Goal: Transaction & Acquisition: Download file/media

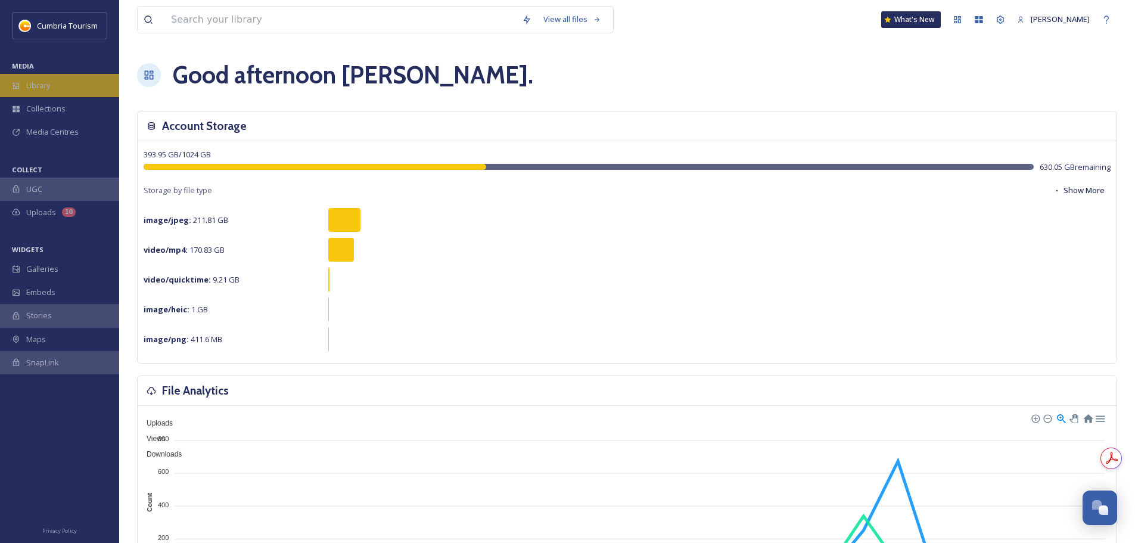
click at [64, 79] on div "Library" at bounding box center [59, 85] width 119 height 23
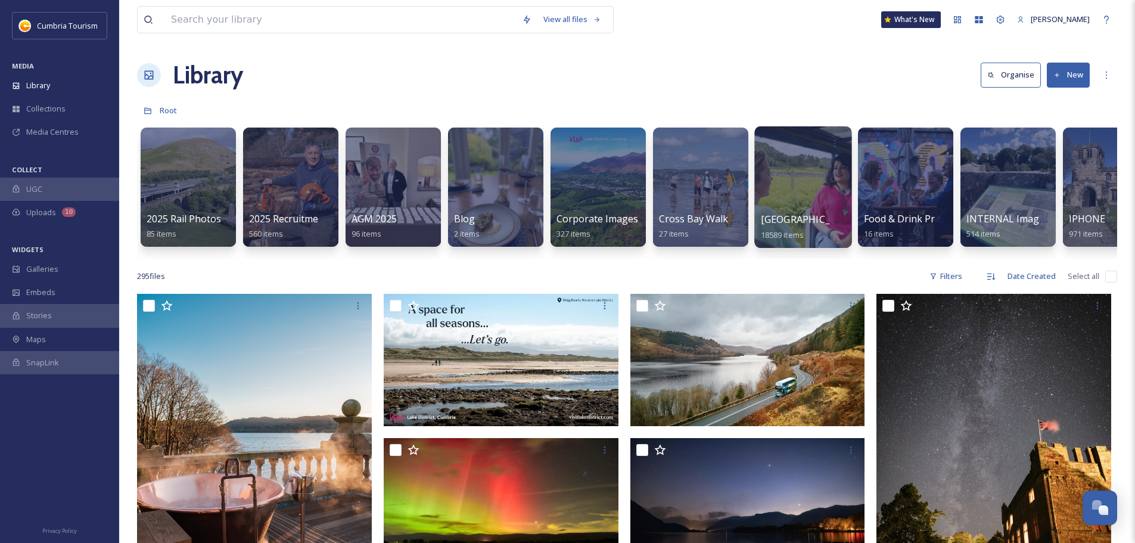
click at [826, 218] on span "[GEOGRAPHIC_DATA]" at bounding box center [810, 219] width 98 height 13
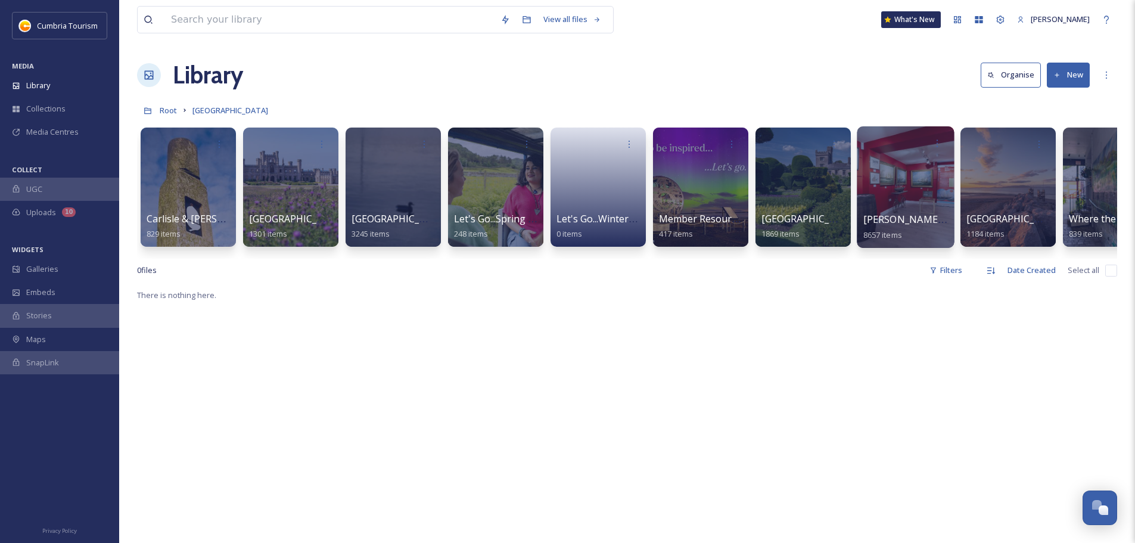
click at [898, 213] on span "[PERSON_NAME] Uploads" at bounding box center [923, 219] width 118 height 13
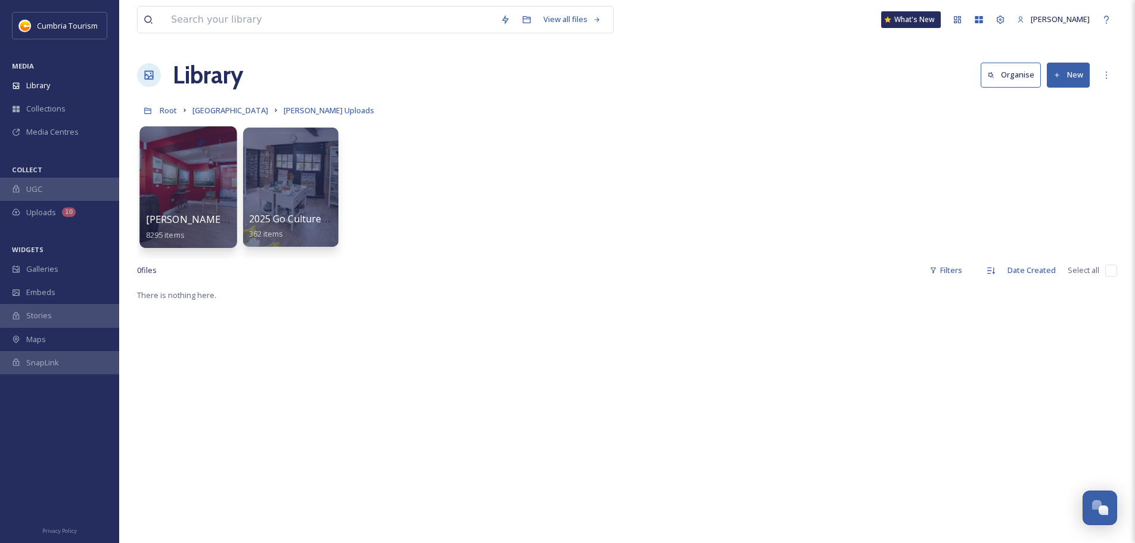
click at [196, 223] on span "[PERSON_NAME] Uploads - [DATE]" at bounding box center [225, 219] width 159 height 13
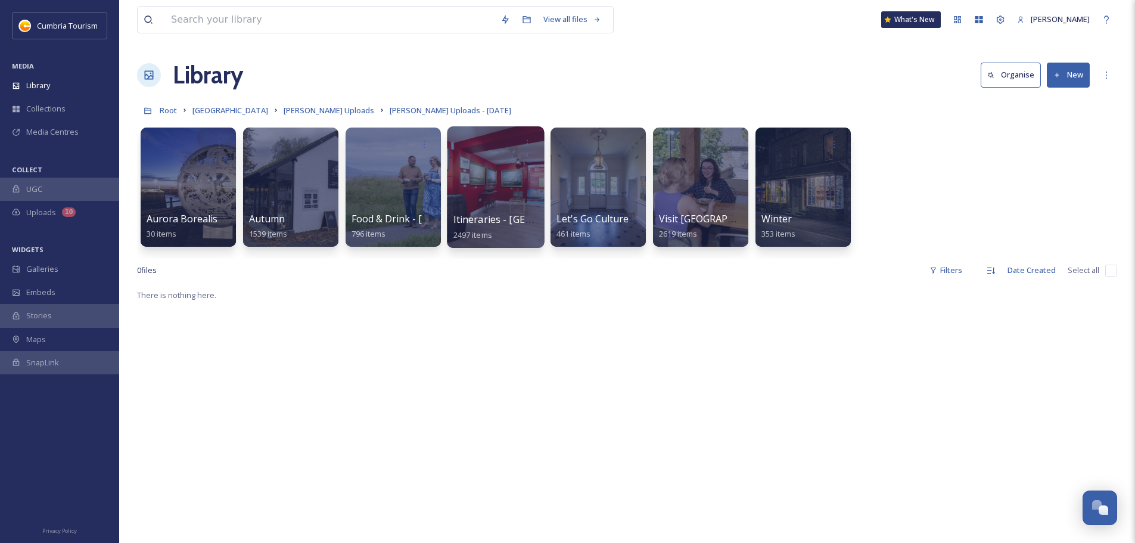
click at [507, 212] on div "Itineraries - [GEOGRAPHIC_DATA] 2497 items" at bounding box center [496, 227] width 85 height 30
click at [505, 213] on span "Itineraries - [GEOGRAPHIC_DATA]" at bounding box center [531, 219] width 154 height 13
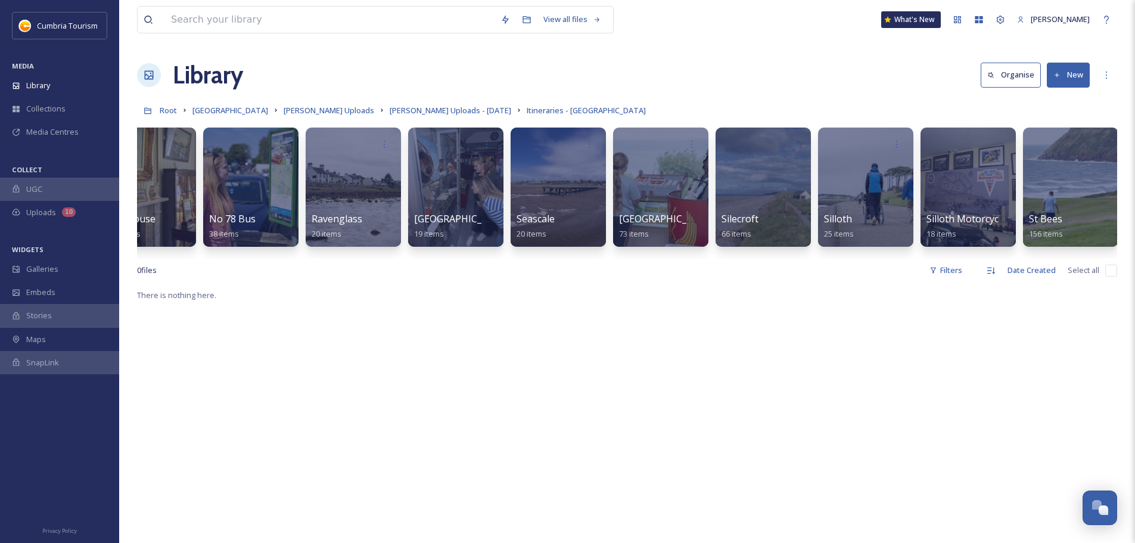
scroll to position [0, 3144]
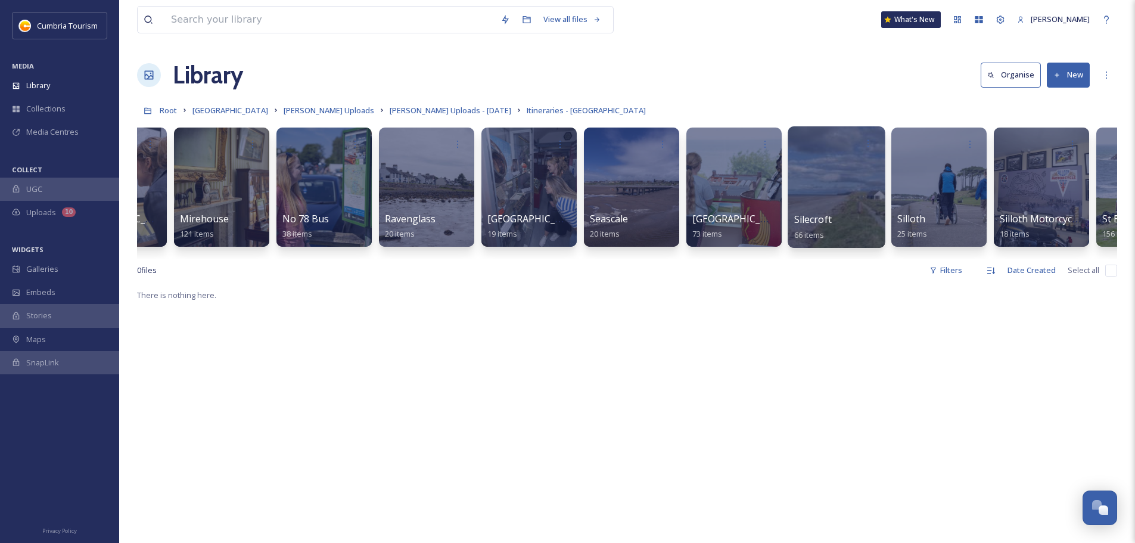
click at [810, 219] on span "Silecroft" at bounding box center [813, 219] width 38 height 13
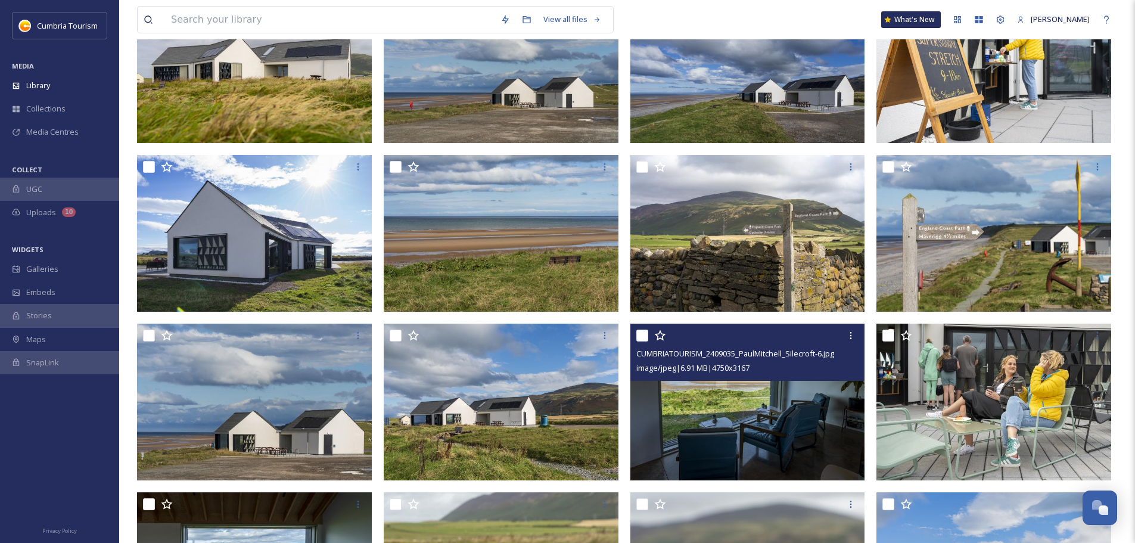
scroll to position [358, 0]
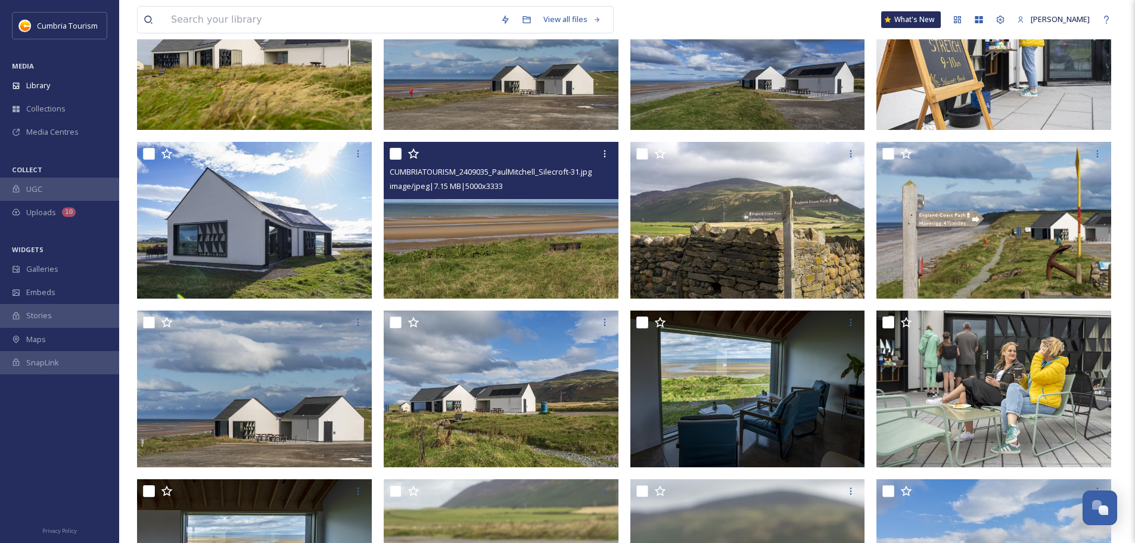
click at [569, 241] on img at bounding box center [501, 220] width 235 height 157
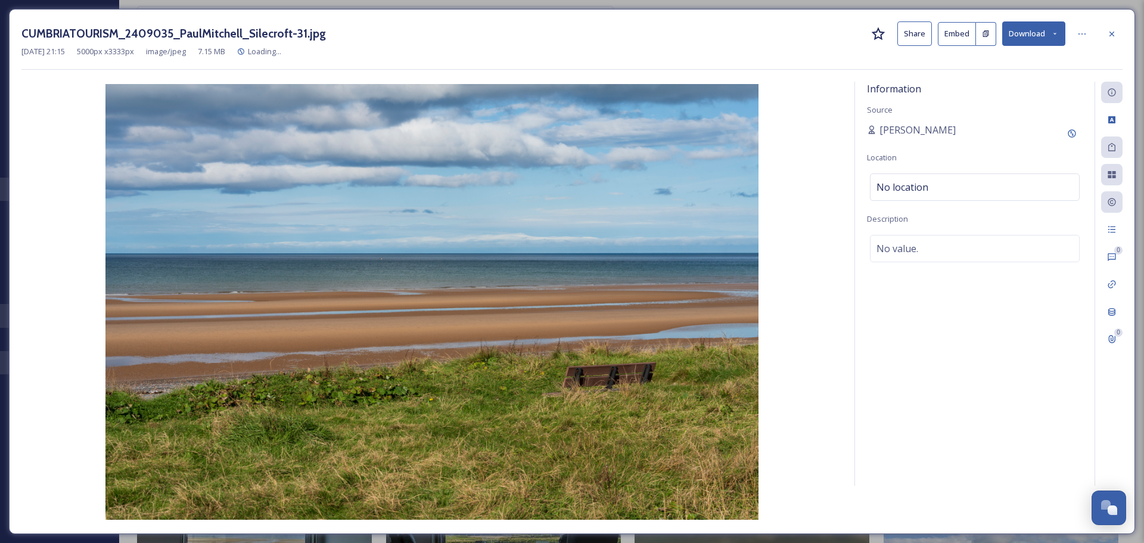
click at [1044, 32] on button "Download" at bounding box center [1033, 33] width 63 height 24
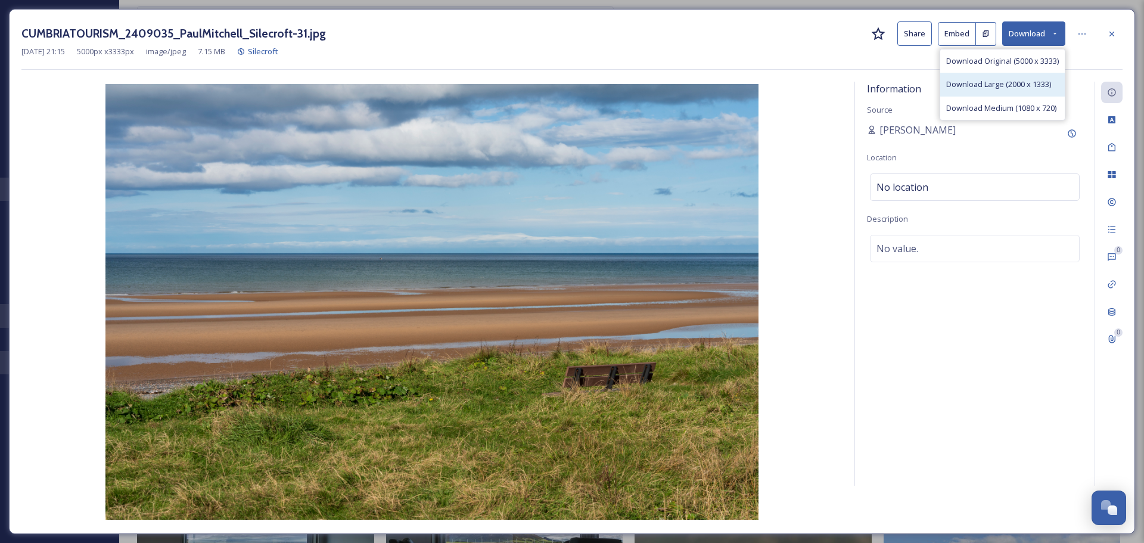
click at [1008, 76] on div "Download Large (2000 x 1333)" at bounding box center [1002, 84] width 125 height 23
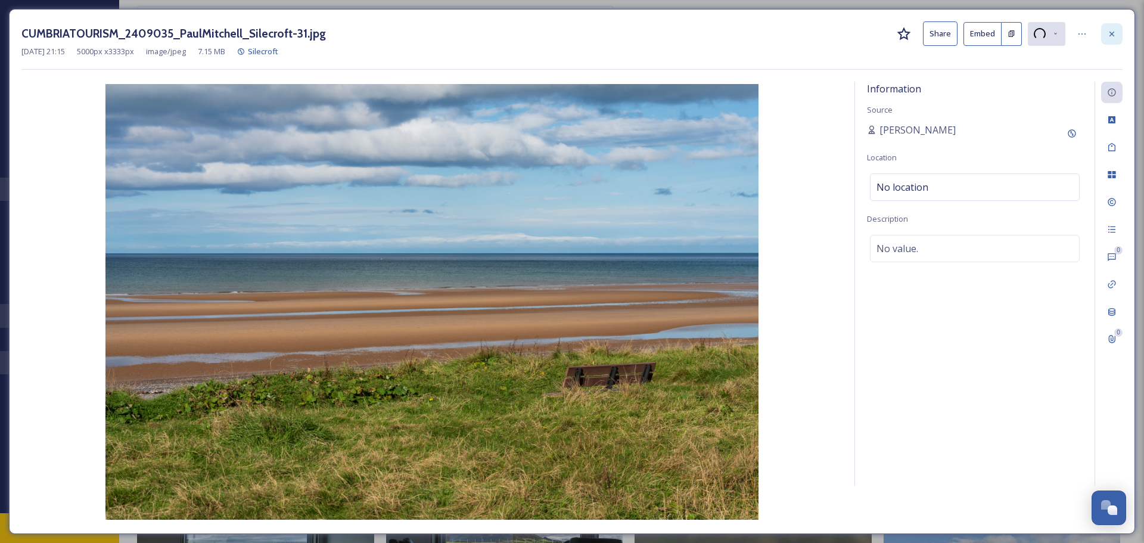
click at [1112, 30] on icon at bounding box center [1112, 34] width 10 height 10
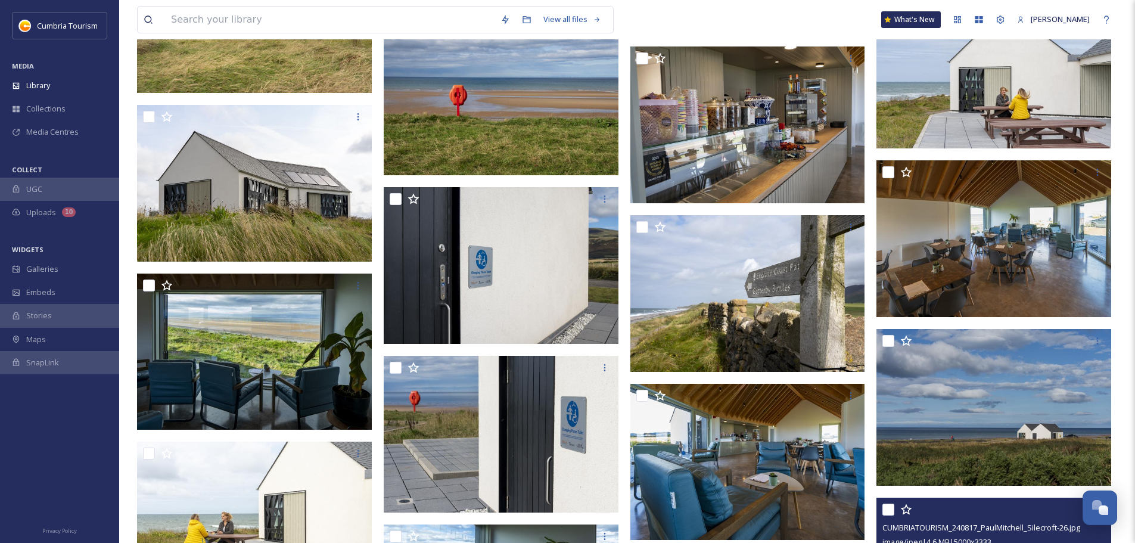
scroll to position [2384, 0]
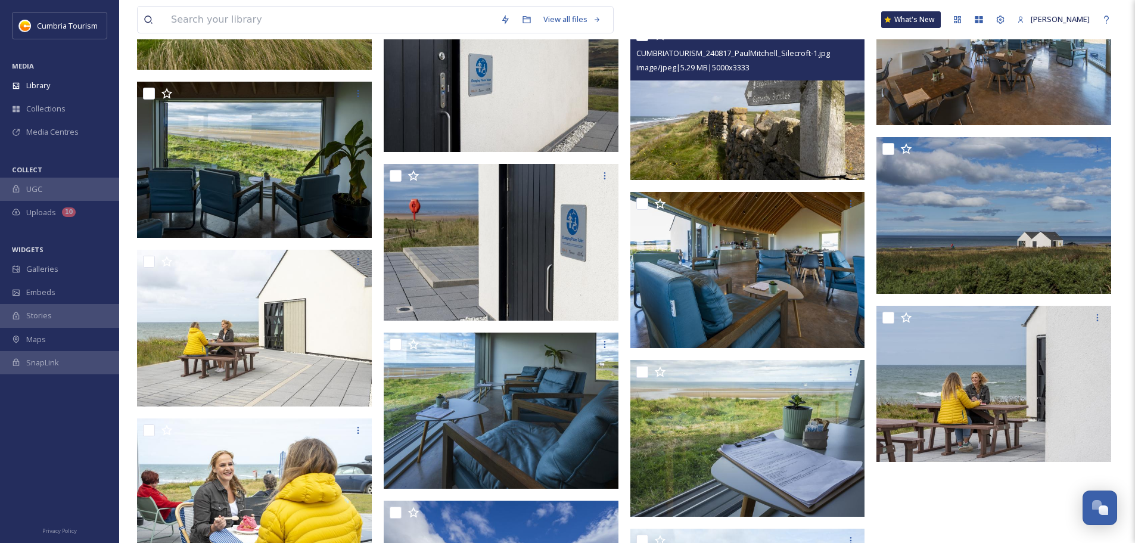
click at [836, 124] on img at bounding box center [748, 101] width 235 height 157
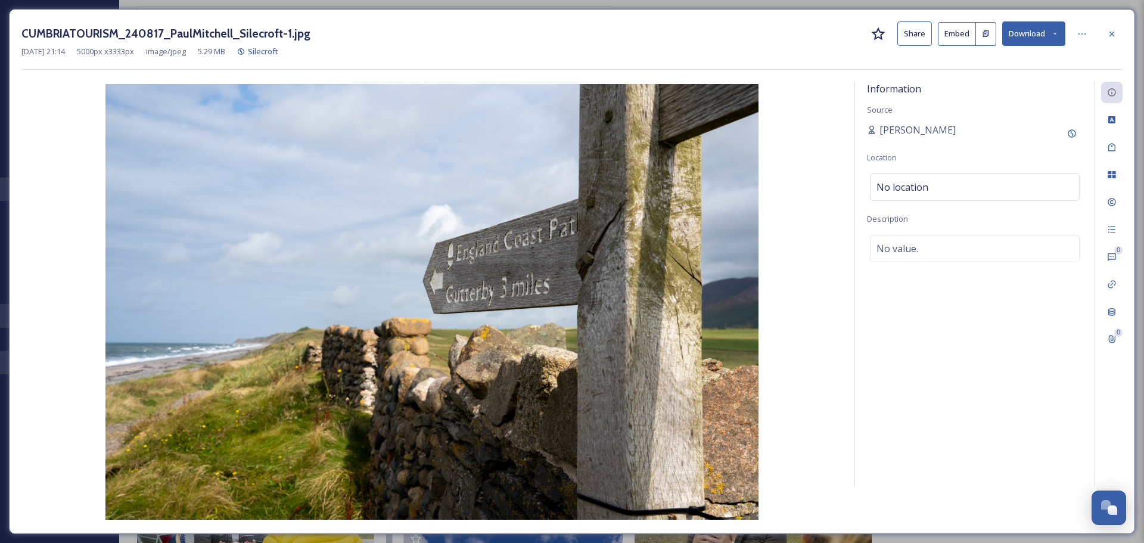
click at [1041, 33] on button "Download" at bounding box center [1033, 33] width 63 height 24
click at [1010, 79] on span "Download Large (2000 x 1333)" at bounding box center [998, 84] width 105 height 11
drag, startPoint x: 1107, startPoint y: 33, endPoint x: 1062, endPoint y: 20, distance: 46.6
click at [1106, 33] on div at bounding box center [1111, 33] width 21 height 21
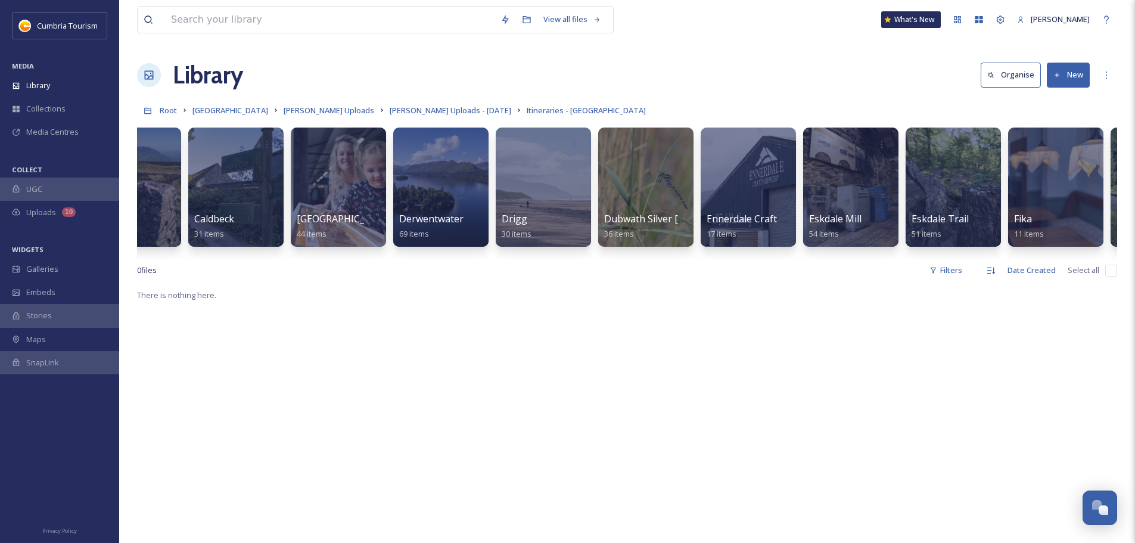
scroll to position [0, 185]
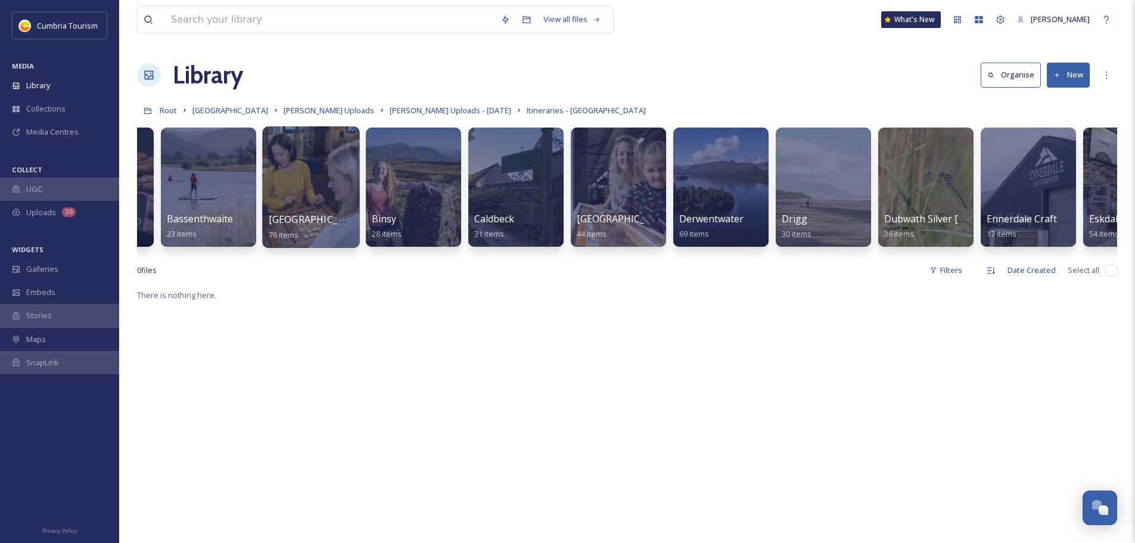
click at [338, 204] on div at bounding box center [310, 187] width 97 height 122
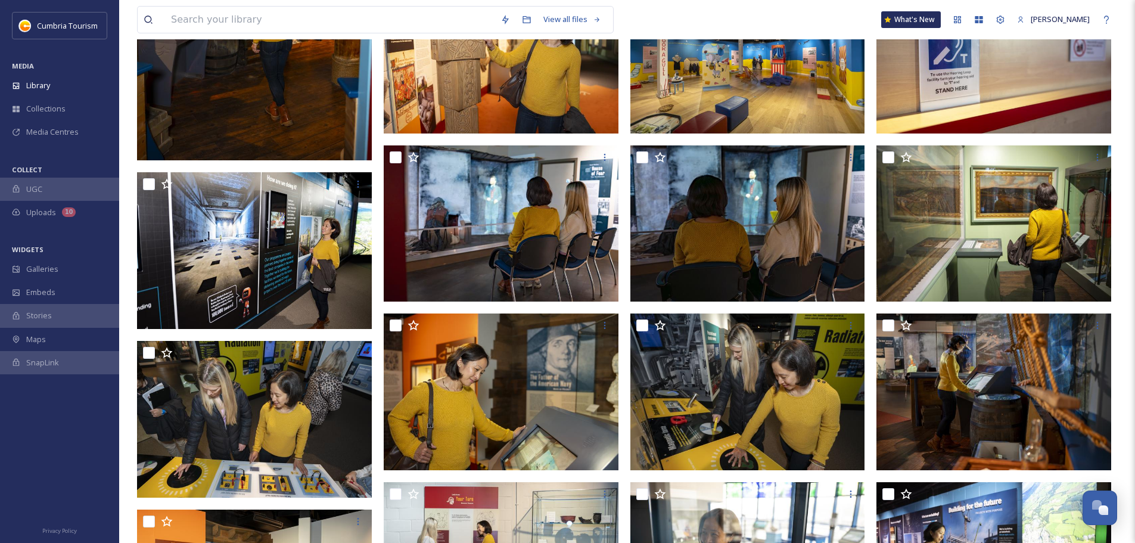
scroll to position [2053, 0]
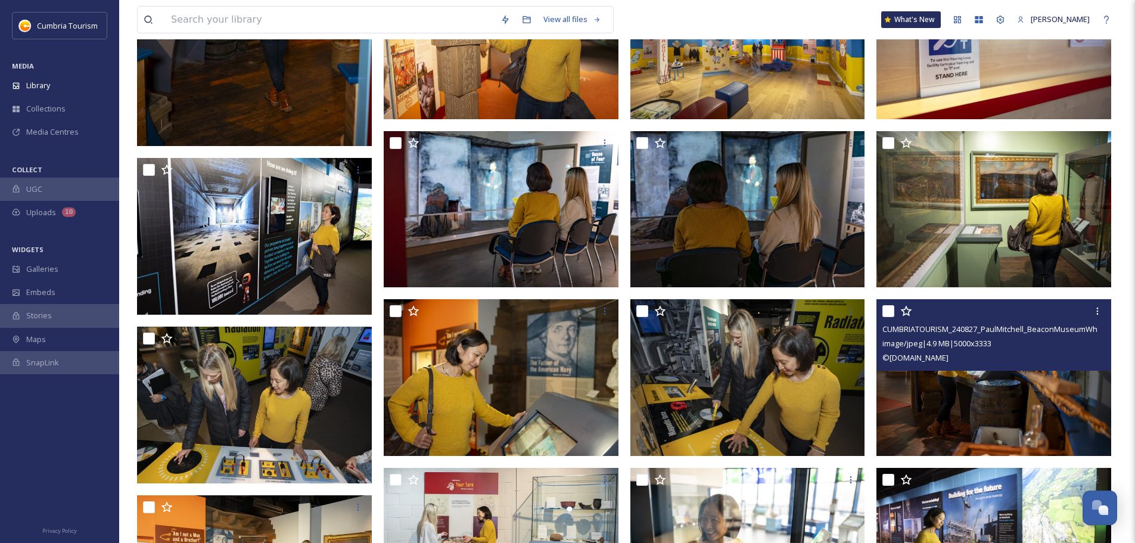
click at [1038, 392] on img at bounding box center [994, 377] width 235 height 157
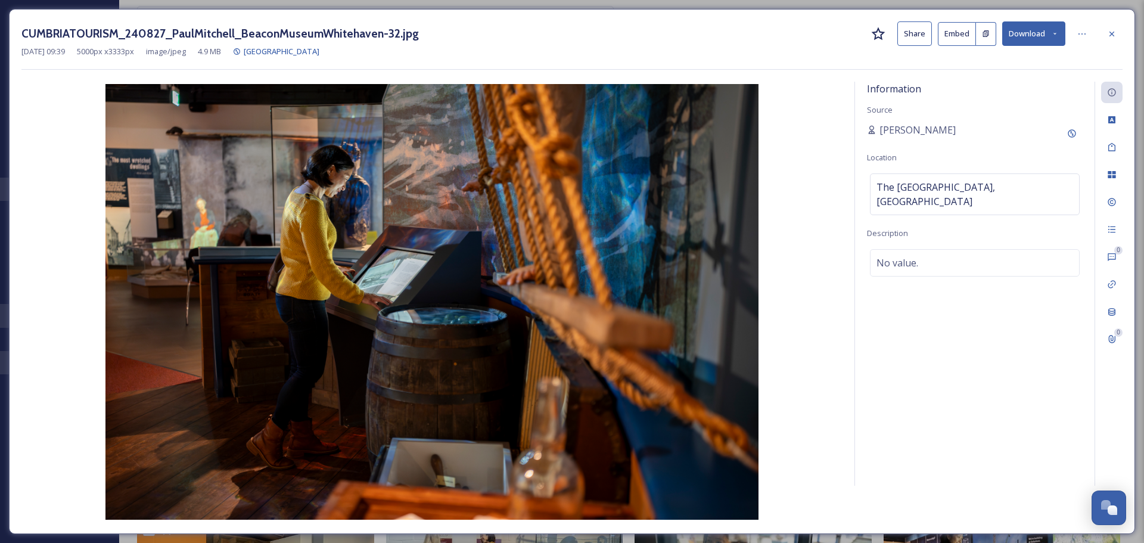
click at [1042, 35] on button "Download" at bounding box center [1033, 33] width 63 height 24
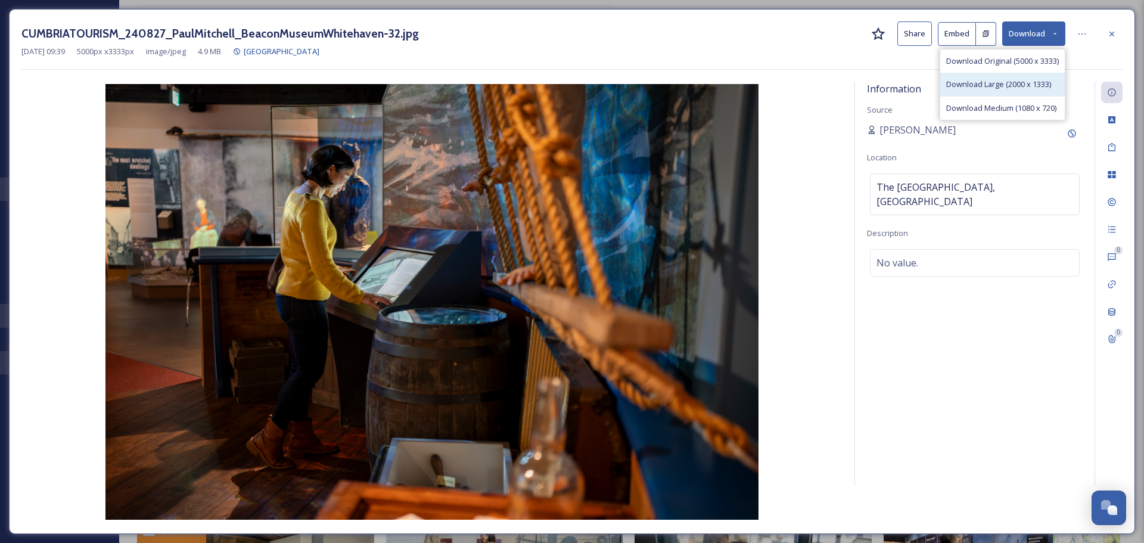
click at [1006, 81] on span "Download Large (2000 x 1333)" at bounding box center [998, 84] width 105 height 11
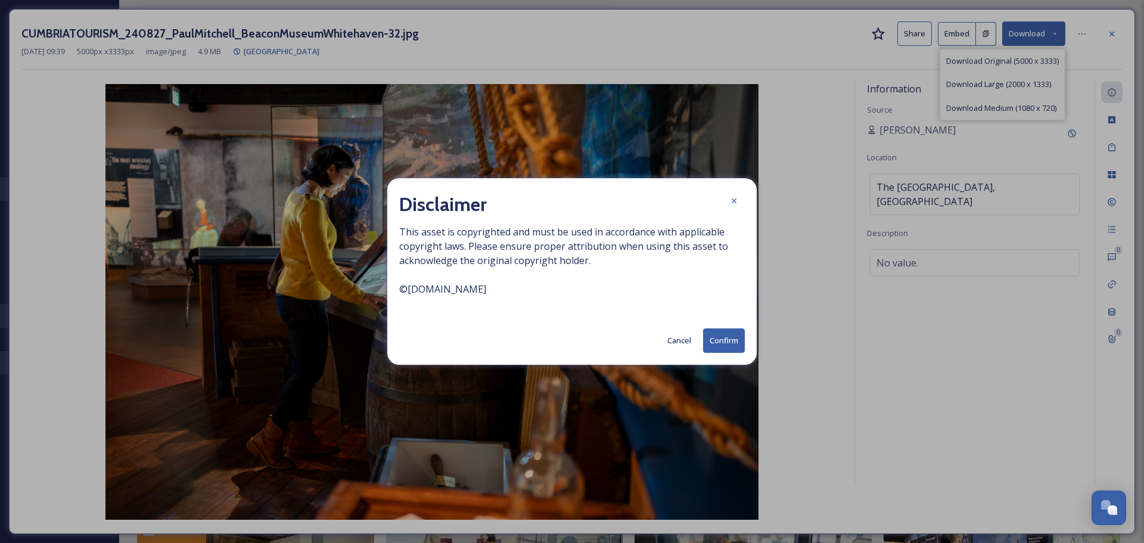
click at [724, 340] on button "Confirm" at bounding box center [724, 340] width 42 height 24
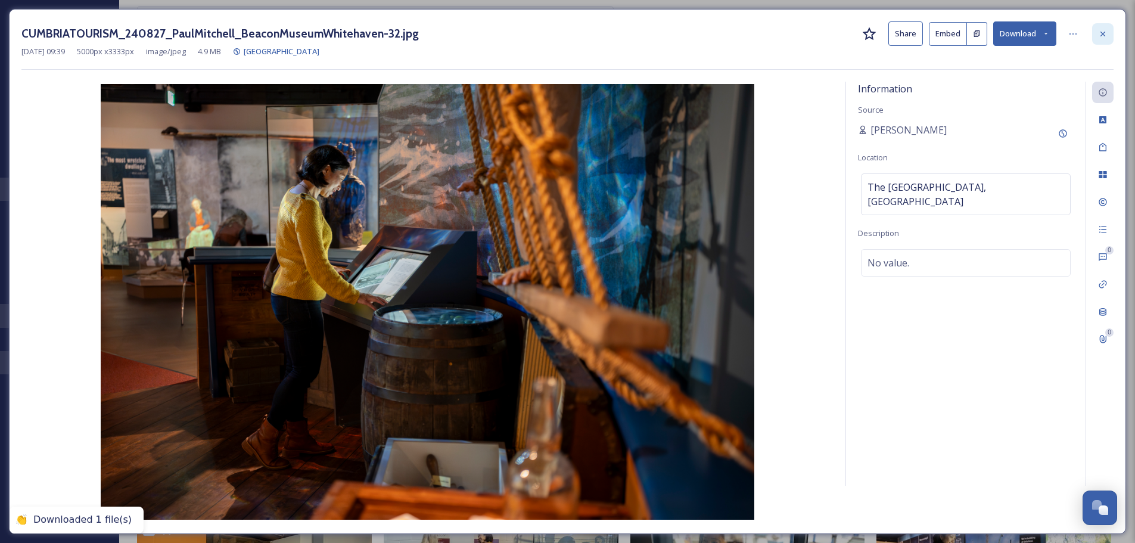
click at [1112, 34] on div at bounding box center [1102, 33] width 21 height 21
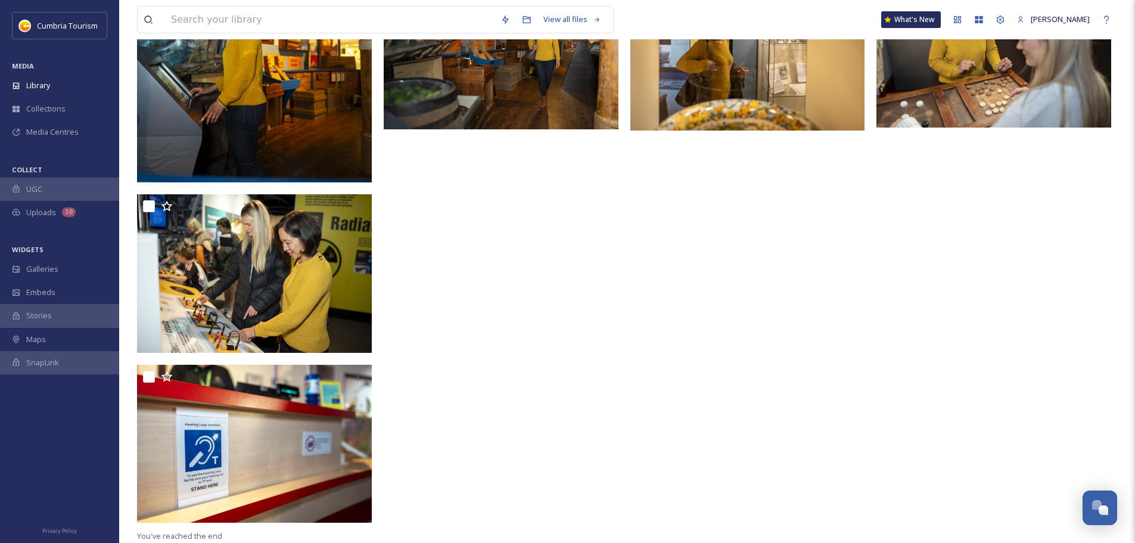
scroll to position [3248, 0]
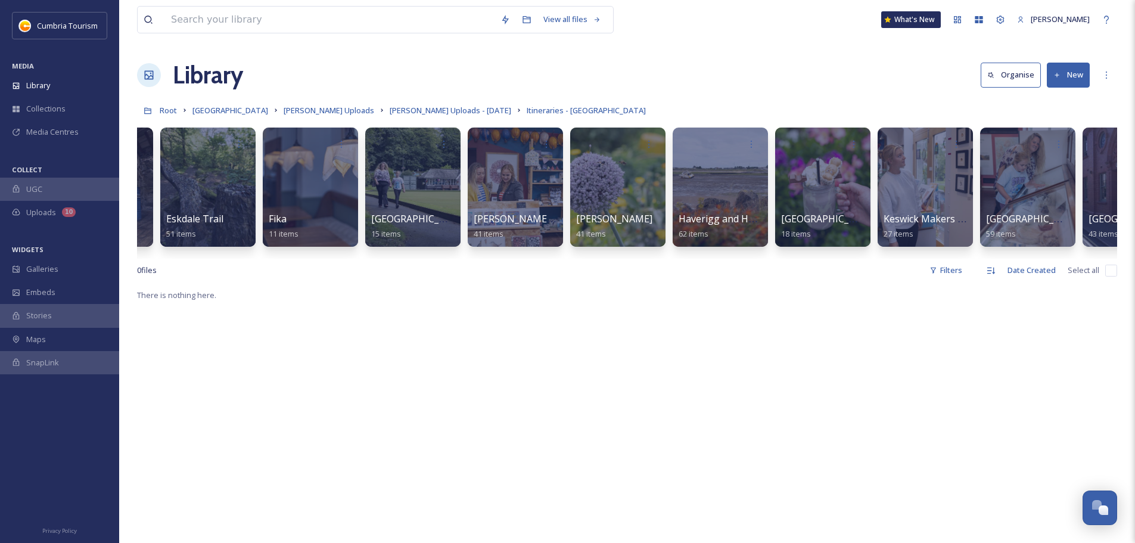
scroll to position [0, 2495]
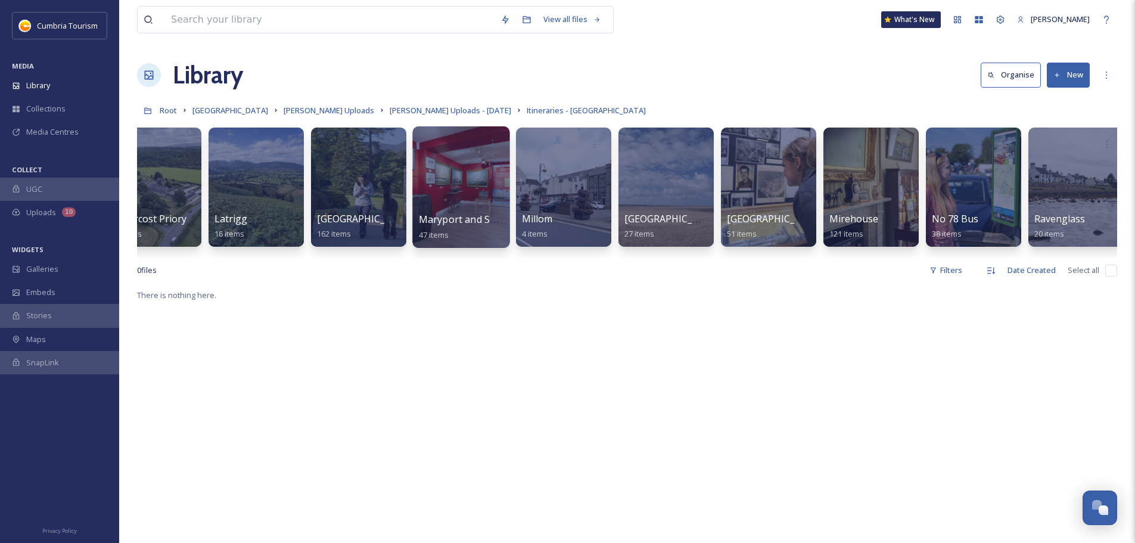
click at [460, 217] on span "Maryport and Shipping Brow Gallery" at bounding box center [502, 219] width 167 height 13
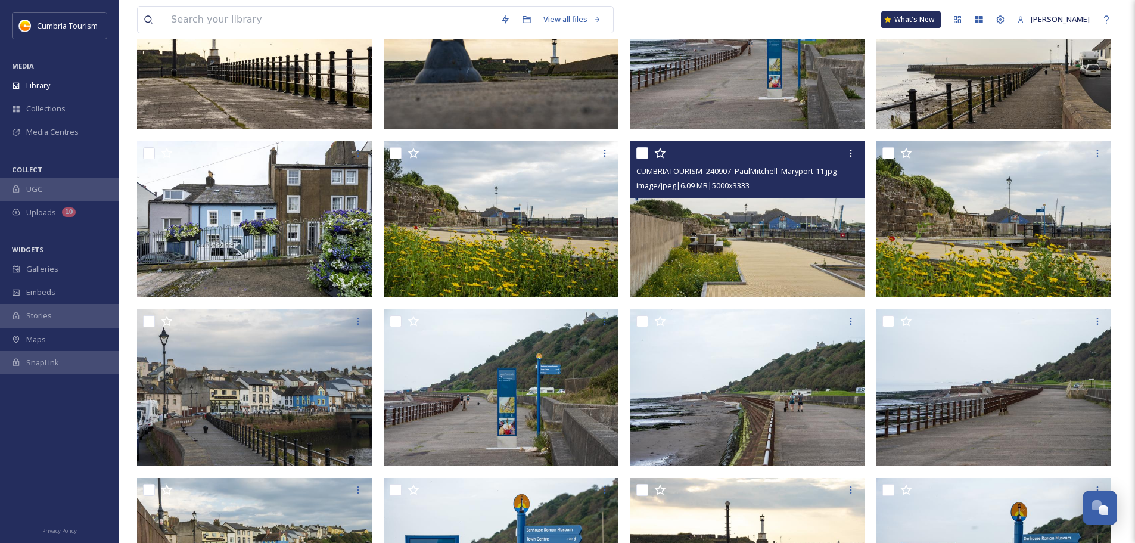
scroll to position [238, 0]
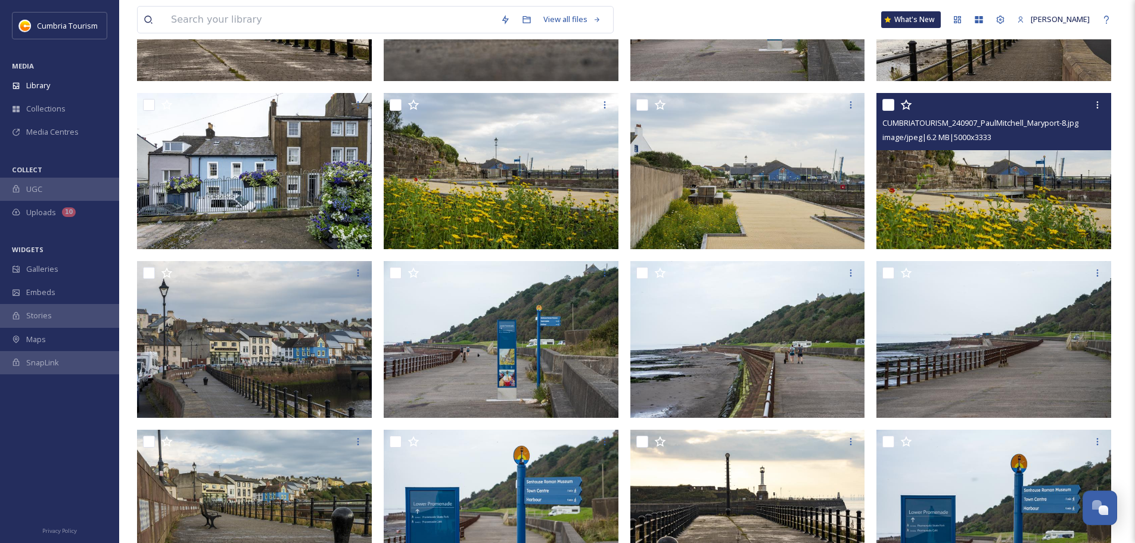
click at [1070, 197] on img at bounding box center [994, 171] width 235 height 157
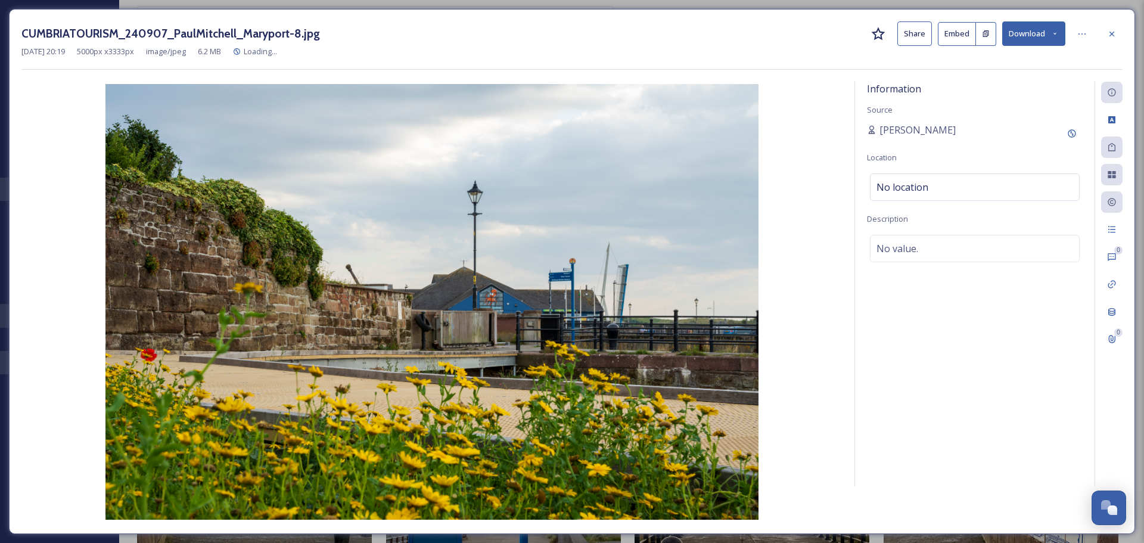
drag, startPoint x: 1027, startPoint y: 37, endPoint x: 1023, endPoint y: 42, distance: 7.2
click at [1026, 38] on button "Download" at bounding box center [1033, 33] width 63 height 24
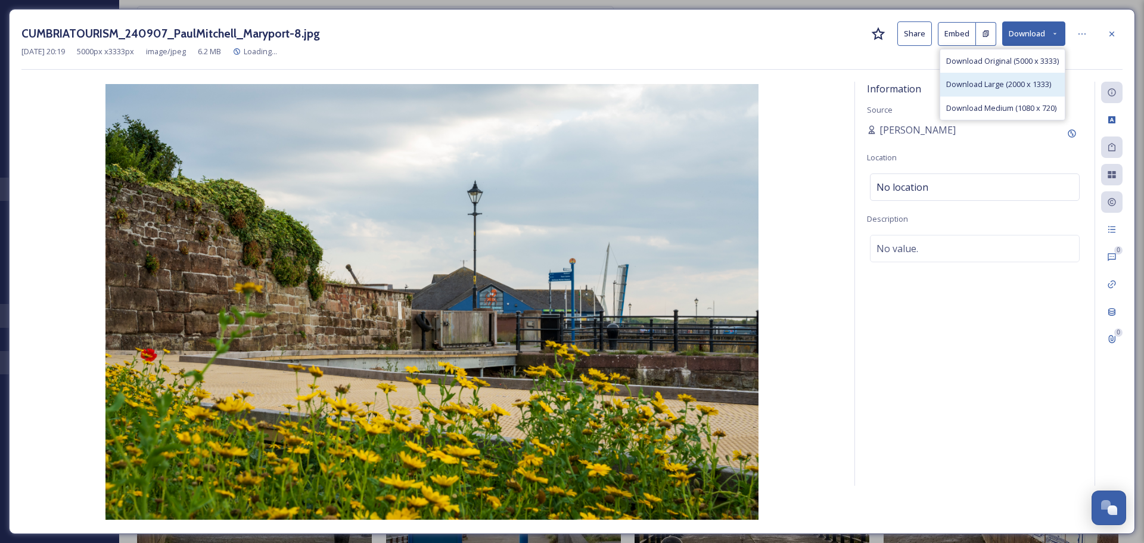
click at [999, 79] on span "Download Large (2000 x 1333)" at bounding box center [998, 84] width 105 height 11
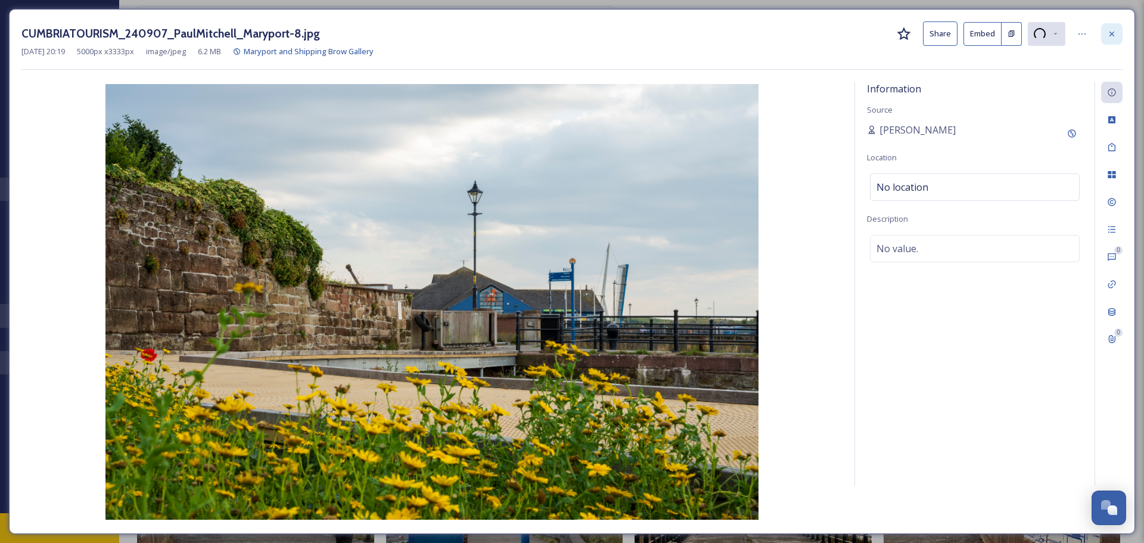
click at [1103, 36] on div at bounding box center [1111, 33] width 21 height 21
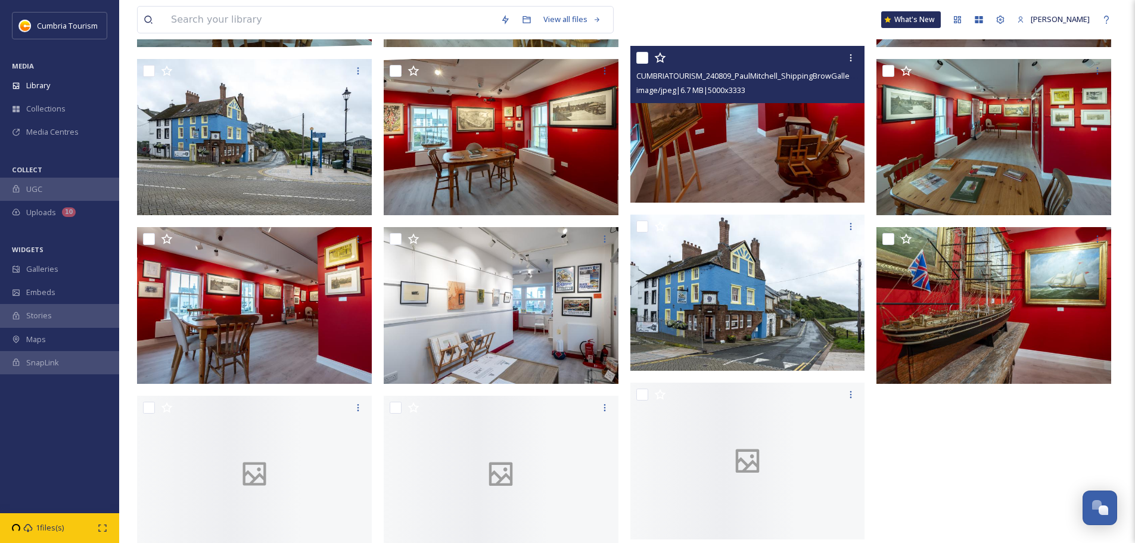
scroll to position [1788, 0]
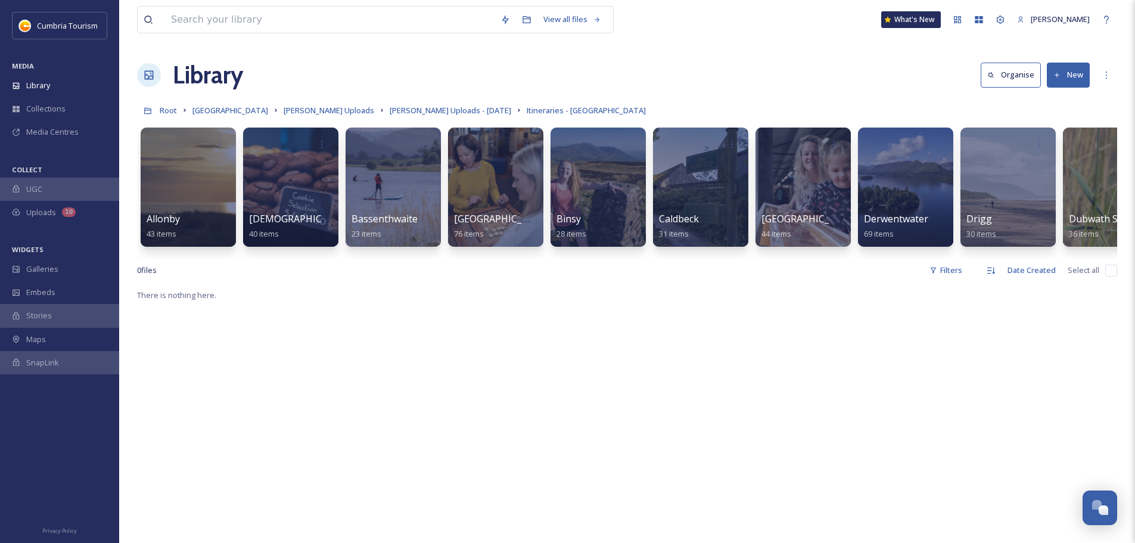
click at [414, 116] on link "[PERSON_NAME] Uploads - [DATE]" at bounding box center [451, 110] width 122 height 14
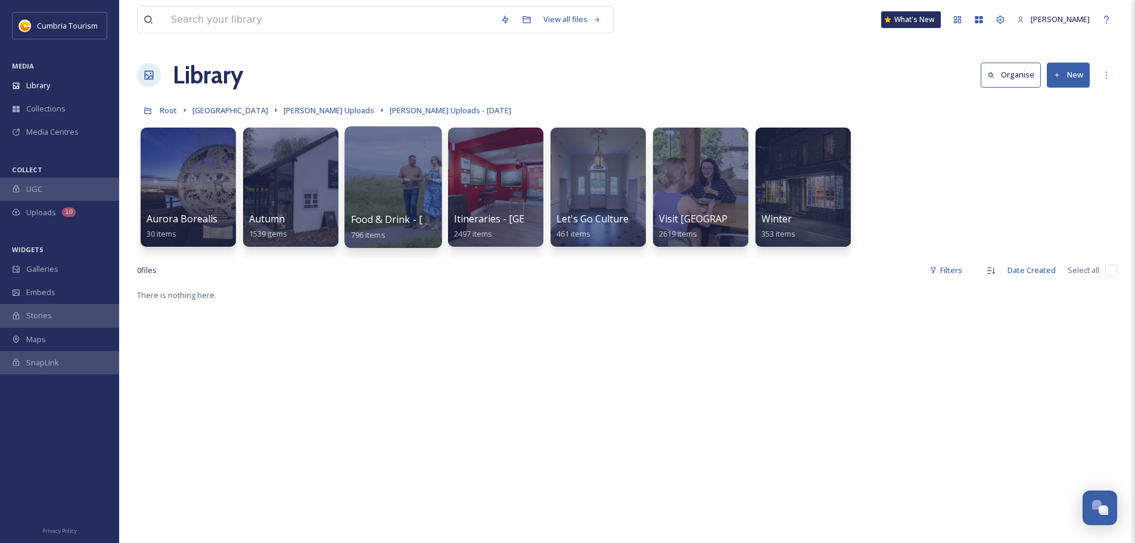
click at [395, 221] on span "Food & Drink - [GEOGRAPHIC_DATA]" at bounding box center [434, 219] width 166 height 13
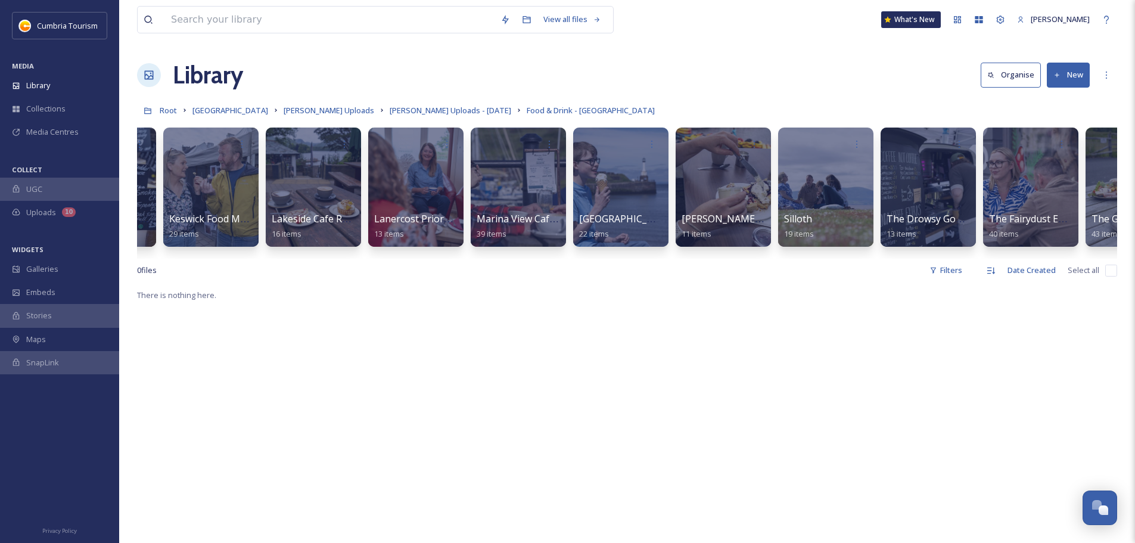
scroll to position [0, 1305]
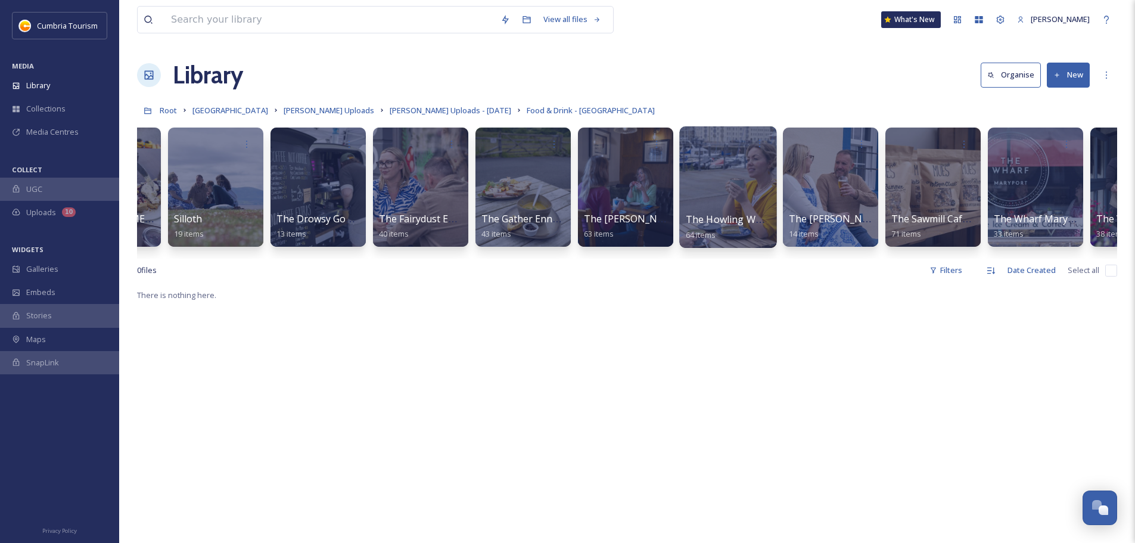
click at [737, 207] on div at bounding box center [727, 187] width 97 height 122
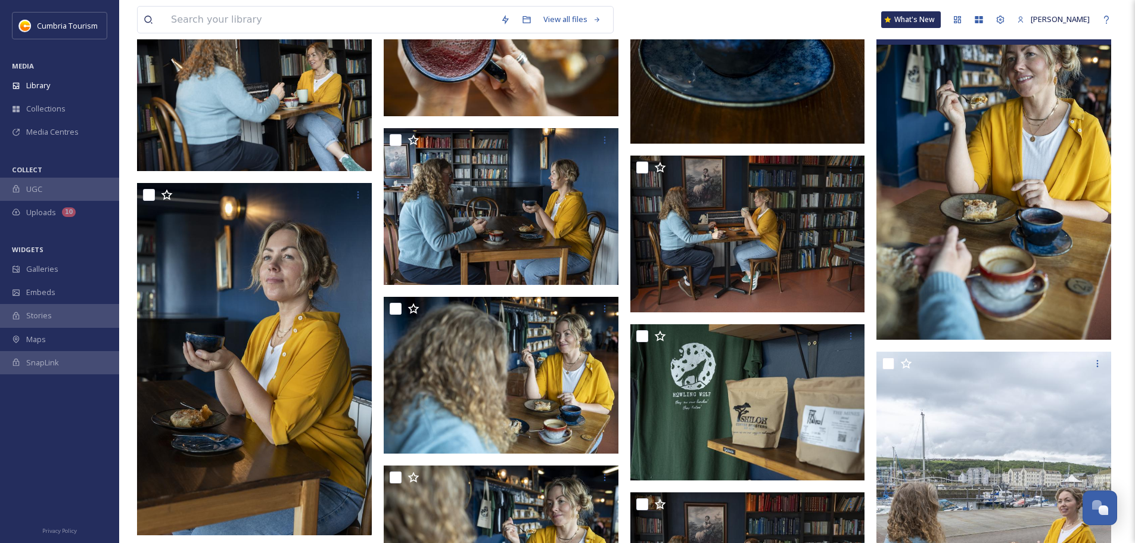
scroll to position [1311, 0]
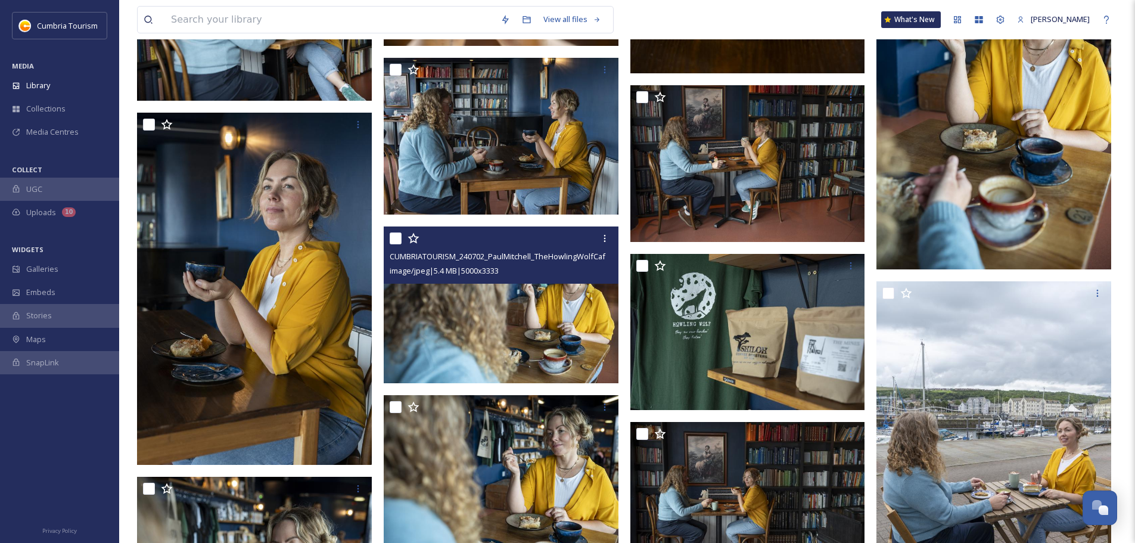
click at [513, 328] on img at bounding box center [501, 304] width 235 height 157
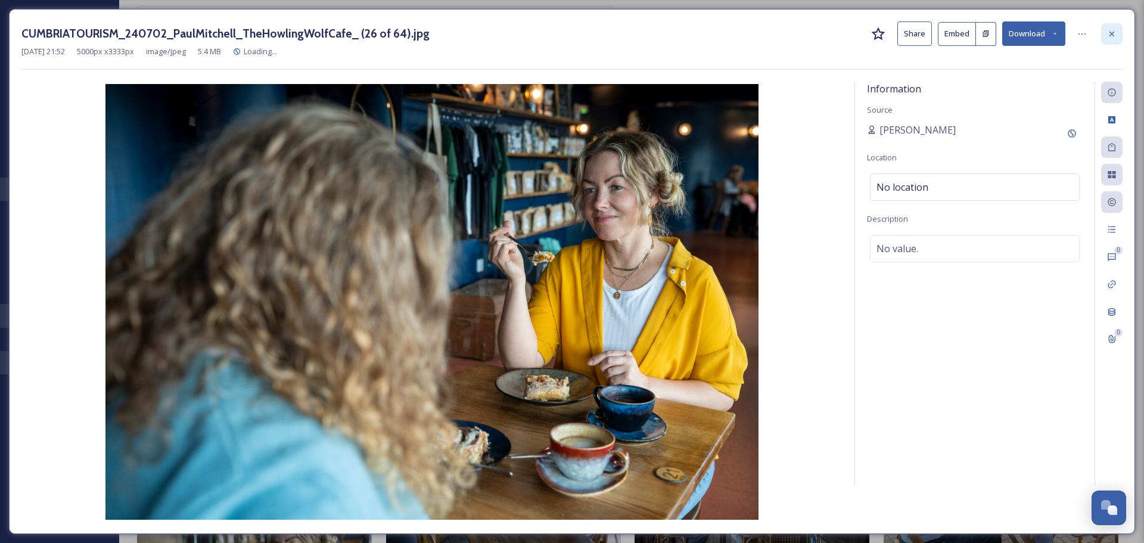
click at [1107, 38] on div at bounding box center [1111, 33] width 21 height 21
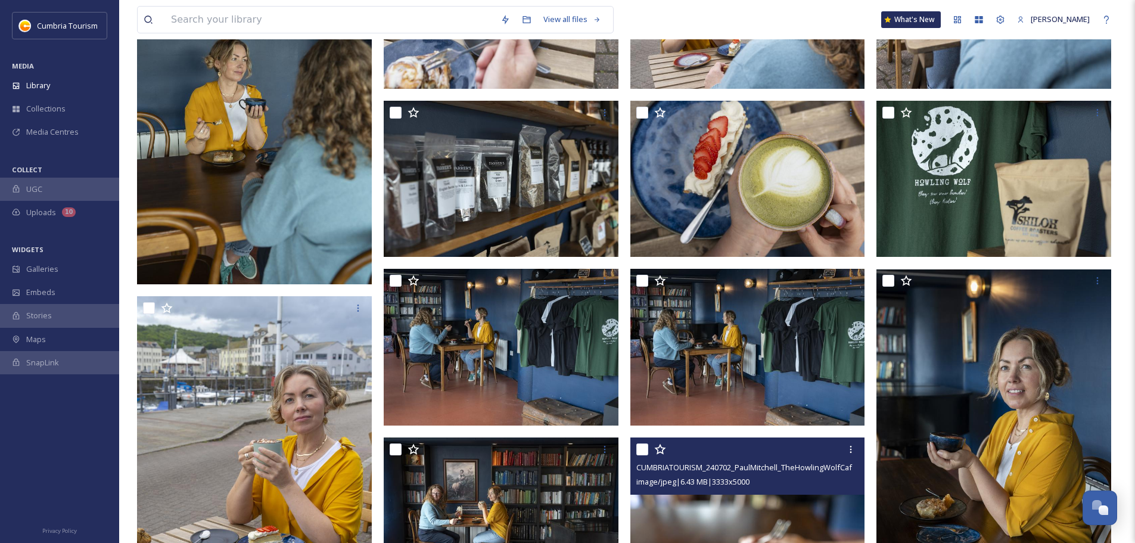
scroll to position [598, 0]
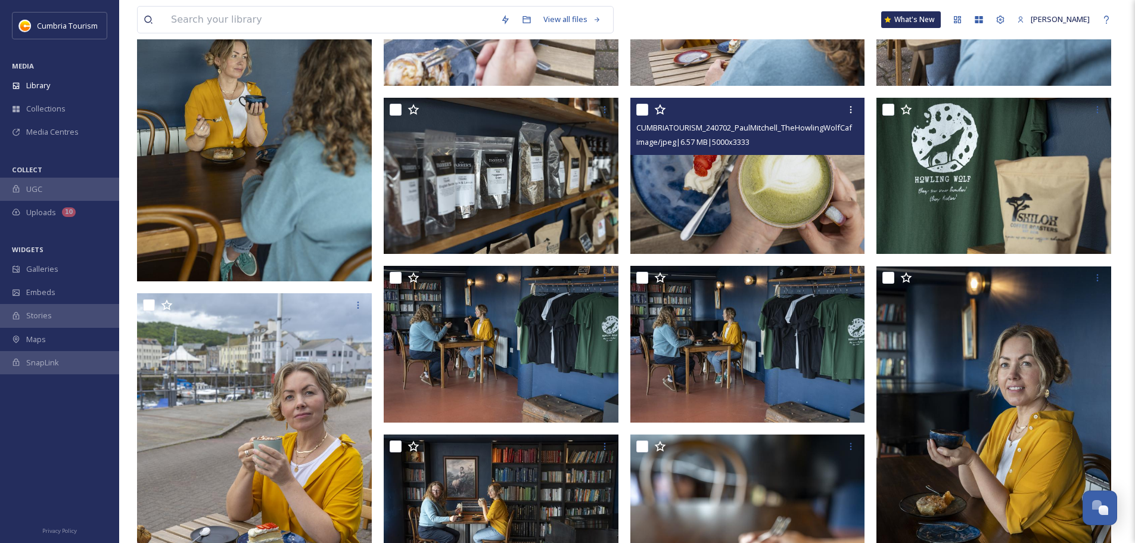
click at [729, 157] on img at bounding box center [748, 176] width 235 height 157
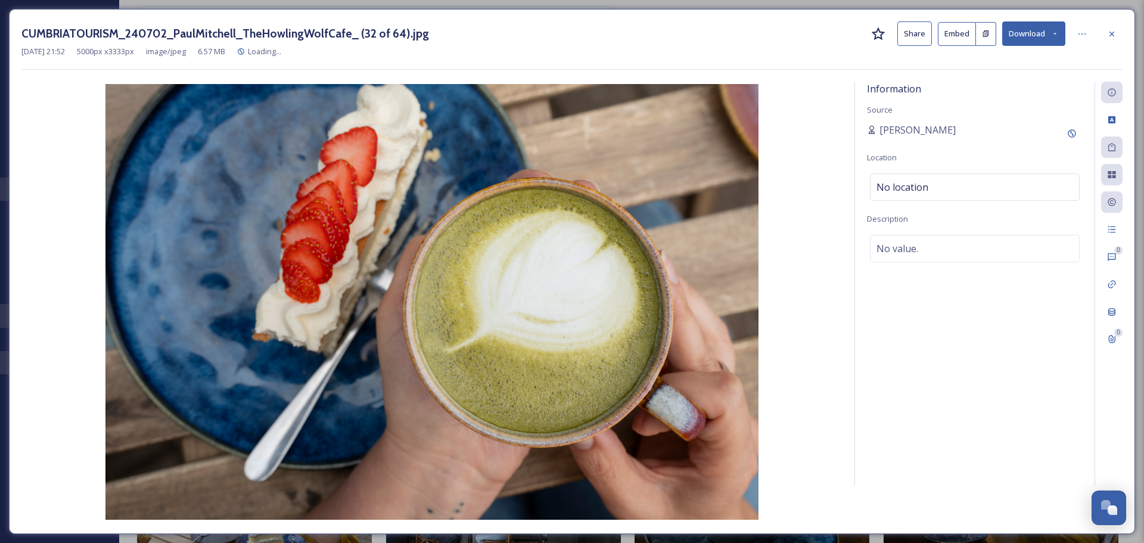
click at [1020, 32] on button "Download" at bounding box center [1033, 33] width 63 height 24
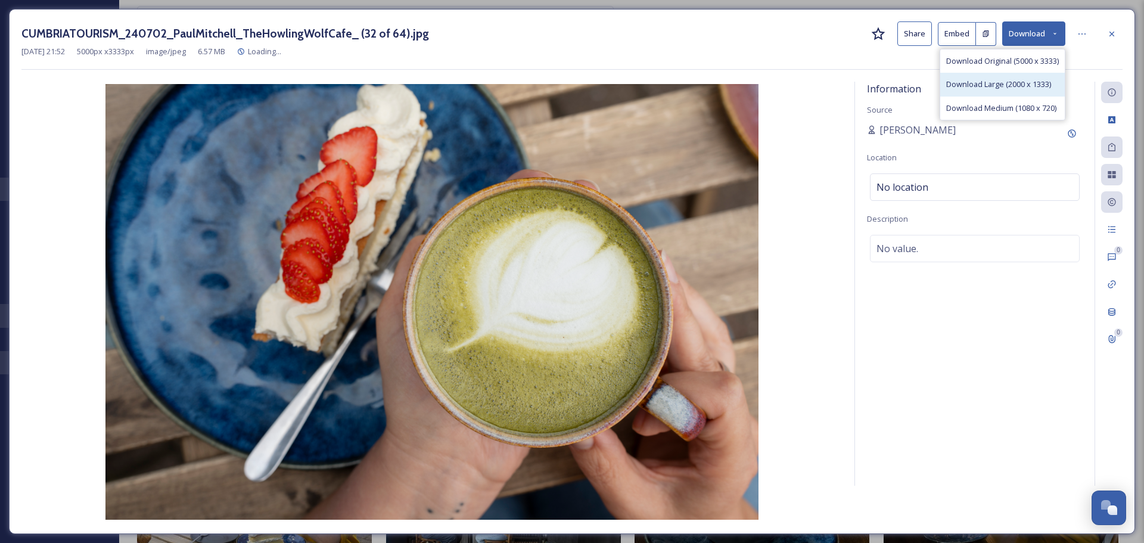
click at [1012, 78] on div "Download Large (2000 x 1333)" at bounding box center [1002, 84] width 125 height 23
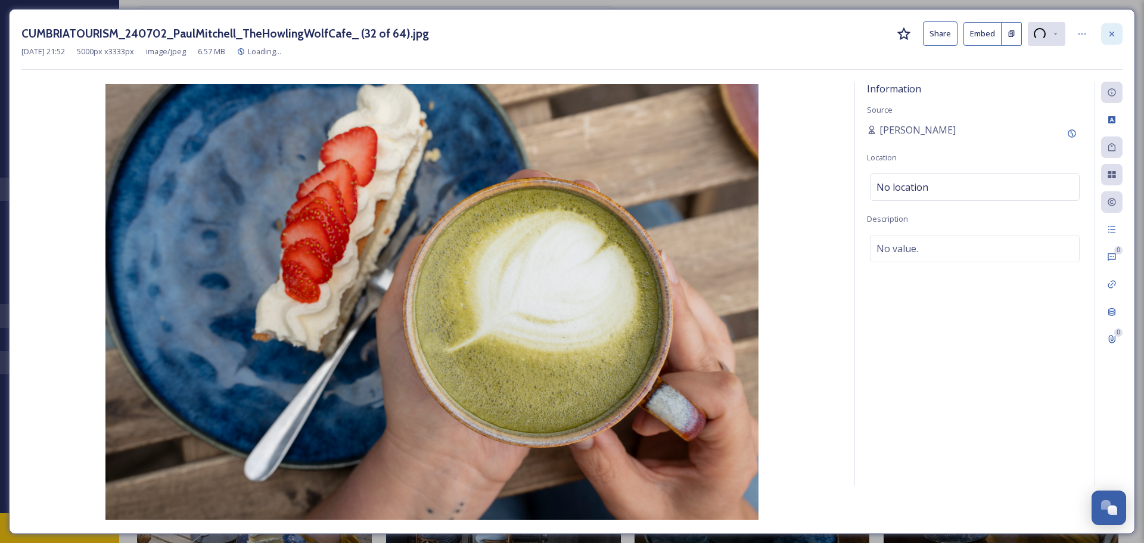
click at [1116, 32] on icon at bounding box center [1112, 34] width 10 height 10
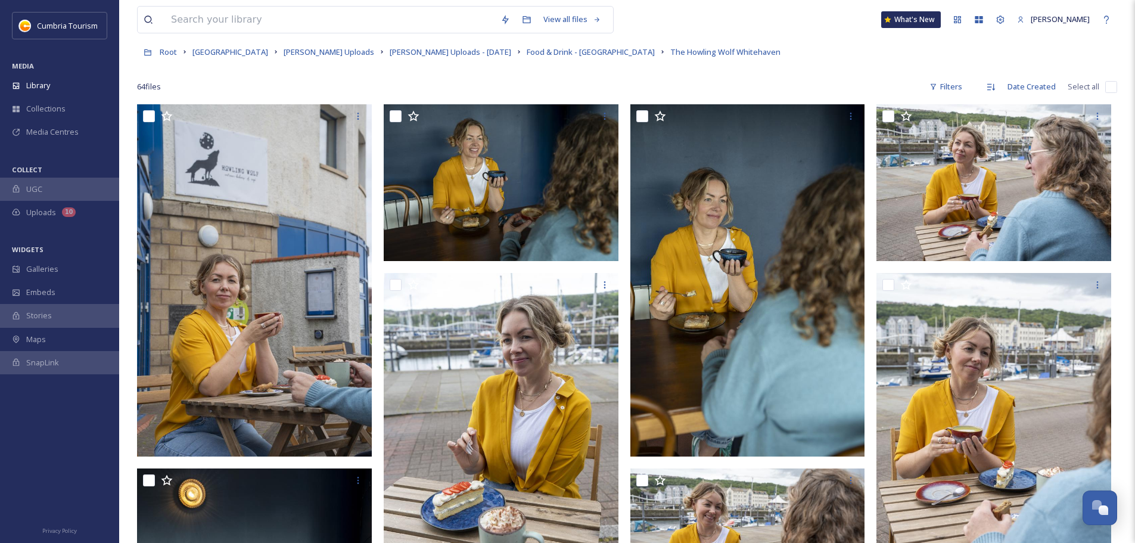
scroll to position [60, 0]
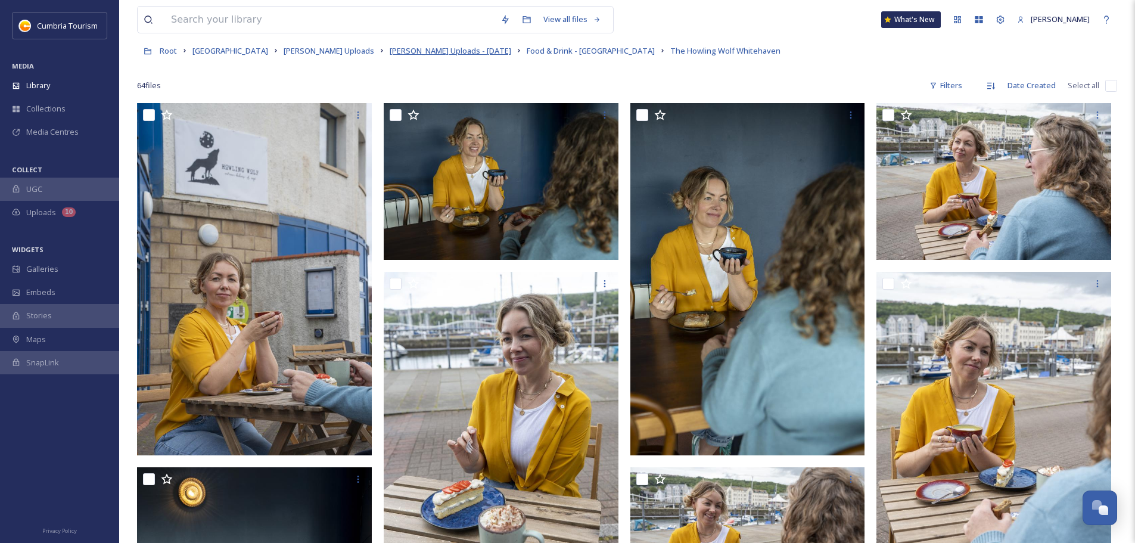
click at [436, 48] on span "[PERSON_NAME] Uploads - [DATE]" at bounding box center [451, 50] width 122 height 11
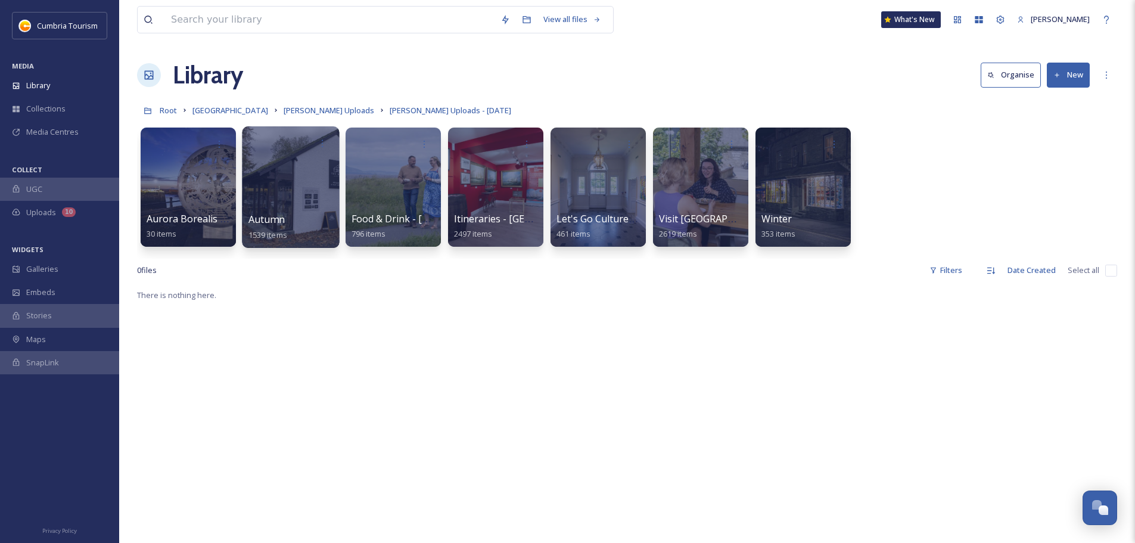
click at [294, 206] on div at bounding box center [290, 187] width 97 height 122
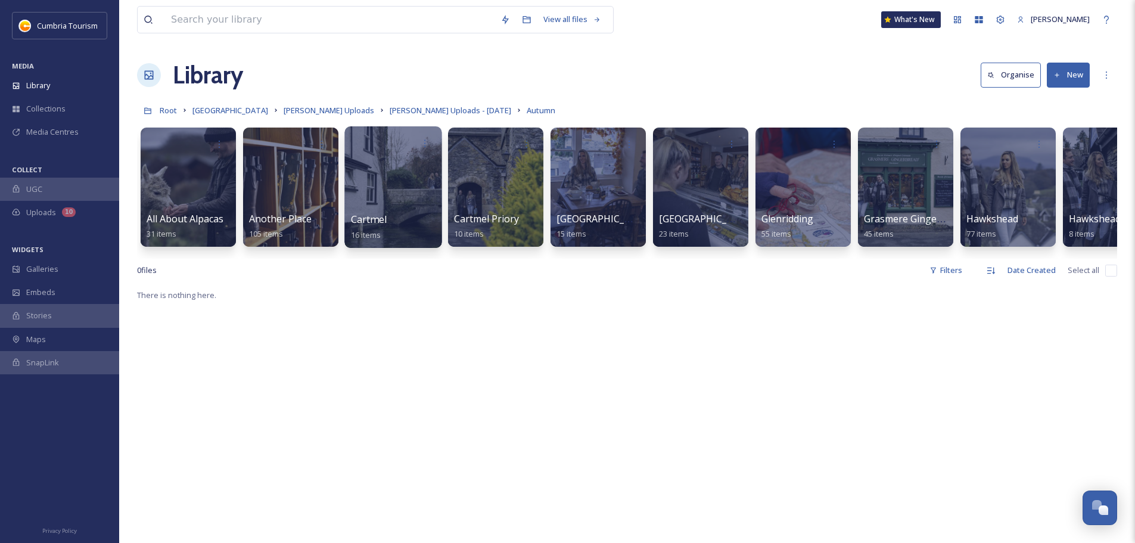
click at [378, 222] on span "Cartmel" at bounding box center [369, 219] width 36 height 13
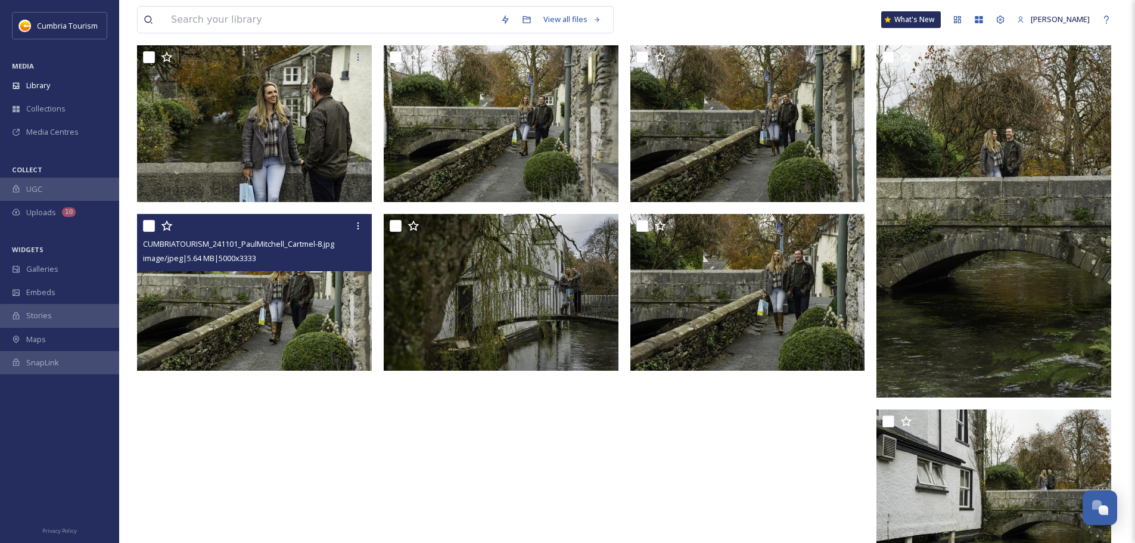
scroll to position [498, 0]
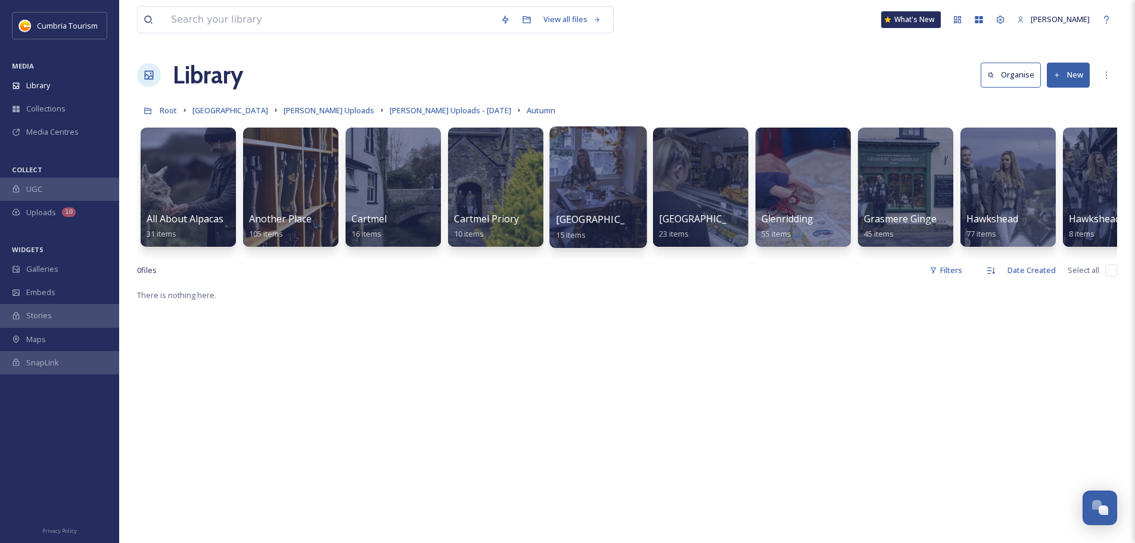
click at [591, 213] on span "[GEOGRAPHIC_DATA]" at bounding box center [605, 219] width 98 height 13
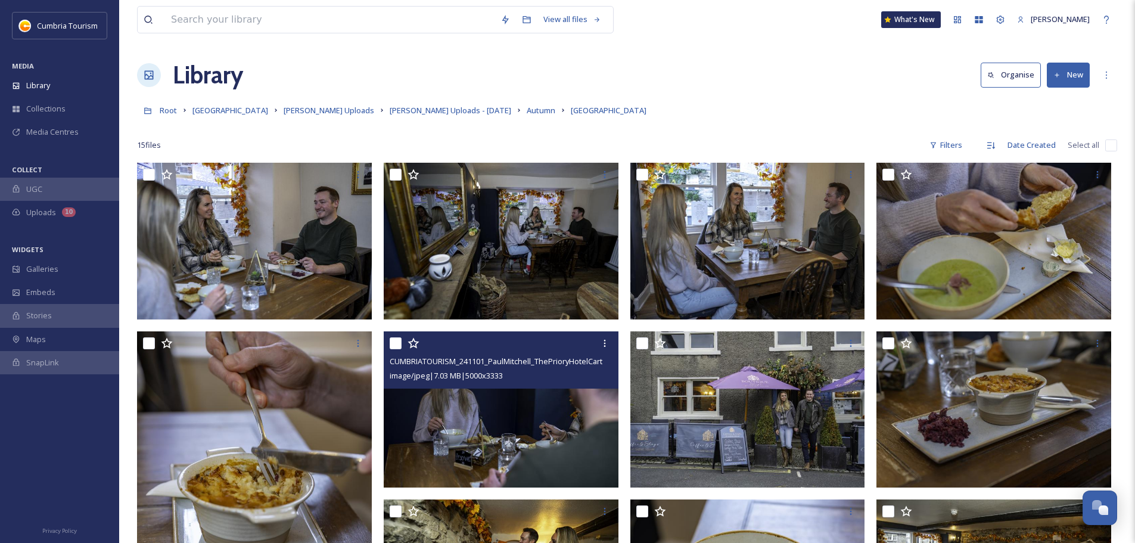
click at [520, 417] on img at bounding box center [501, 409] width 235 height 157
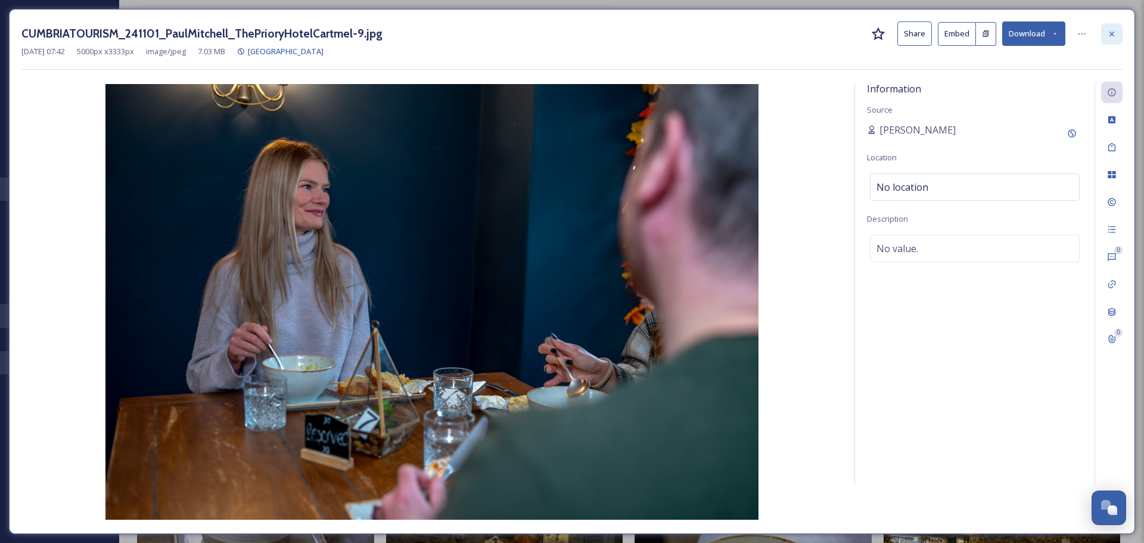
click at [1115, 32] on icon at bounding box center [1112, 34] width 10 height 10
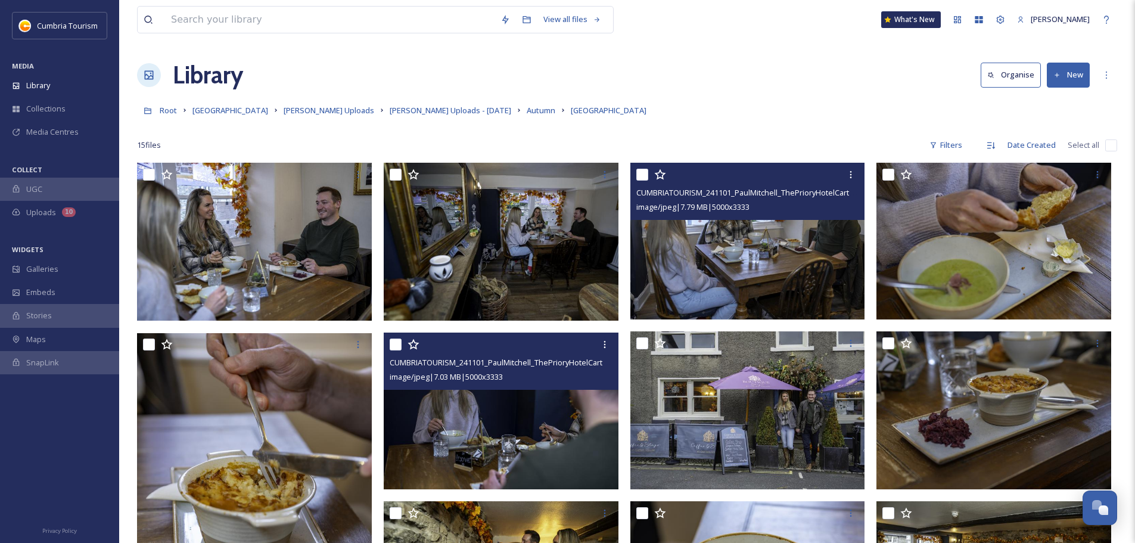
click at [790, 285] on img at bounding box center [748, 241] width 235 height 157
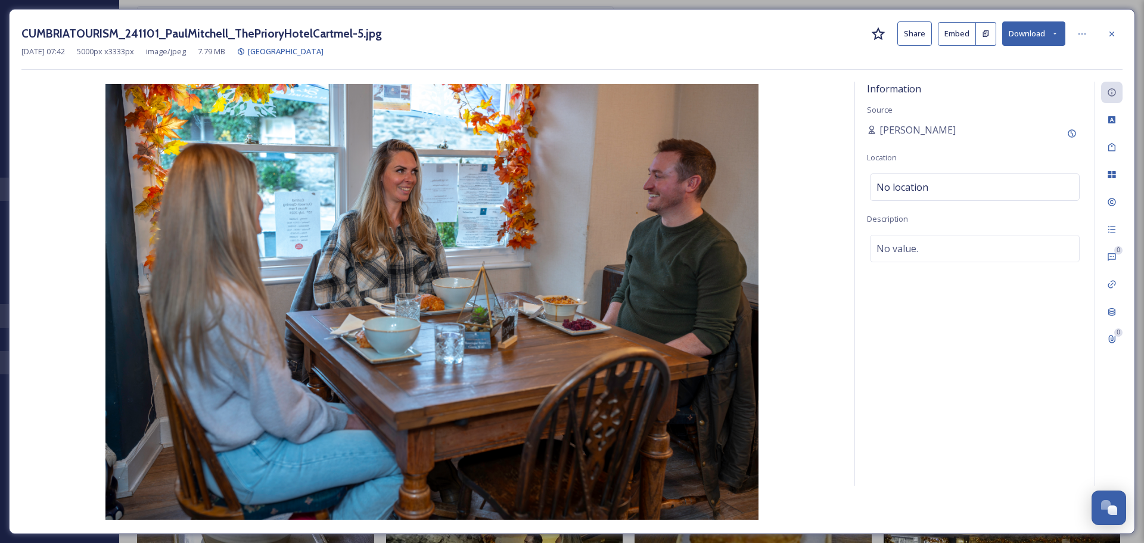
click at [1109, 36] on icon at bounding box center [1112, 34] width 10 height 10
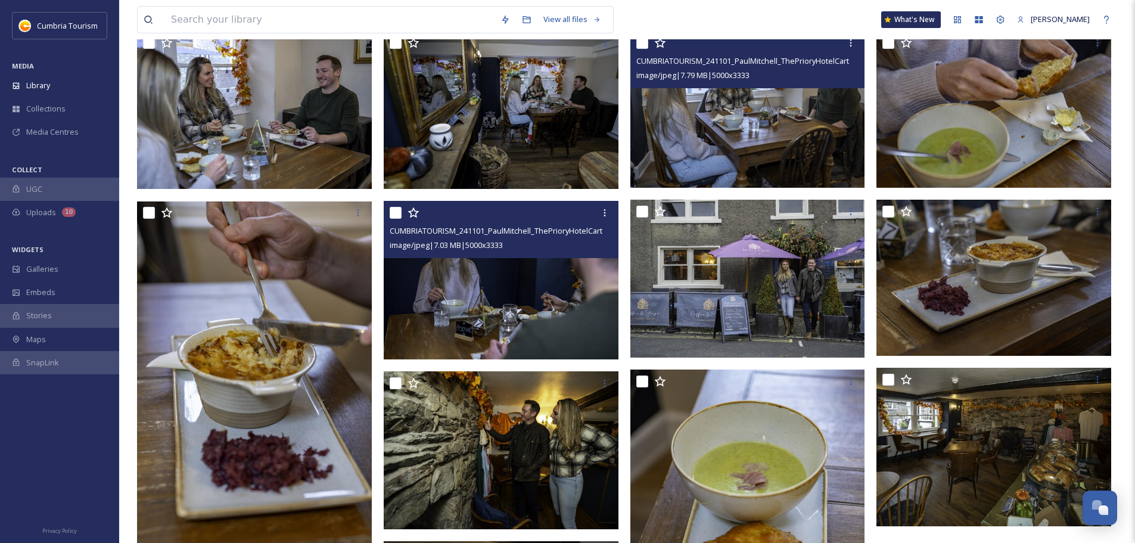
scroll to position [136, 0]
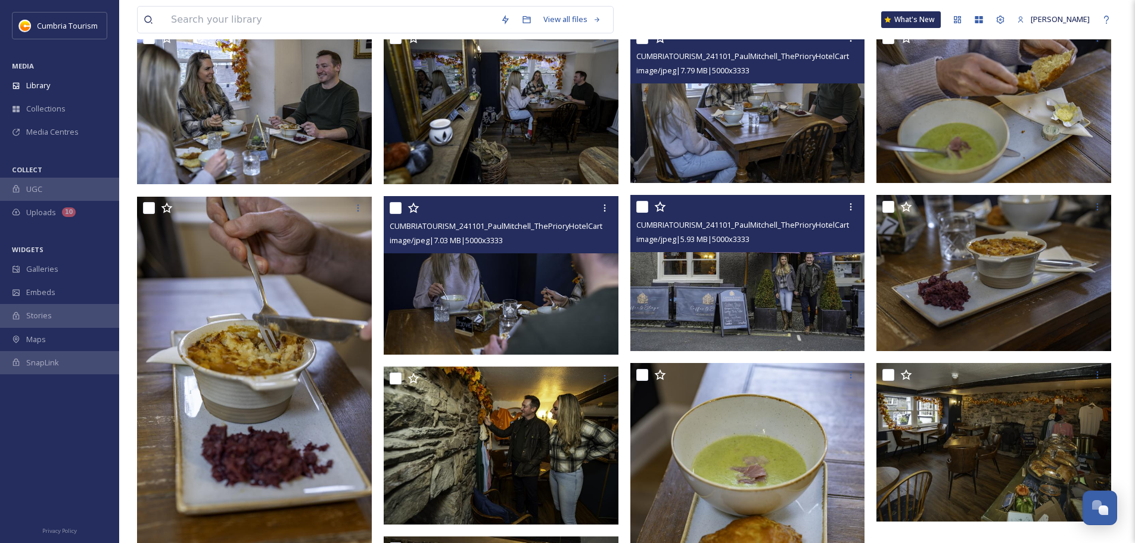
click at [790, 298] on img at bounding box center [748, 273] width 235 height 157
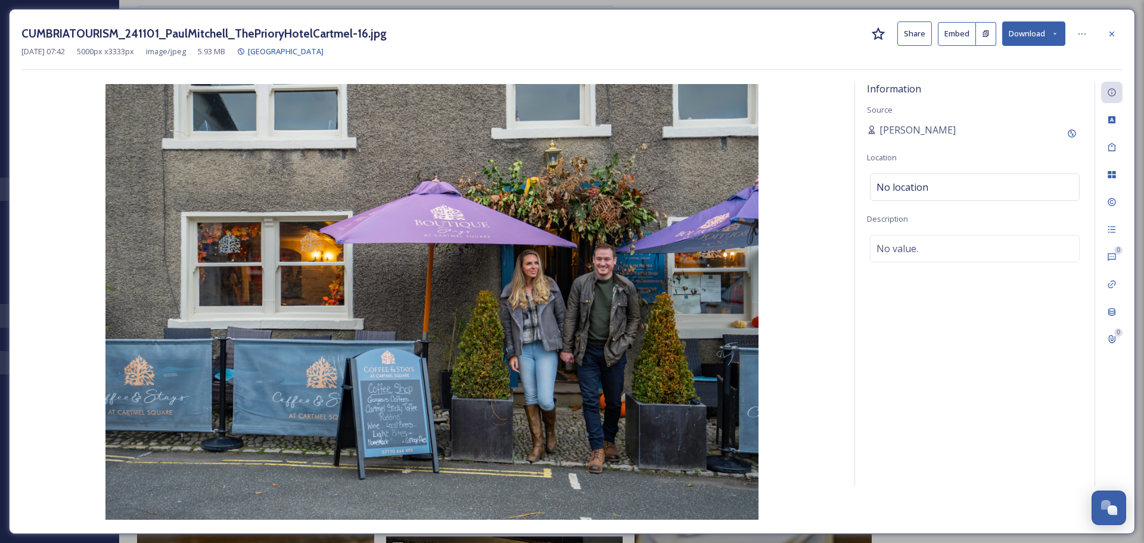
click at [1047, 32] on button "Download" at bounding box center [1033, 33] width 63 height 24
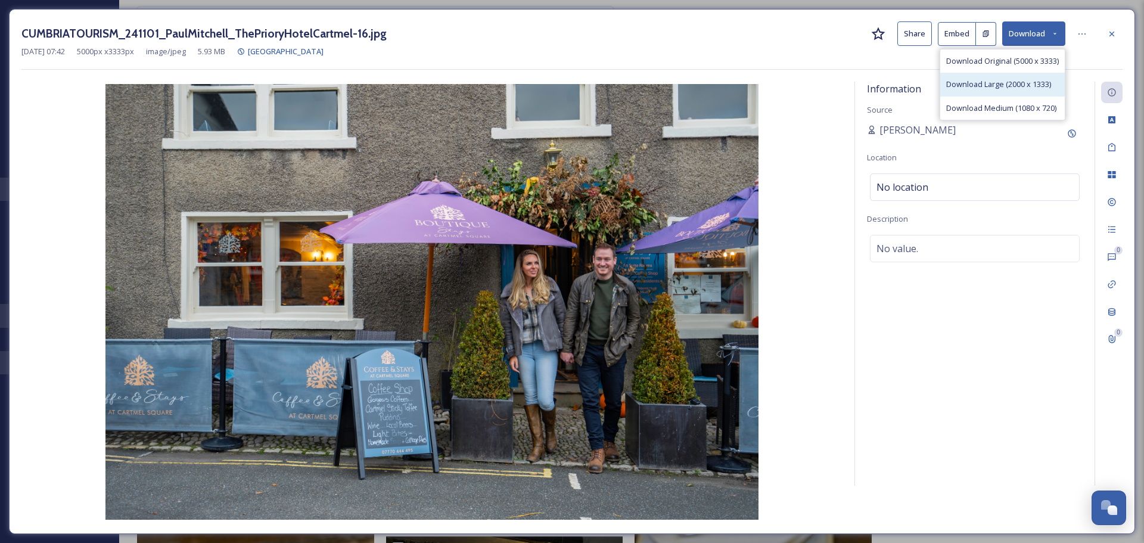
click at [1014, 85] on span "Download Large (2000 x 1333)" at bounding box center [998, 84] width 105 height 11
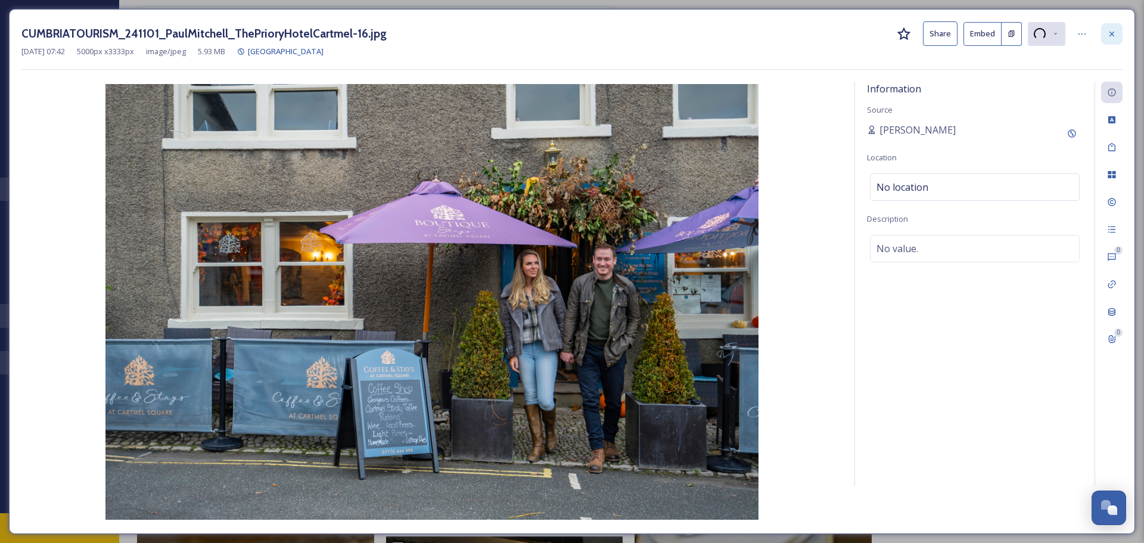
click at [1117, 36] on div at bounding box center [1111, 33] width 21 height 21
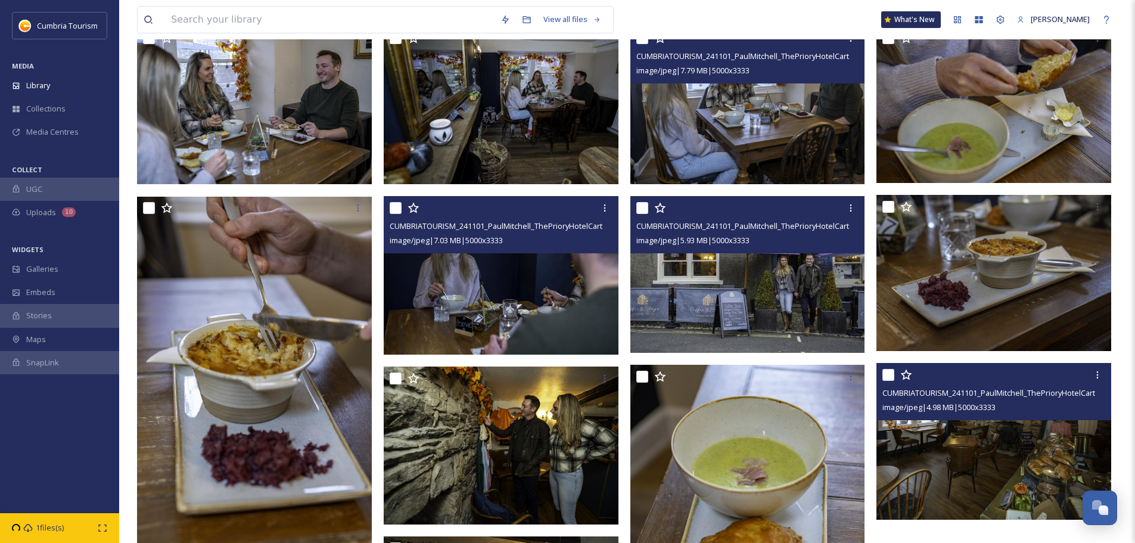
click at [1033, 437] on img at bounding box center [994, 441] width 235 height 157
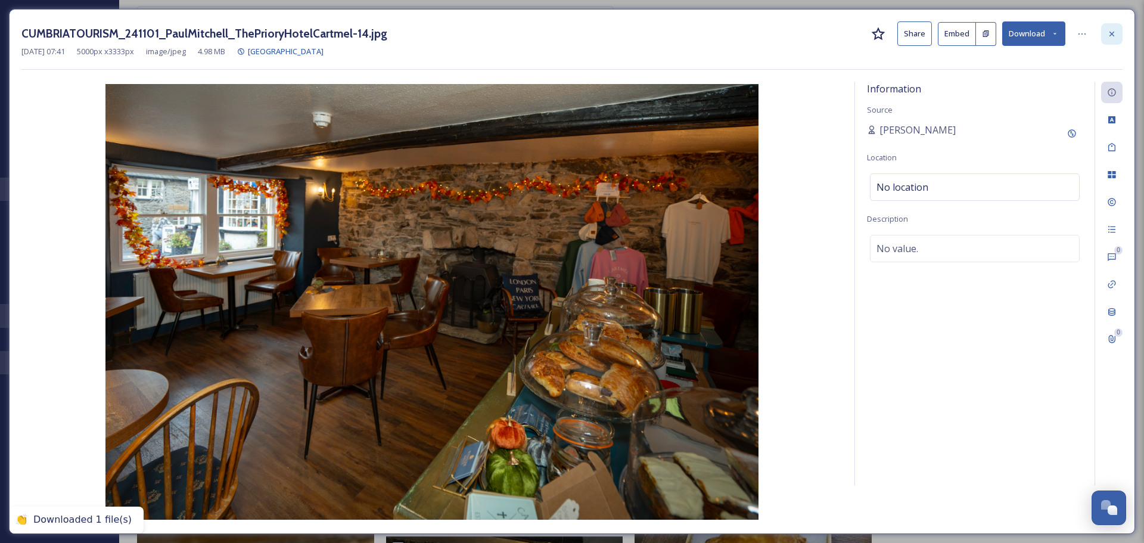
click at [1109, 32] on icon at bounding box center [1112, 34] width 10 height 10
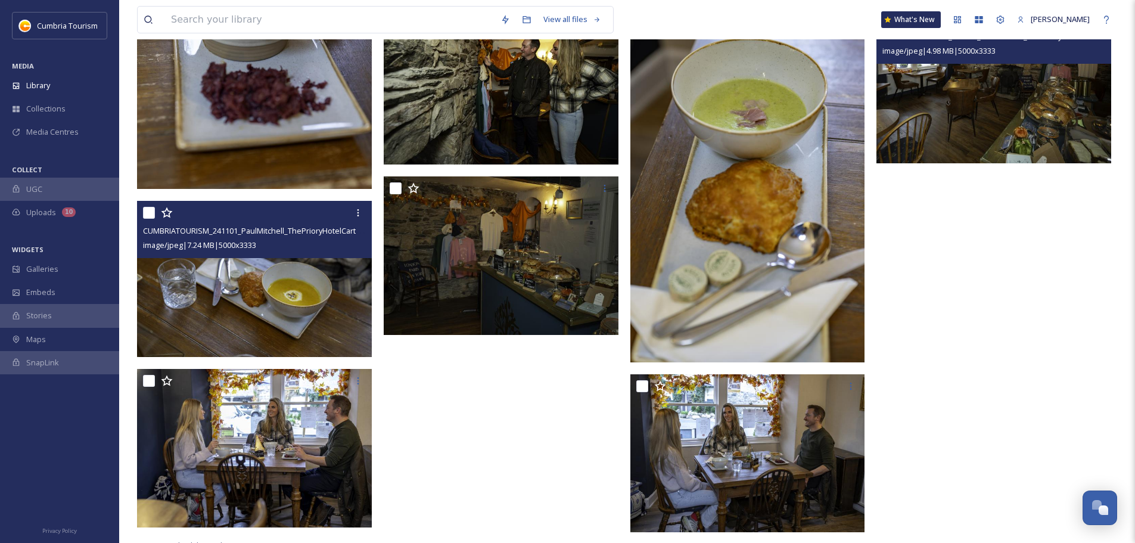
scroll to position [504, 0]
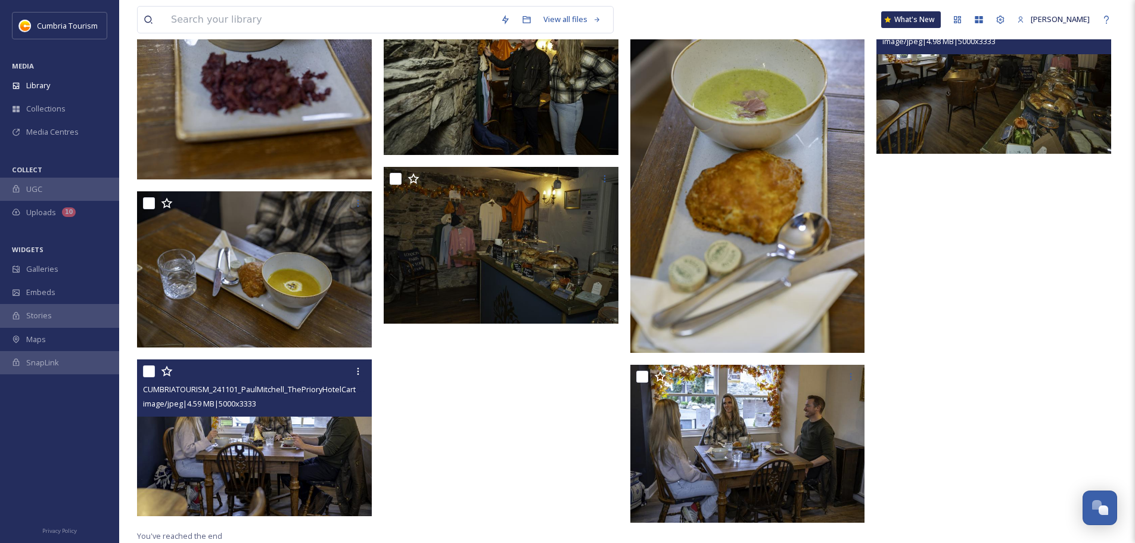
click at [285, 445] on img at bounding box center [254, 437] width 235 height 157
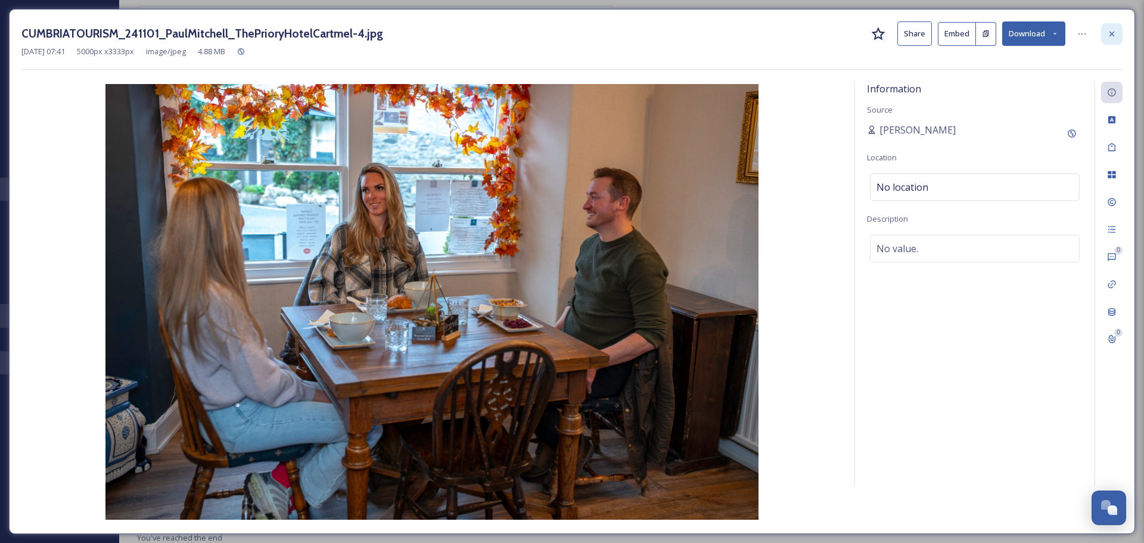
click at [1113, 33] on icon at bounding box center [1112, 33] width 5 height 5
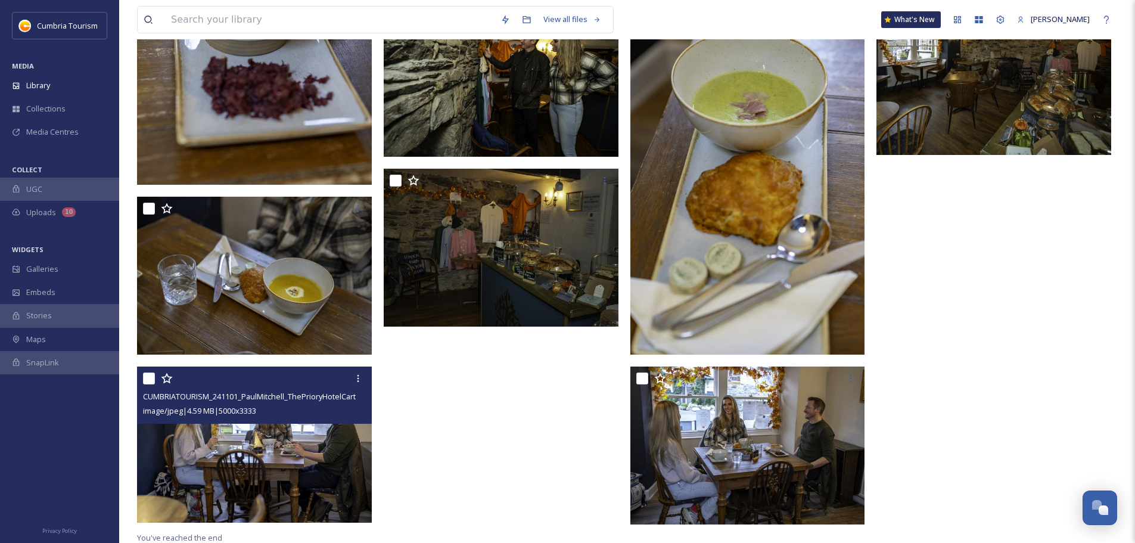
scroll to position [498, 0]
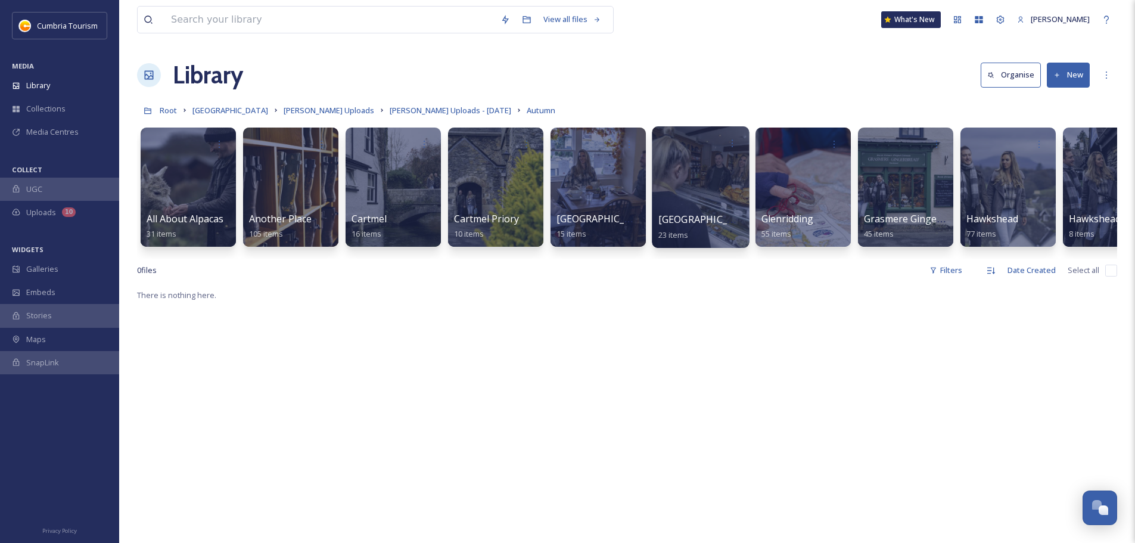
click at [698, 219] on span "[GEOGRAPHIC_DATA]" at bounding box center [708, 219] width 98 height 13
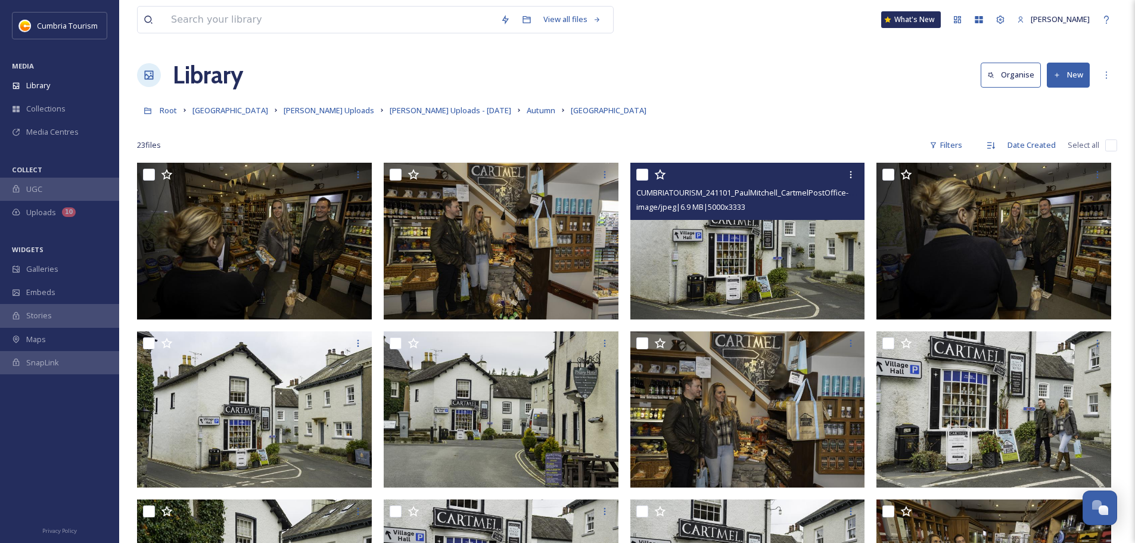
click at [806, 257] on img at bounding box center [748, 241] width 235 height 157
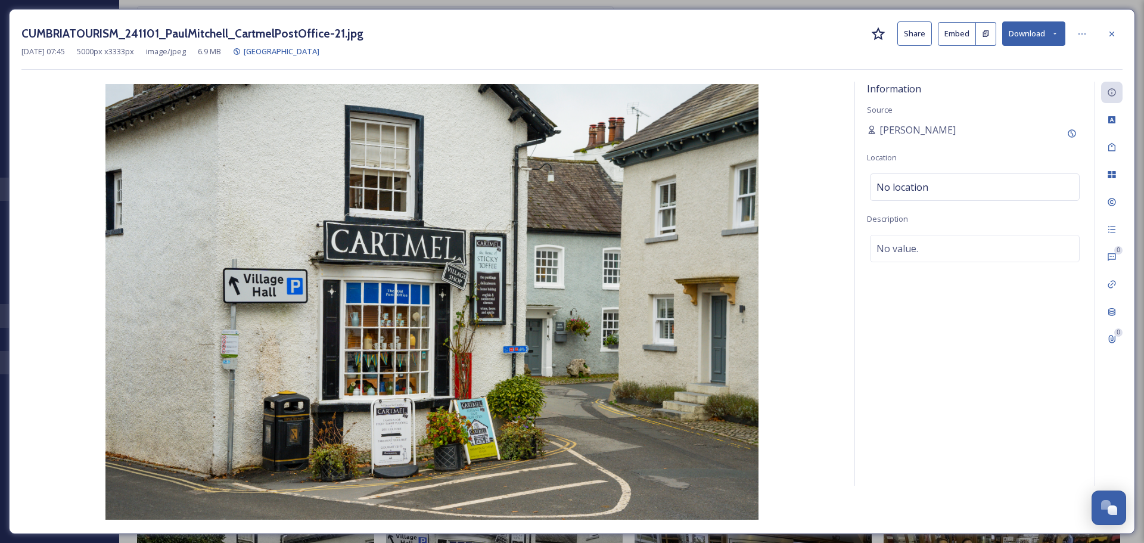
click at [1050, 38] on button "Download" at bounding box center [1033, 33] width 63 height 24
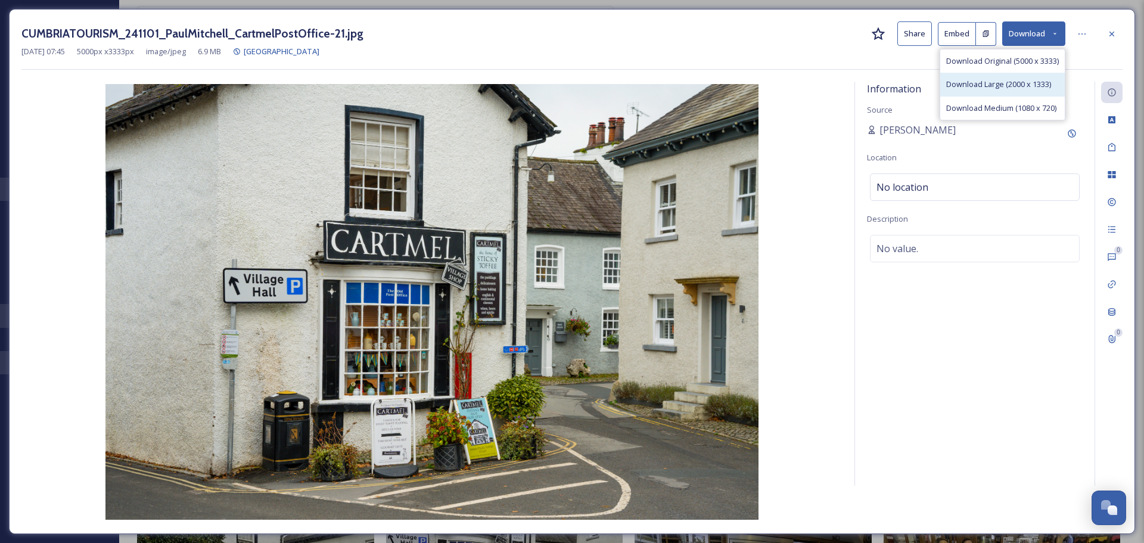
click at [1036, 82] on span "Download Large (2000 x 1333)" at bounding box center [998, 84] width 105 height 11
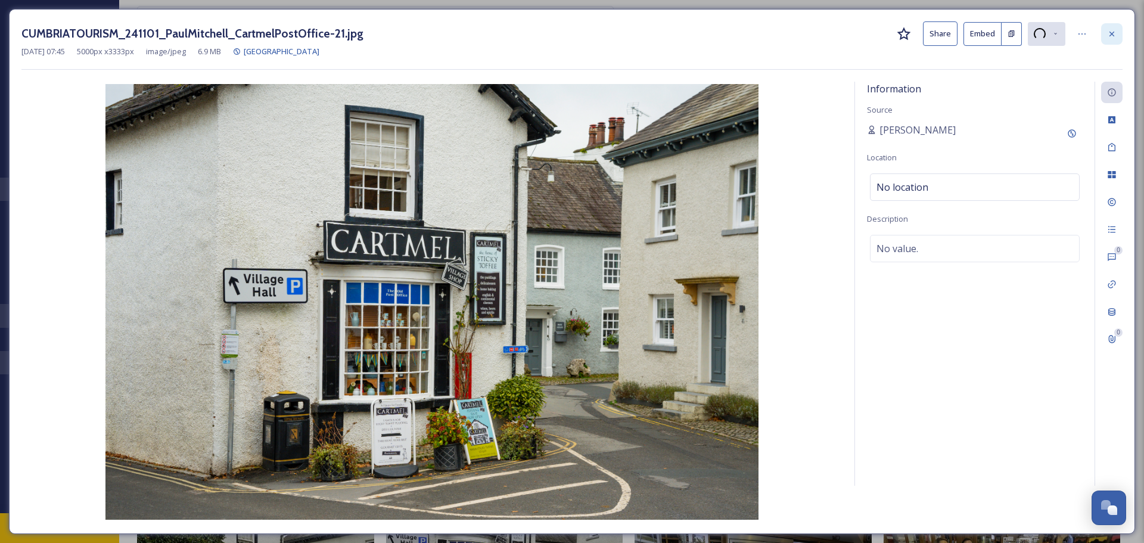
click at [1117, 29] on div at bounding box center [1111, 33] width 21 height 21
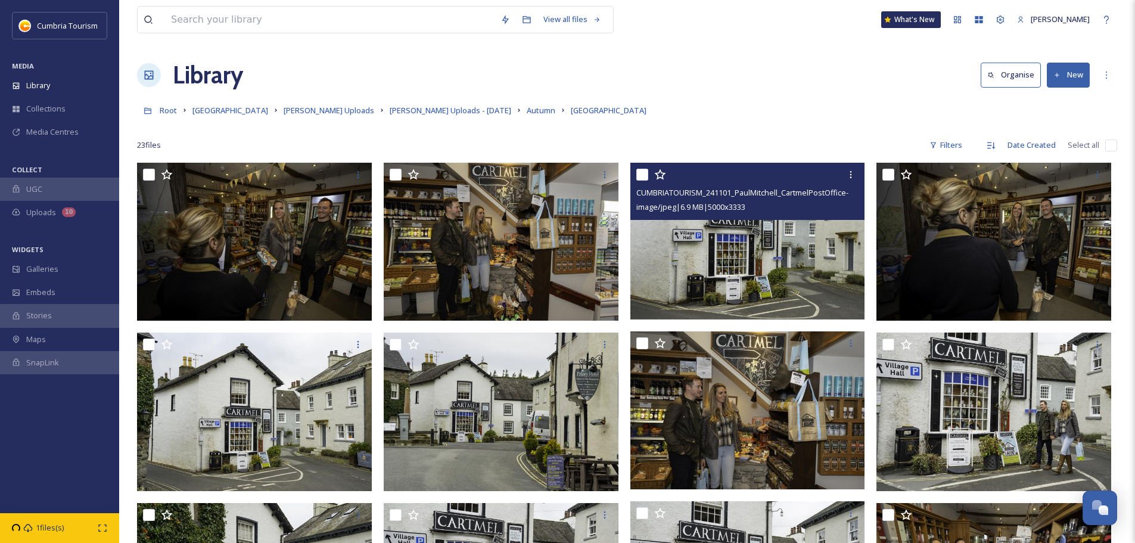
scroll to position [14, 0]
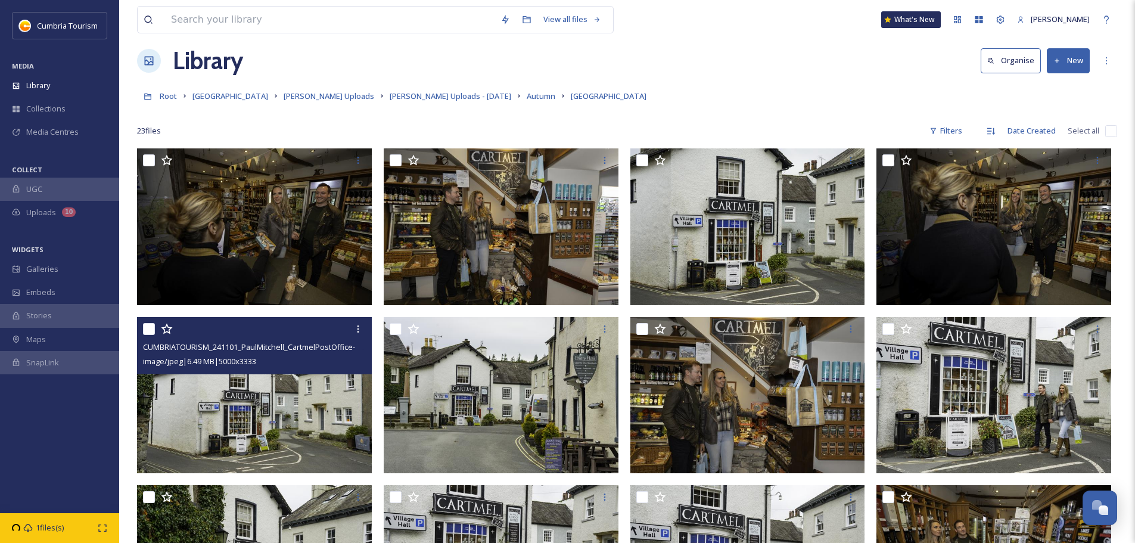
click at [307, 423] on img at bounding box center [254, 395] width 235 height 157
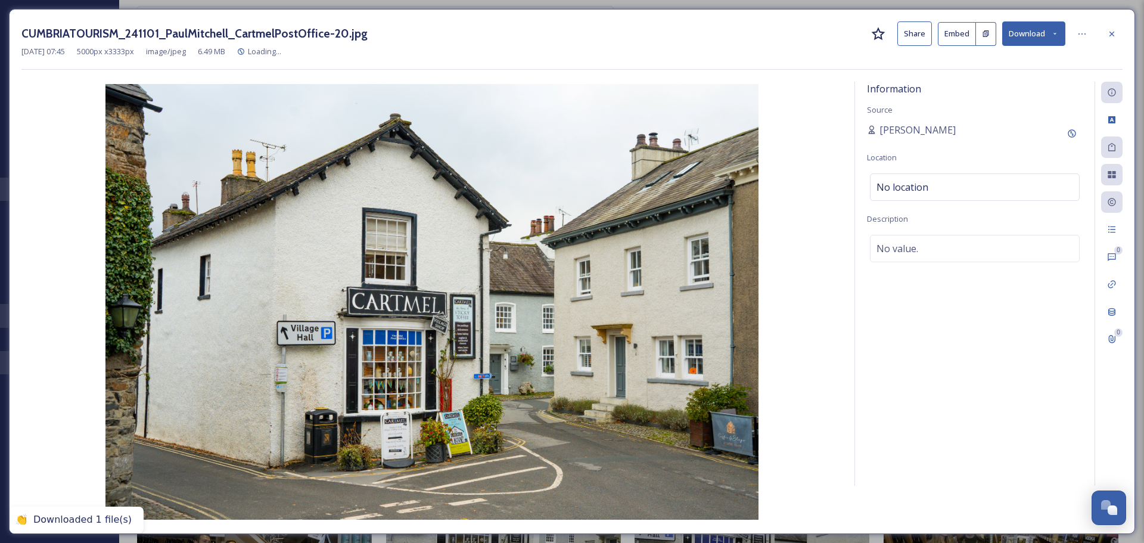
click at [825, 129] on img at bounding box center [431, 302] width 821 height 436
click at [1043, 19] on div "CUMBRIATOURISM_241101_PaulMitchell_CartmelPostOffice-20.jpg Share Embed Downloa…" at bounding box center [572, 271] width 1126 height 525
click at [1040, 36] on button "Download" at bounding box center [1033, 33] width 63 height 24
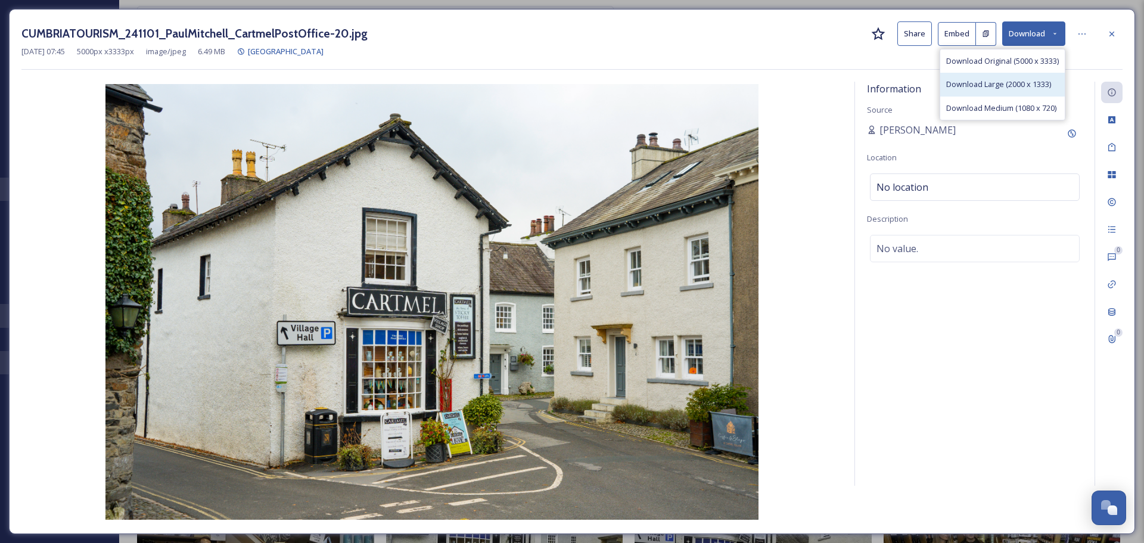
click at [1014, 76] on div "Download Large (2000 x 1333)" at bounding box center [1002, 84] width 125 height 23
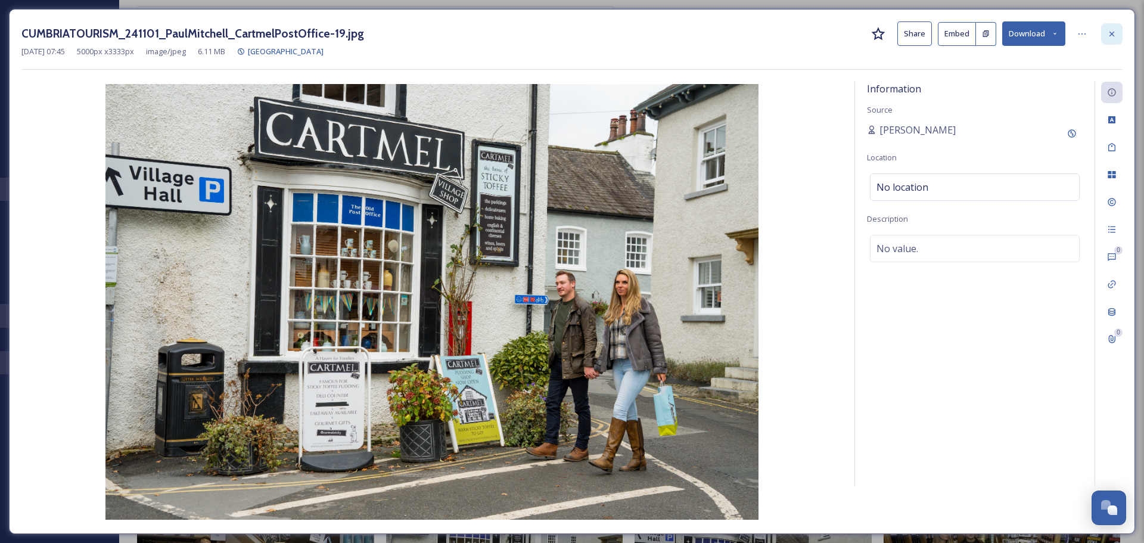
click at [1117, 35] on div at bounding box center [1111, 33] width 21 height 21
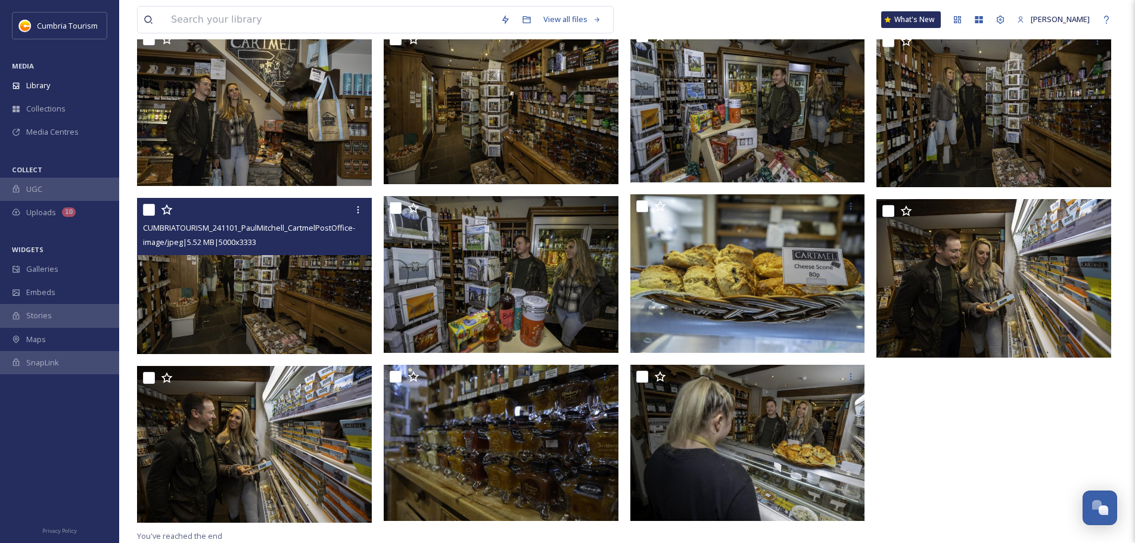
scroll to position [642, 0]
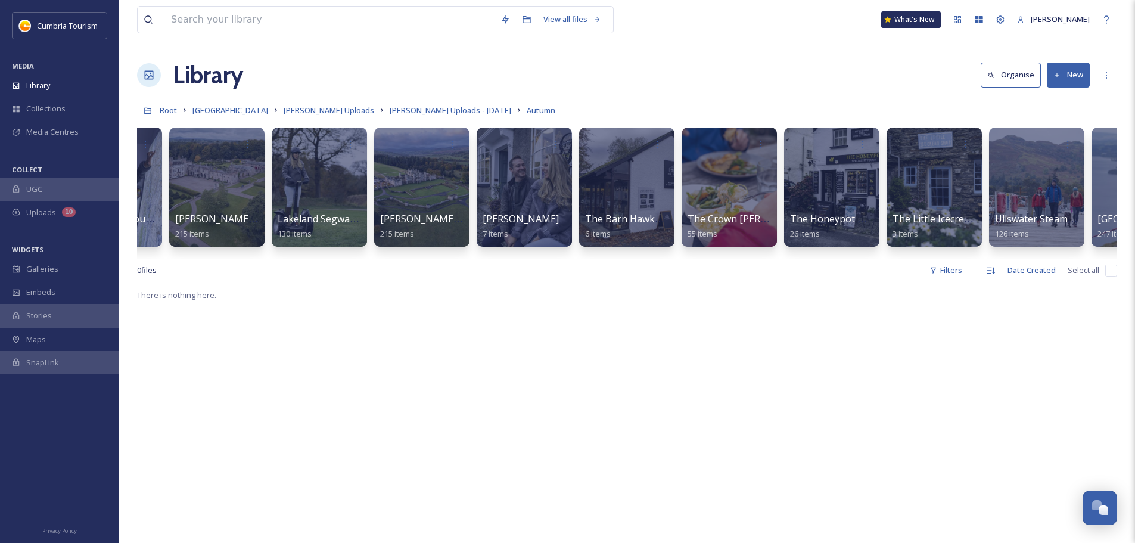
scroll to position [0, 1480]
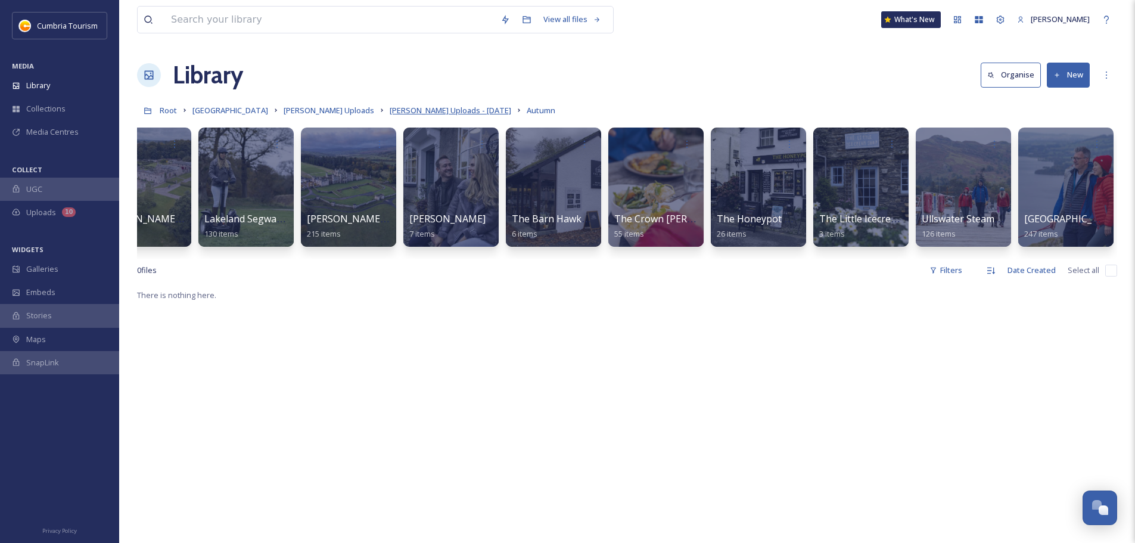
click at [424, 112] on span "[PERSON_NAME] Uploads - [DATE]" at bounding box center [451, 110] width 122 height 11
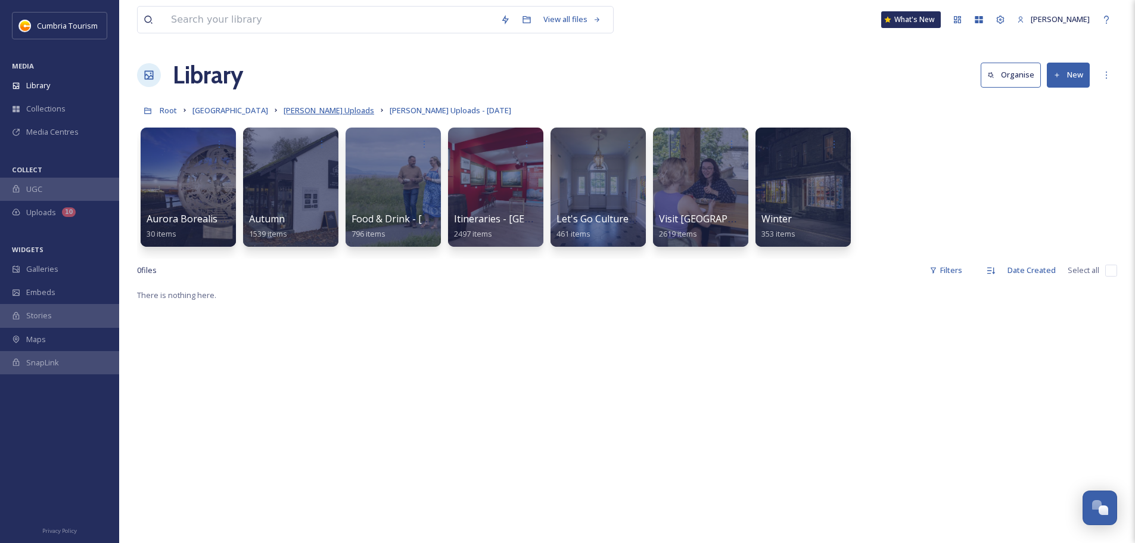
click at [358, 109] on span "[PERSON_NAME] Uploads" at bounding box center [329, 110] width 91 height 11
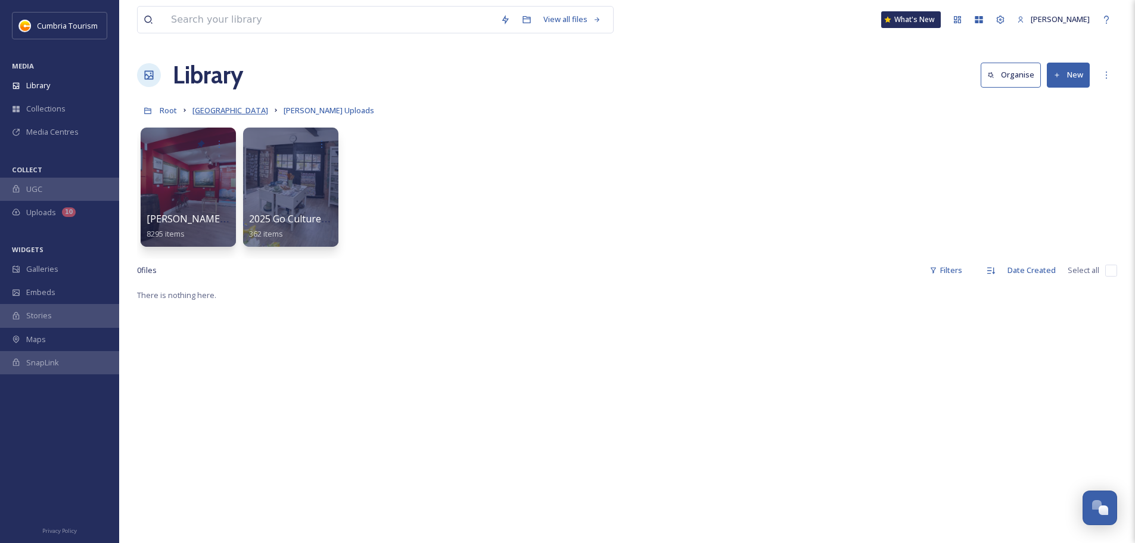
click at [240, 106] on span "[GEOGRAPHIC_DATA]" at bounding box center [231, 110] width 76 height 11
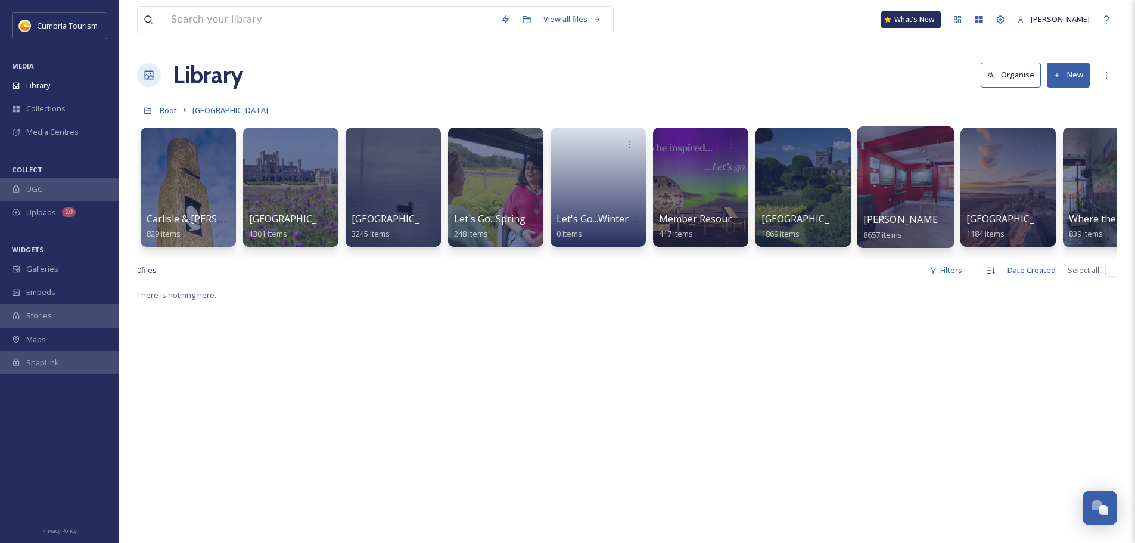
click at [871, 216] on span "[PERSON_NAME] Uploads" at bounding box center [923, 219] width 118 height 13
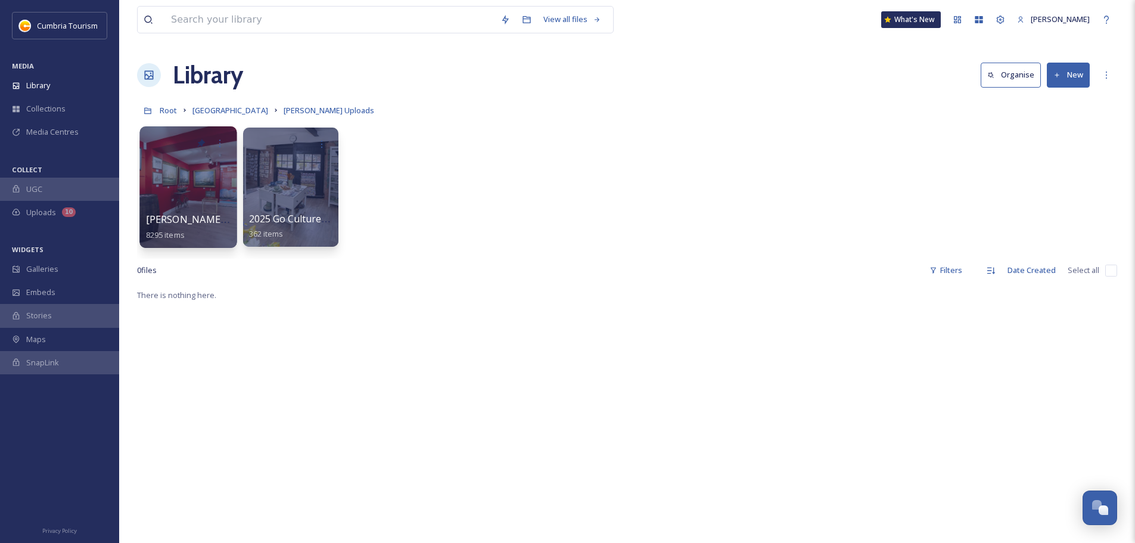
click at [229, 222] on span "[PERSON_NAME] Uploads - [DATE]" at bounding box center [225, 219] width 159 height 13
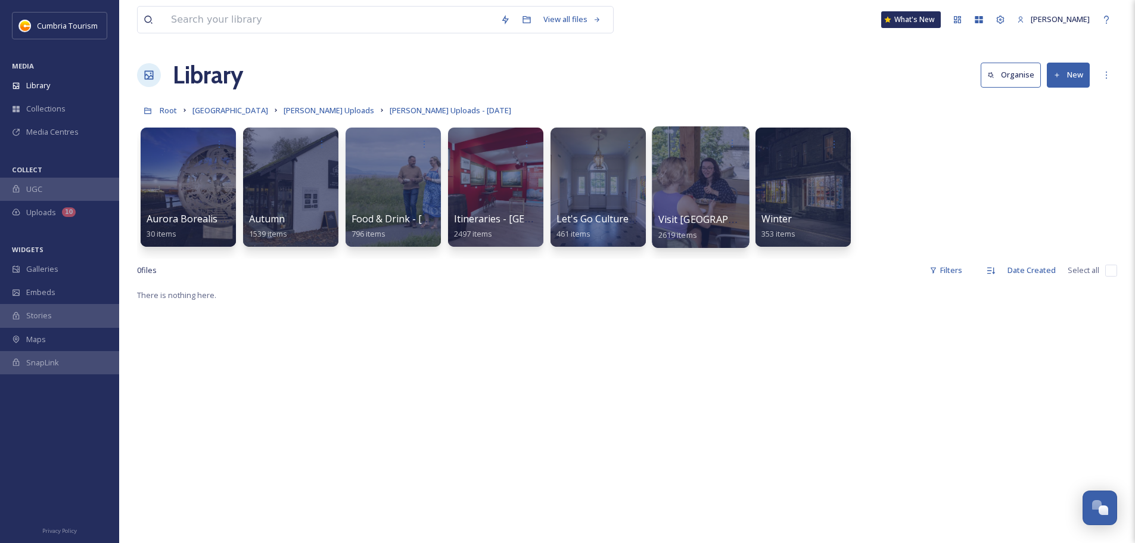
click at [685, 220] on span "Visit [GEOGRAPHIC_DATA]" at bounding box center [719, 219] width 120 height 13
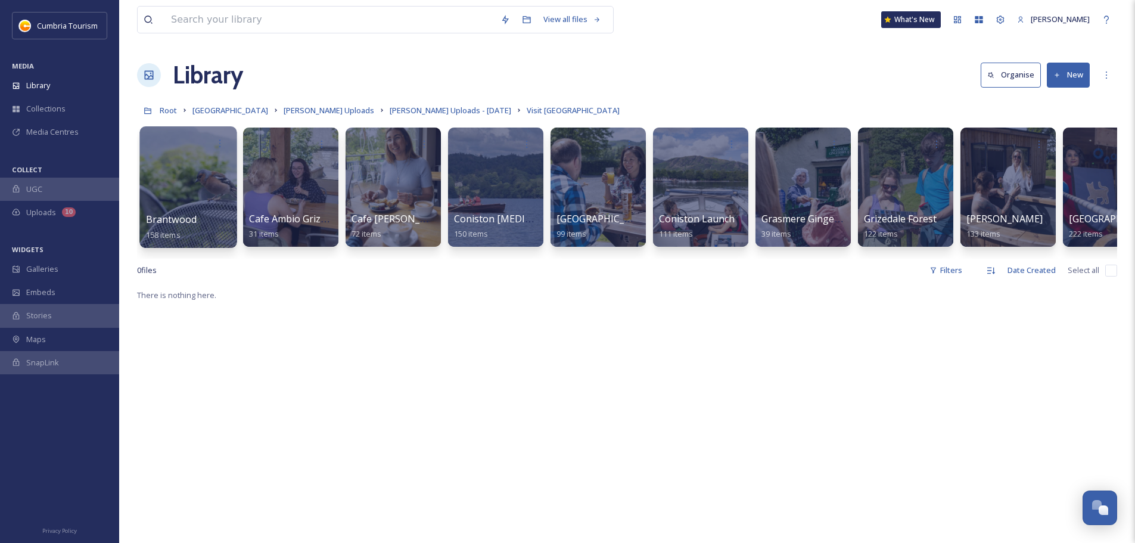
click at [183, 223] on span "Brantwood" at bounding box center [171, 219] width 51 height 13
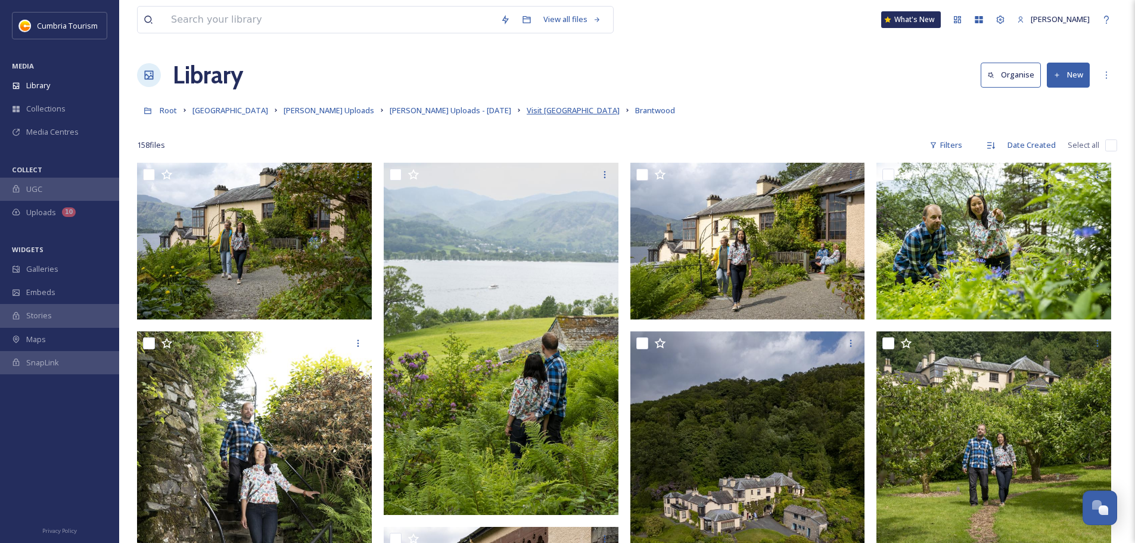
click at [527, 116] on span "Visit [GEOGRAPHIC_DATA]" at bounding box center [573, 110] width 93 height 11
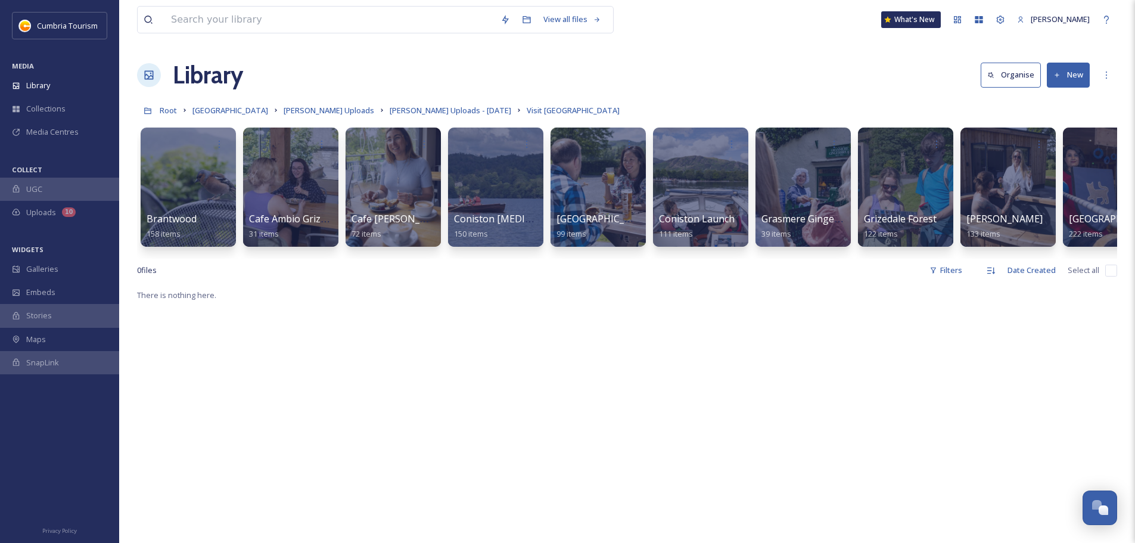
drag, startPoint x: 429, startPoint y: 257, endPoint x: 486, endPoint y: 260, distance: 57.3
click at [455, 259] on div "Brantwood 158 items Cafe Ambio Grizedale 31 items Cafe Ambio Whinlatter 72 item…" at bounding box center [627, 190] width 980 height 137
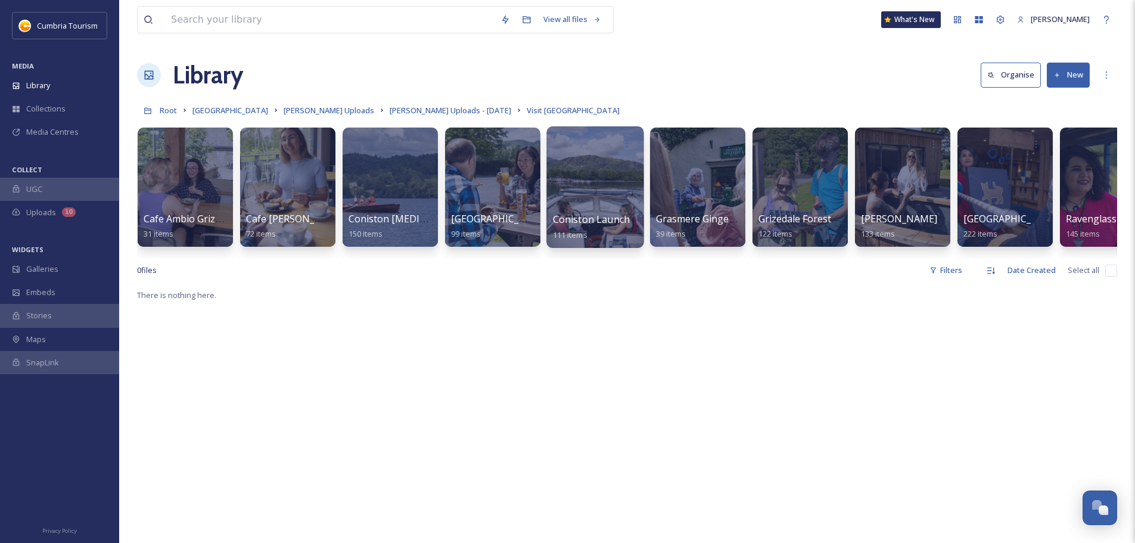
scroll to position [0, 108]
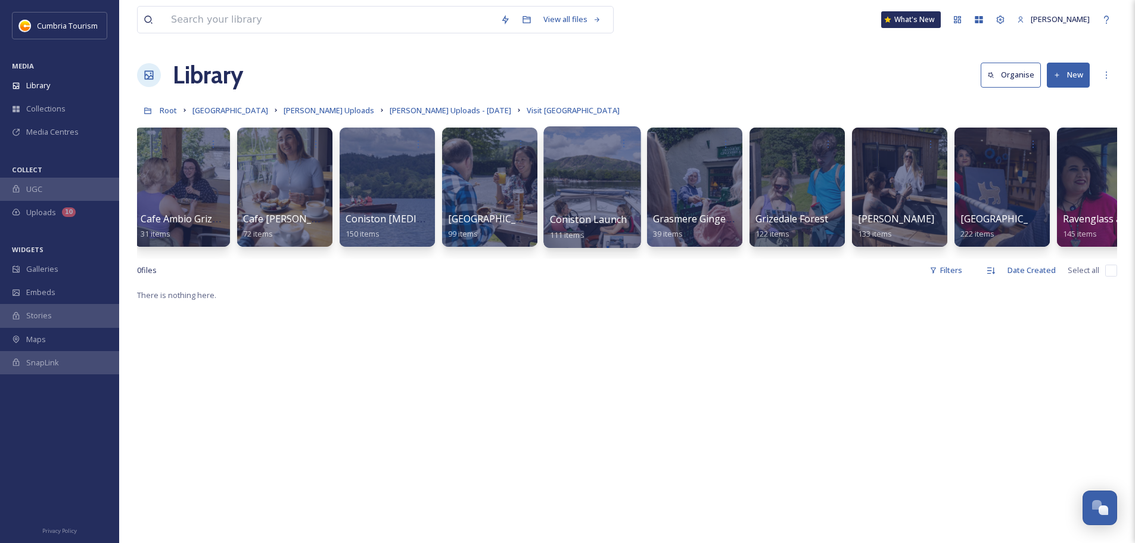
click at [582, 218] on span "Coniston Launch" at bounding box center [588, 219] width 77 height 13
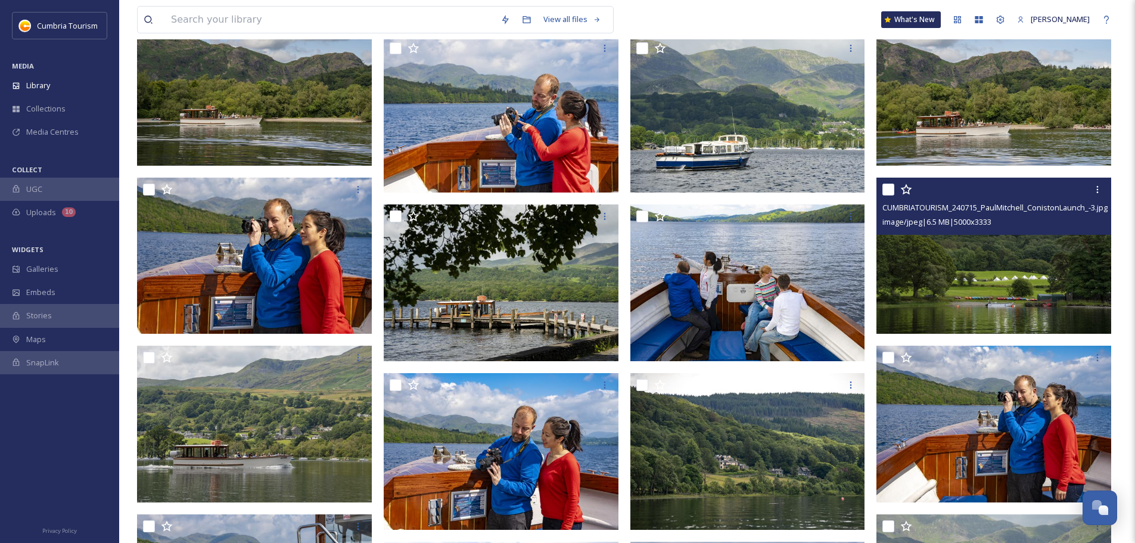
scroll to position [715, 0]
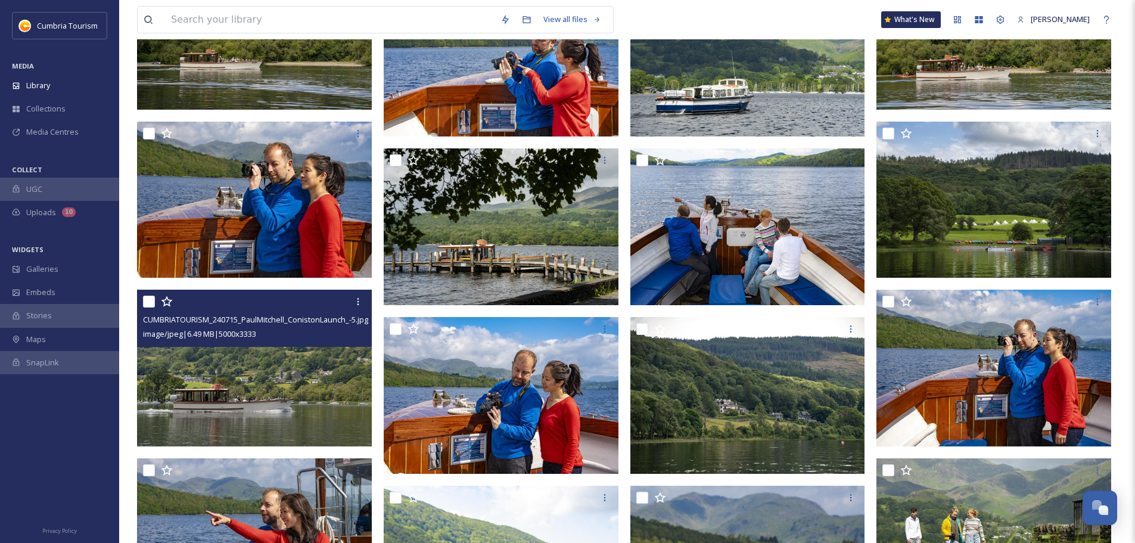
click at [324, 409] on img at bounding box center [254, 368] width 235 height 157
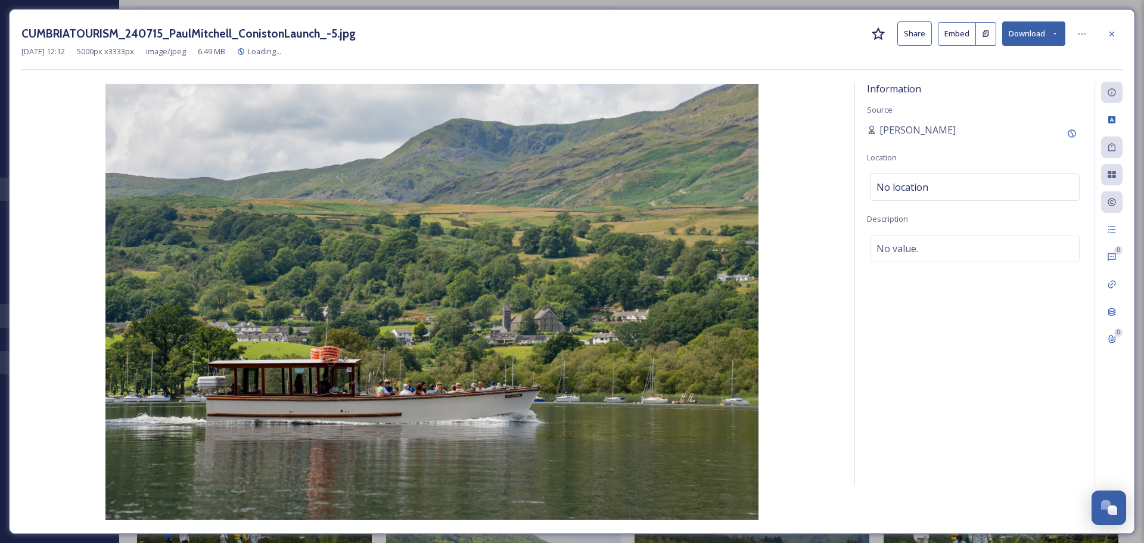
click at [1047, 29] on button "Download" at bounding box center [1033, 33] width 63 height 24
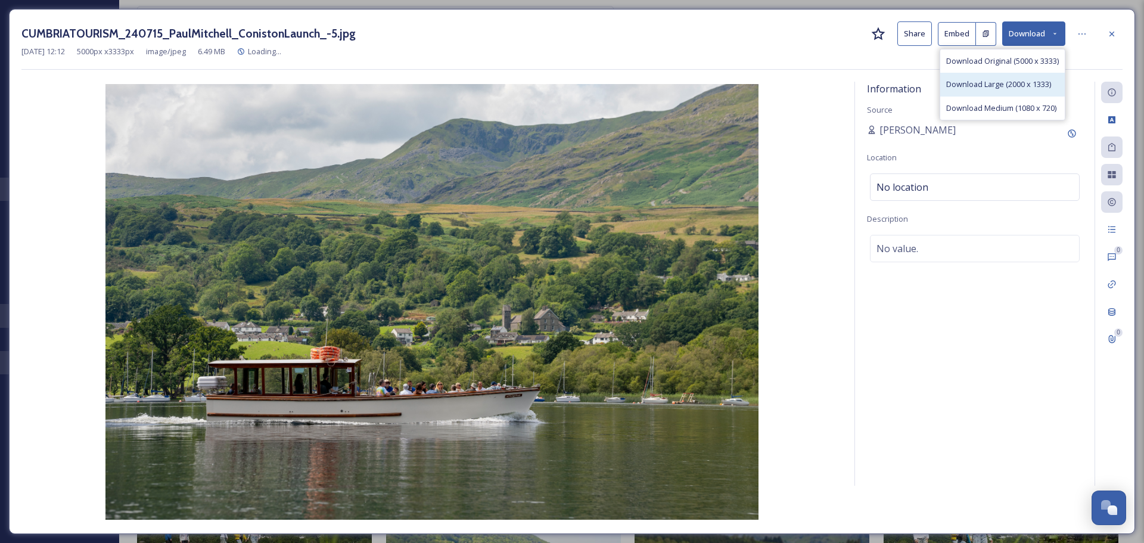
click at [1020, 78] on div "Download Large (2000 x 1333)" at bounding box center [1002, 84] width 125 height 23
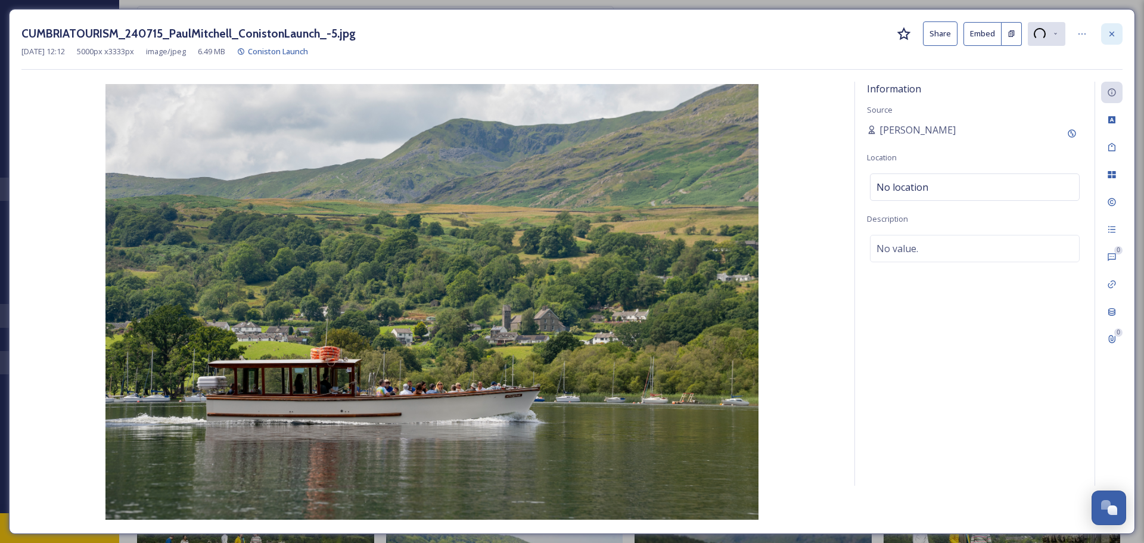
click at [1108, 35] on icon at bounding box center [1112, 34] width 10 height 10
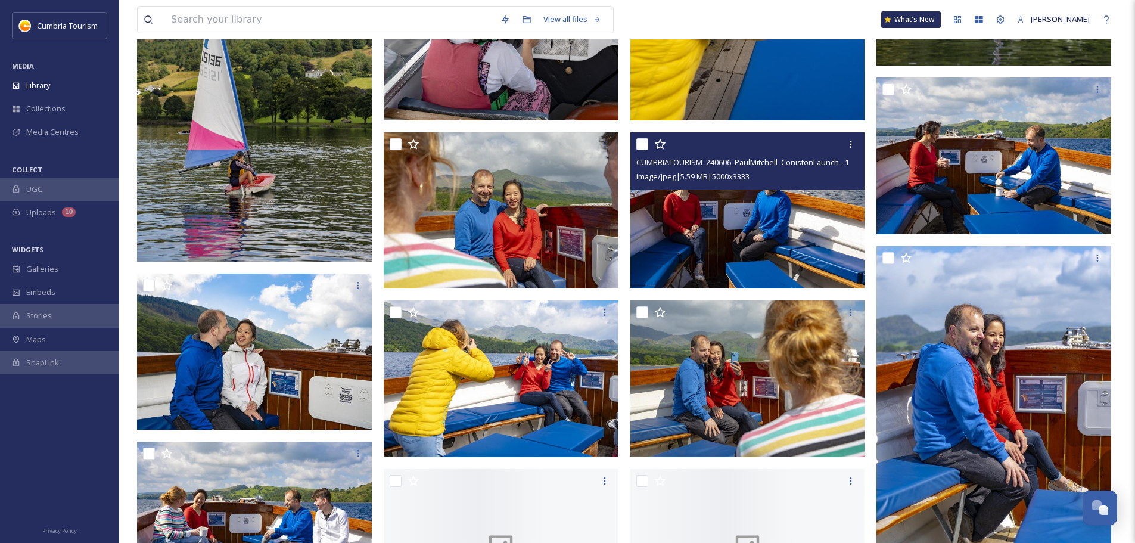
scroll to position [4164, 0]
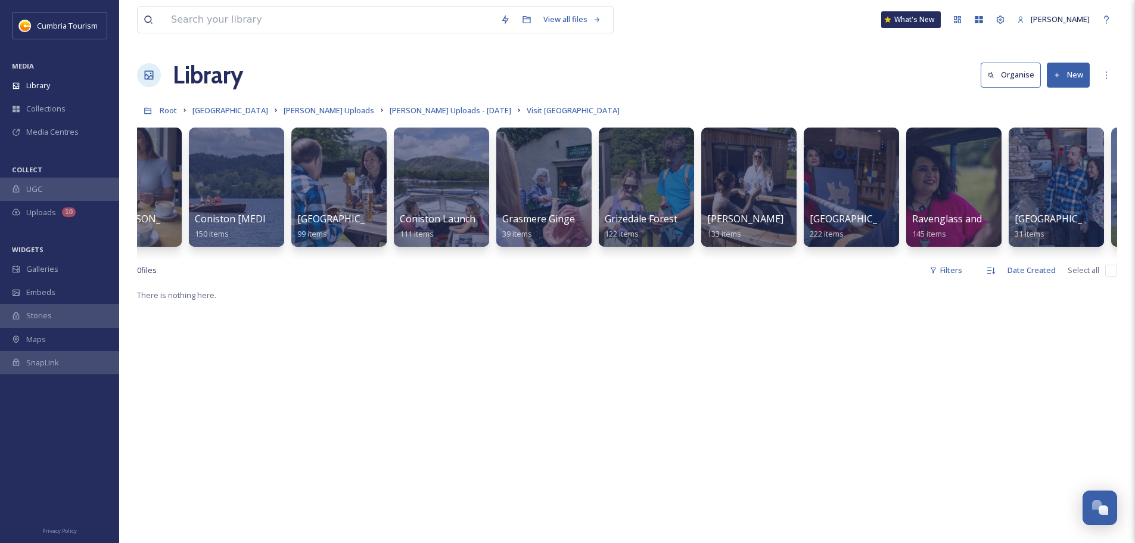
scroll to position [0, 262]
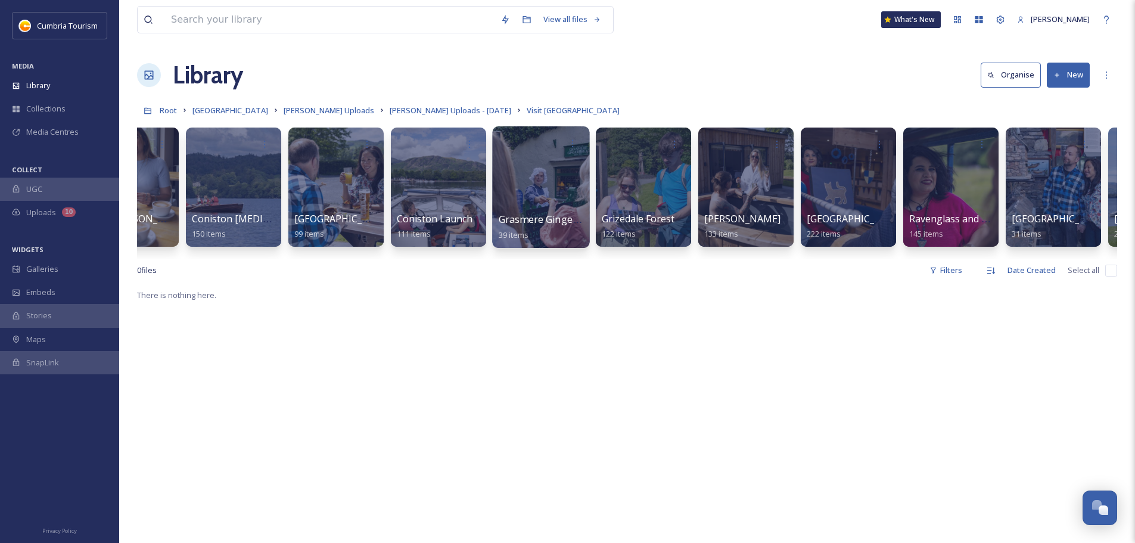
click at [538, 219] on span "Grasmere Gingerbread" at bounding box center [551, 219] width 105 height 13
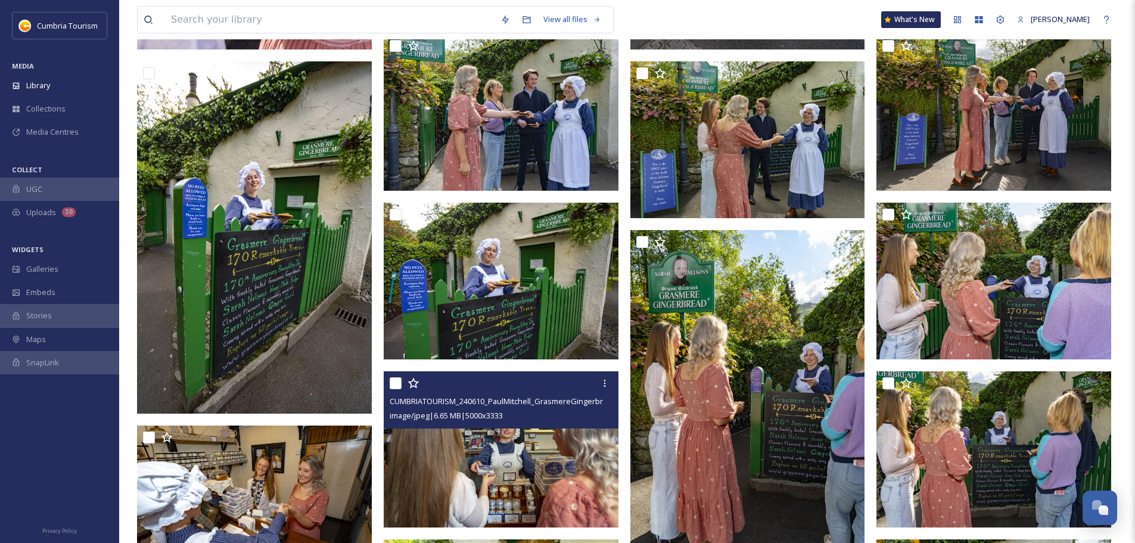
scroll to position [179, 0]
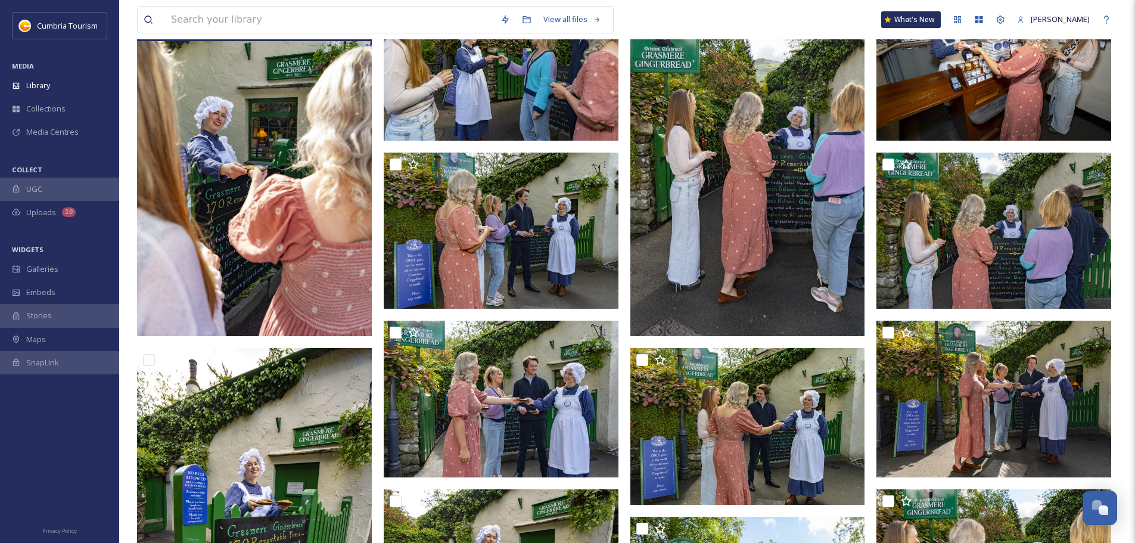
click at [324, 216] on img at bounding box center [254, 160] width 235 height 352
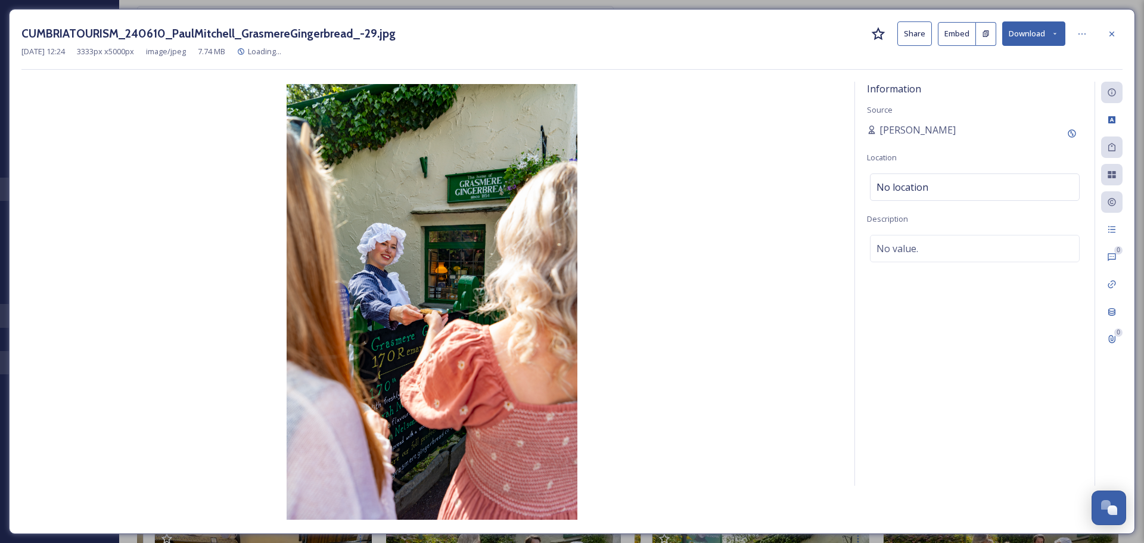
click at [1048, 38] on button "Download" at bounding box center [1033, 33] width 63 height 24
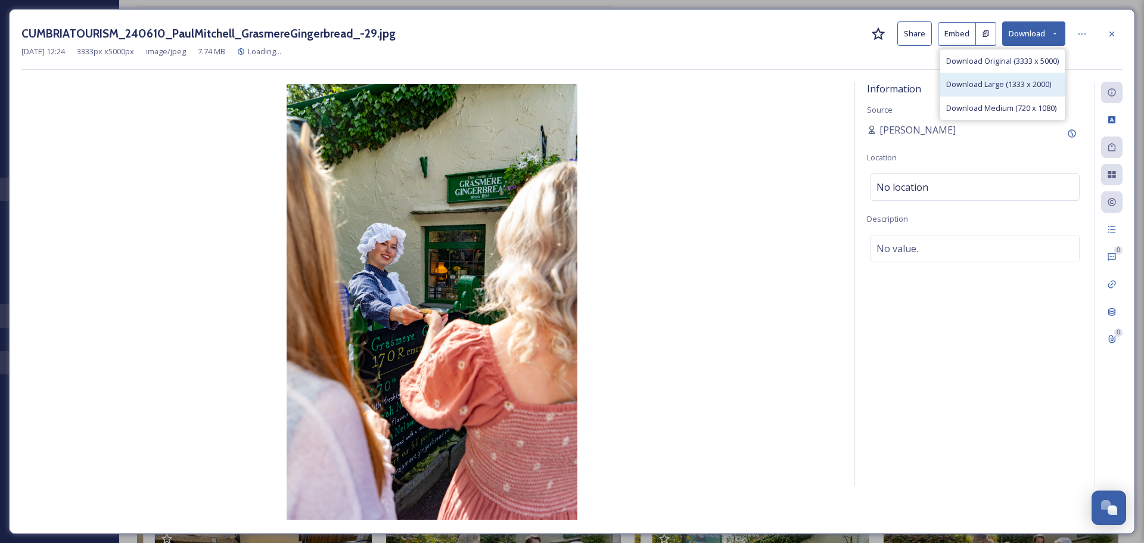
click at [1015, 83] on span "Download Large (1333 x 2000)" at bounding box center [998, 84] width 105 height 11
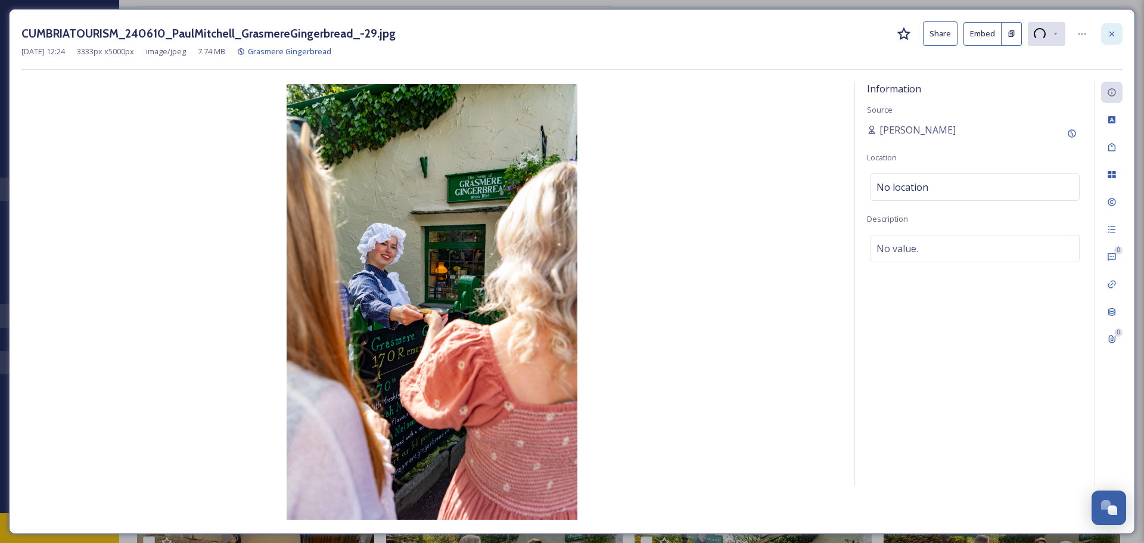
click at [1112, 33] on icon at bounding box center [1112, 33] width 5 height 5
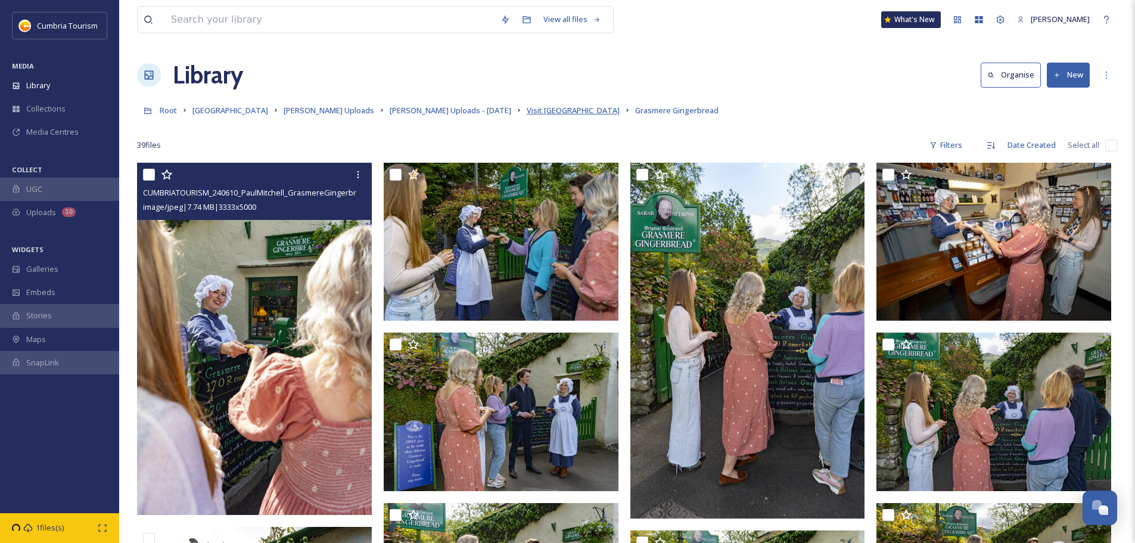
click at [527, 108] on span "Visit [GEOGRAPHIC_DATA]" at bounding box center [573, 110] width 93 height 11
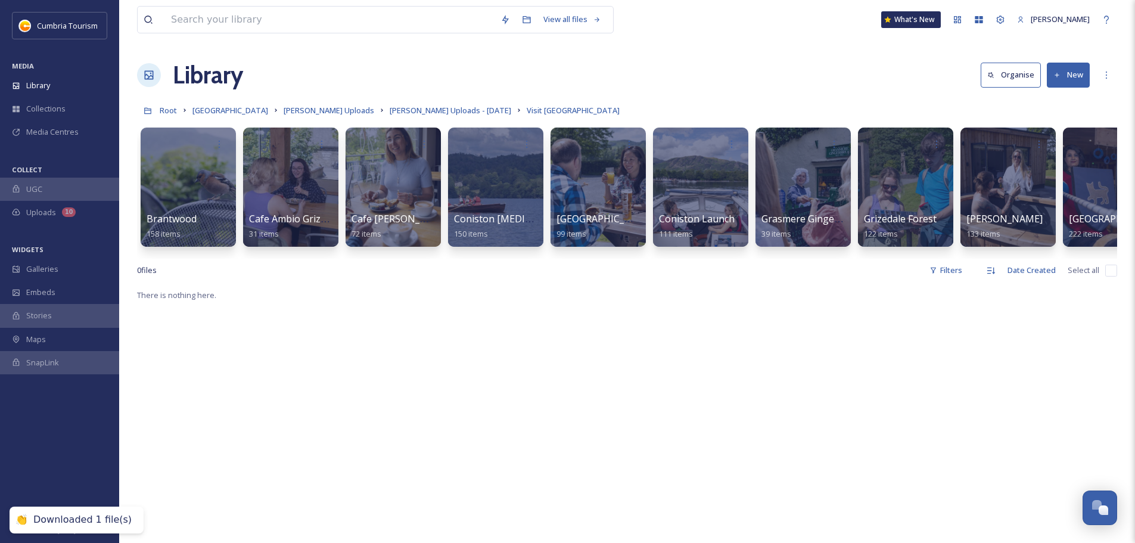
drag, startPoint x: 505, startPoint y: 270, endPoint x: 523, endPoint y: 269, distance: 17.9
click at [523, 269] on div "0 file s Filters Date Created Select all" at bounding box center [627, 270] width 980 height 23
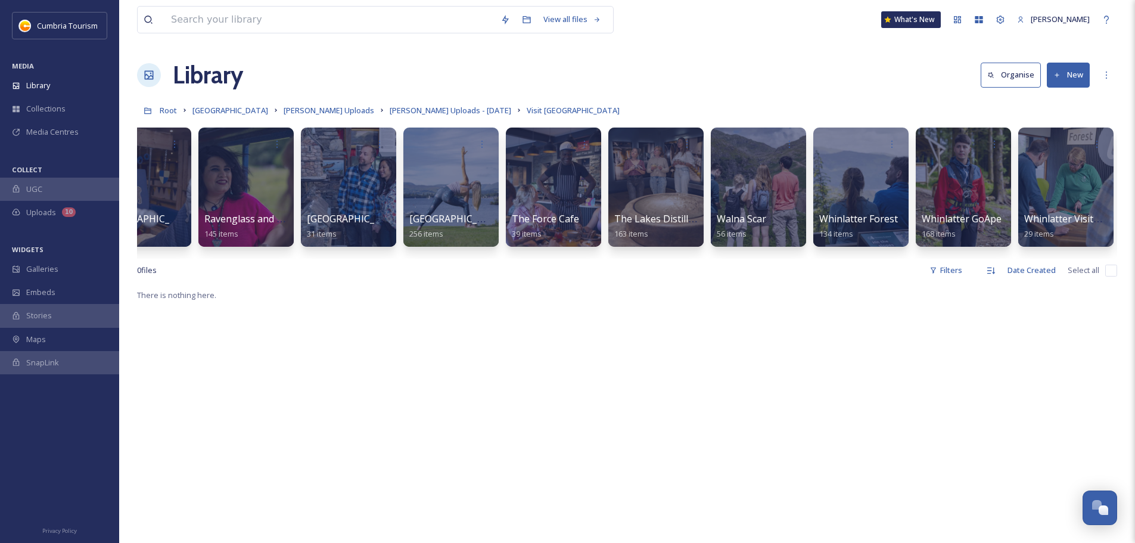
scroll to position [0, 971]
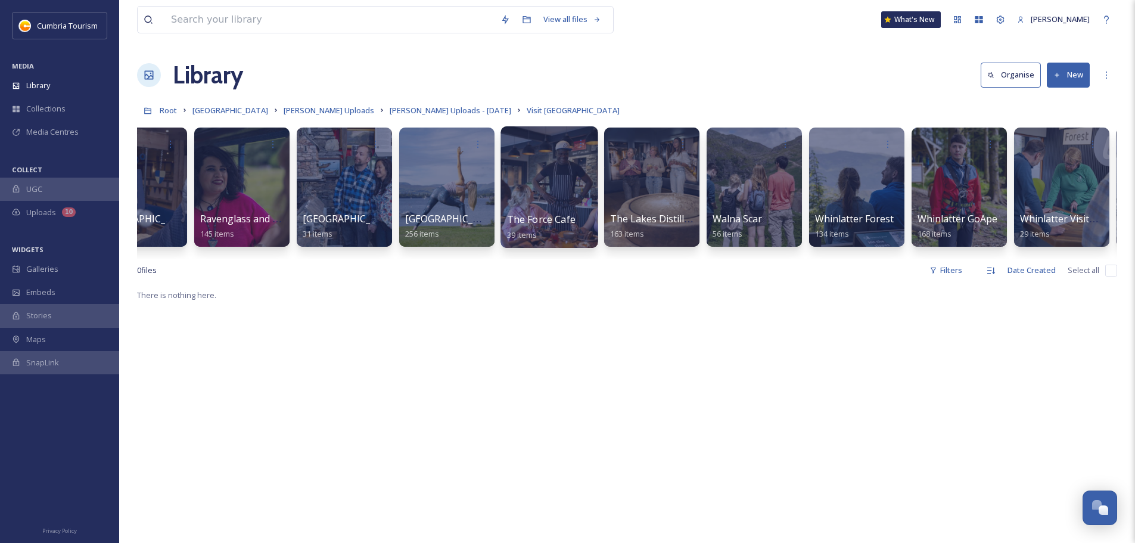
click at [549, 222] on span "The Force Cafe" at bounding box center [541, 219] width 69 height 13
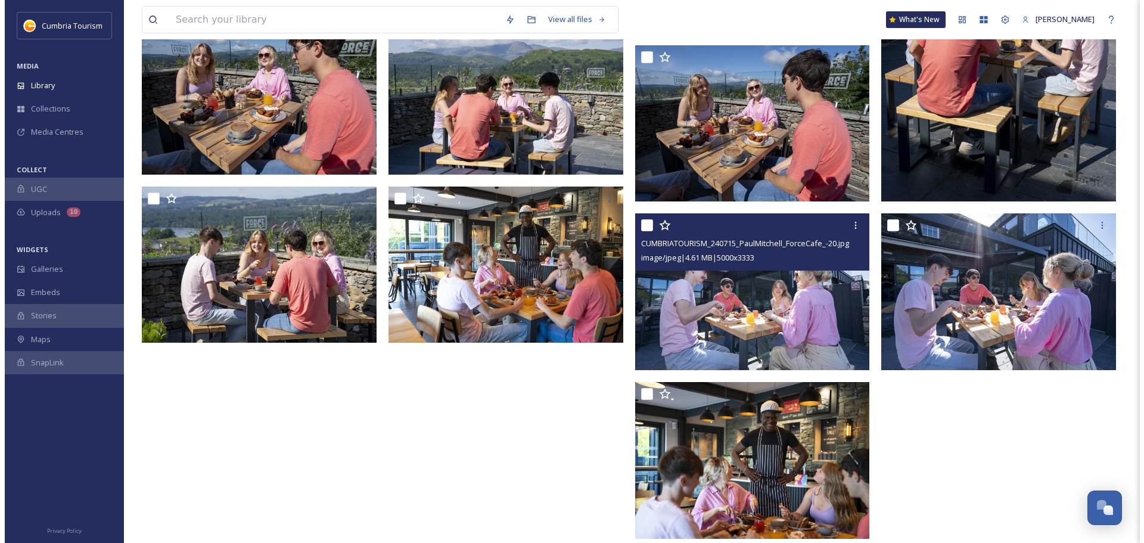
scroll to position [1900, 0]
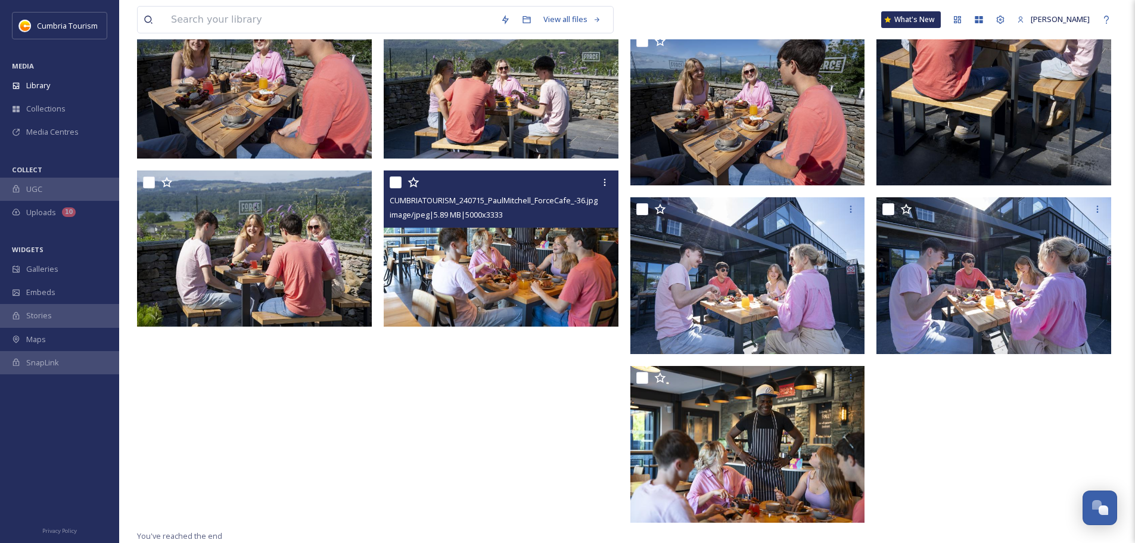
click at [512, 278] on img at bounding box center [501, 248] width 235 height 157
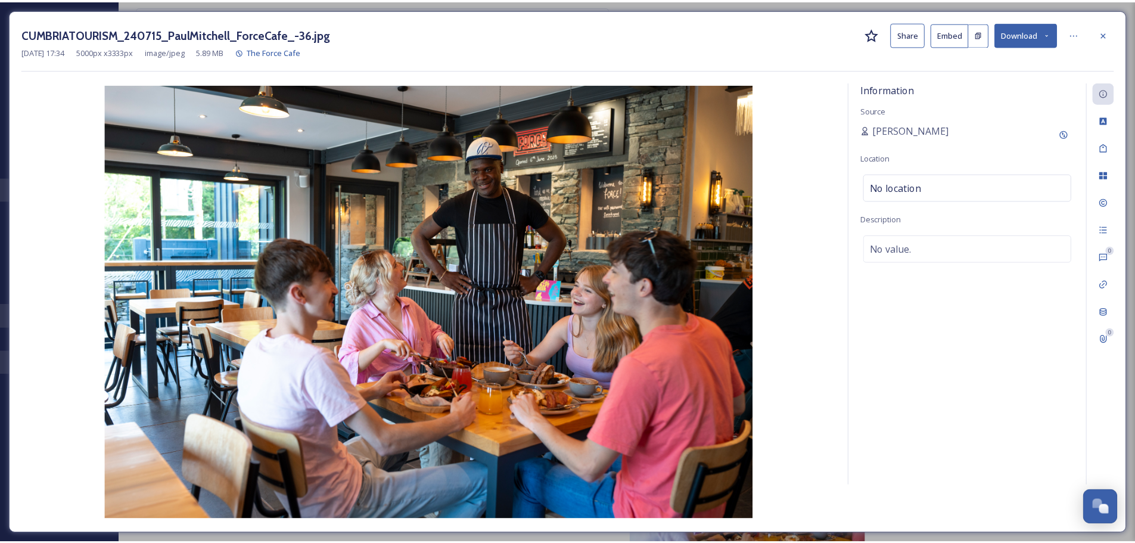
scroll to position [1917, 0]
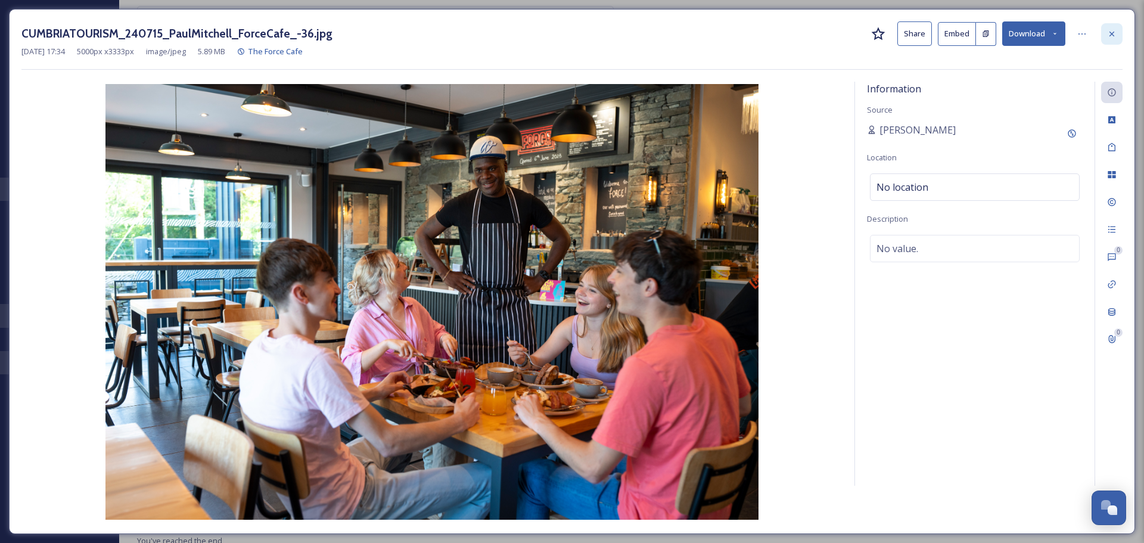
click at [1113, 29] on icon at bounding box center [1112, 34] width 10 height 10
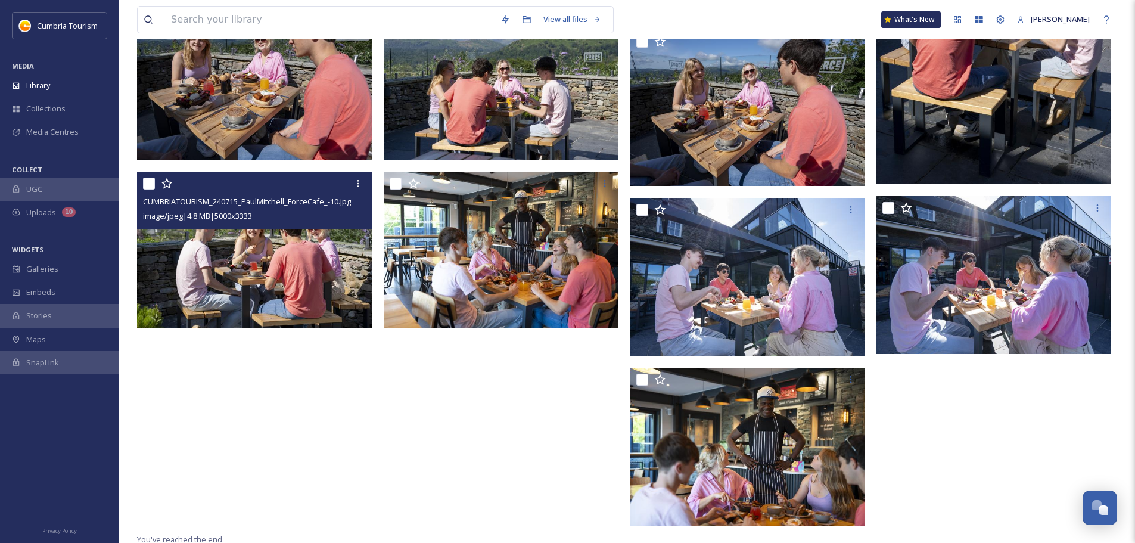
click at [174, 294] on img at bounding box center [254, 250] width 235 height 157
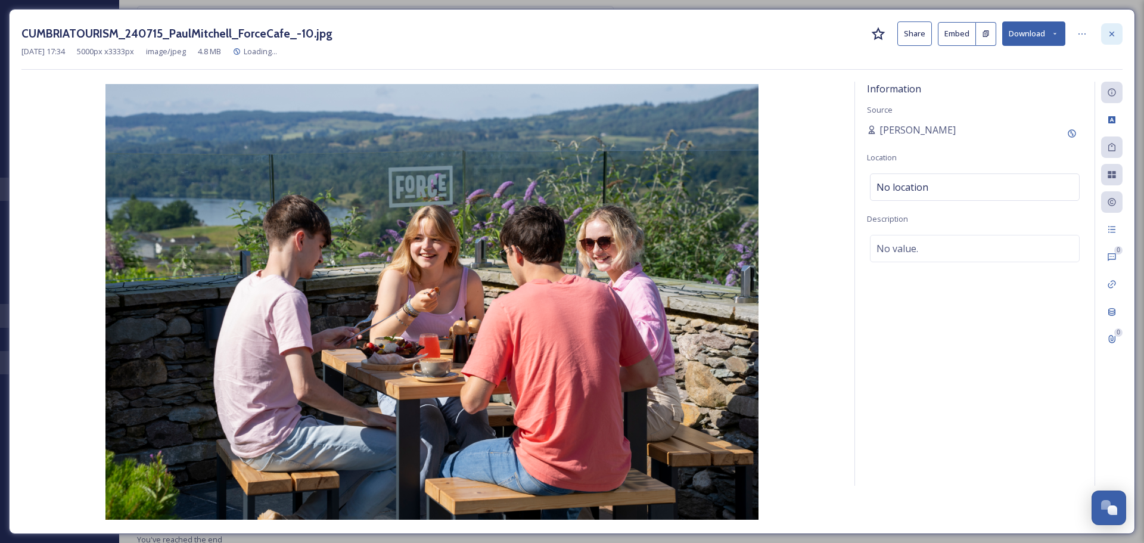
click at [1113, 38] on icon at bounding box center [1112, 34] width 10 height 10
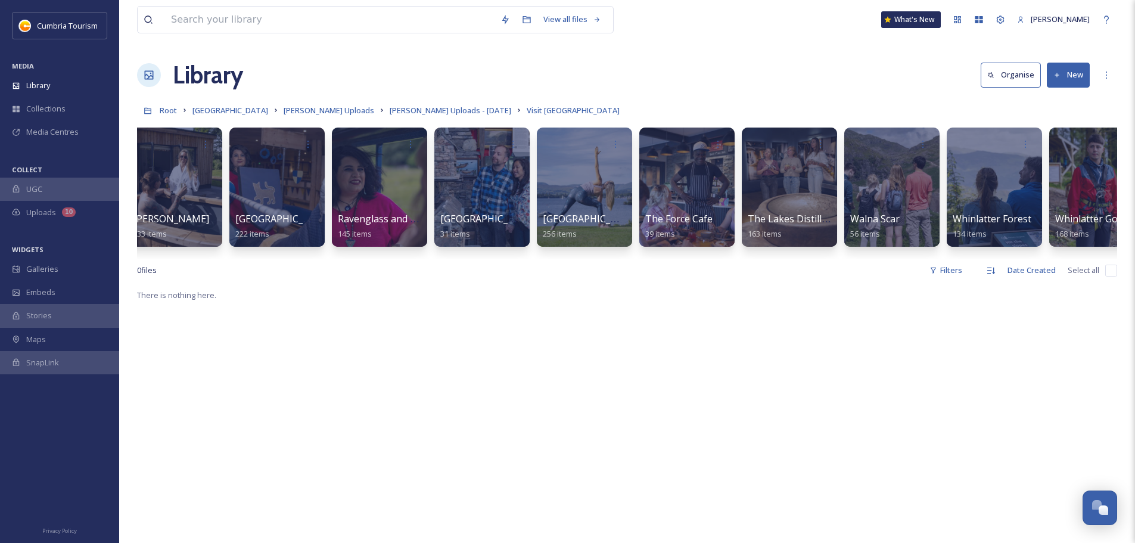
scroll to position [0, 837]
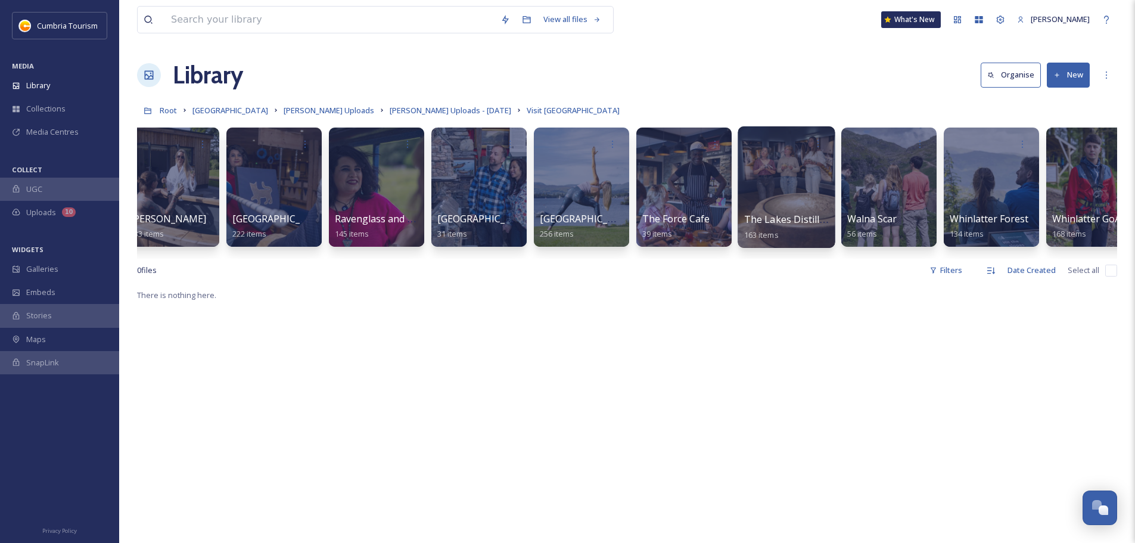
click at [781, 217] on span "The Lakes Distillery" at bounding box center [789, 219] width 90 height 13
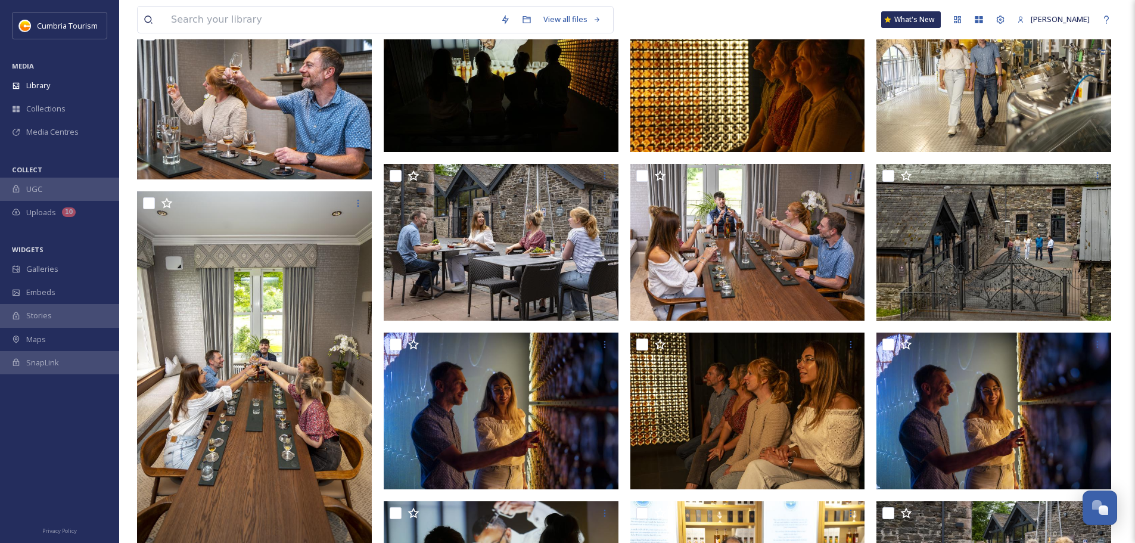
scroll to position [842, 0]
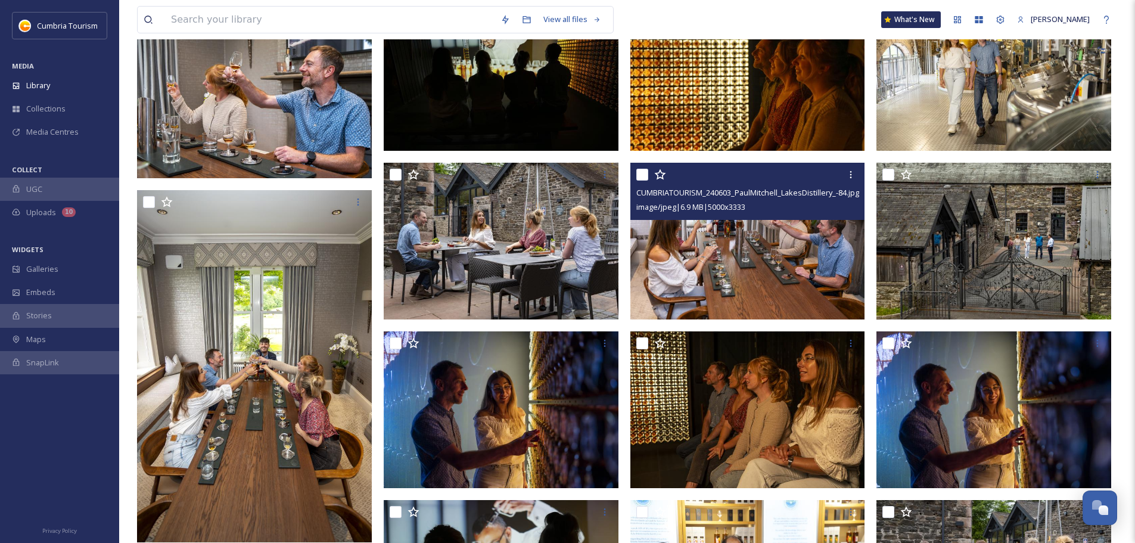
click at [784, 269] on img at bounding box center [748, 241] width 235 height 157
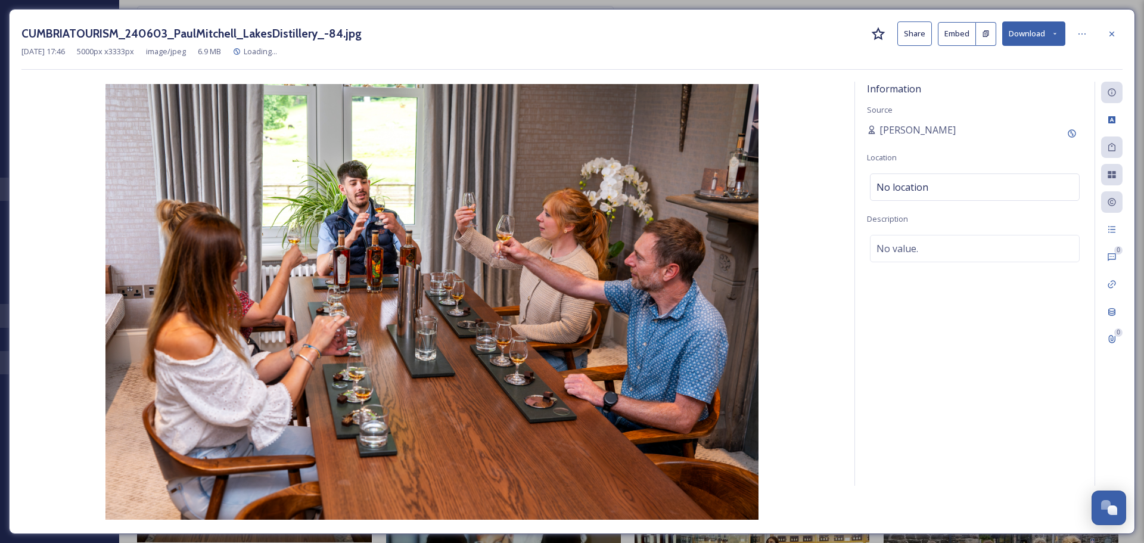
click at [1039, 33] on button "Download" at bounding box center [1033, 33] width 63 height 24
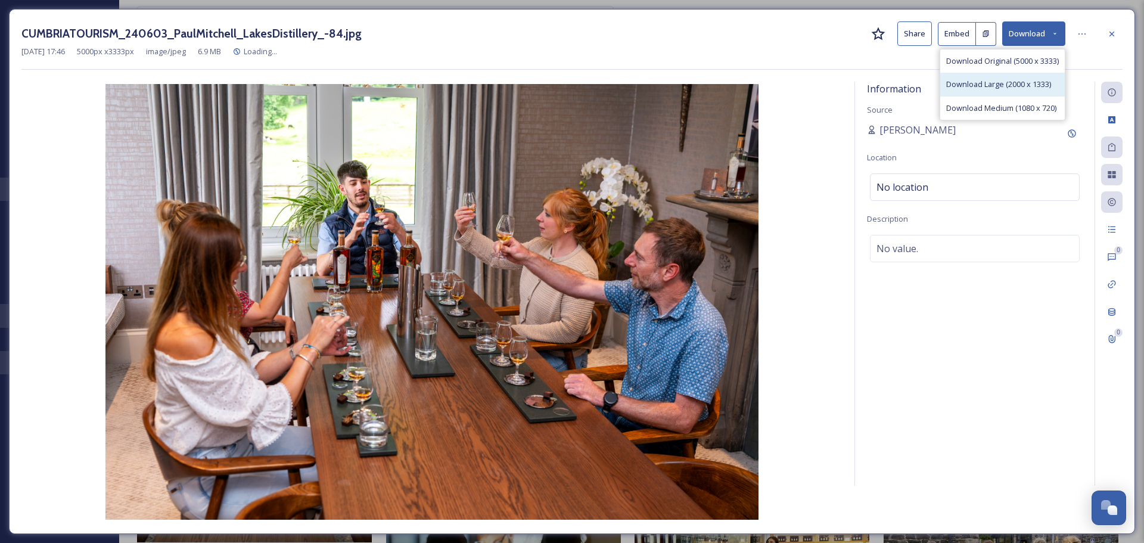
click at [1019, 80] on span "Download Large (2000 x 1333)" at bounding box center [998, 84] width 105 height 11
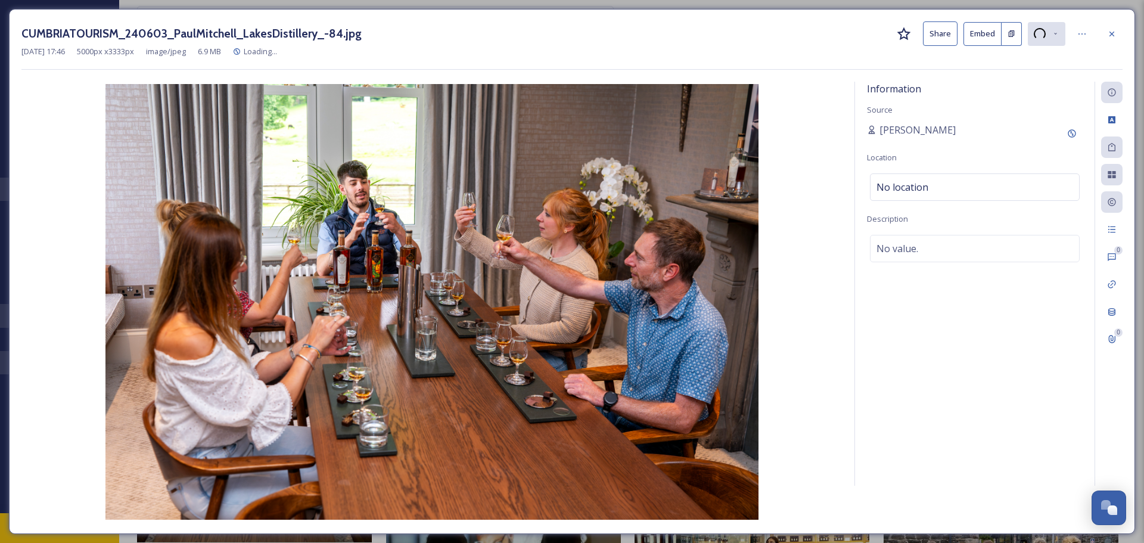
click at [1109, 34] on icon at bounding box center [1112, 34] width 10 height 10
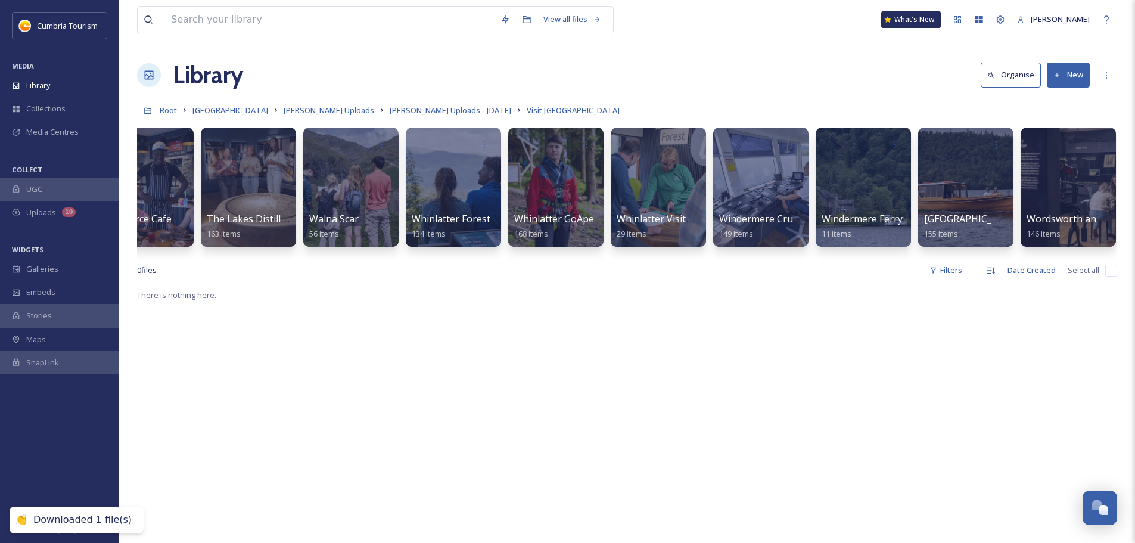
scroll to position [0, 1377]
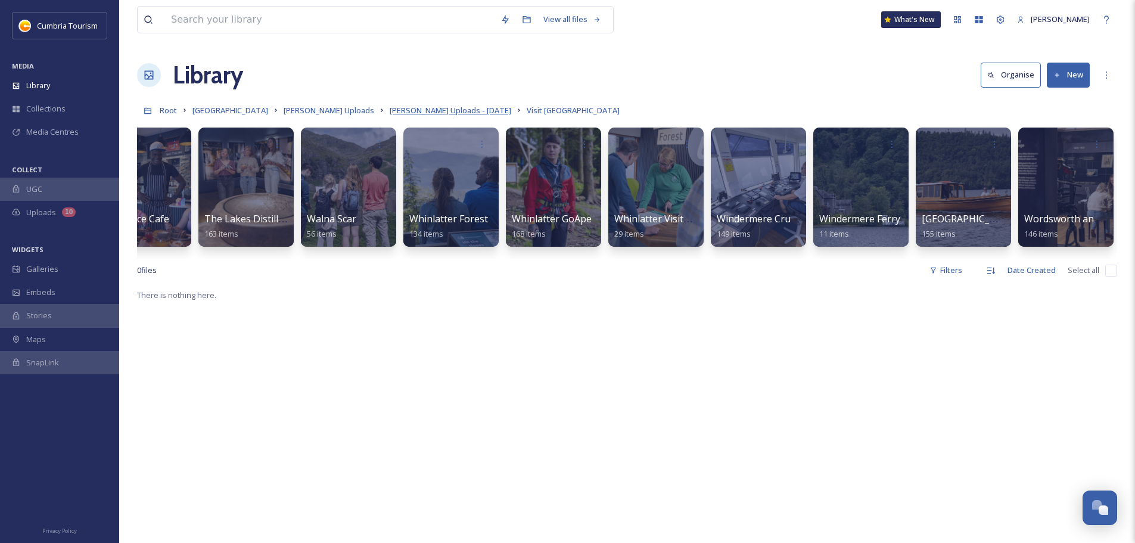
click at [429, 111] on span "[PERSON_NAME] Uploads - [DATE]" at bounding box center [451, 110] width 122 height 11
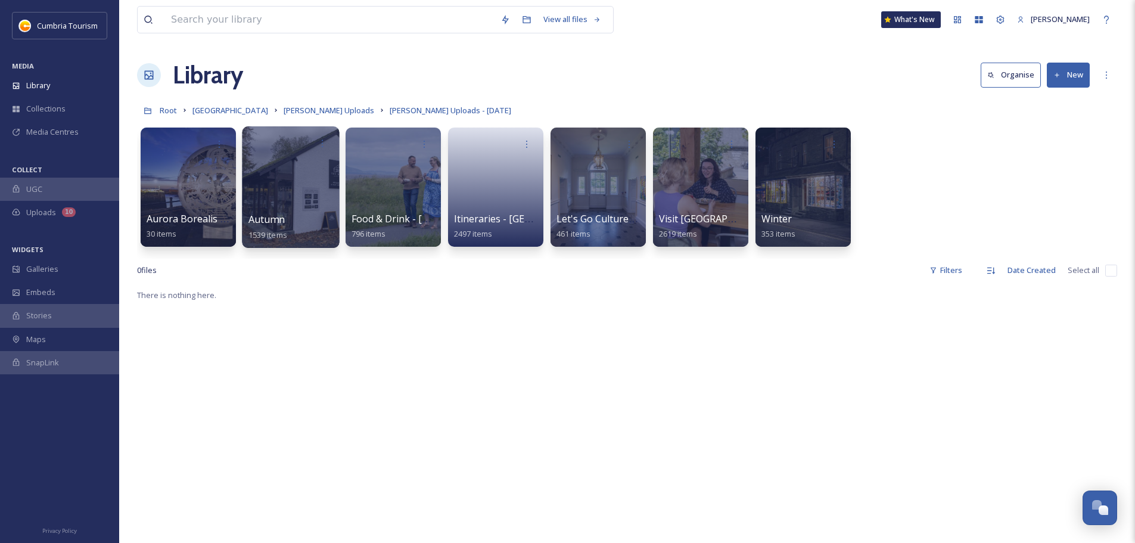
click at [272, 213] on span "Autumn" at bounding box center [267, 219] width 36 height 13
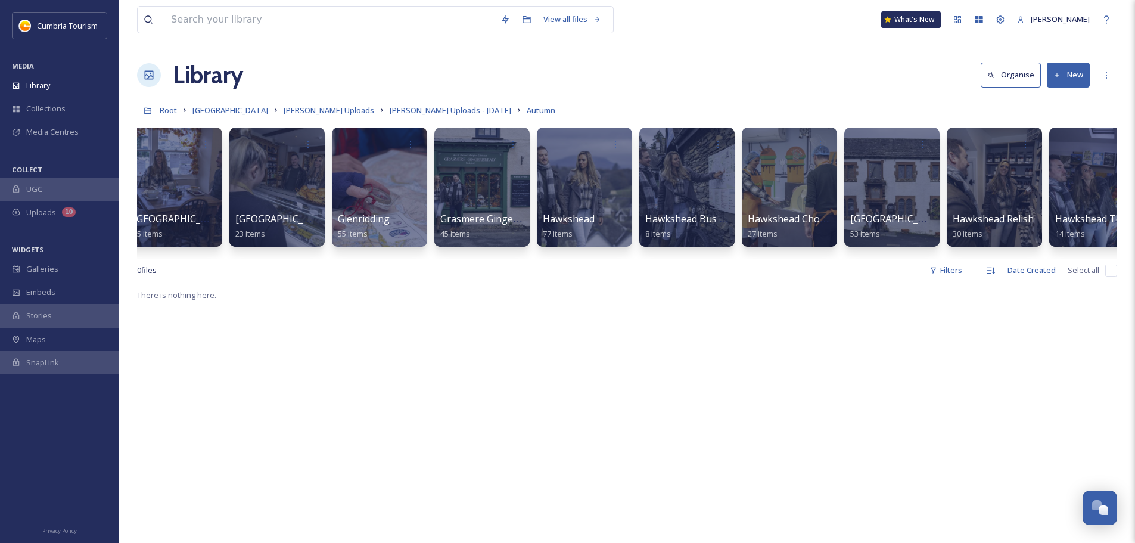
scroll to position [0, 440]
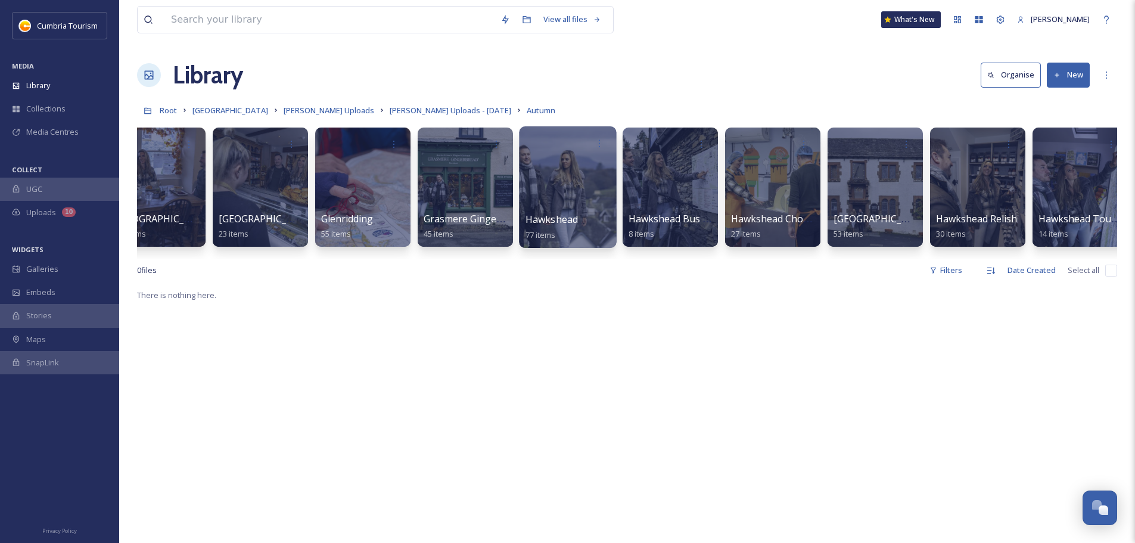
click at [554, 219] on span "Hawkshead" at bounding box center [552, 219] width 53 height 13
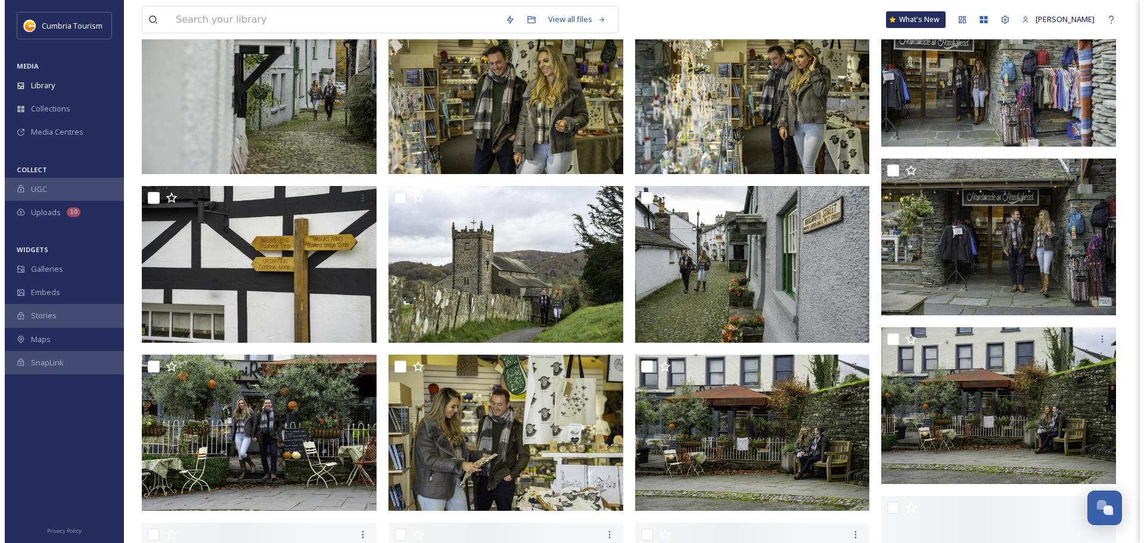
scroll to position [2205, 0]
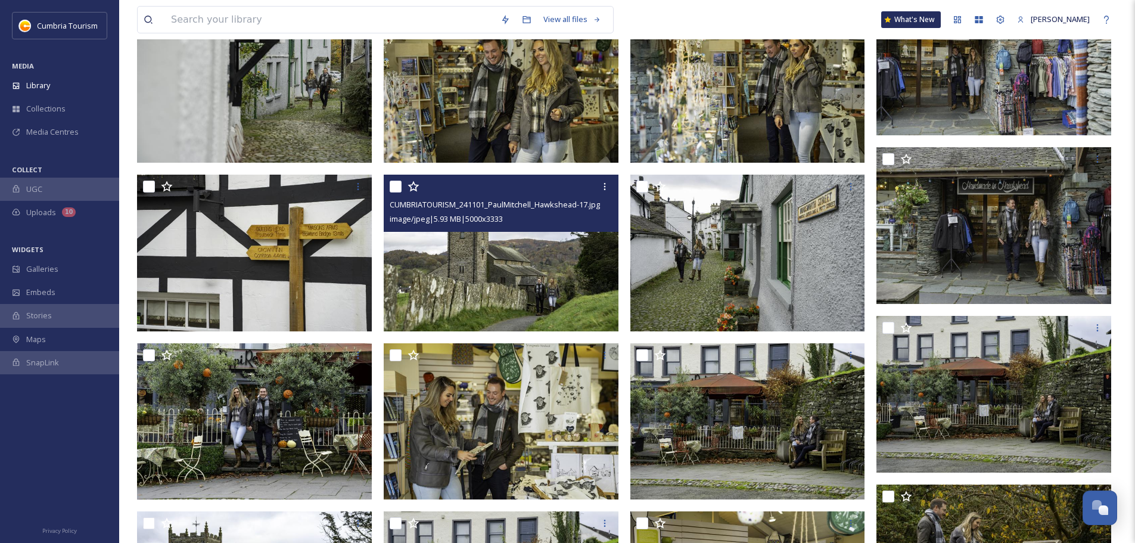
click at [554, 293] on img at bounding box center [501, 253] width 235 height 157
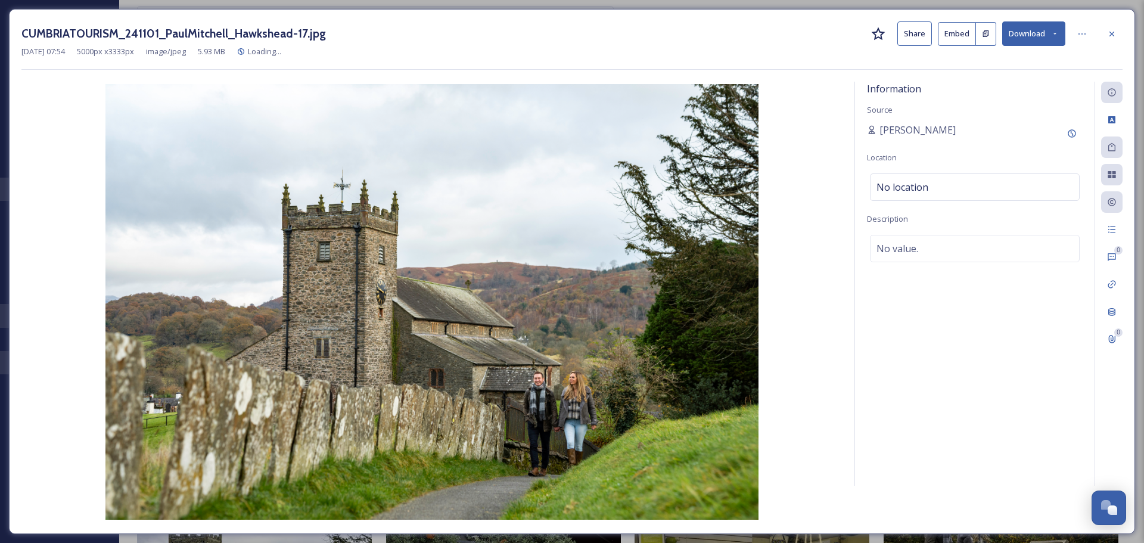
click at [1030, 35] on button "Download" at bounding box center [1033, 33] width 63 height 24
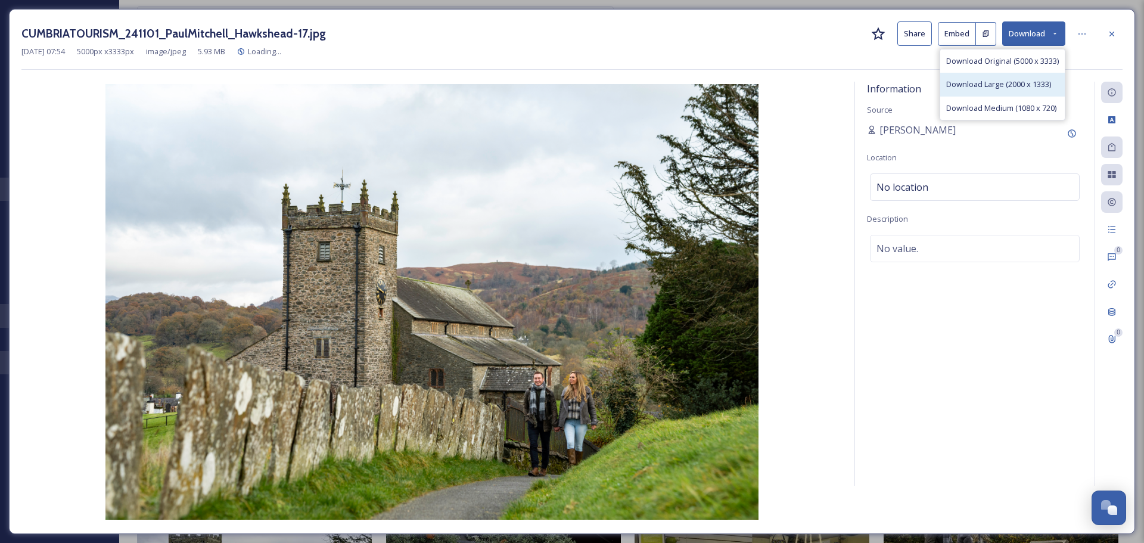
click at [1027, 83] on span "Download Large (2000 x 1333)" at bounding box center [998, 84] width 105 height 11
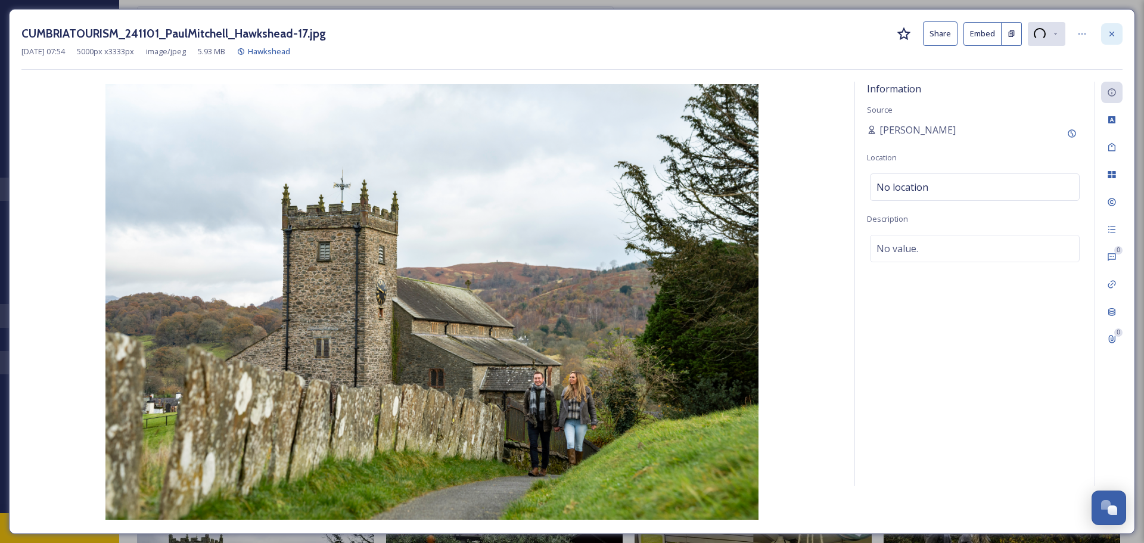
click at [1113, 34] on icon at bounding box center [1112, 34] width 10 height 10
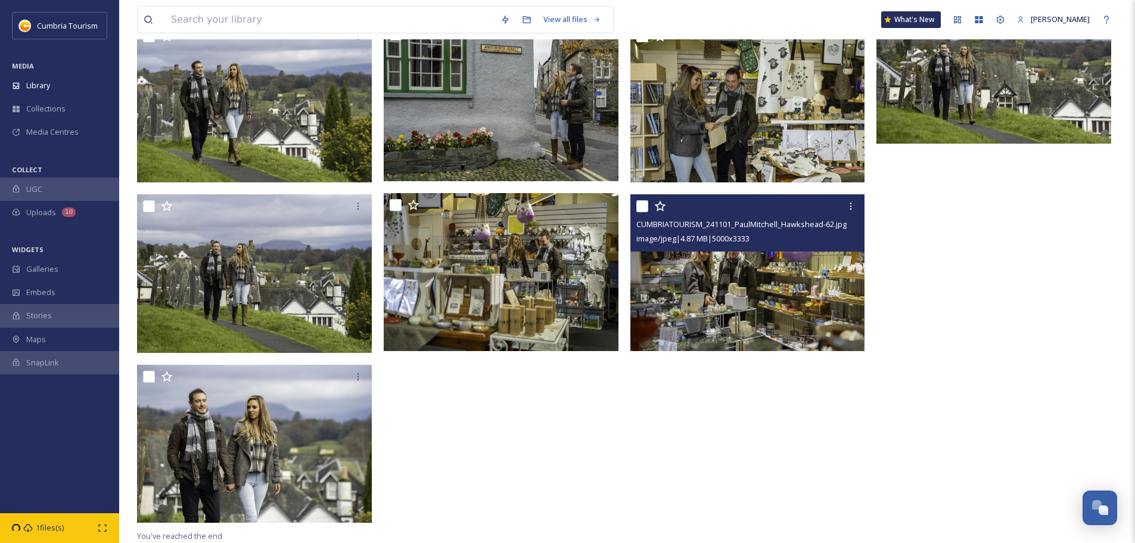
scroll to position [3225, 0]
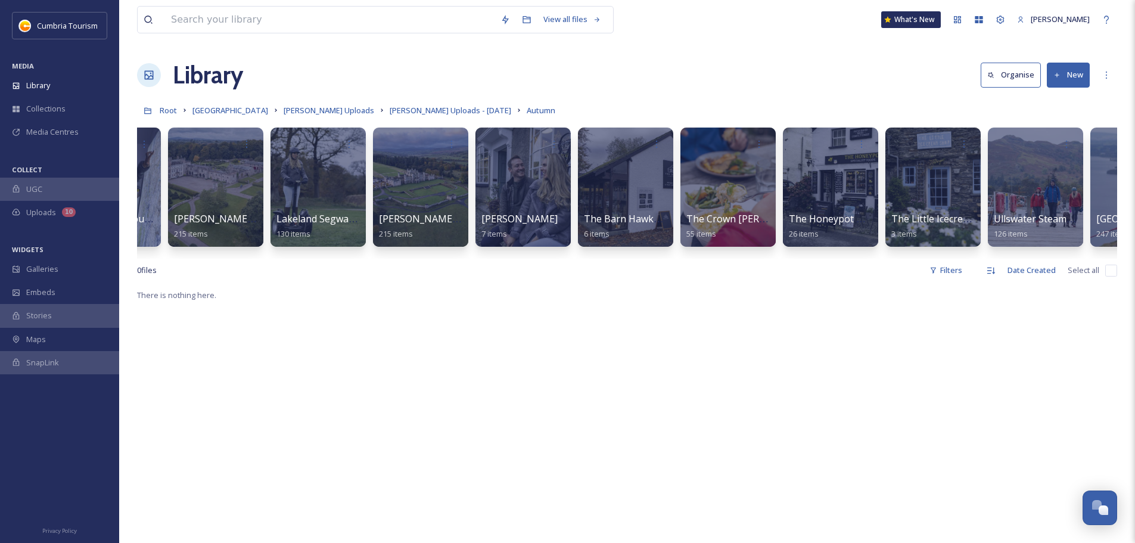
scroll to position [0, 1480]
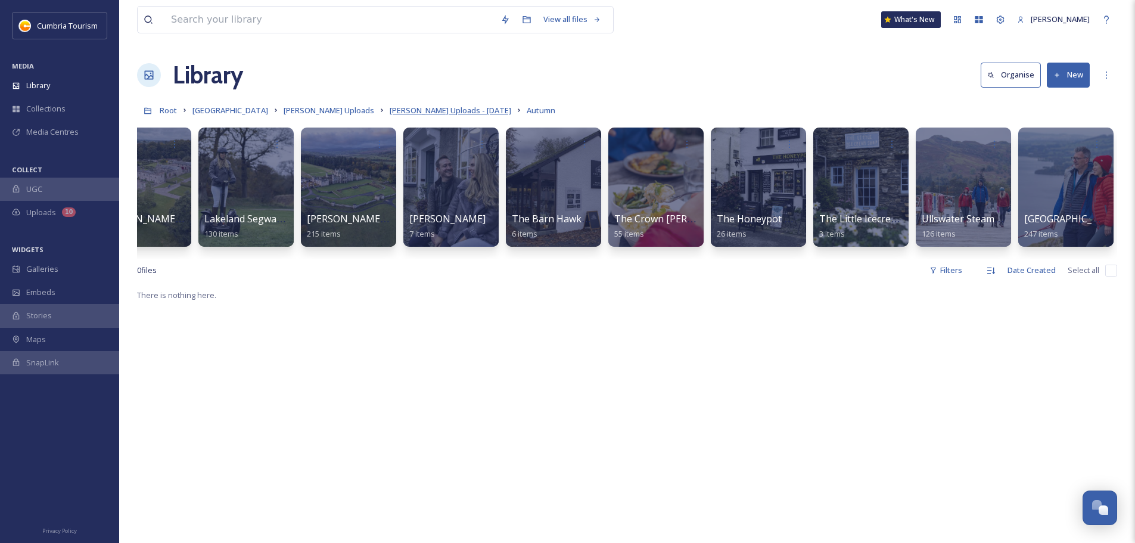
click at [435, 113] on span "[PERSON_NAME] Uploads - [DATE]" at bounding box center [451, 110] width 122 height 11
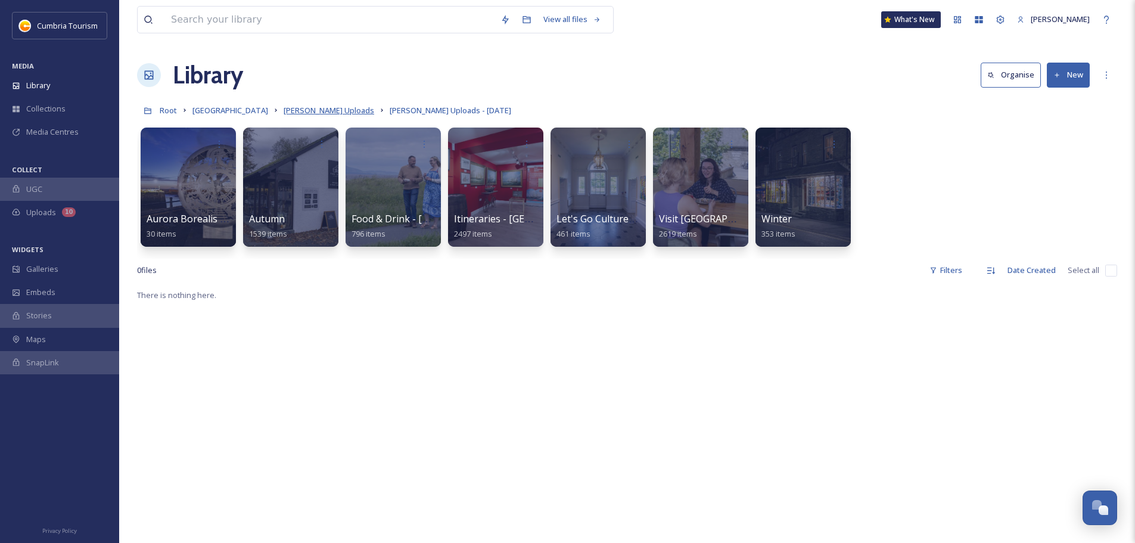
drag, startPoint x: 306, startPoint y: 120, endPoint x: 314, endPoint y: 108, distance: 13.7
click at [307, 117] on div "Root Cumbria Media Library [PERSON_NAME] Uploads [PERSON_NAME] Uploads - [DATE]" at bounding box center [627, 110] width 980 height 23
click at [314, 108] on span "[PERSON_NAME] Uploads" at bounding box center [329, 110] width 91 height 11
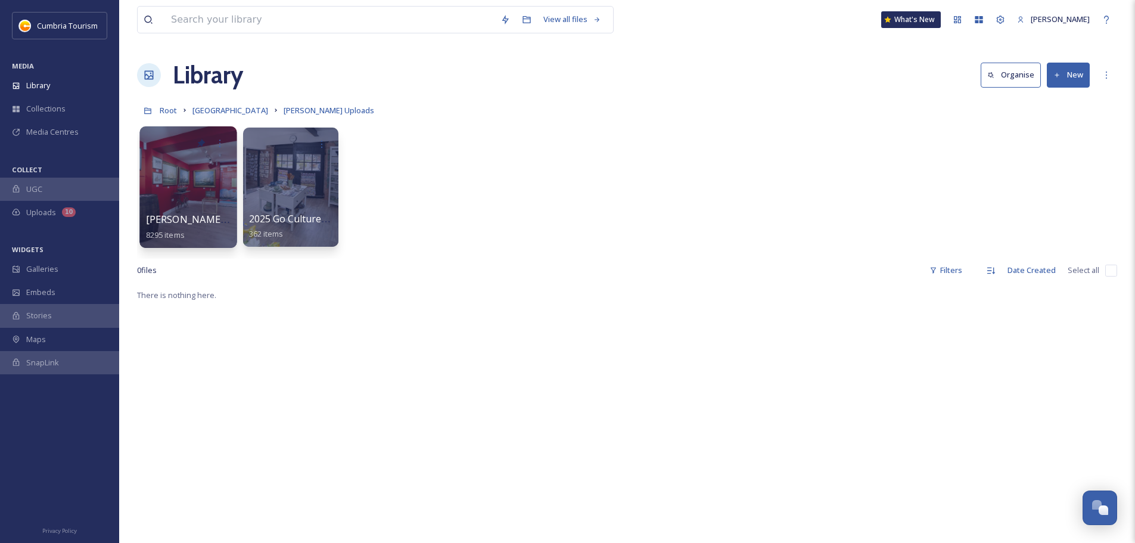
click at [178, 220] on span "[PERSON_NAME] Uploads - [DATE]" at bounding box center [225, 219] width 159 height 13
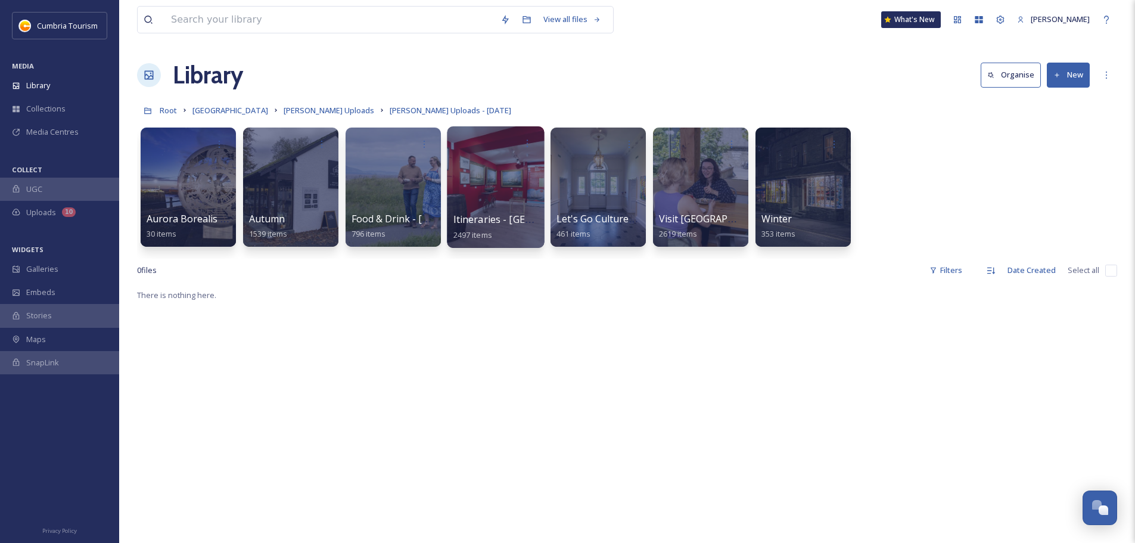
click at [505, 213] on span "Itineraries - [GEOGRAPHIC_DATA]" at bounding box center [531, 219] width 154 height 13
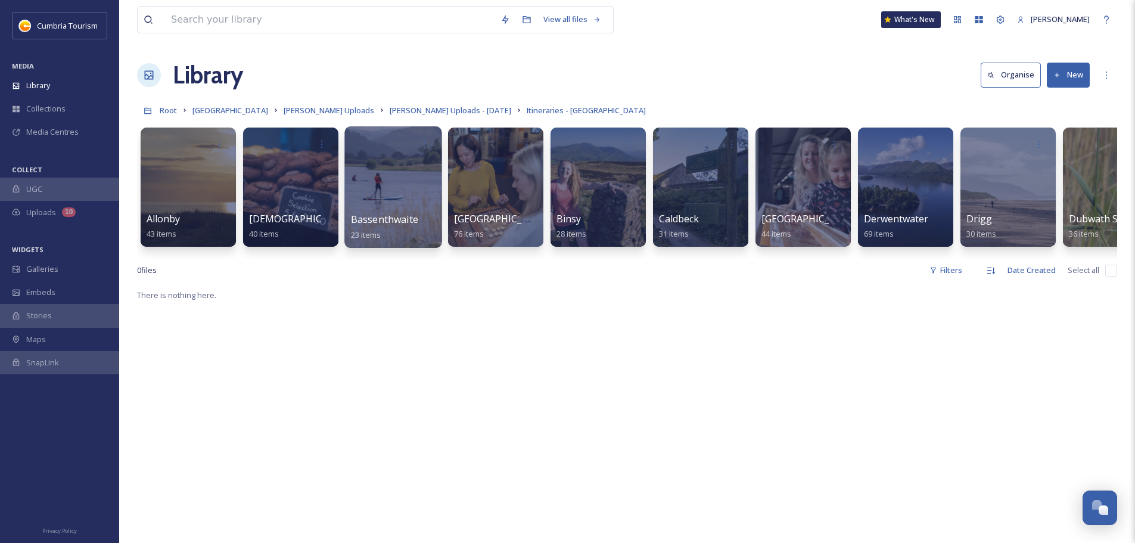
click at [390, 224] on span "Bassenthwaite" at bounding box center [384, 219] width 67 height 13
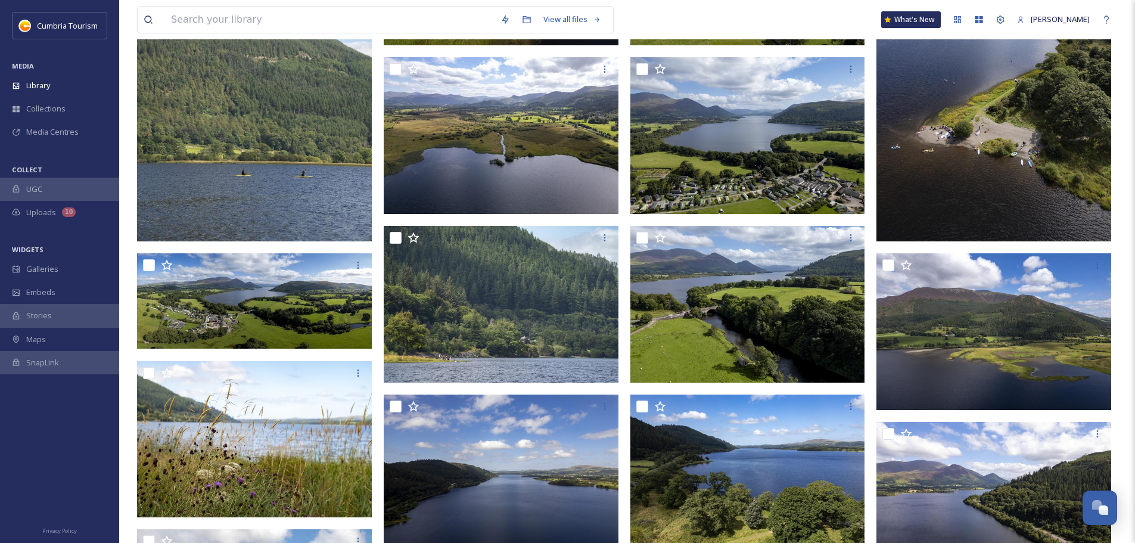
scroll to position [477, 0]
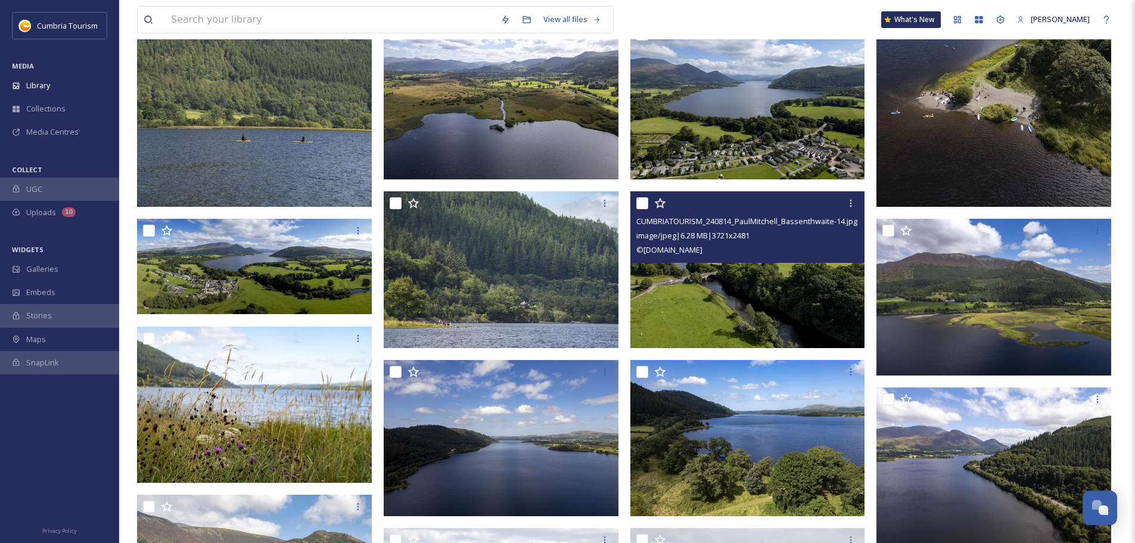
click at [818, 293] on img at bounding box center [748, 269] width 235 height 157
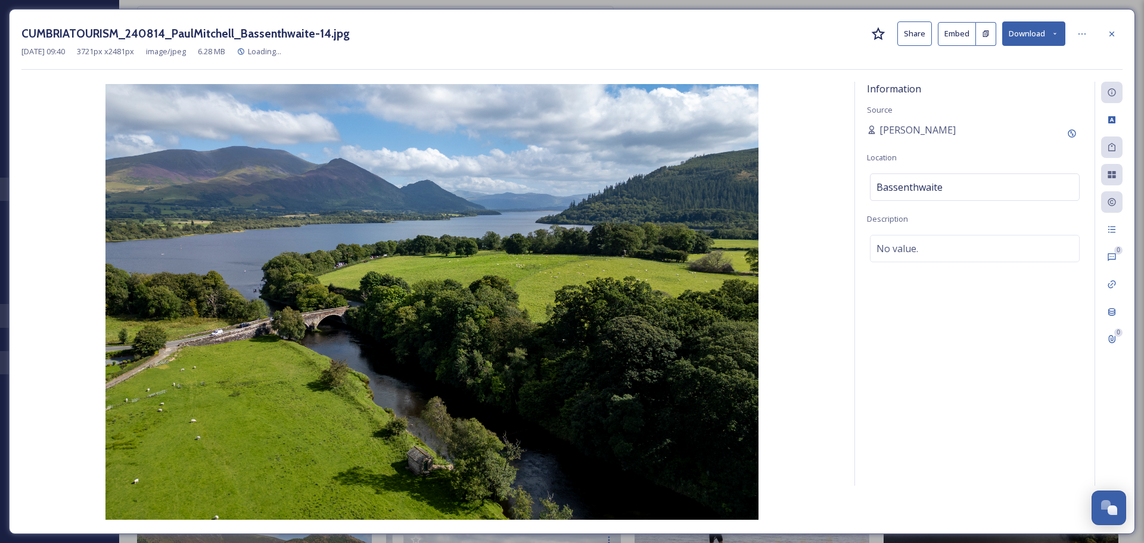
click at [1039, 32] on button "Download" at bounding box center [1033, 33] width 63 height 24
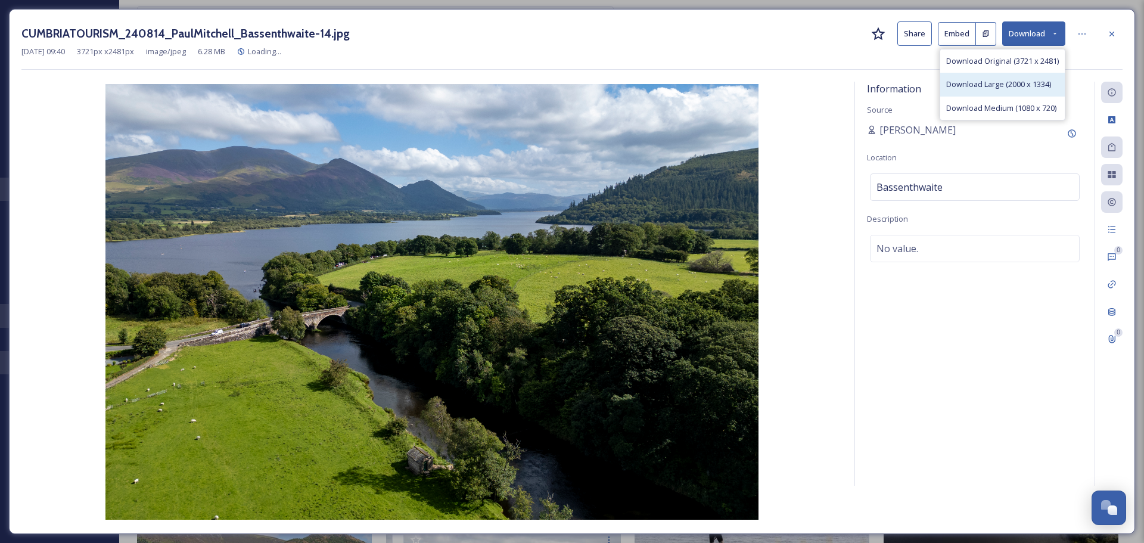
click at [1002, 82] on span "Download Large (2000 x 1334)" at bounding box center [998, 84] width 105 height 11
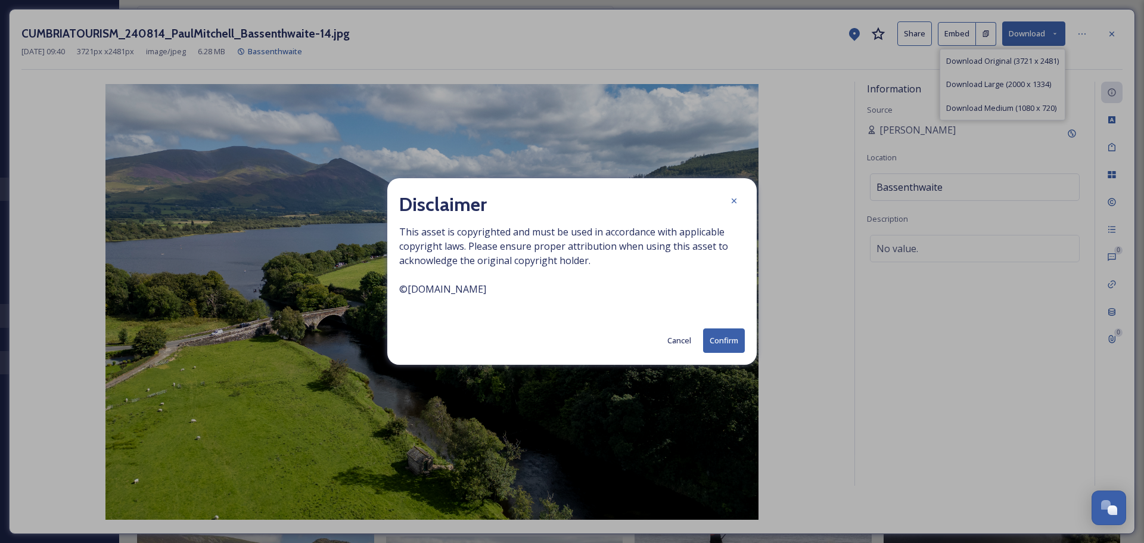
click at [729, 333] on button "Confirm" at bounding box center [724, 340] width 42 height 24
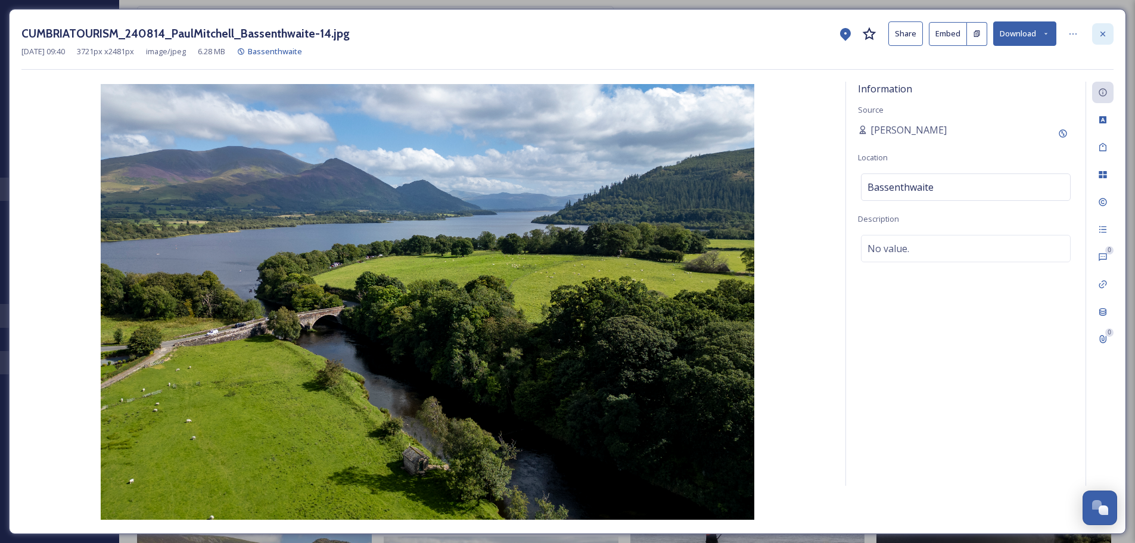
click at [1106, 25] on div at bounding box center [1102, 33] width 21 height 21
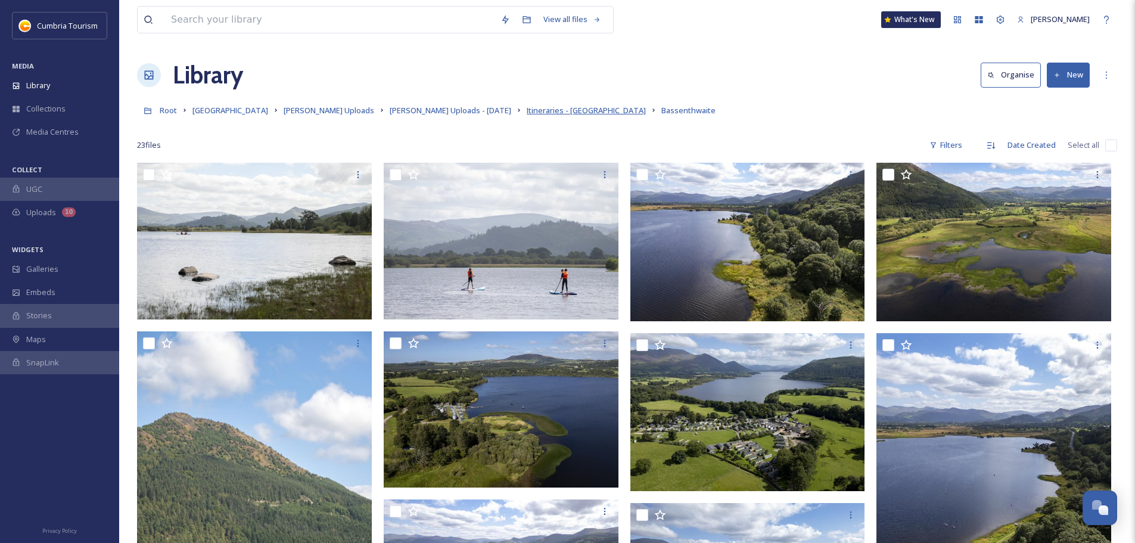
click at [548, 109] on span "Itineraries - [GEOGRAPHIC_DATA]" at bounding box center [586, 110] width 119 height 11
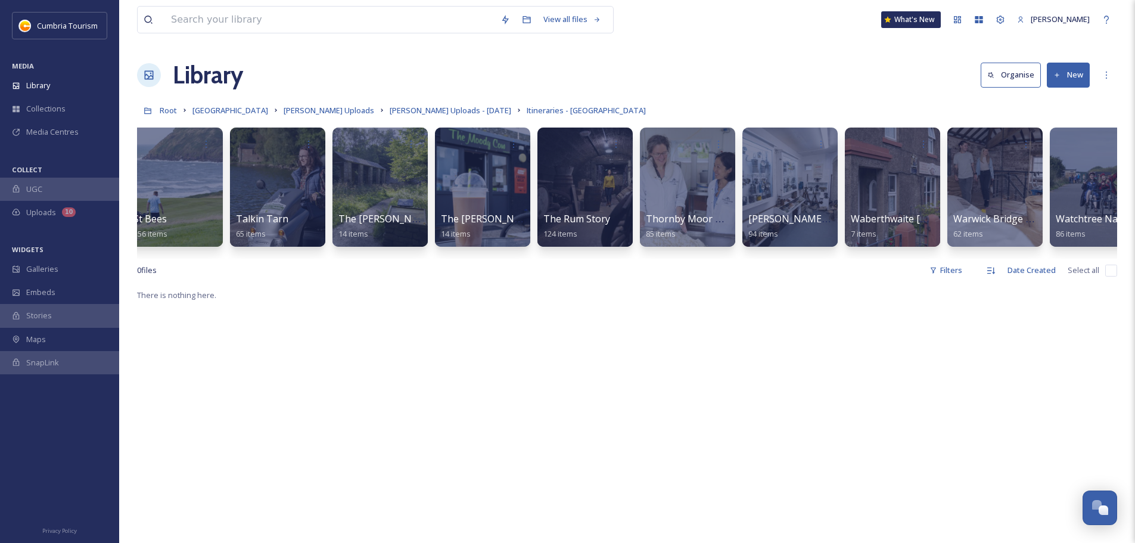
scroll to position [0, 4145]
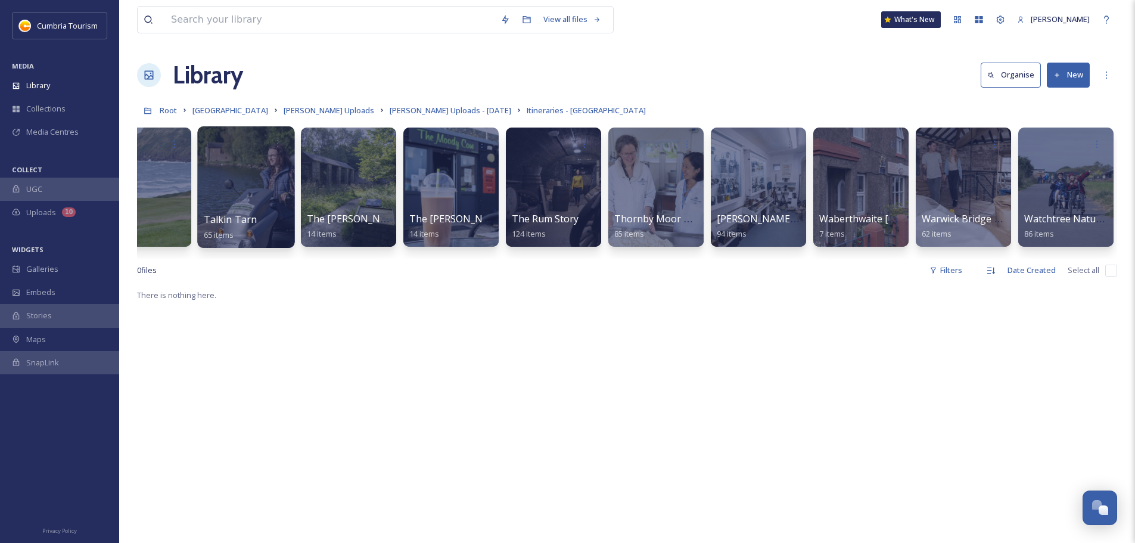
click at [243, 223] on span "Talkin Tarn" at bounding box center [231, 219] width 54 height 13
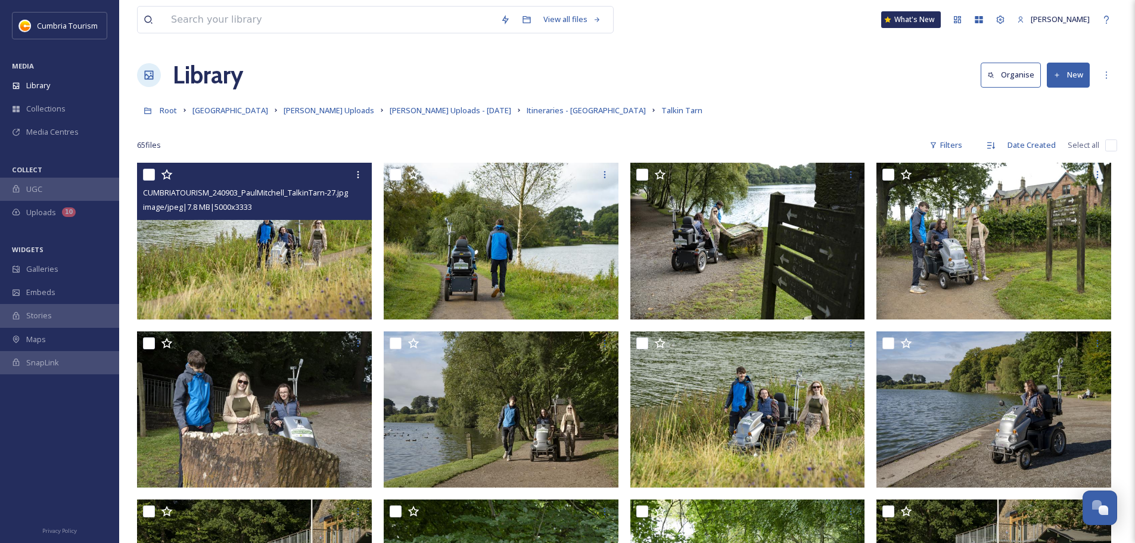
click at [256, 259] on img at bounding box center [254, 241] width 235 height 157
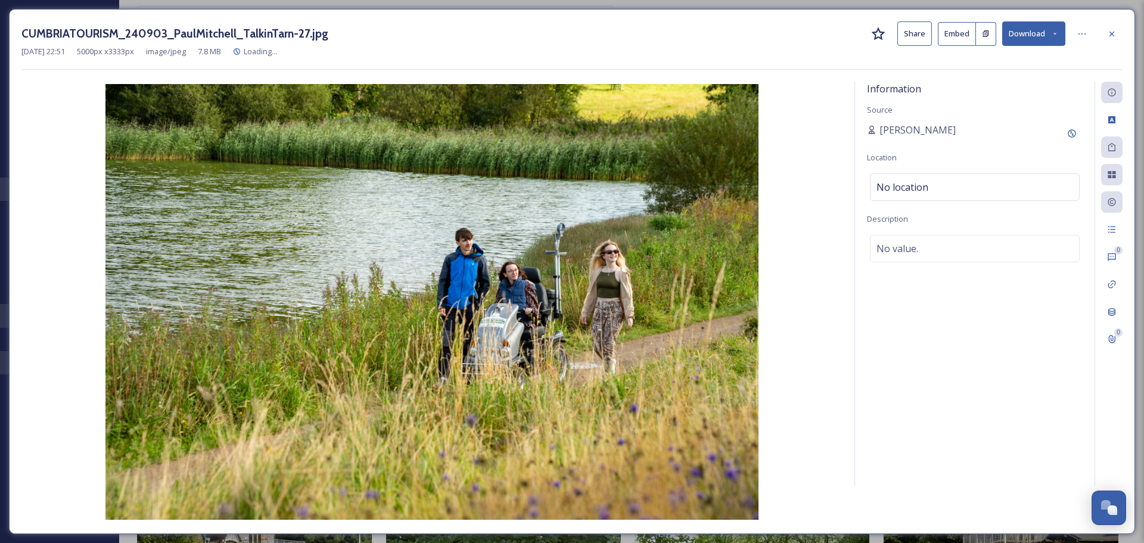
click at [1040, 36] on button "Download" at bounding box center [1033, 33] width 63 height 24
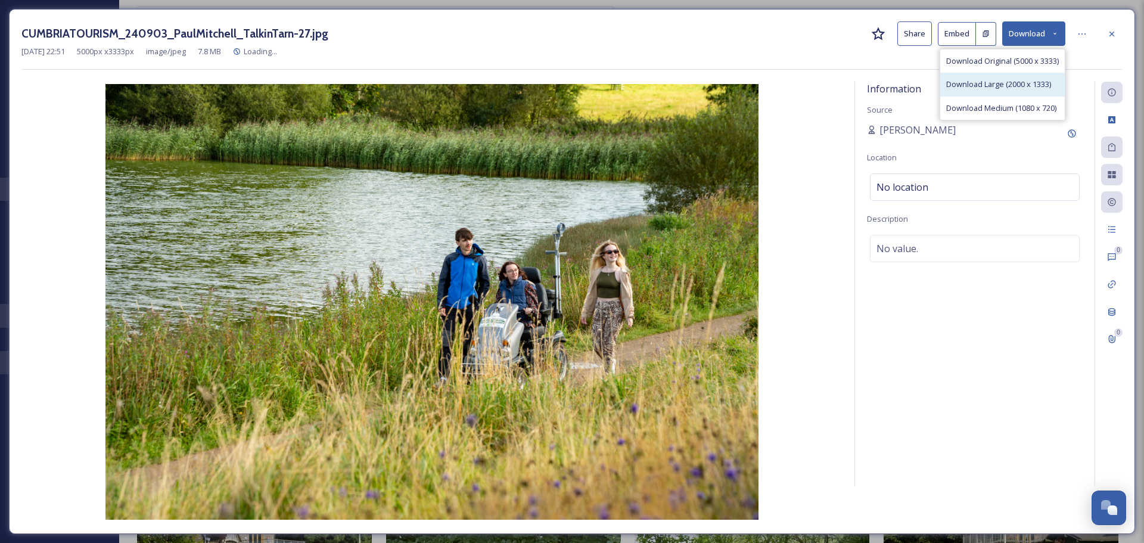
click at [1027, 85] on span "Download Large (2000 x 1333)" at bounding box center [998, 84] width 105 height 11
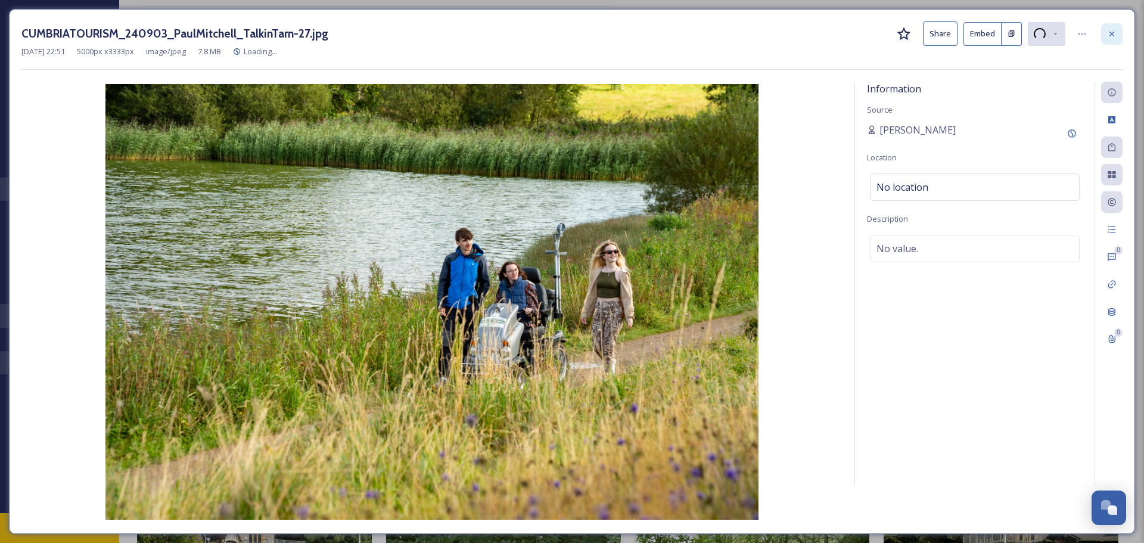
click at [1113, 25] on div at bounding box center [1111, 33] width 21 height 21
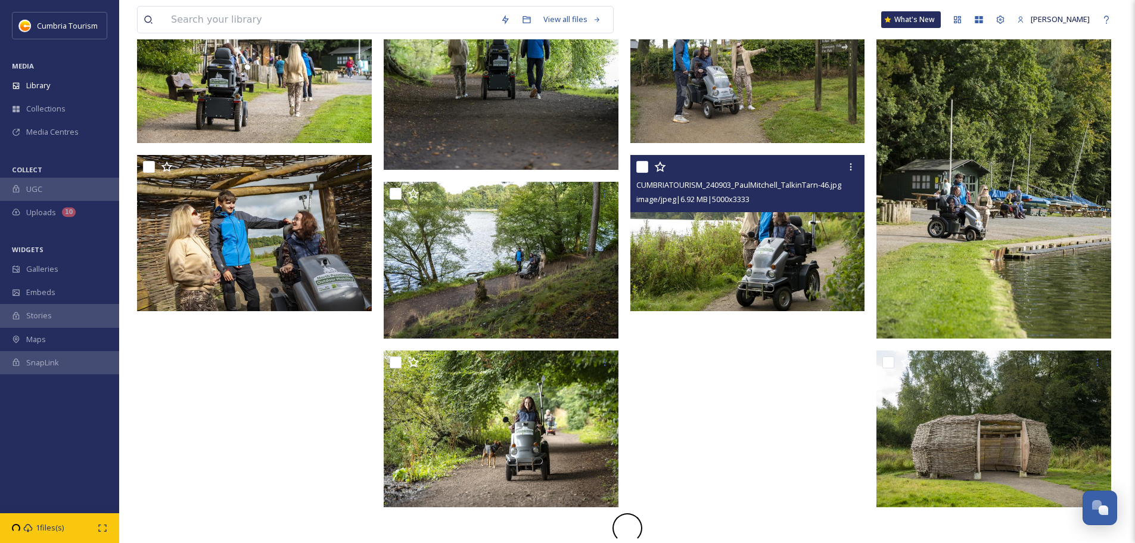
scroll to position [682, 0]
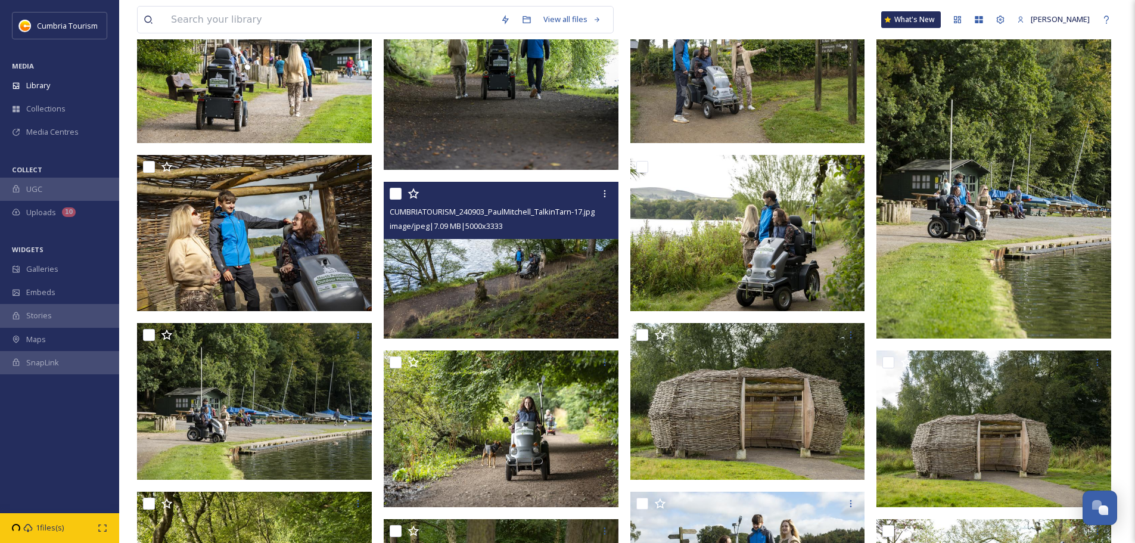
click at [555, 271] on img at bounding box center [501, 260] width 235 height 157
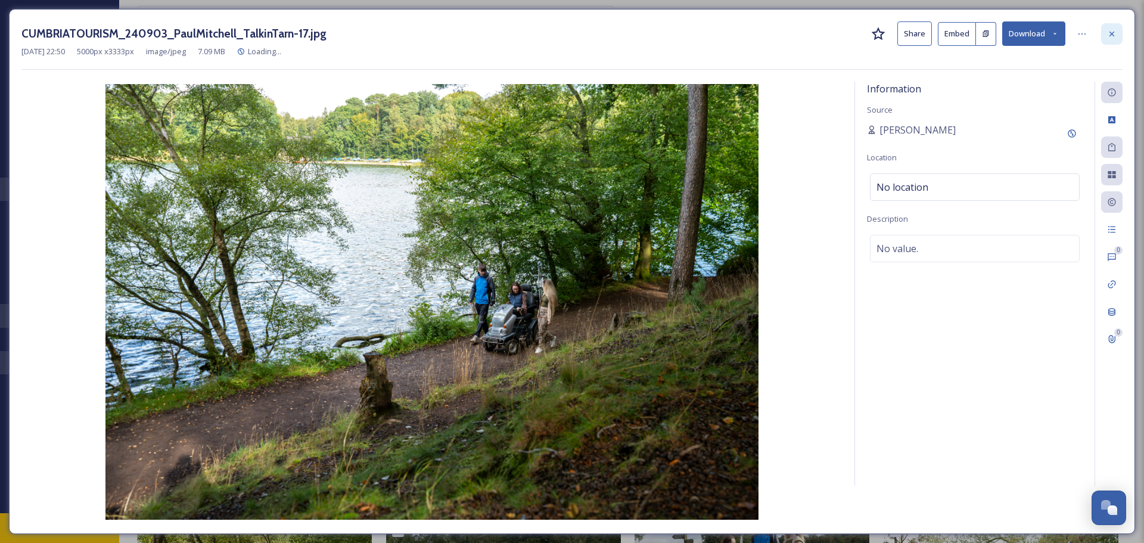
click at [1122, 41] on div at bounding box center [1111, 33] width 21 height 21
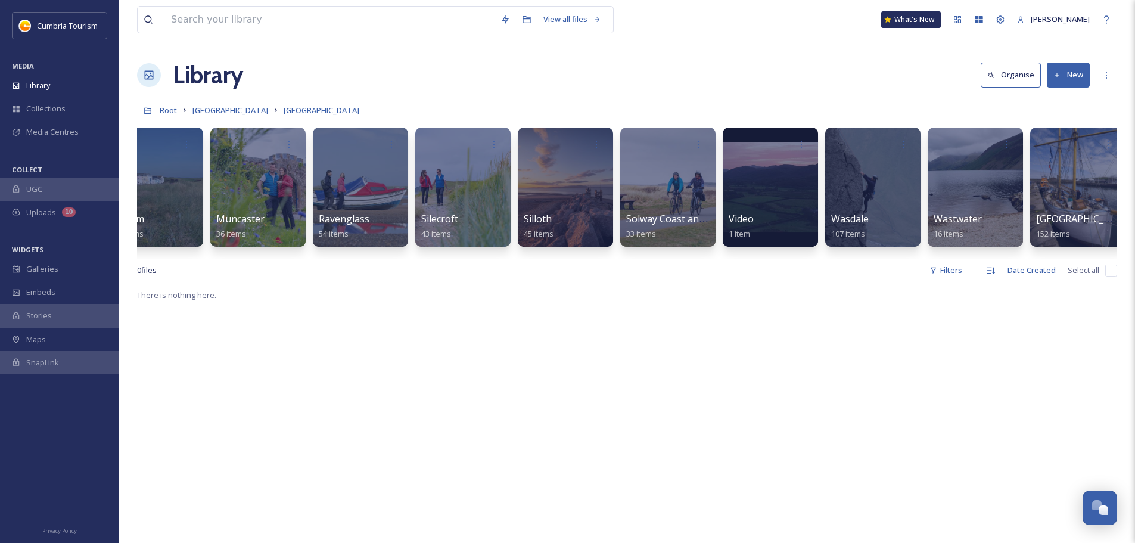
scroll to position [0, 760]
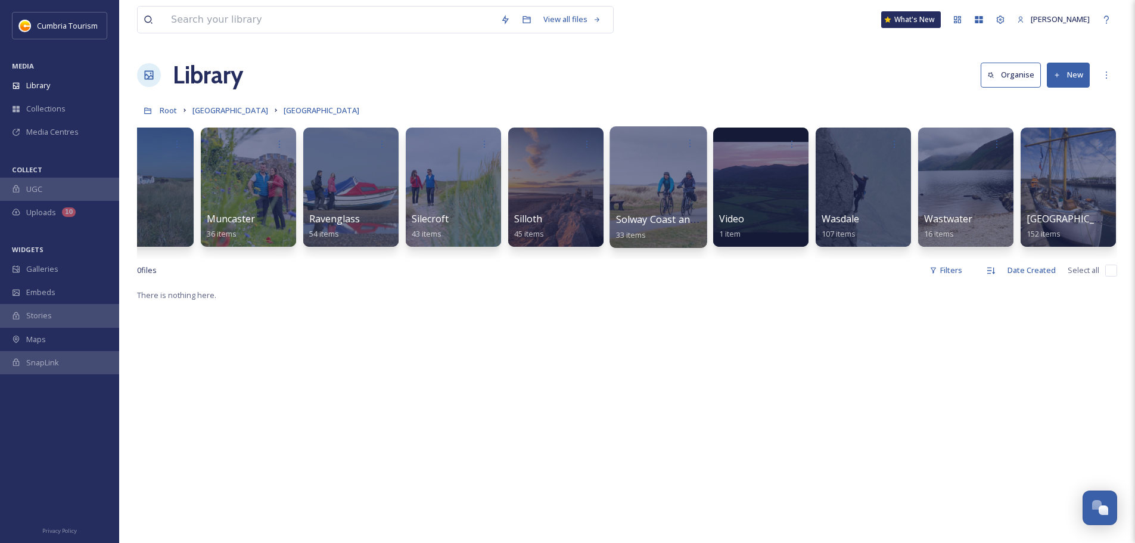
click at [682, 219] on span "Solway Coast and Silloth" at bounding box center [706, 219] width 180 height 13
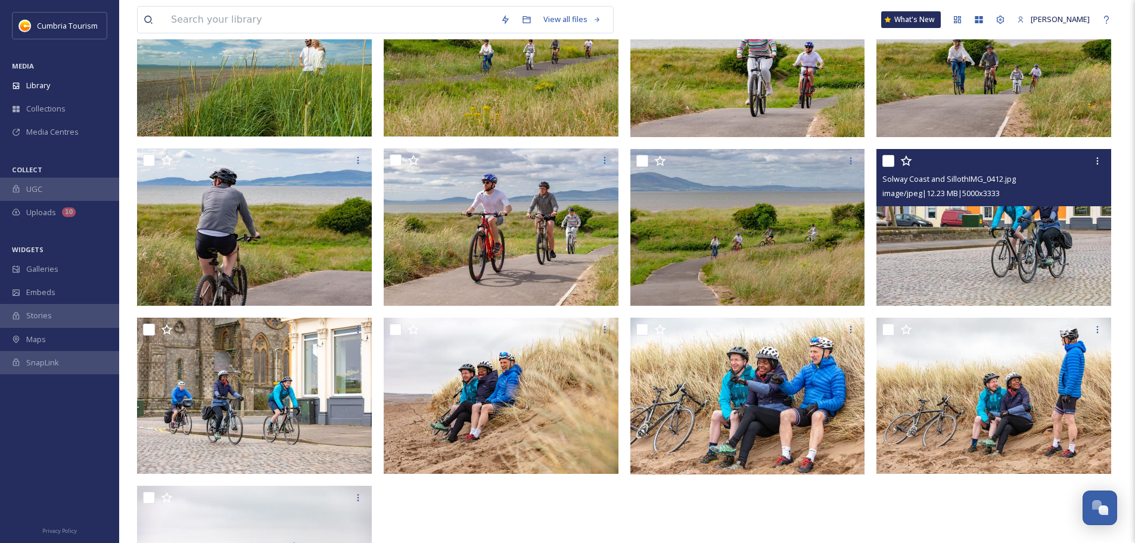
scroll to position [1146, 0]
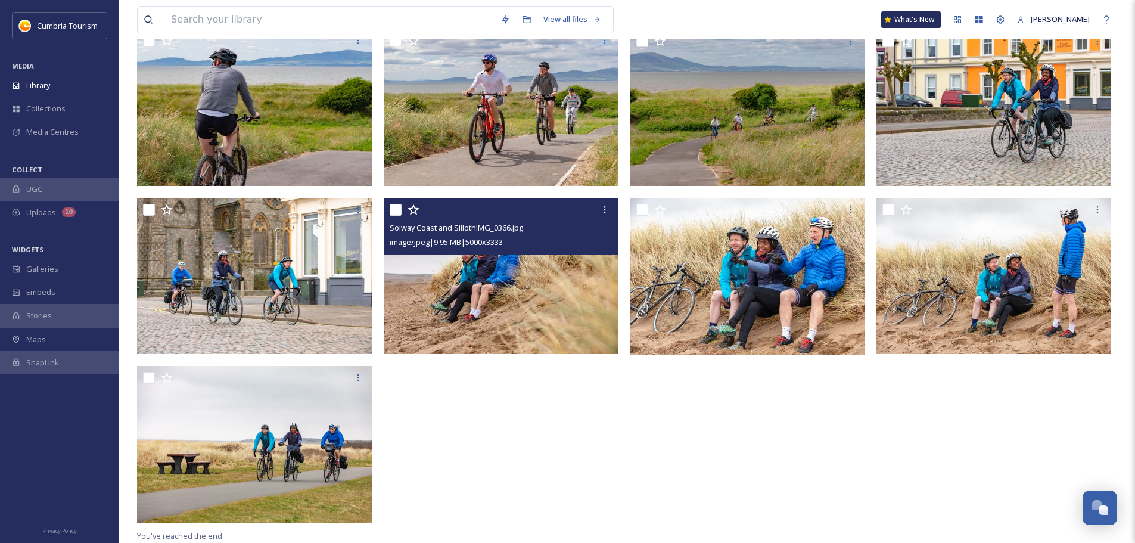
click at [547, 290] on img at bounding box center [501, 276] width 235 height 157
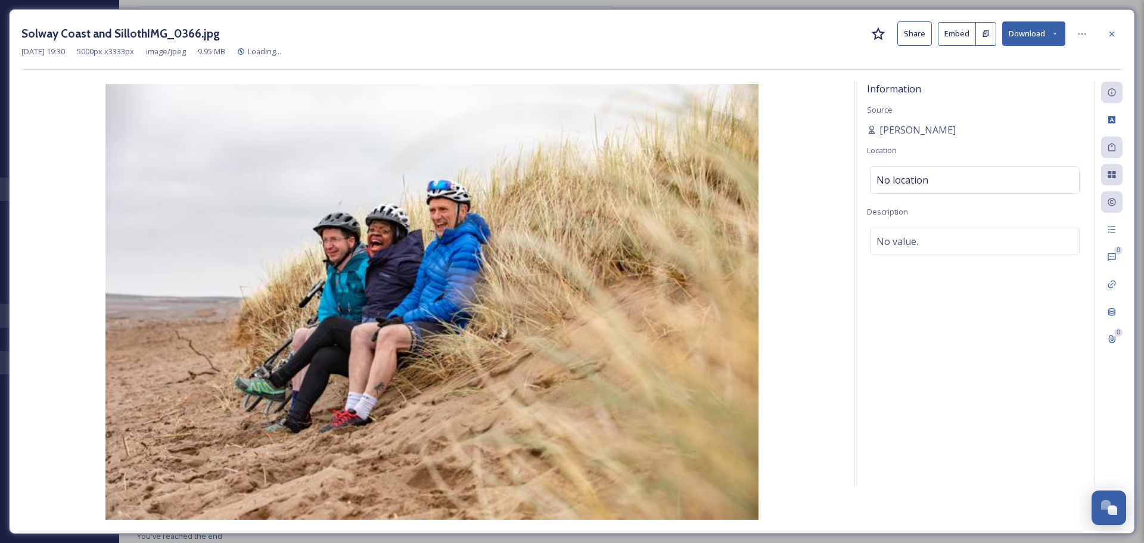
click at [1041, 30] on button "Download" at bounding box center [1033, 33] width 63 height 24
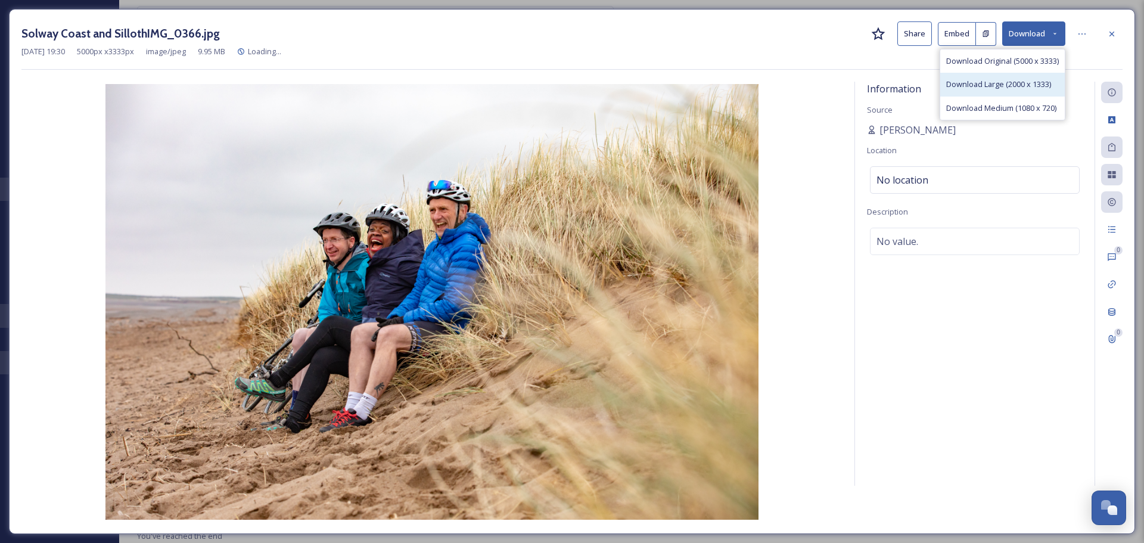
click at [1009, 86] on span "Download Large (2000 x 1333)" at bounding box center [998, 84] width 105 height 11
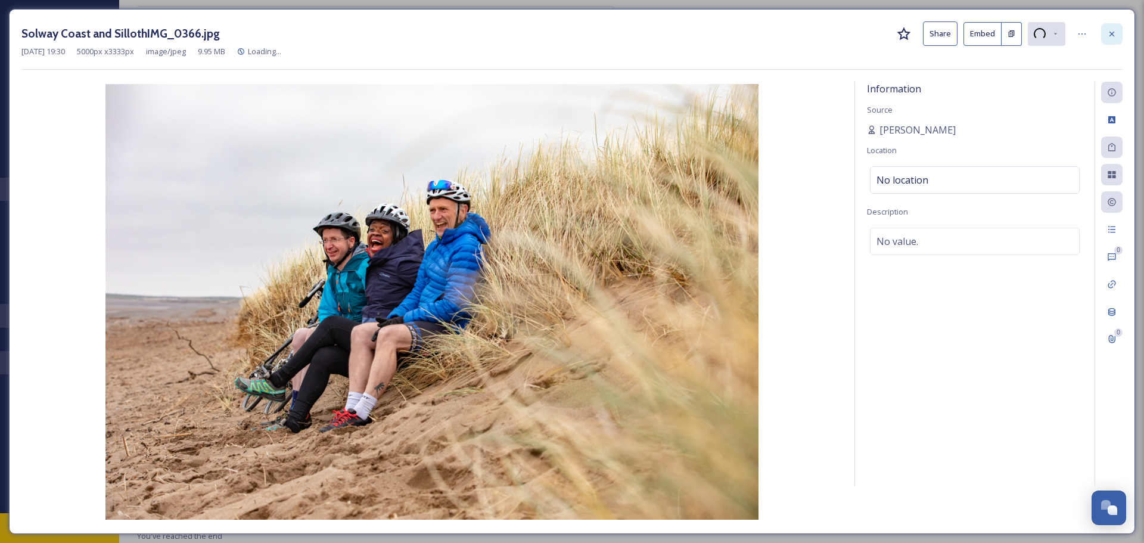
click at [1113, 33] on icon at bounding box center [1112, 33] width 5 height 5
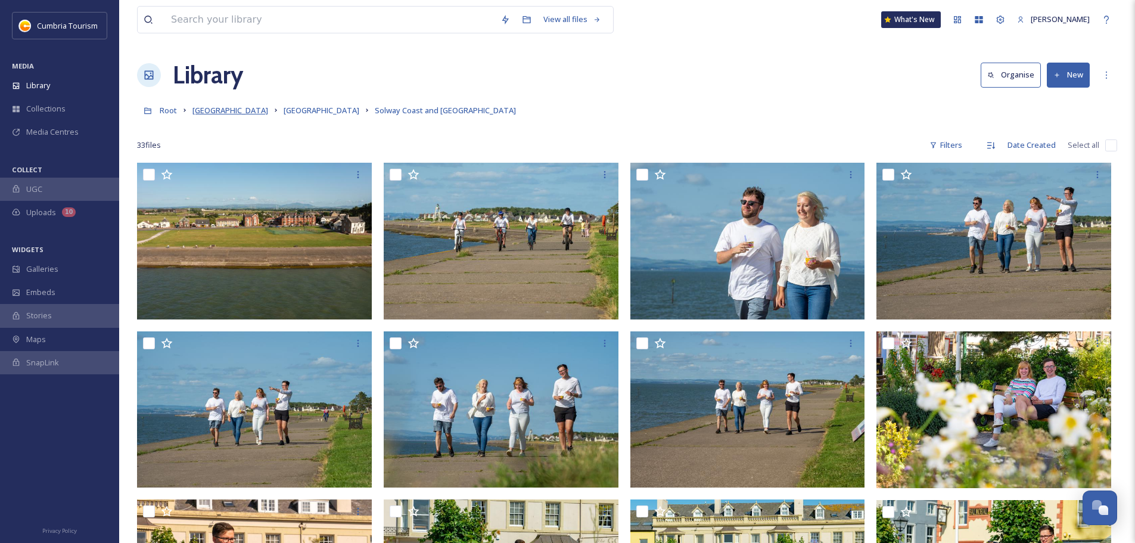
click at [242, 106] on span "[GEOGRAPHIC_DATA]" at bounding box center [231, 110] width 76 height 11
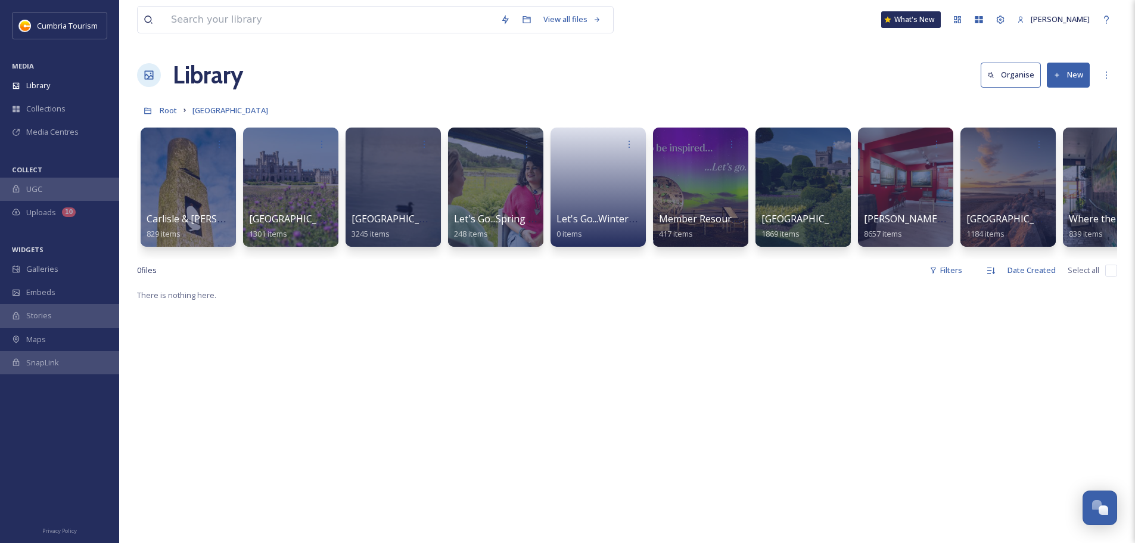
scroll to position [0, 45]
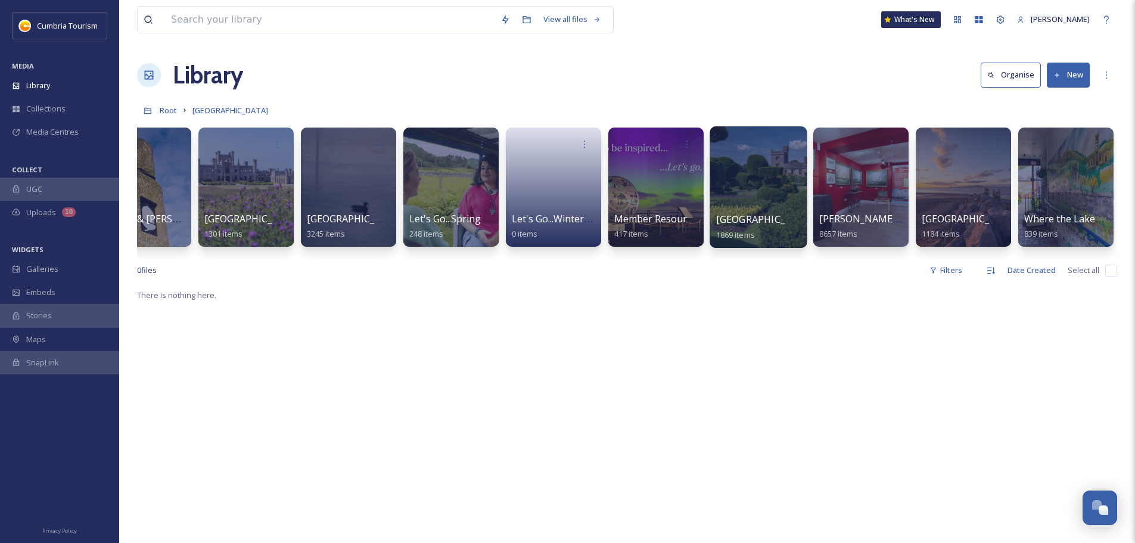
click at [768, 222] on span "[GEOGRAPHIC_DATA]" at bounding box center [765, 219] width 98 height 13
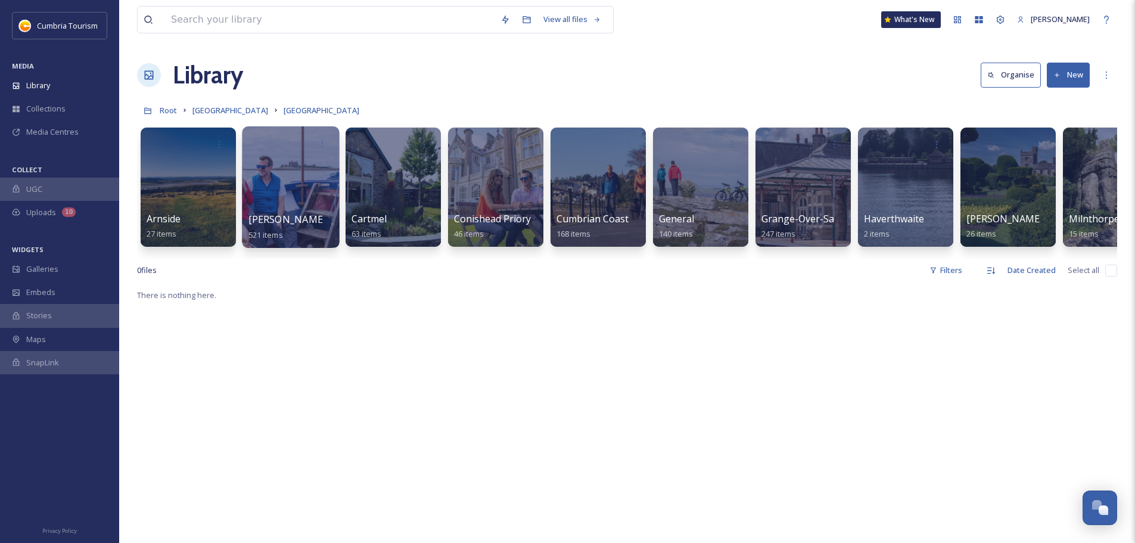
click at [302, 219] on span "Barrow-in-Furness" at bounding box center [344, 219] width 191 height 13
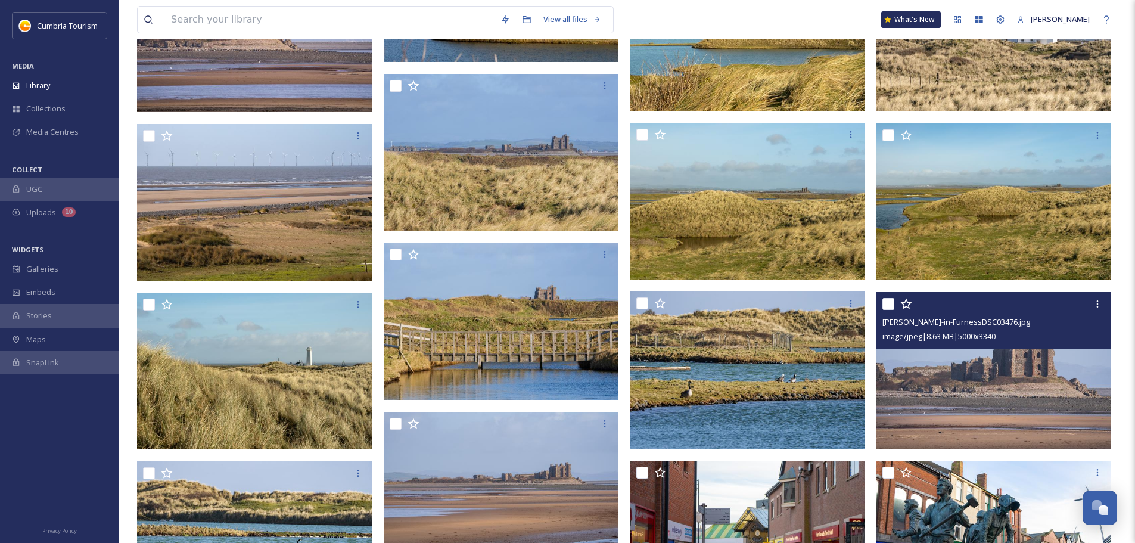
scroll to position [2791, 0]
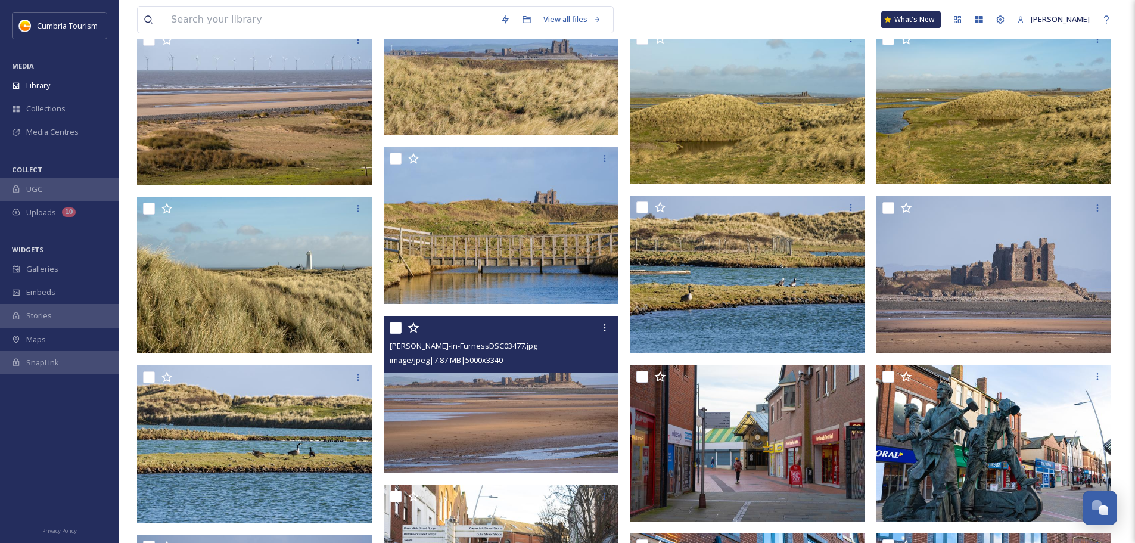
click at [563, 432] on img at bounding box center [501, 393] width 235 height 157
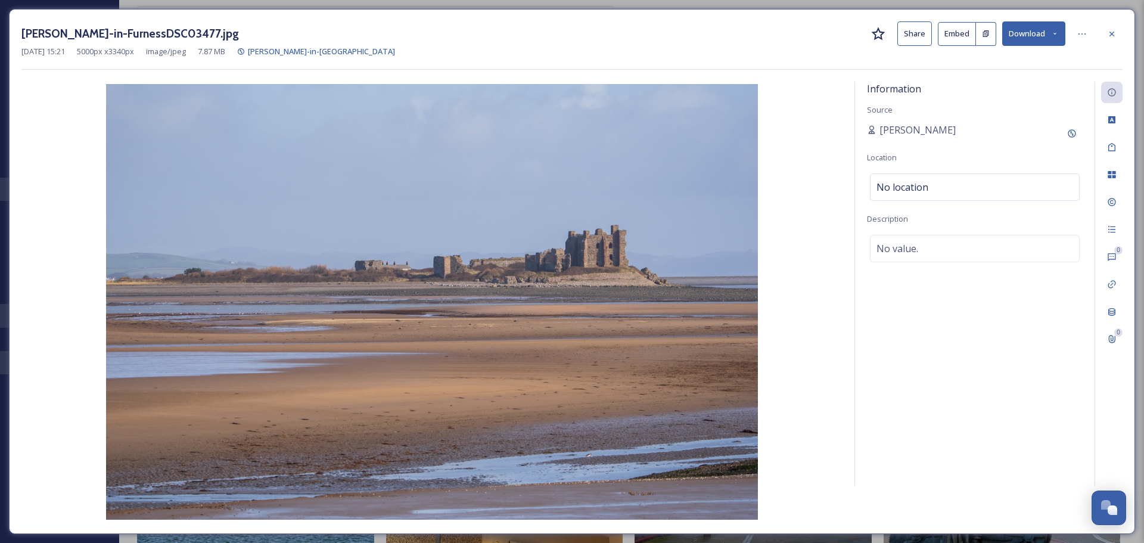
click at [1033, 32] on button "Download" at bounding box center [1033, 33] width 63 height 24
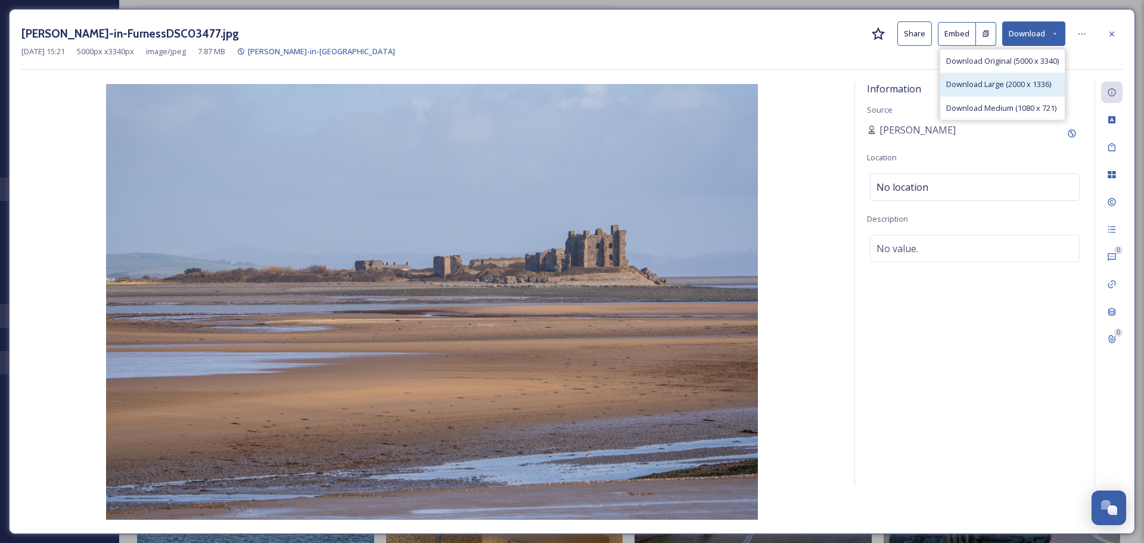
click at [1016, 77] on div "Download Large (2000 x 1336)" at bounding box center [1002, 84] width 125 height 23
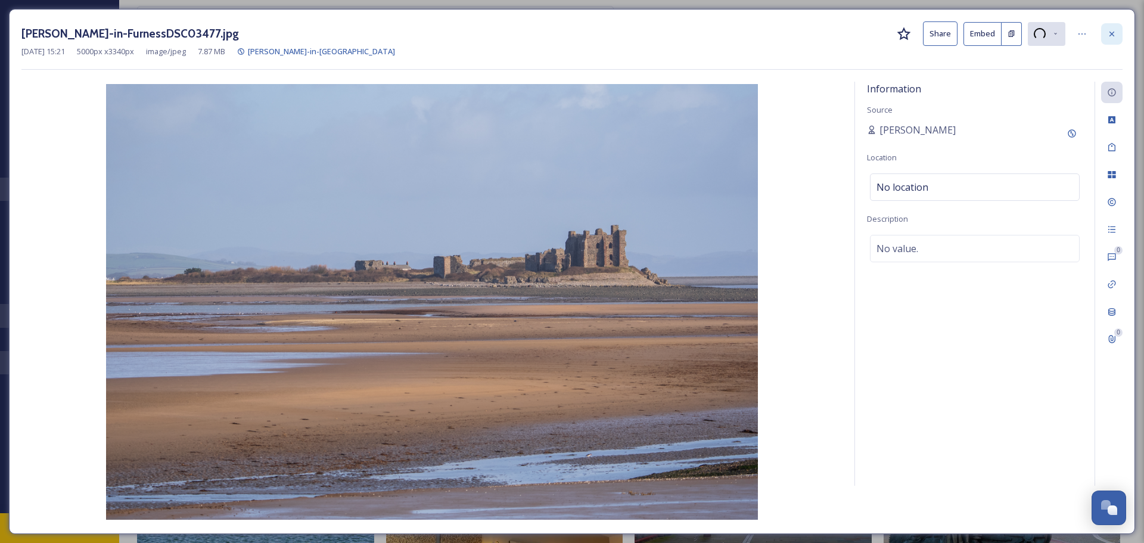
click at [1119, 30] on div at bounding box center [1111, 33] width 21 height 21
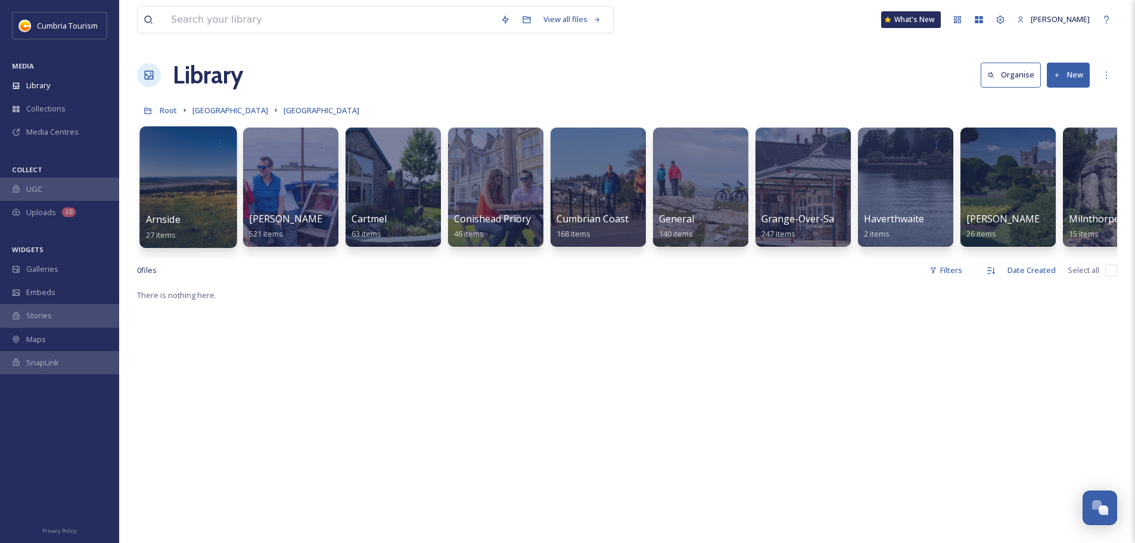
click at [173, 222] on span "Arnside" at bounding box center [163, 219] width 35 height 13
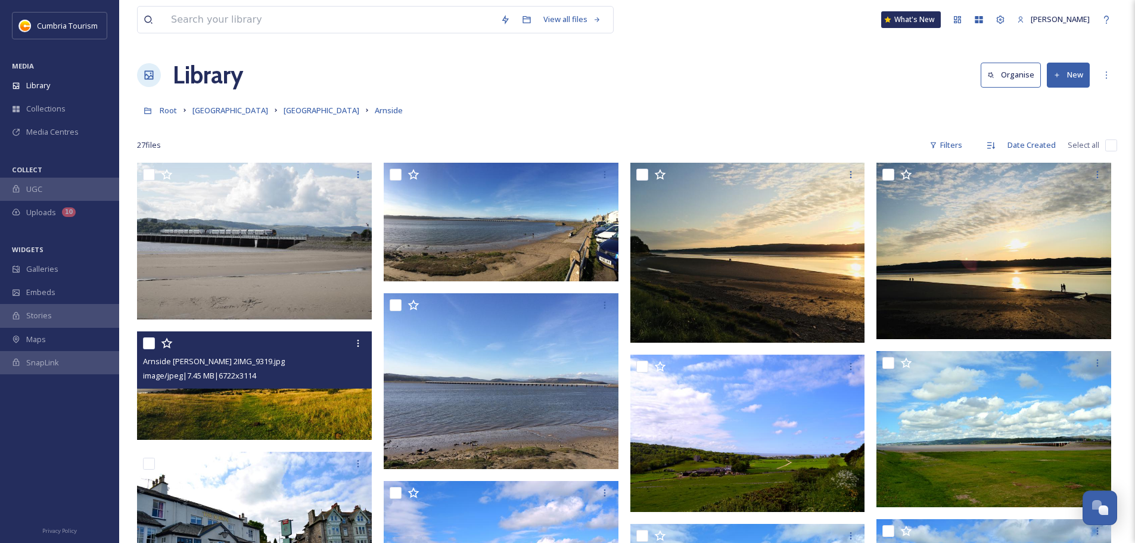
click at [308, 415] on img at bounding box center [254, 385] width 235 height 108
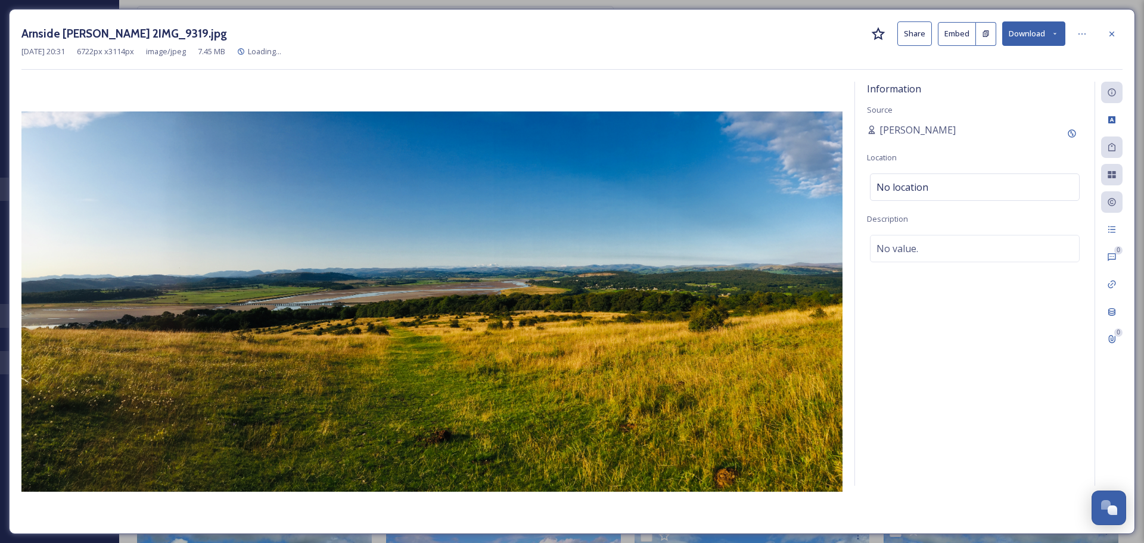
click at [1042, 32] on button "Download" at bounding box center [1033, 33] width 63 height 24
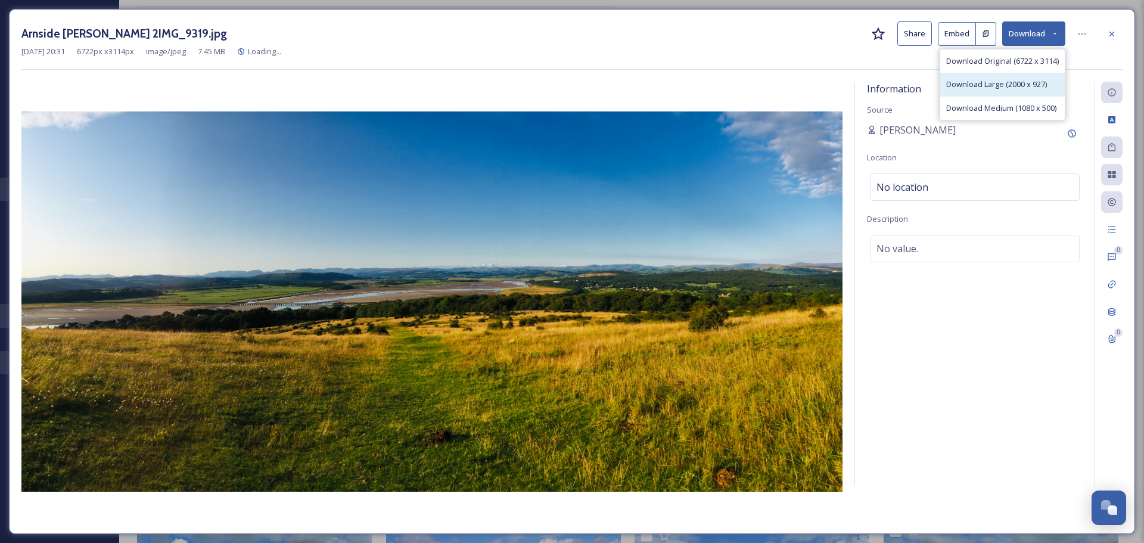
click at [979, 88] on span "Download Large (2000 x 927)" at bounding box center [996, 84] width 101 height 11
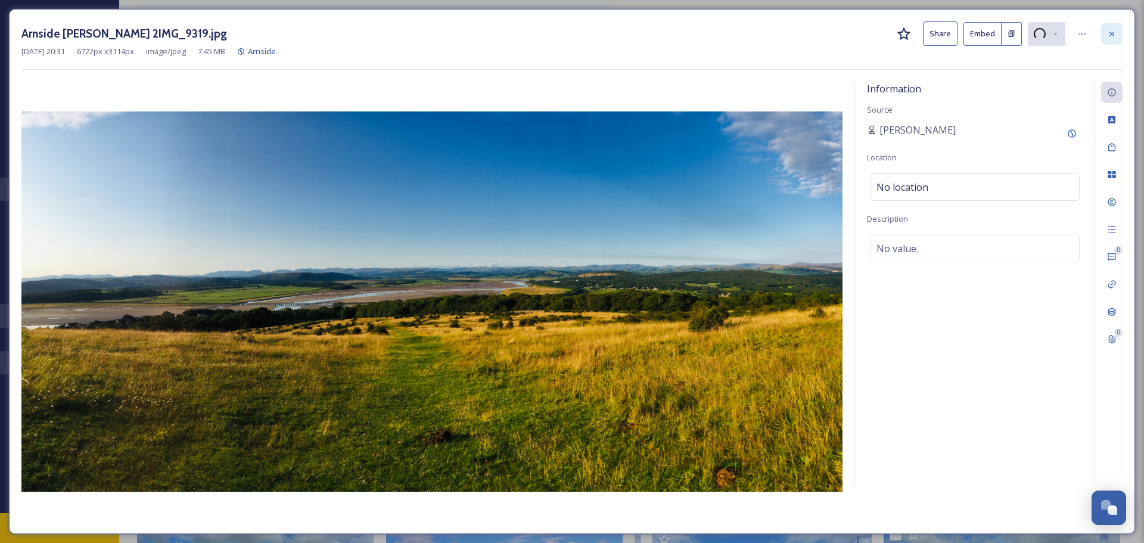
click at [1112, 35] on icon at bounding box center [1112, 33] width 5 height 5
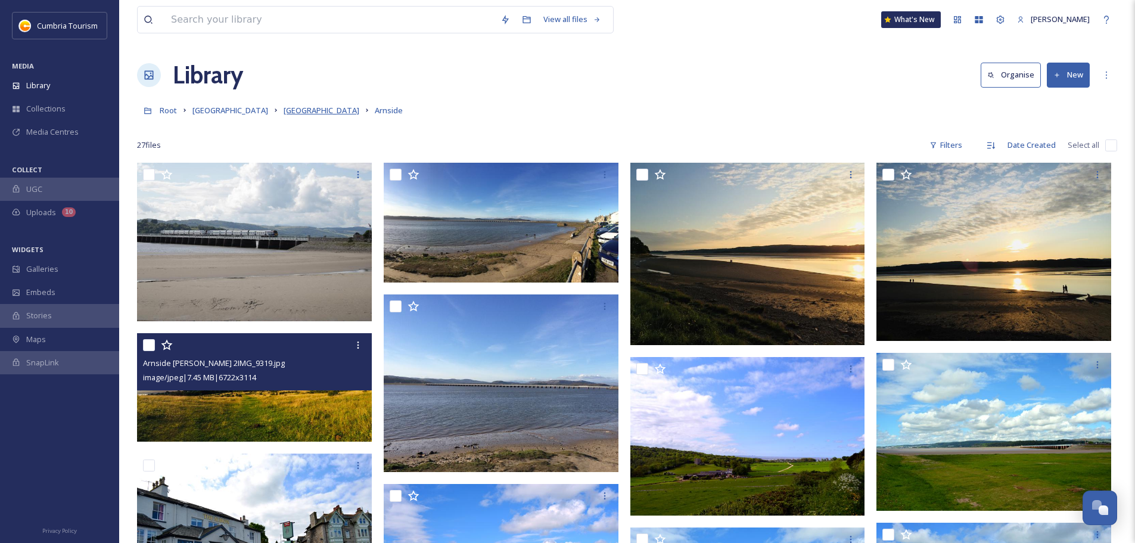
click at [348, 112] on span "[GEOGRAPHIC_DATA]" at bounding box center [322, 110] width 76 height 11
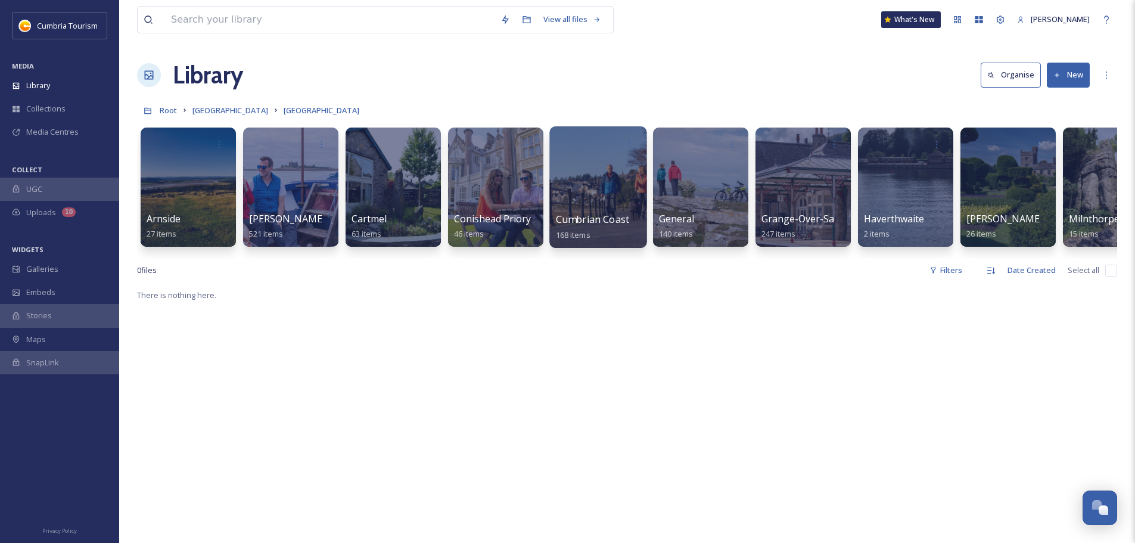
click at [597, 220] on span "Cumbrian Coast" at bounding box center [592, 219] width 73 height 13
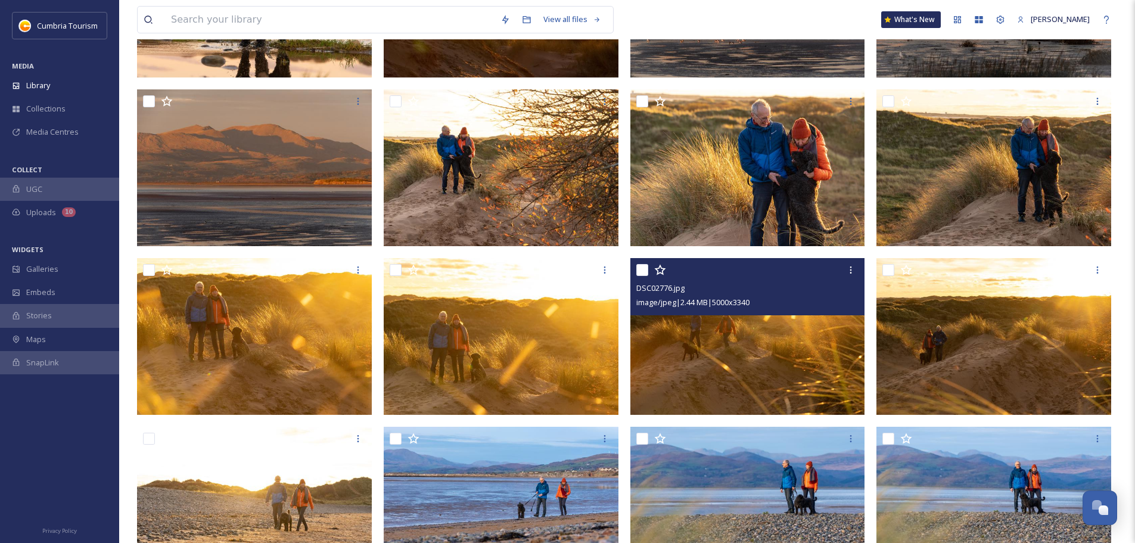
scroll to position [417, 0]
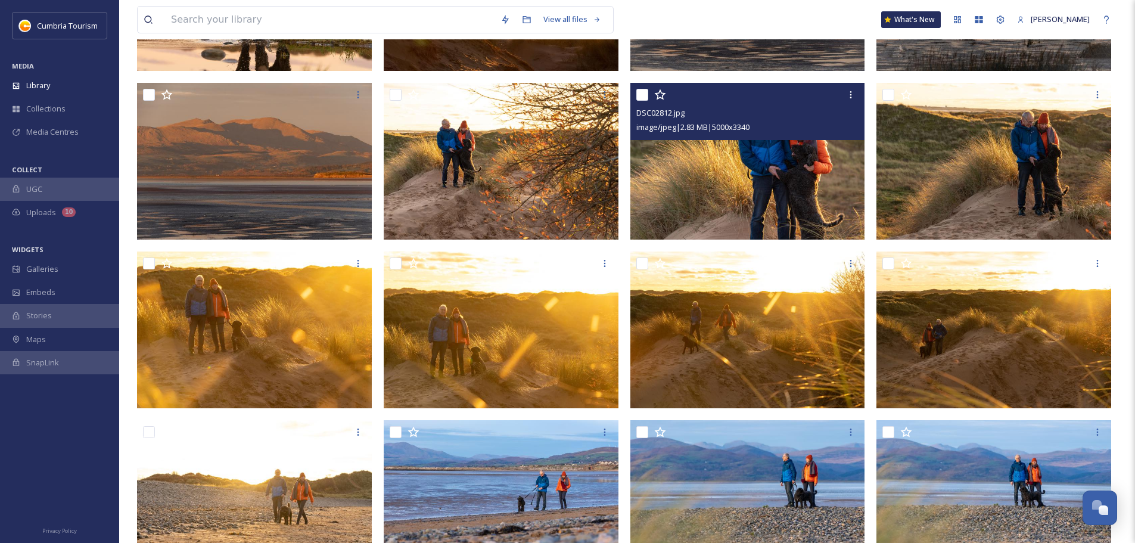
click at [722, 224] on img at bounding box center [748, 161] width 235 height 157
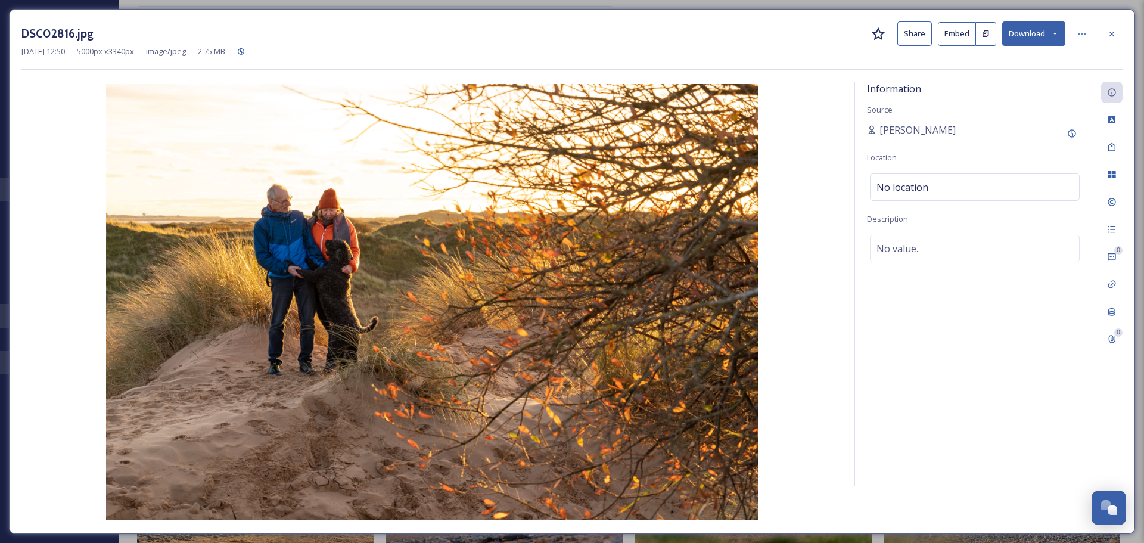
click at [1030, 35] on button "Download" at bounding box center [1033, 33] width 63 height 24
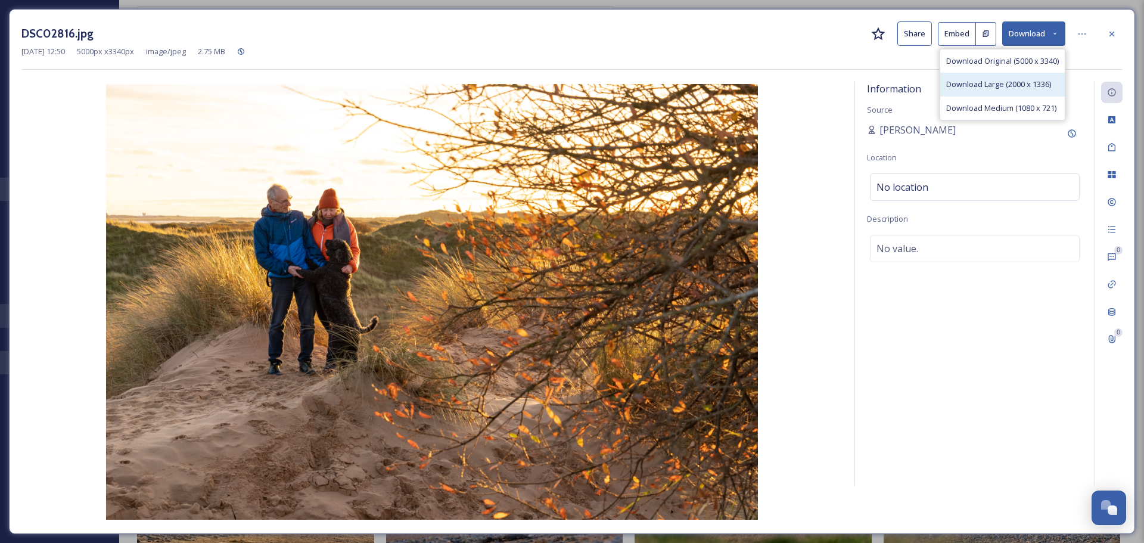
click at [1005, 88] on span "Download Large (2000 x 1336)" at bounding box center [998, 84] width 105 height 11
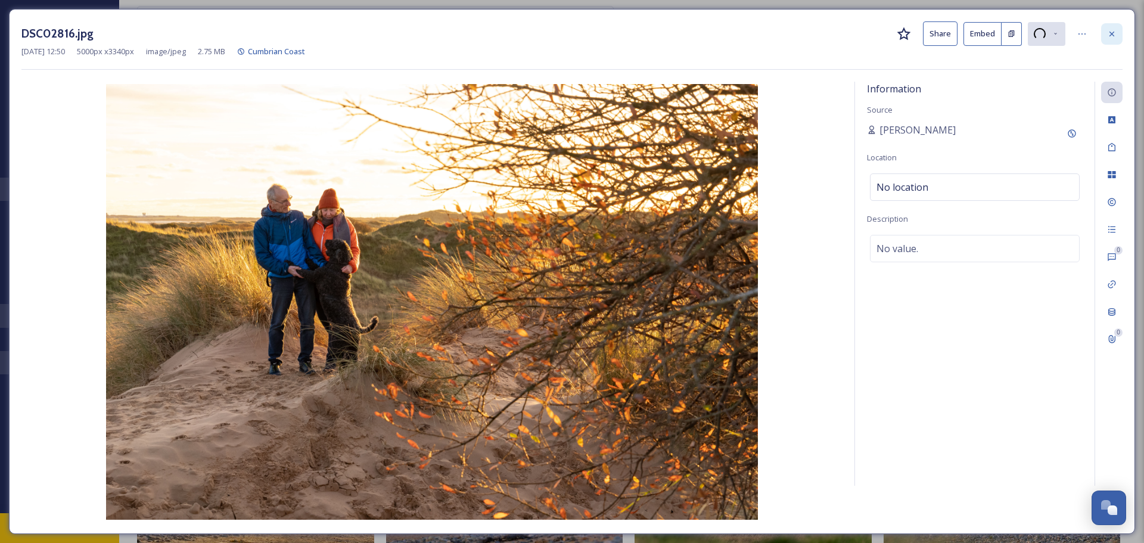
click at [1113, 37] on icon at bounding box center [1112, 34] width 10 height 10
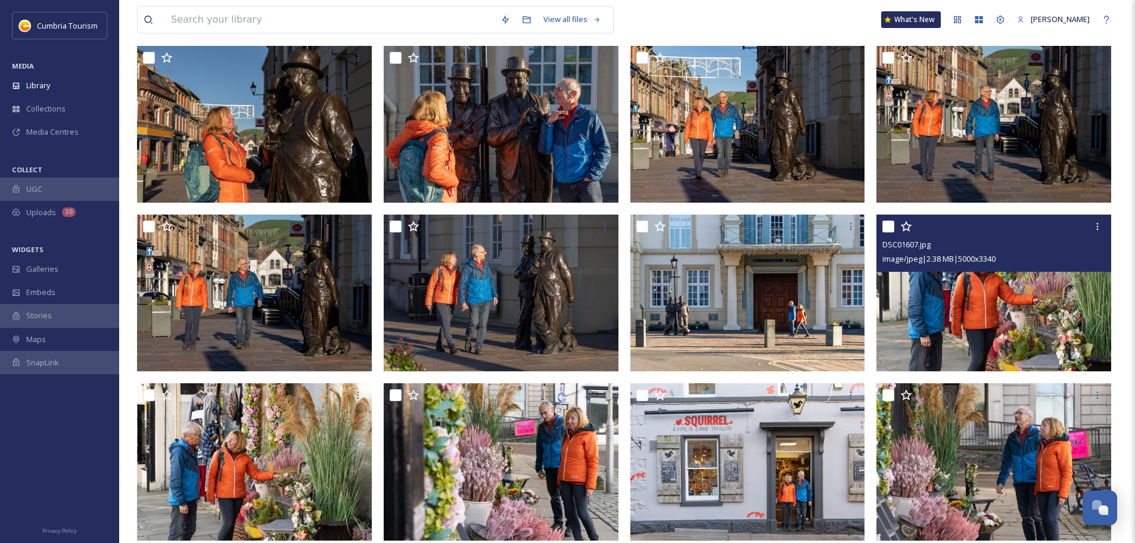
scroll to position [5167, 0]
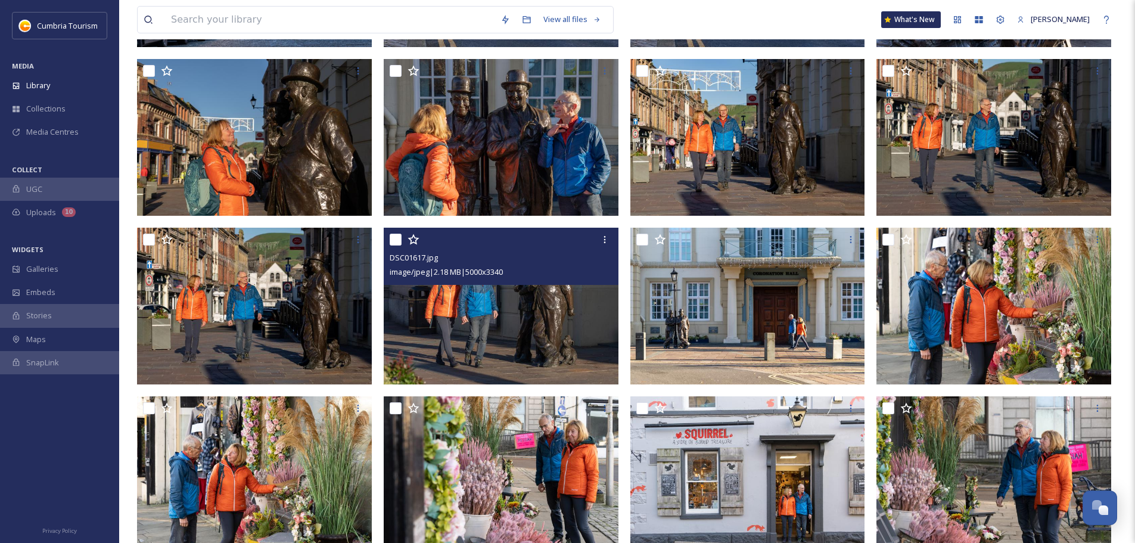
click at [566, 321] on img at bounding box center [501, 306] width 235 height 157
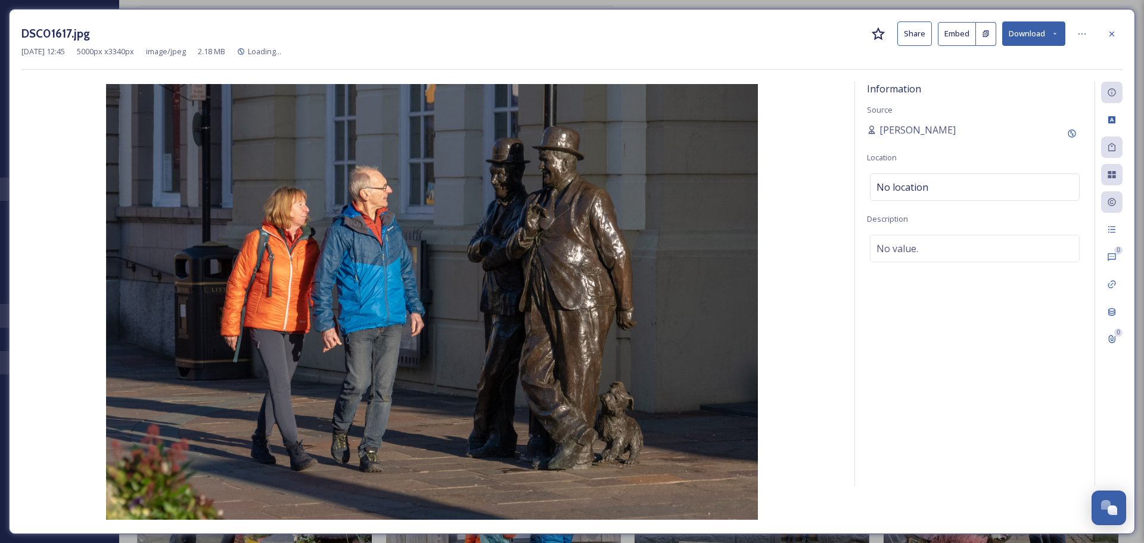
click at [1041, 27] on button "Download" at bounding box center [1033, 33] width 63 height 24
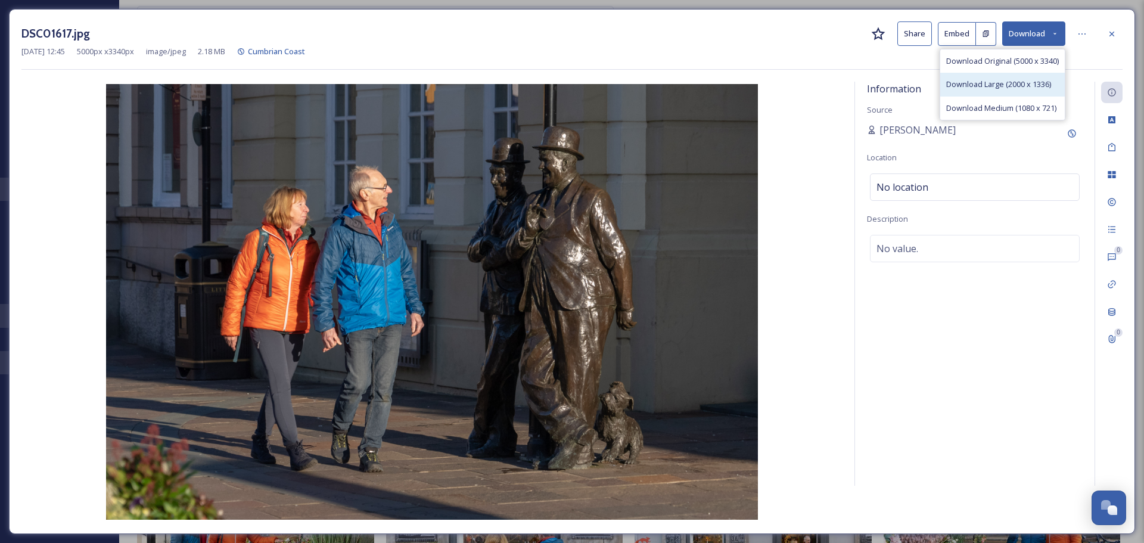
drag, startPoint x: 1013, startPoint y: 85, endPoint x: 1061, endPoint y: 69, distance: 50.7
click at [1013, 85] on span "Download Large (2000 x 1336)" at bounding box center [998, 84] width 105 height 11
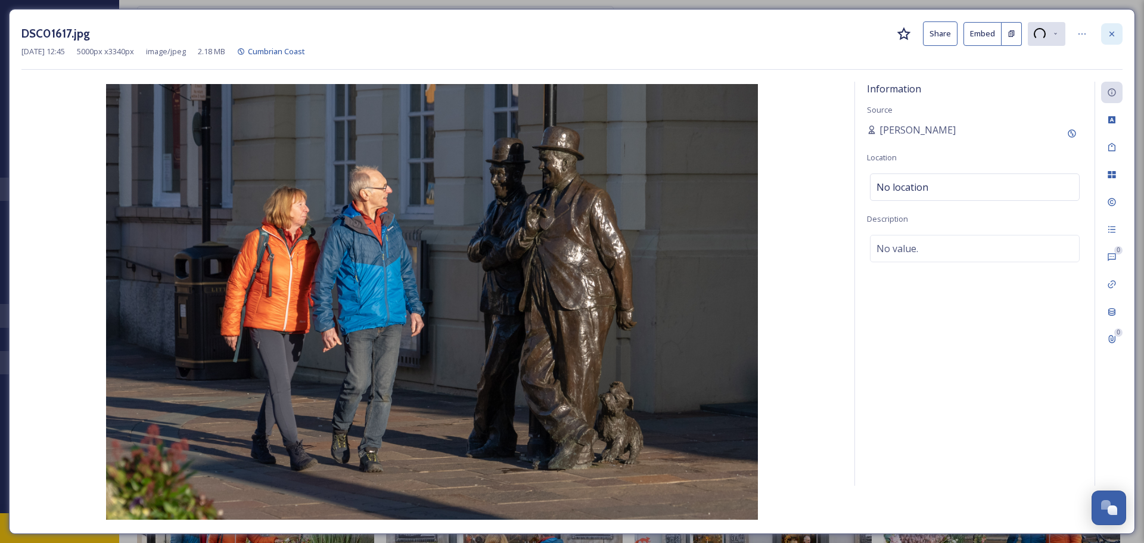
click at [1112, 35] on icon at bounding box center [1112, 34] width 10 height 10
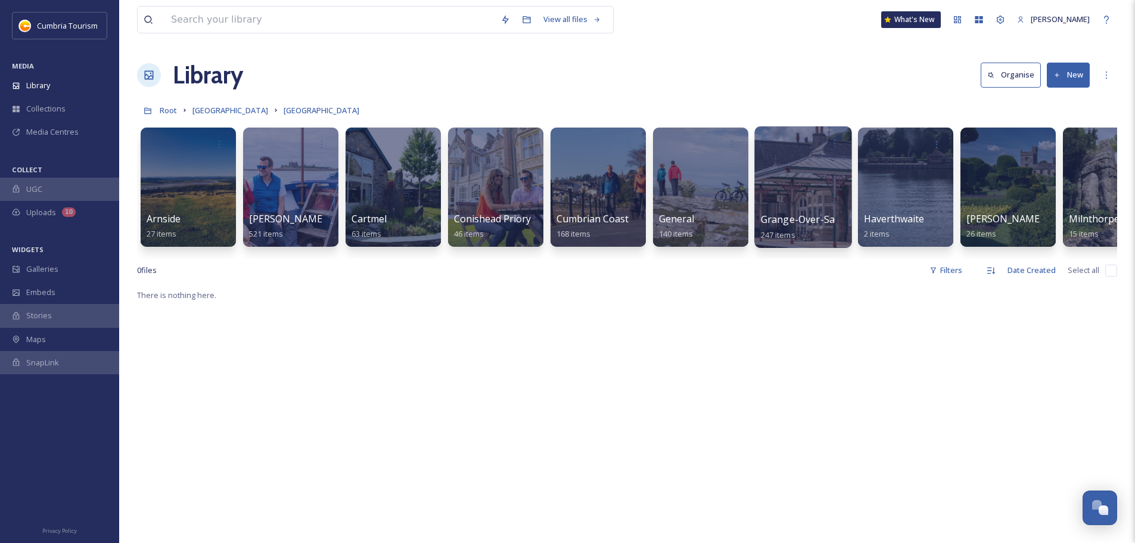
click at [816, 226] on span "Grange-Over-Sands" at bounding box center [806, 219] width 91 height 13
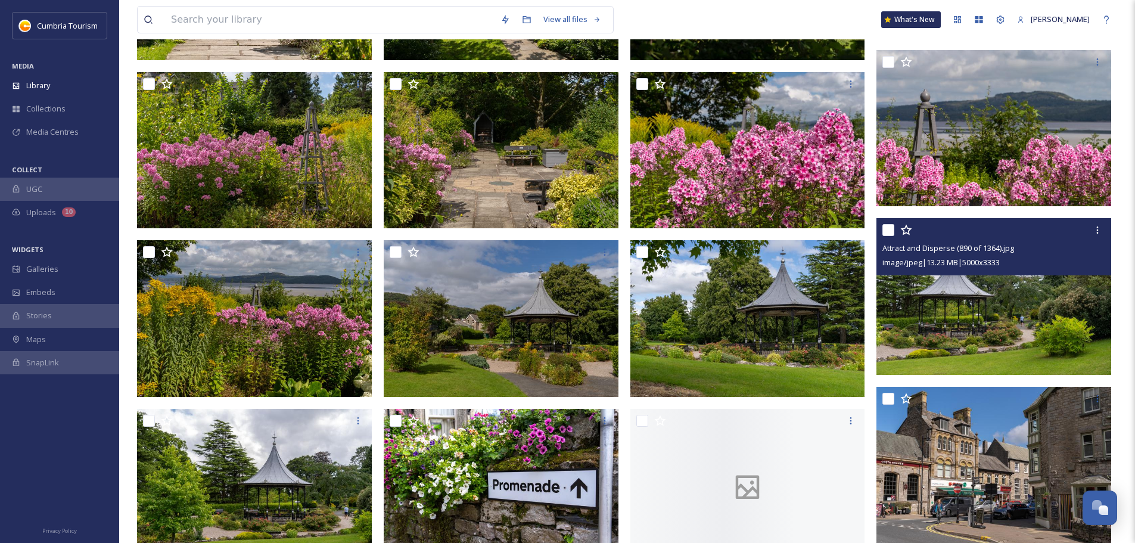
scroll to position [1609, 0]
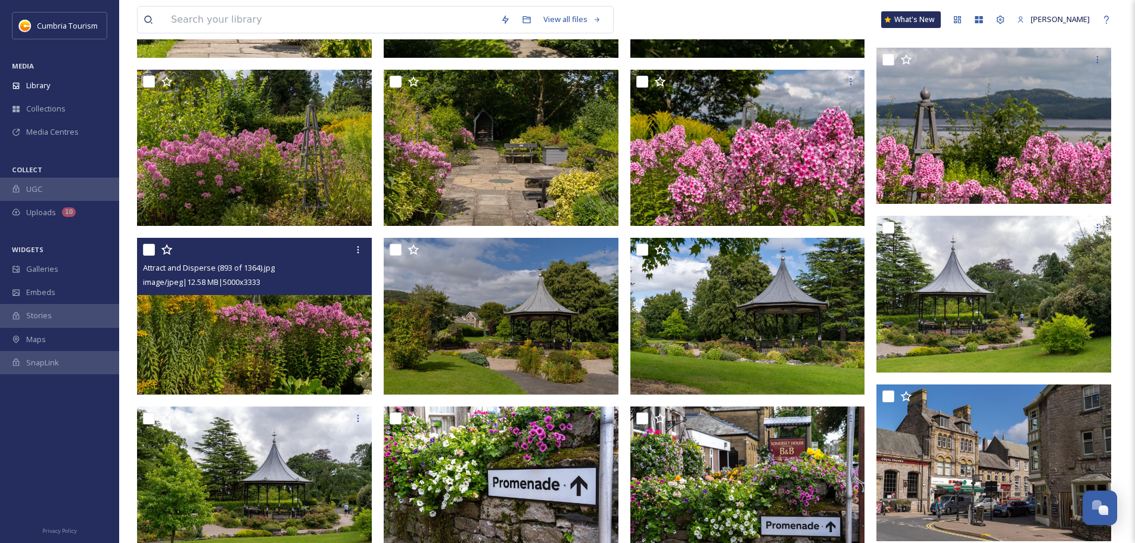
click at [281, 330] on img at bounding box center [254, 316] width 235 height 157
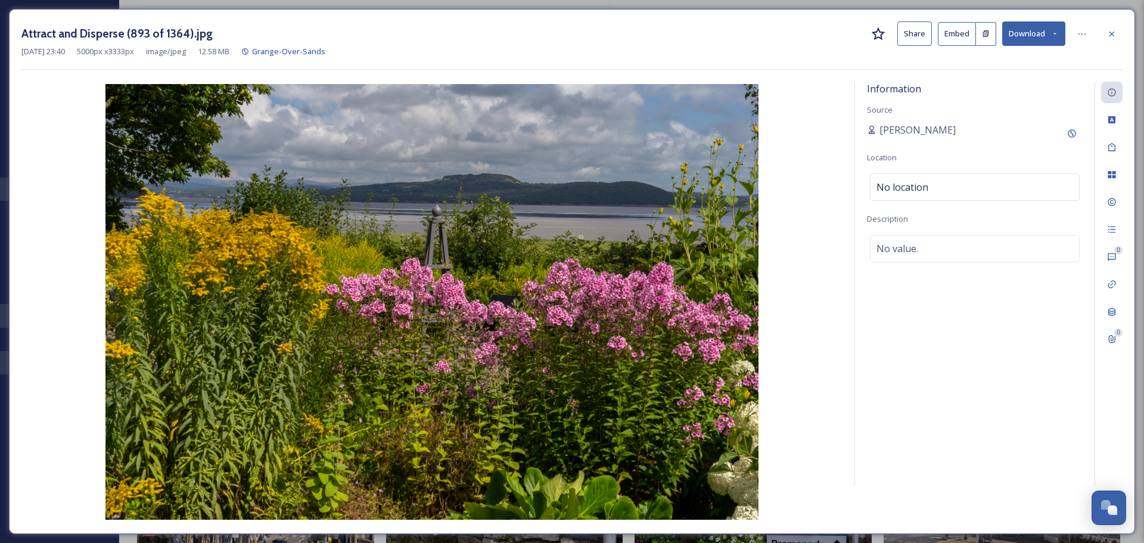
click at [1033, 30] on button "Download" at bounding box center [1033, 33] width 63 height 24
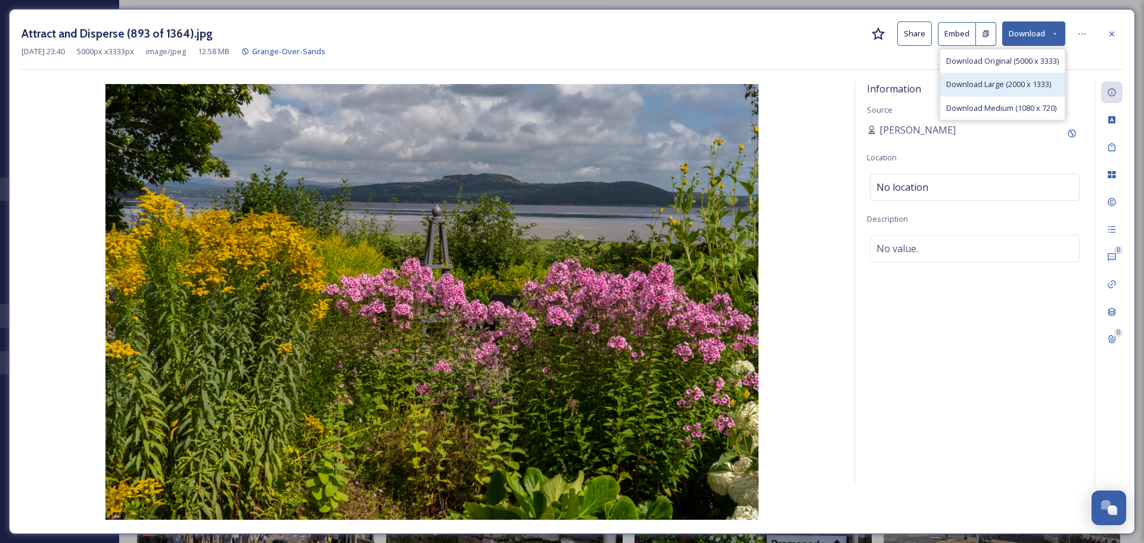
click at [1010, 78] on div "Download Large (2000 x 1333)" at bounding box center [1002, 84] width 125 height 23
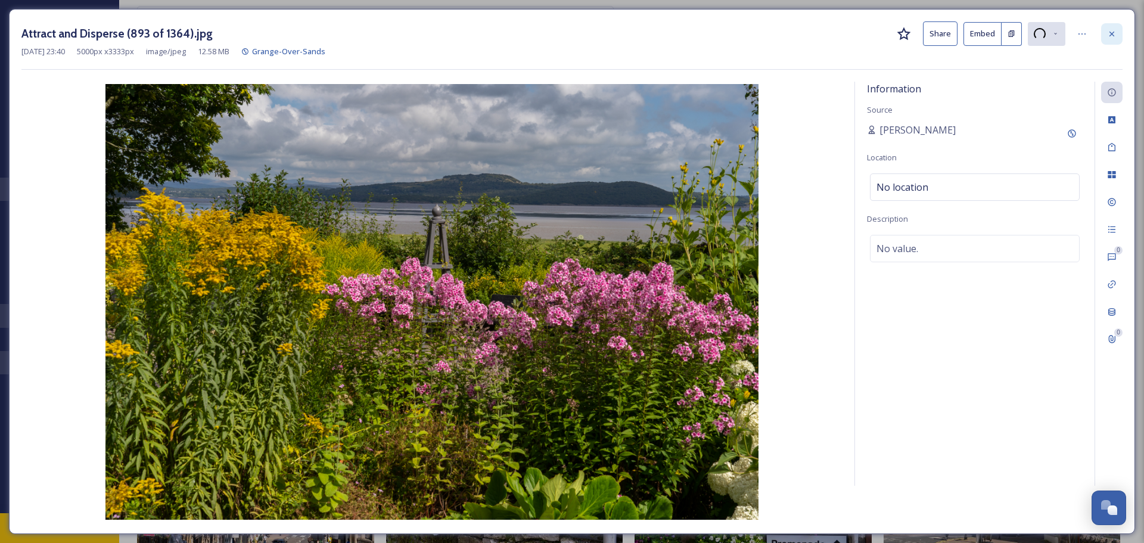
click at [1119, 32] on div at bounding box center [1111, 33] width 21 height 21
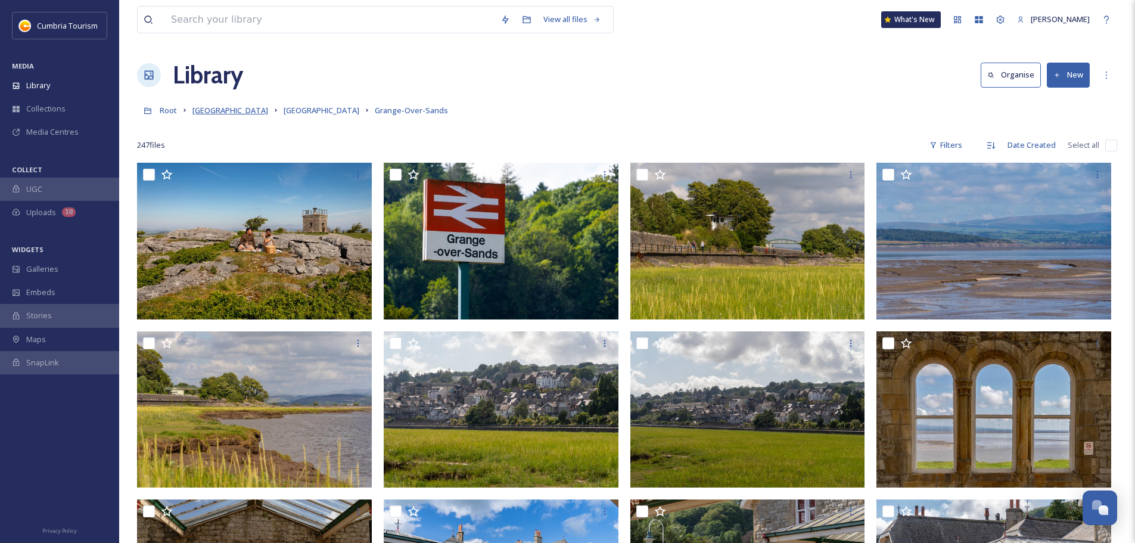
click at [226, 113] on span "[GEOGRAPHIC_DATA]" at bounding box center [231, 110] width 76 height 11
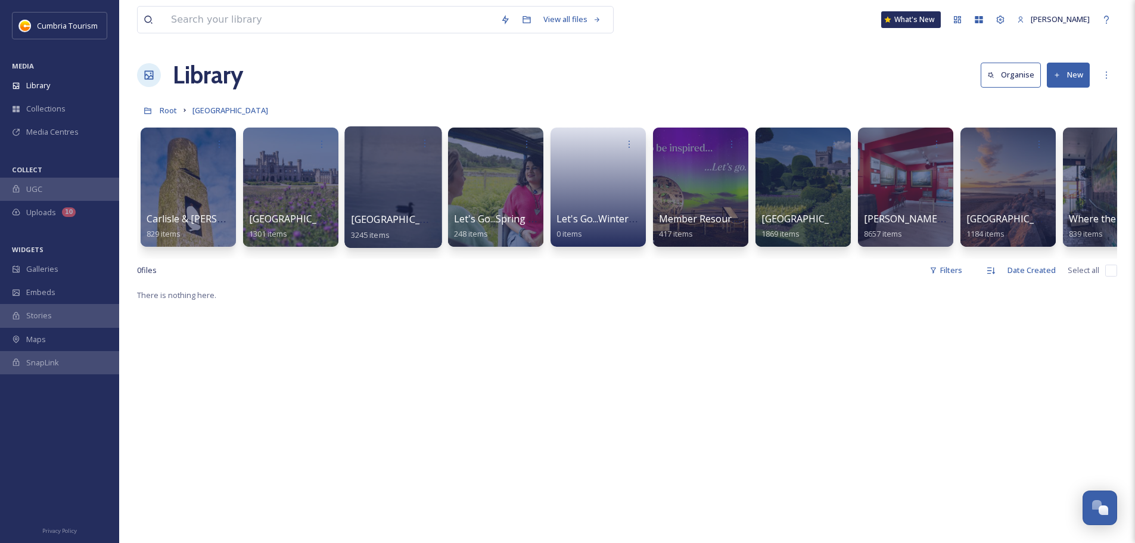
click at [391, 222] on span "[GEOGRAPHIC_DATA]" at bounding box center [400, 219] width 98 height 13
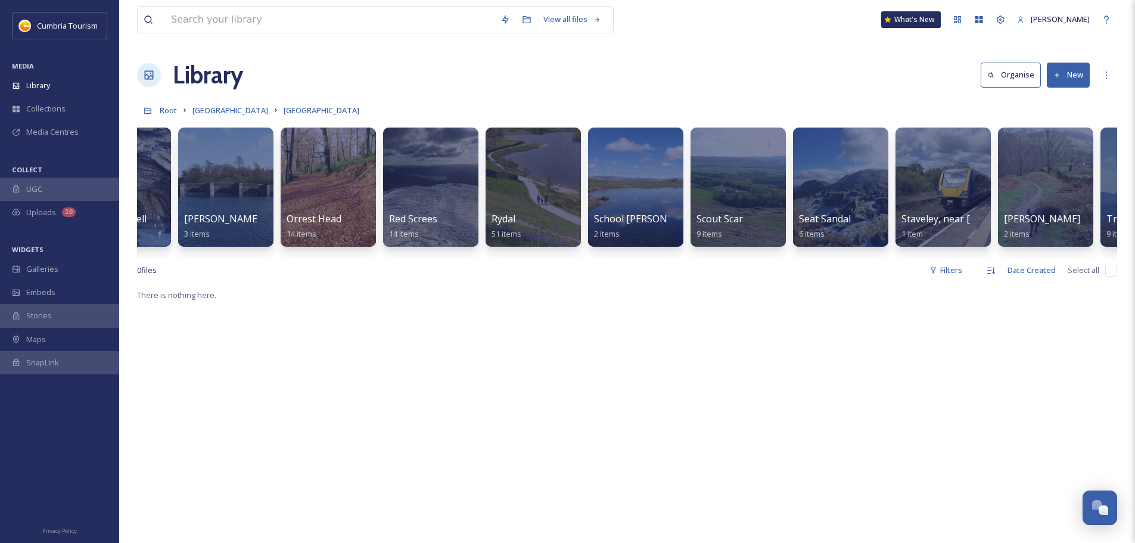
scroll to position [0, 3838]
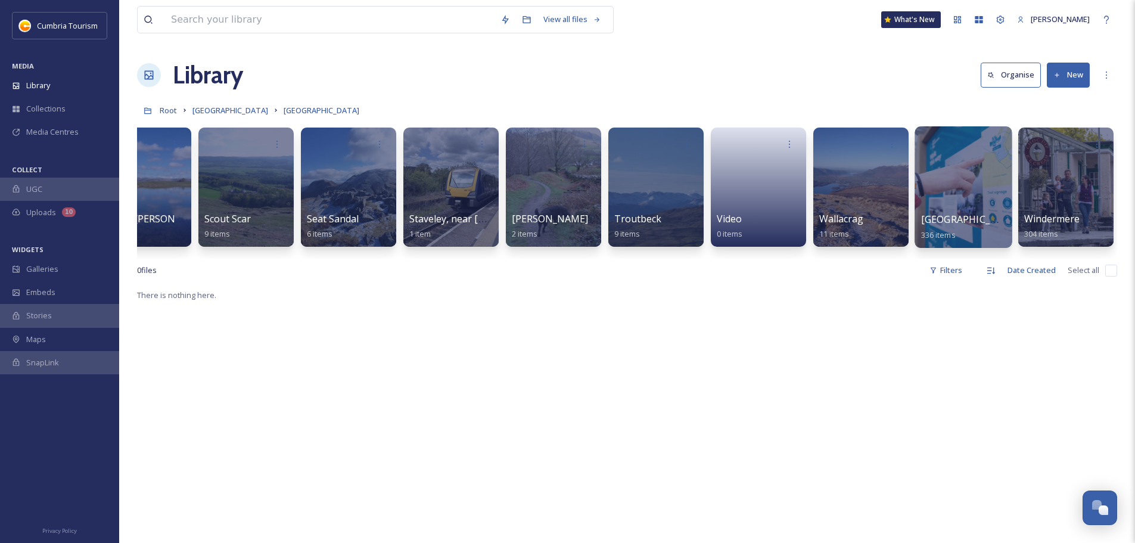
click at [959, 218] on span "West Windermere Way" at bounding box center [970, 219] width 98 height 13
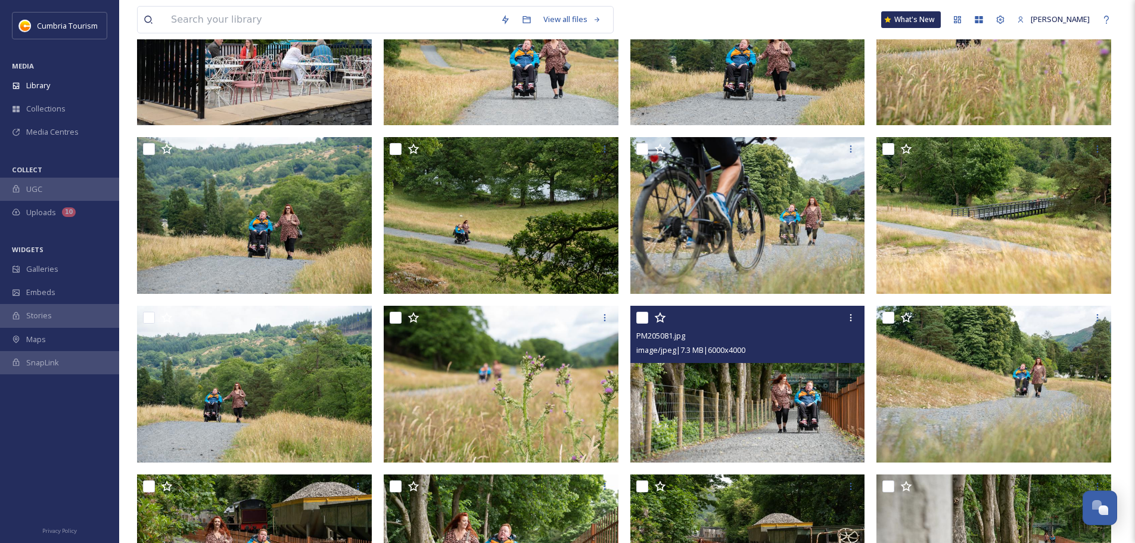
scroll to position [1987, 0]
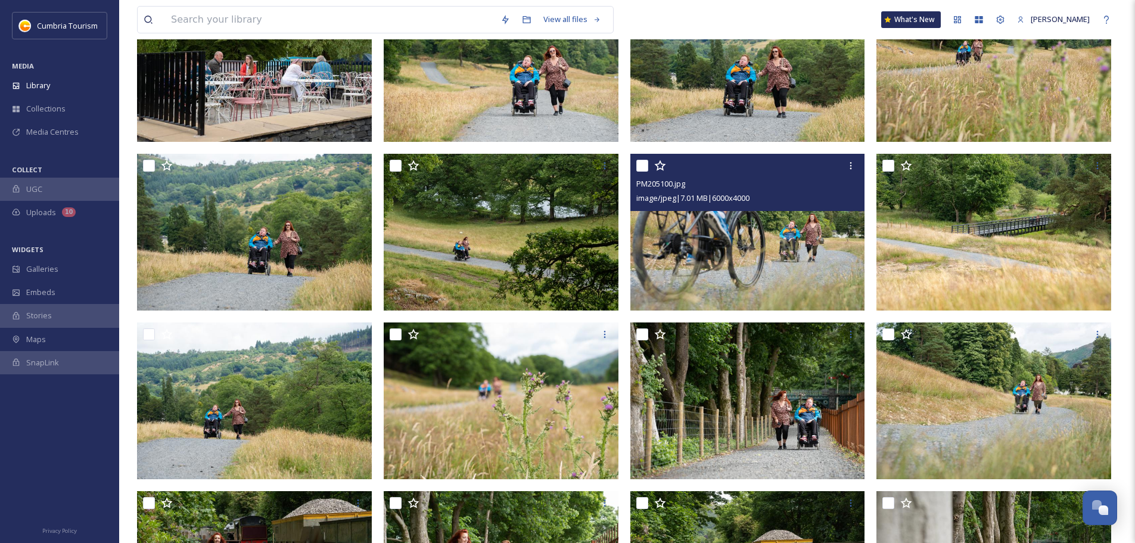
click at [787, 250] on img at bounding box center [748, 232] width 235 height 157
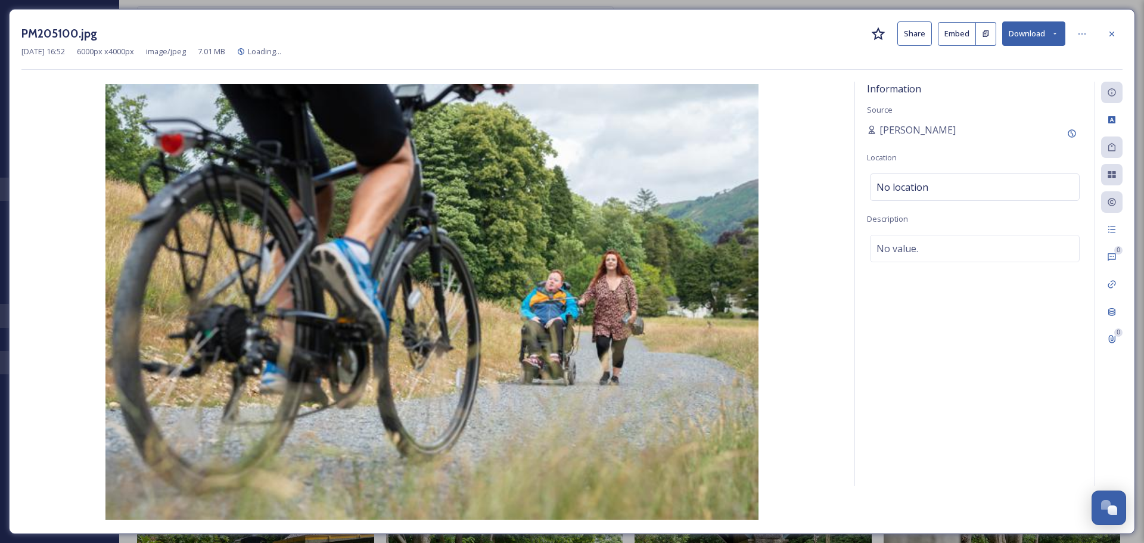
click at [1023, 33] on button "Download" at bounding box center [1033, 33] width 63 height 24
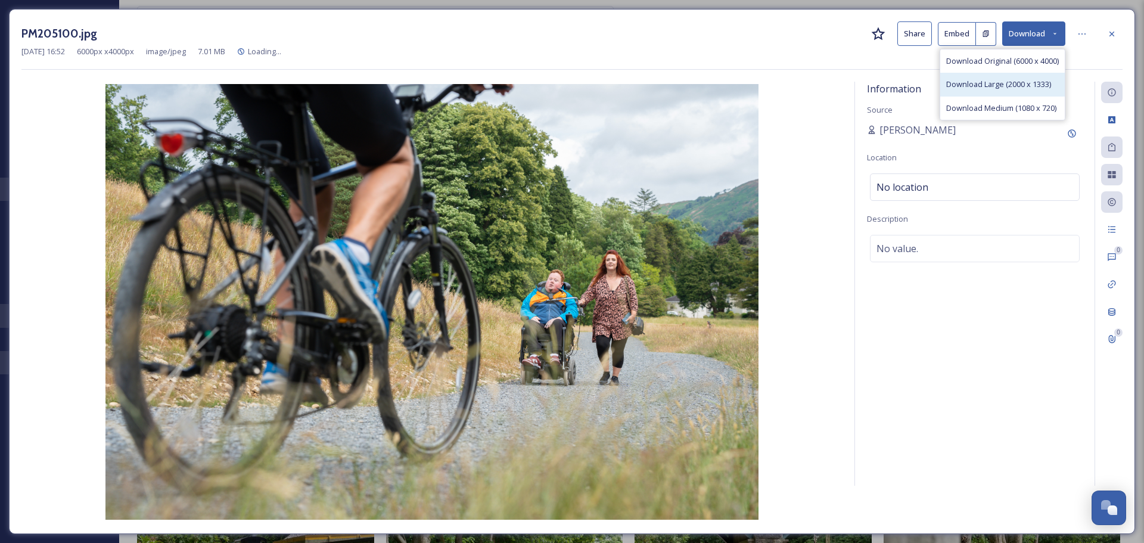
click at [1040, 85] on span "Download Large (2000 x 1333)" at bounding box center [998, 84] width 105 height 11
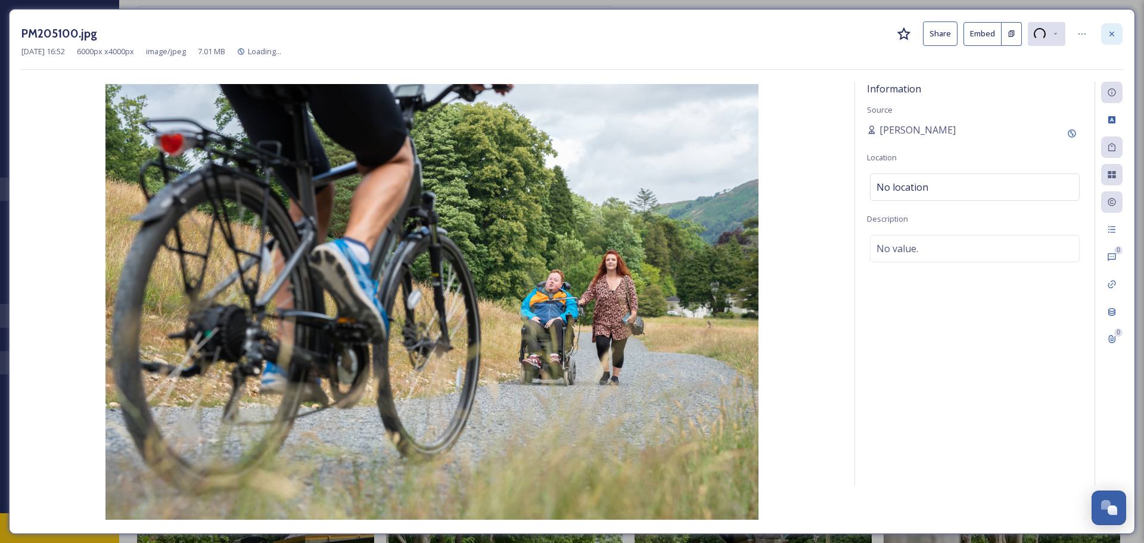
click at [1115, 30] on icon at bounding box center [1112, 34] width 10 height 10
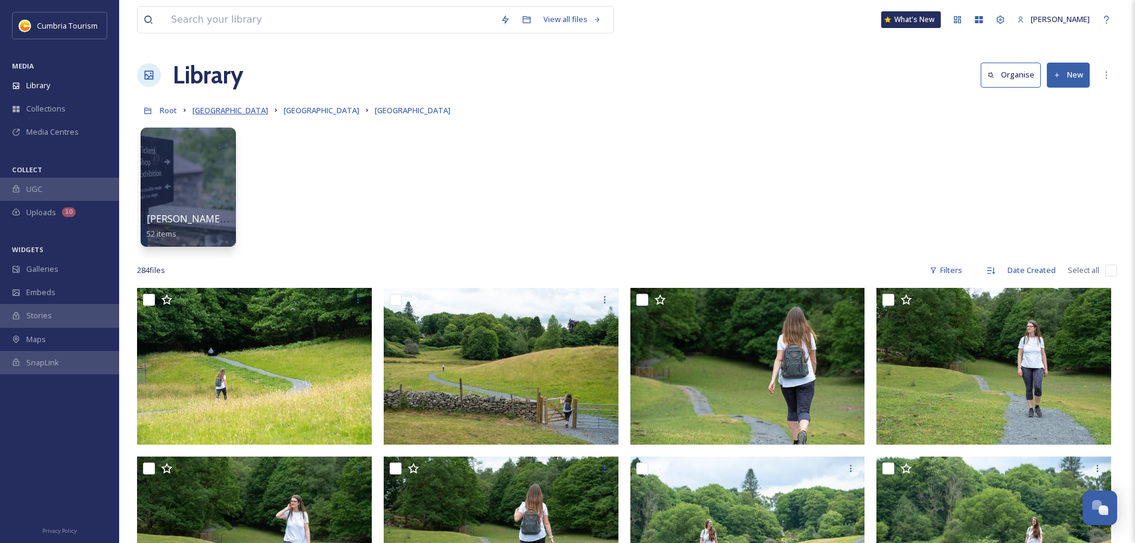
click at [237, 108] on span "[GEOGRAPHIC_DATA]" at bounding box center [231, 110] width 76 height 11
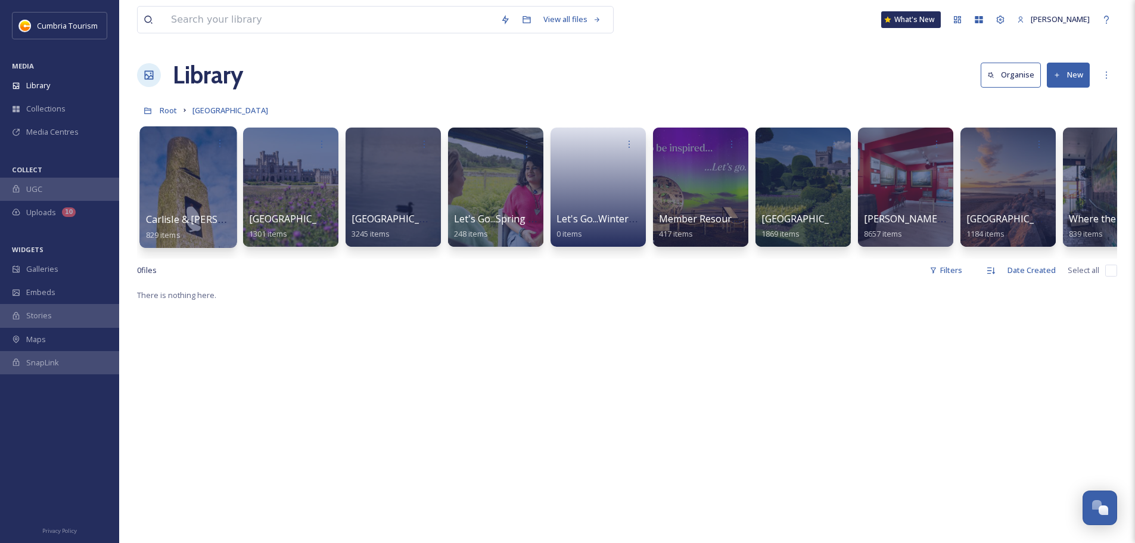
click at [190, 221] on span "Carlisle & [PERSON_NAME]'s Wall" at bounding box center [222, 219] width 152 height 13
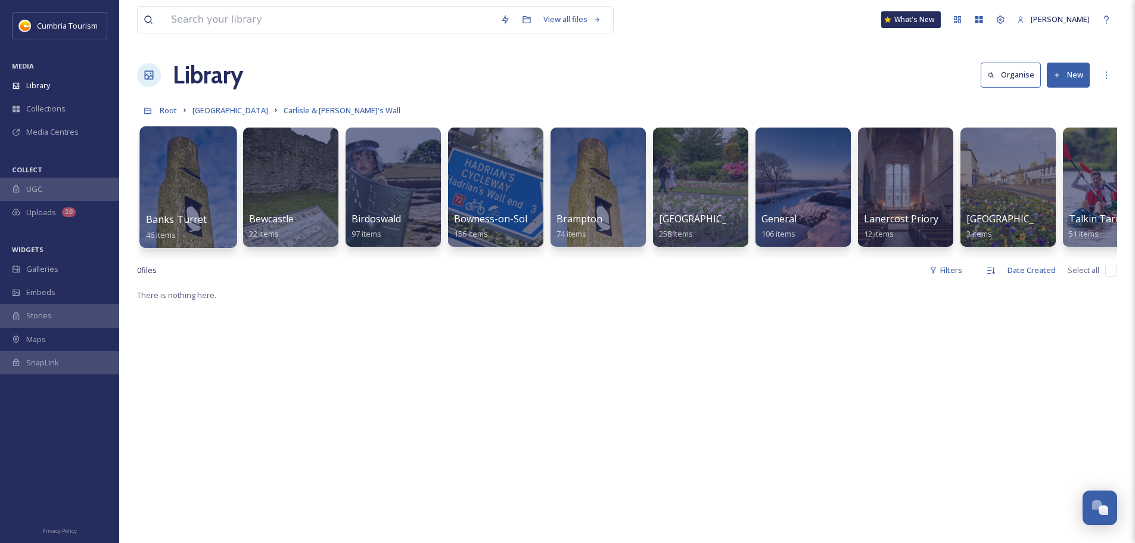
click at [207, 218] on div "Banks Turret 46 items" at bounding box center [188, 227] width 85 height 30
click at [188, 217] on span "Banks Turret" at bounding box center [176, 219] width 61 height 13
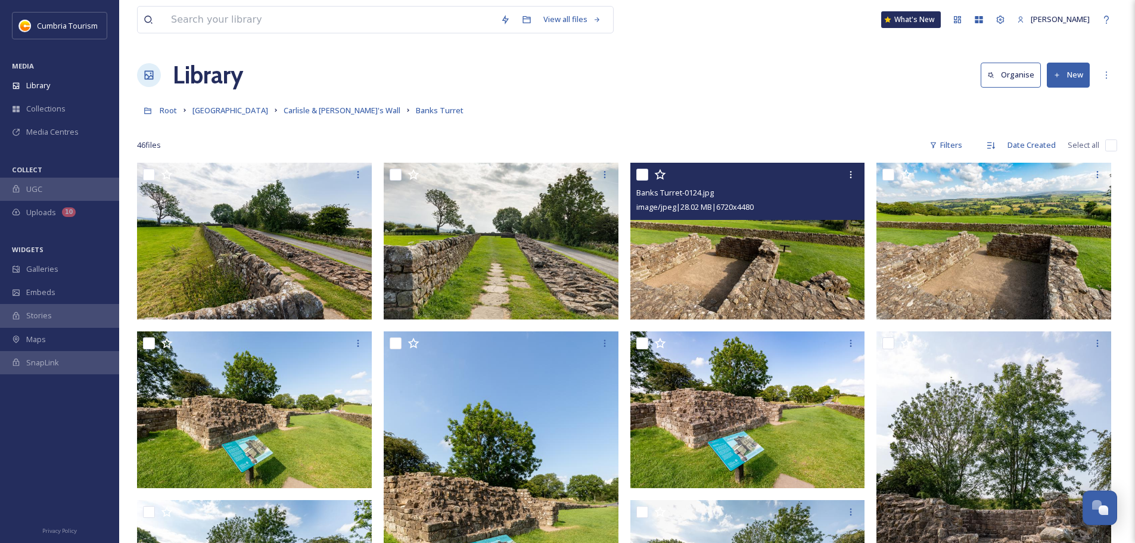
click at [809, 286] on img at bounding box center [748, 241] width 235 height 157
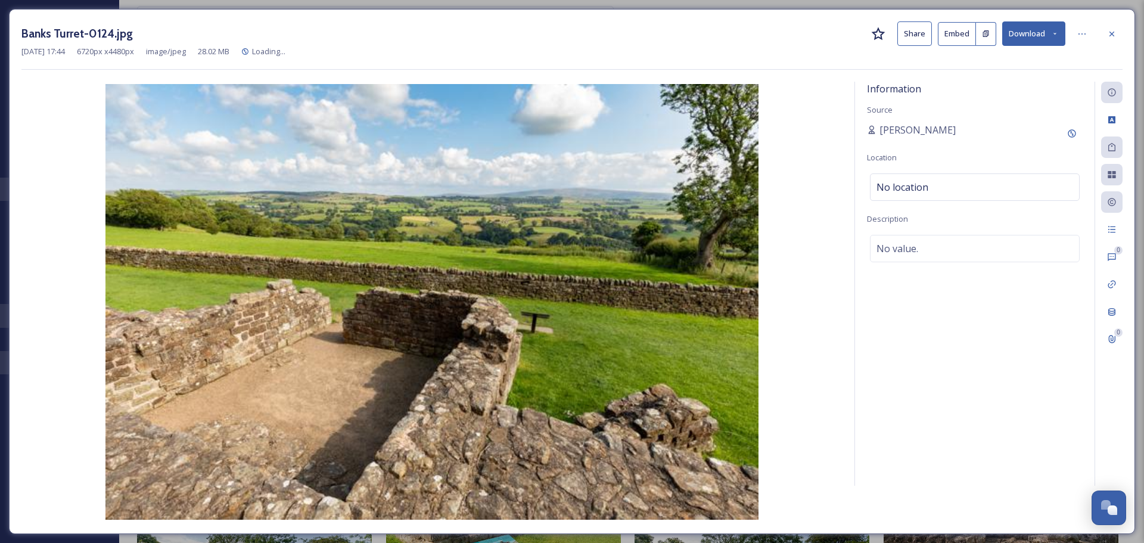
click at [1044, 33] on button "Download" at bounding box center [1033, 33] width 63 height 24
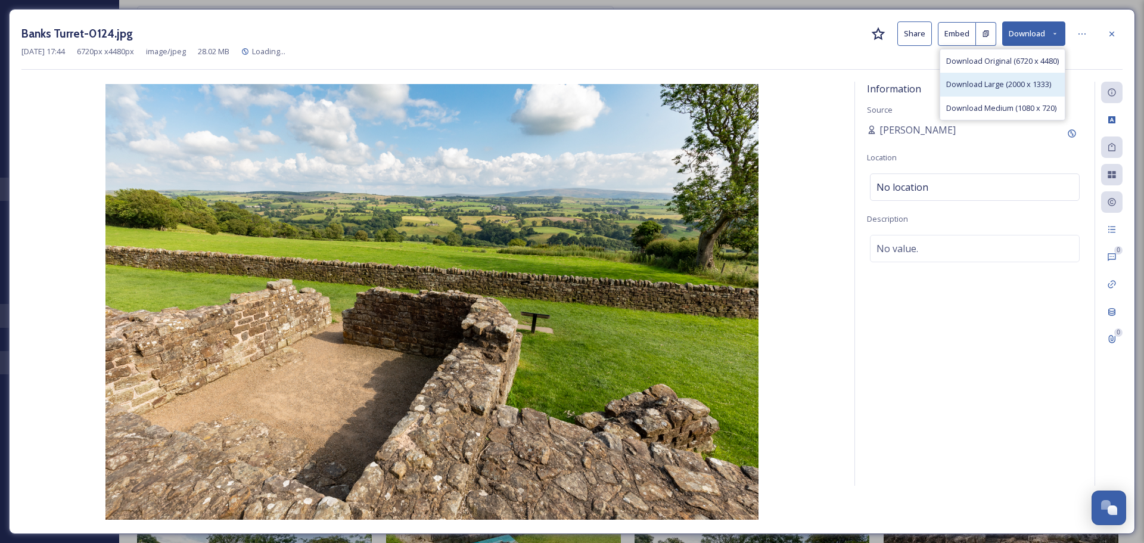
click at [1027, 79] on span "Download Large (2000 x 1333)" at bounding box center [998, 84] width 105 height 11
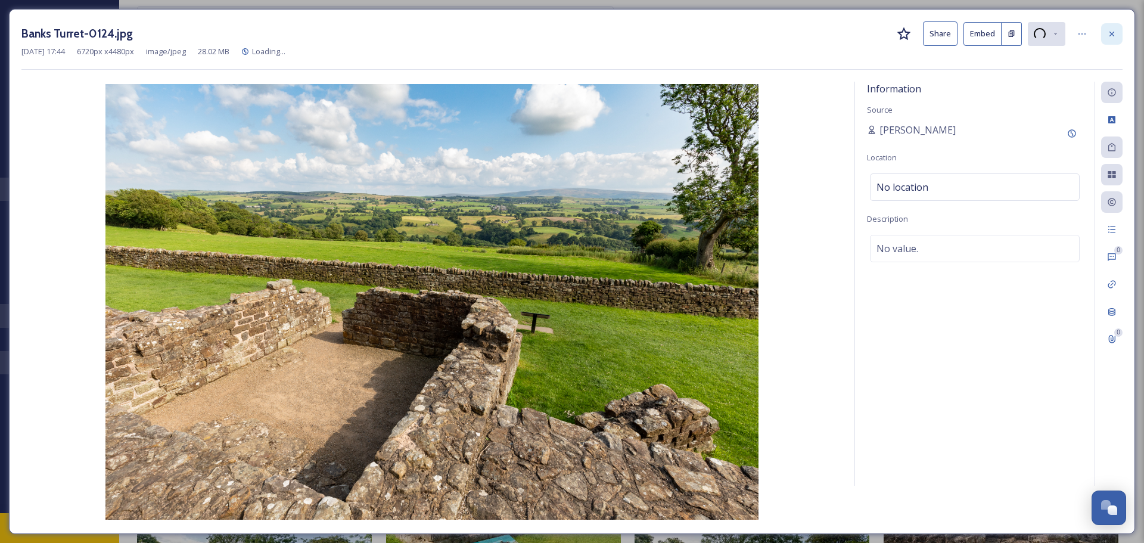
click at [1113, 33] on icon at bounding box center [1112, 33] width 5 height 5
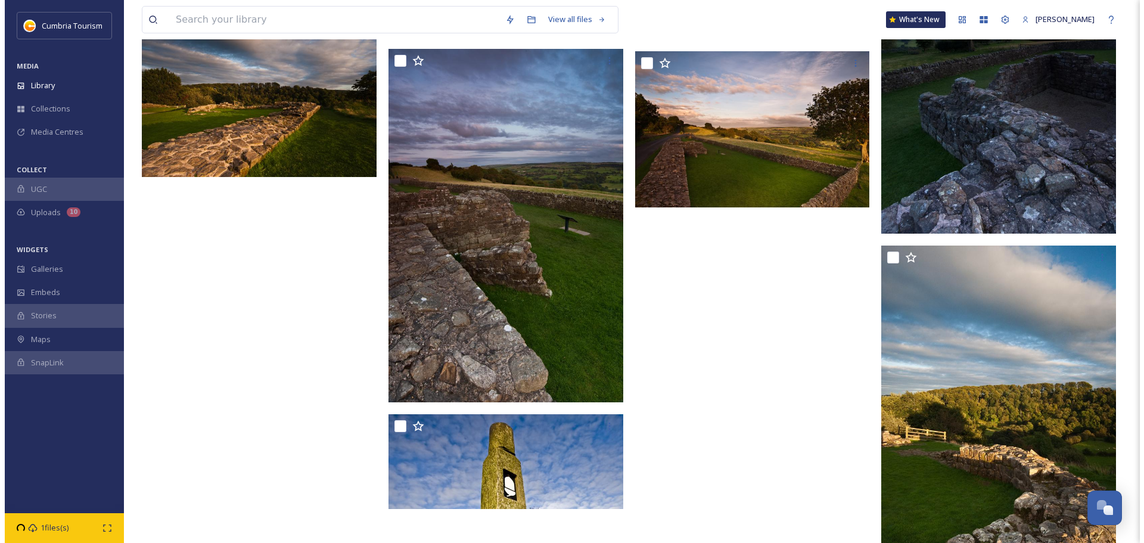
scroll to position [2130, 0]
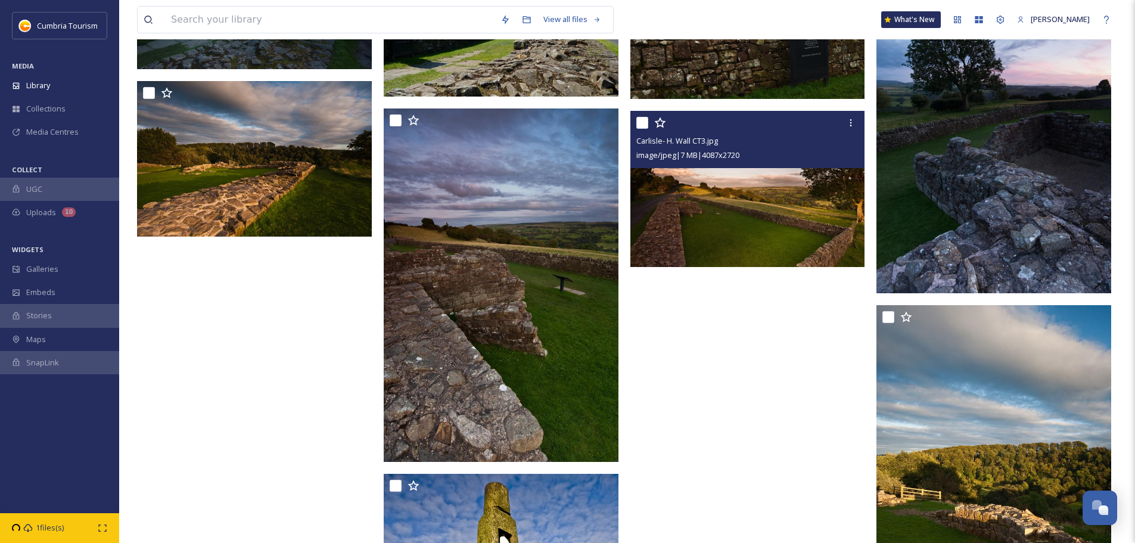
click at [758, 215] on img at bounding box center [748, 189] width 235 height 156
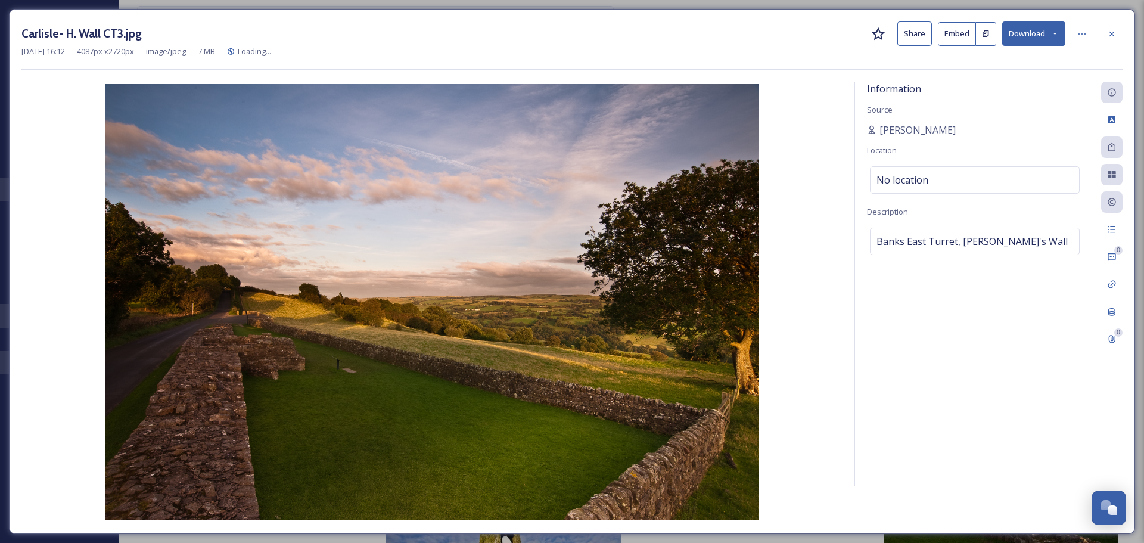
click at [842, 275] on img at bounding box center [431, 302] width 821 height 436
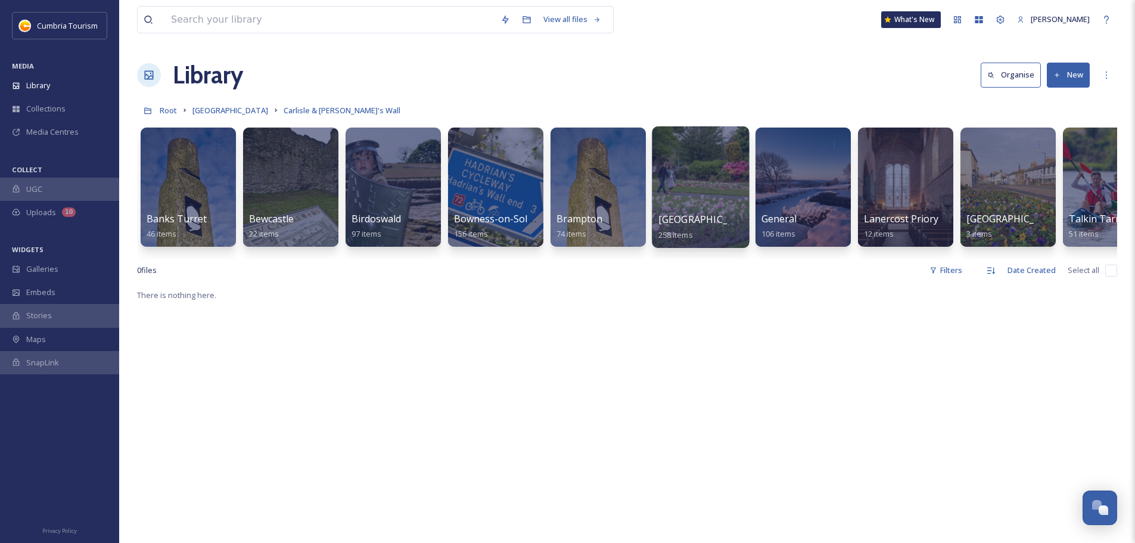
click at [686, 220] on span "Carlisle" at bounding box center [708, 219] width 98 height 13
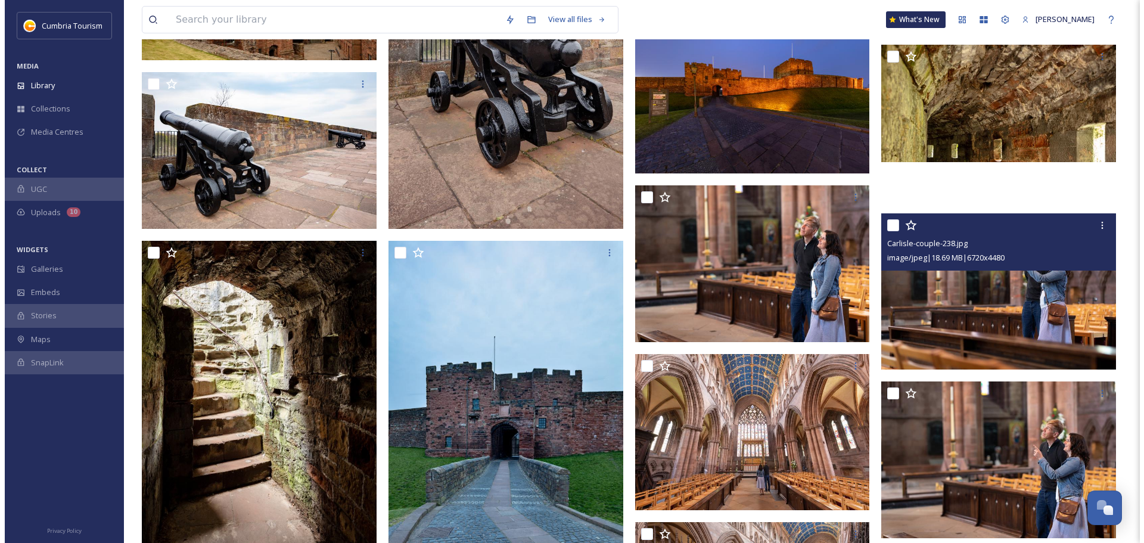
scroll to position [7329, 0]
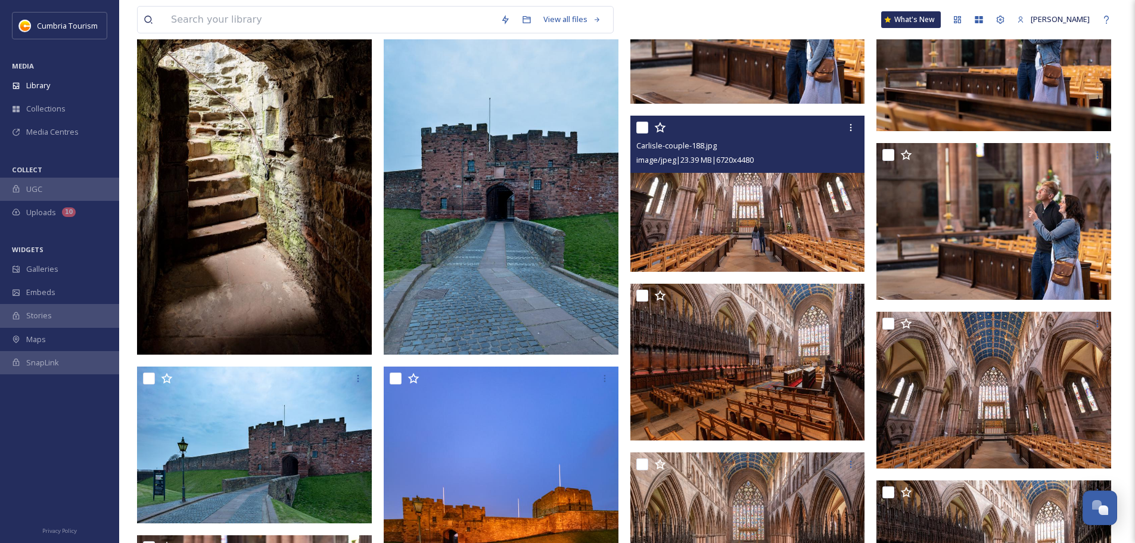
click at [758, 223] on img at bounding box center [748, 194] width 235 height 157
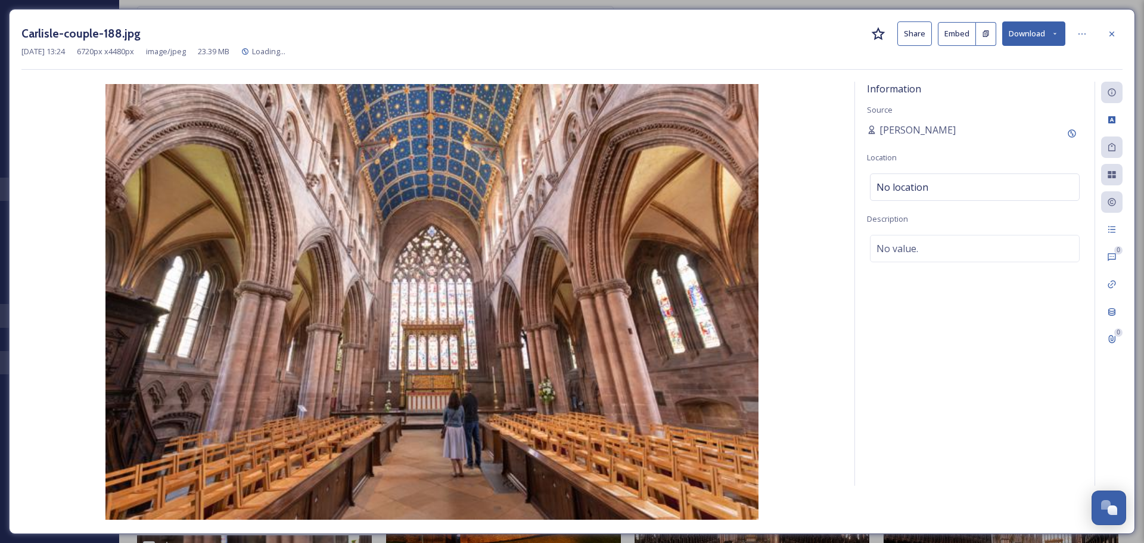
click at [1015, 32] on button "Download" at bounding box center [1033, 33] width 63 height 24
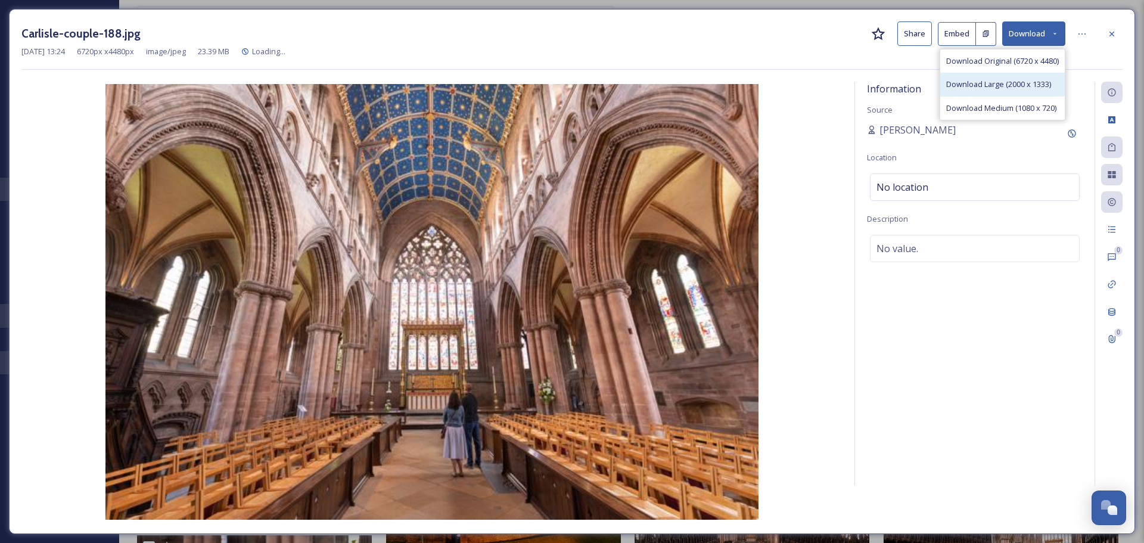
click at [1007, 79] on span "Download Large (2000 x 1333)" at bounding box center [998, 84] width 105 height 11
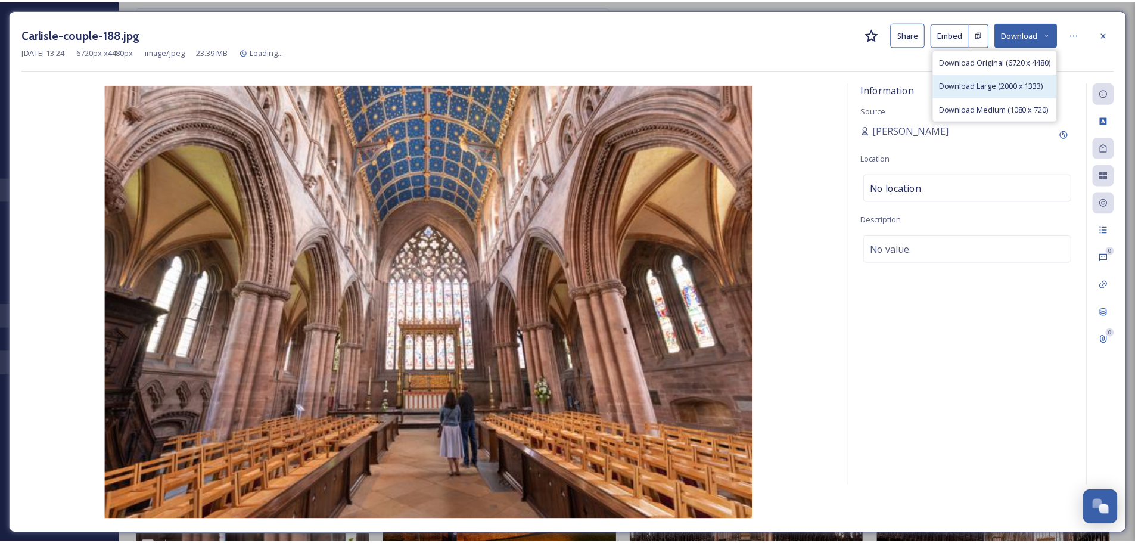
scroll to position [7396, 0]
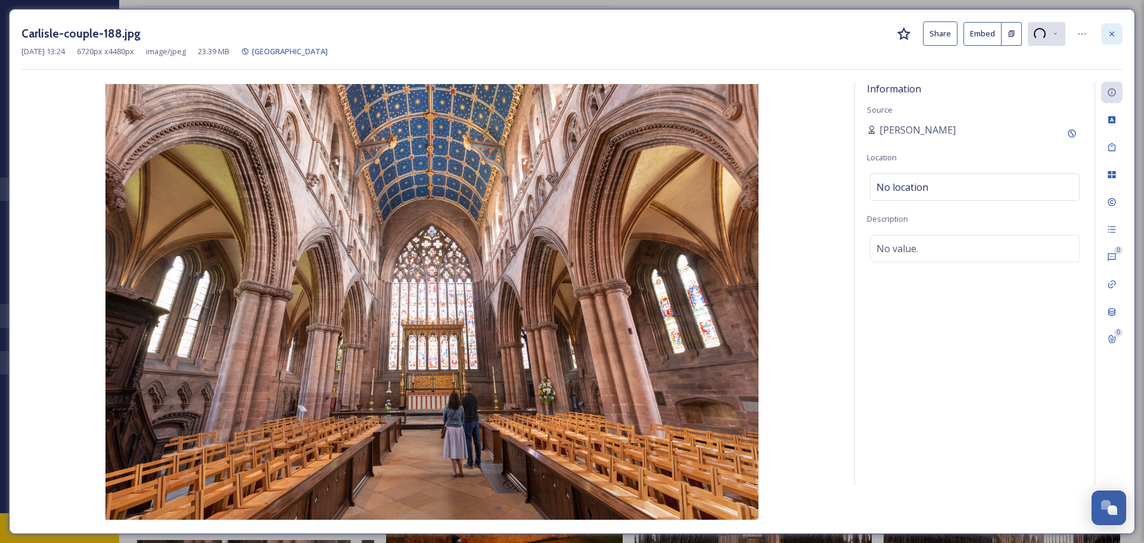
click at [1116, 27] on div at bounding box center [1111, 33] width 21 height 21
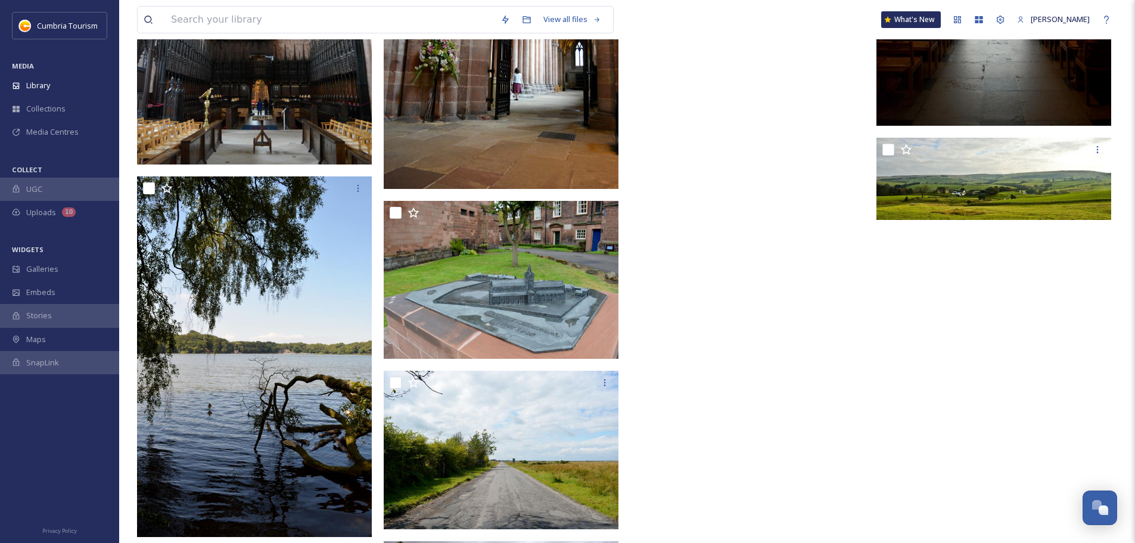
scroll to position [10510, 0]
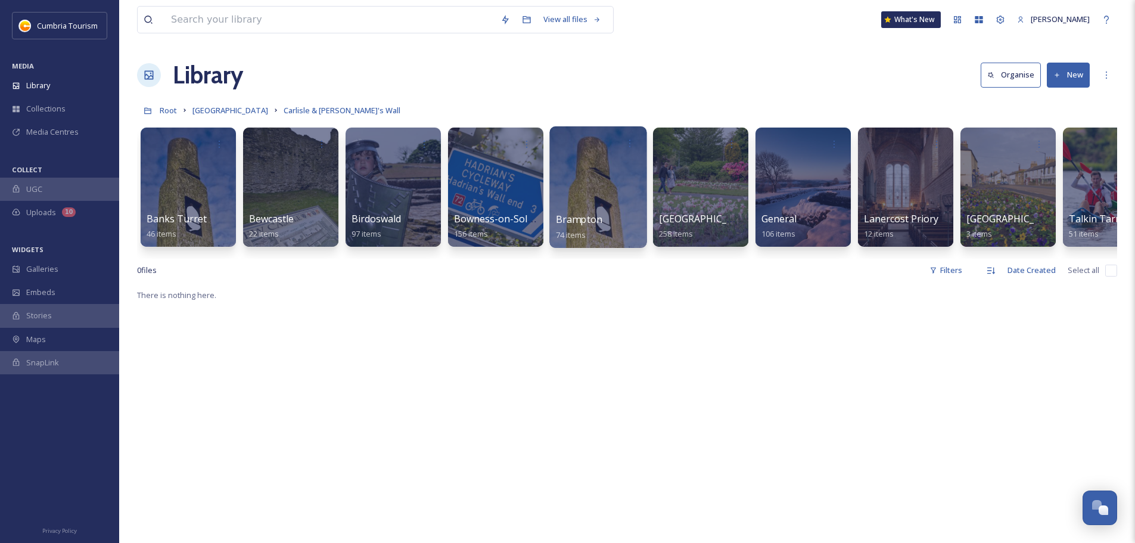
click at [591, 218] on span "Brampton" at bounding box center [579, 219] width 47 height 13
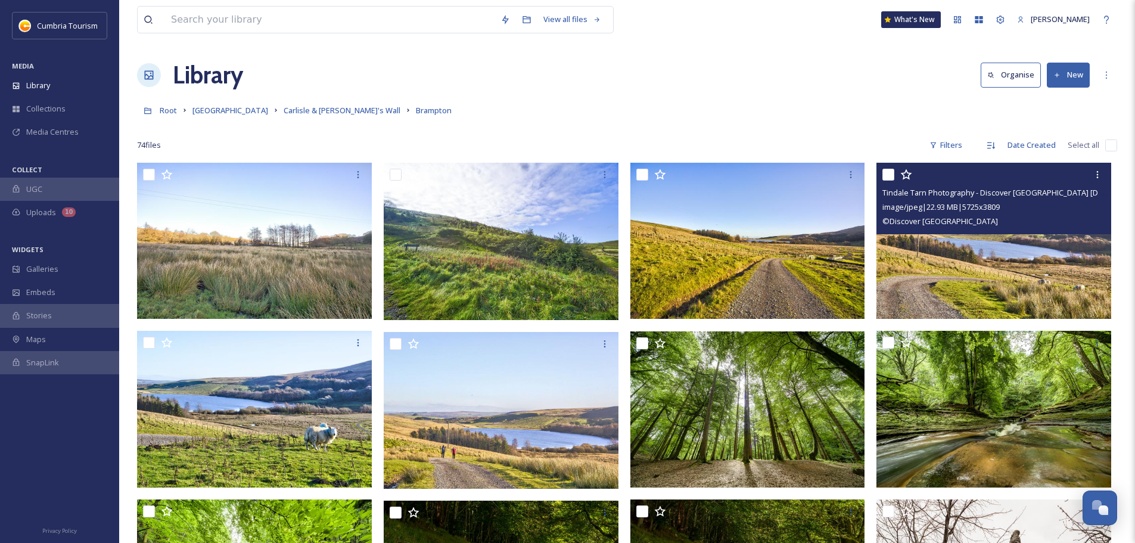
click at [1050, 280] on img at bounding box center [994, 241] width 235 height 156
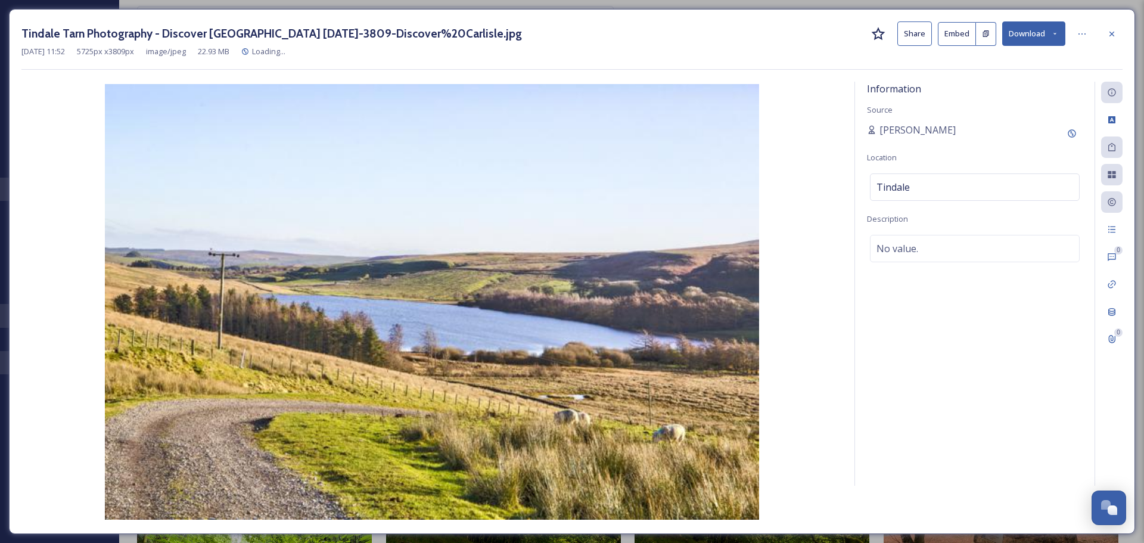
click at [1023, 33] on button "Download" at bounding box center [1033, 33] width 63 height 24
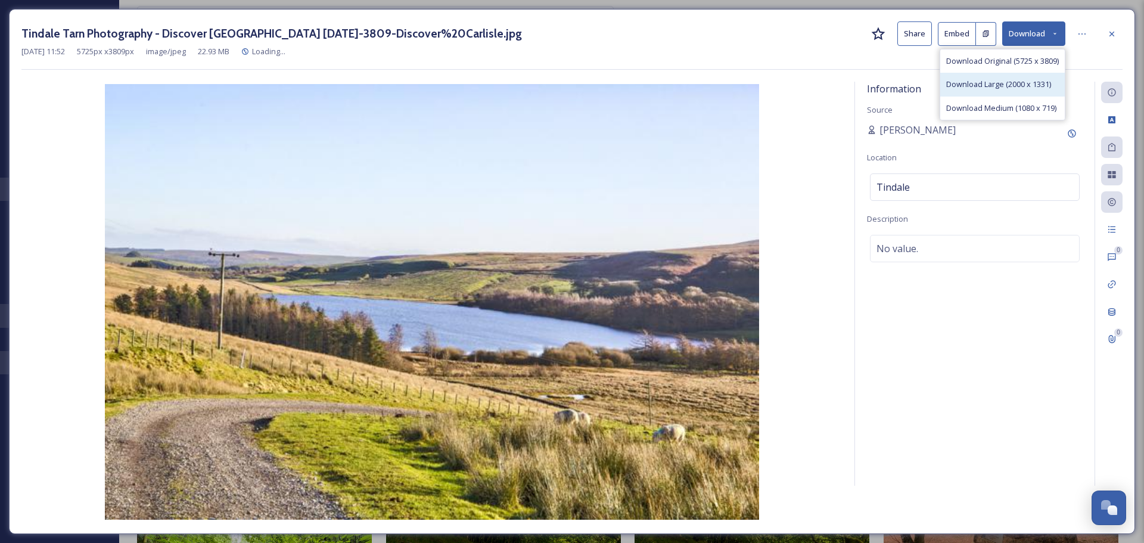
click at [1001, 89] on span "Download Large (2000 x 1331)" at bounding box center [998, 84] width 105 height 11
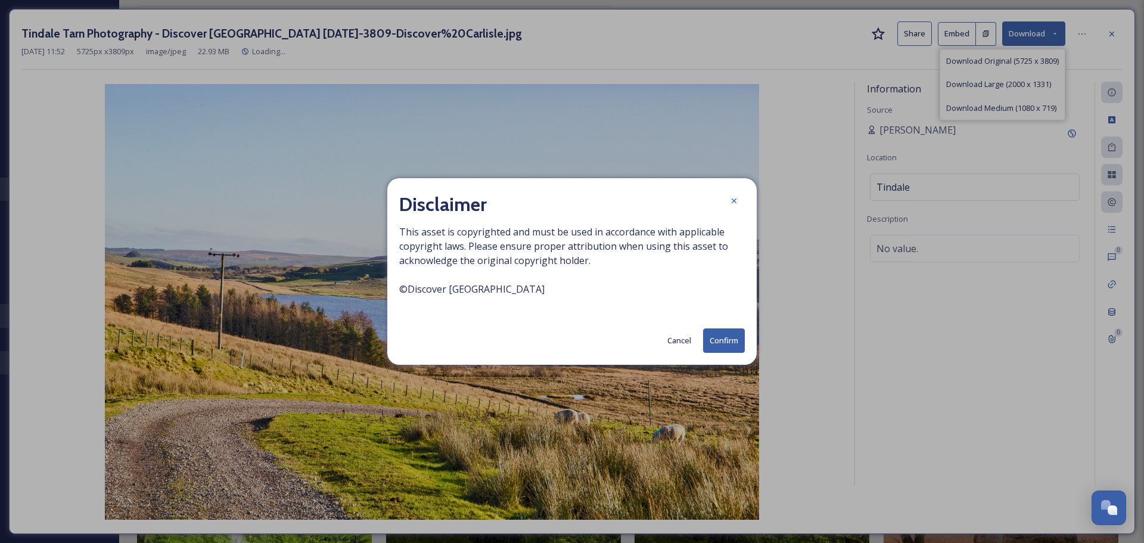
click at [728, 336] on button "Confirm" at bounding box center [724, 340] width 42 height 24
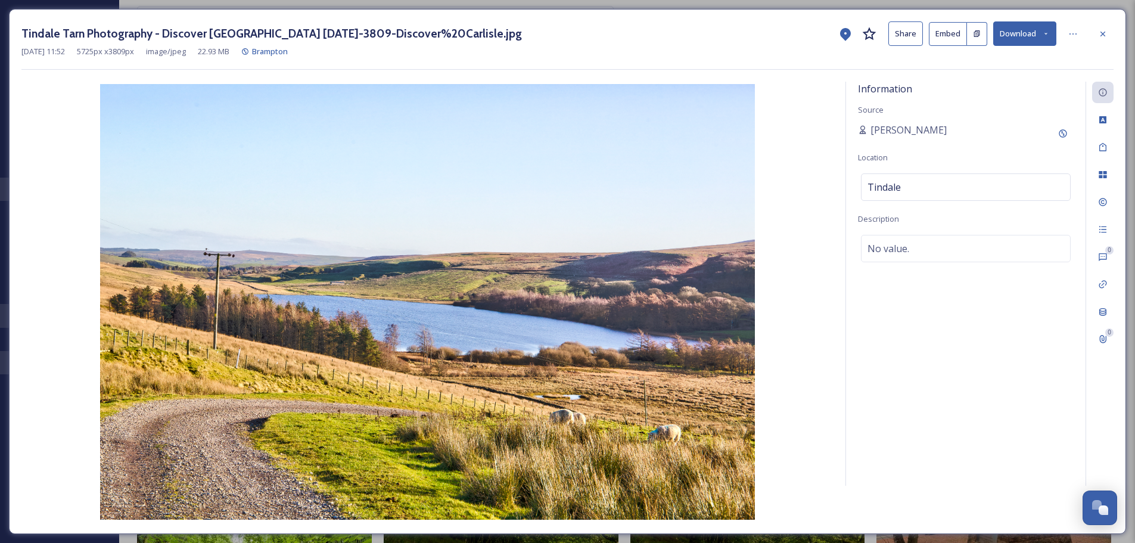
click at [313, 4] on div "Tindale Tarn Photography - Discover Carlisle 2020-3809-Discover%20Carlisle.jpg …" at bounding box center [567, 271] width 1135 height 543
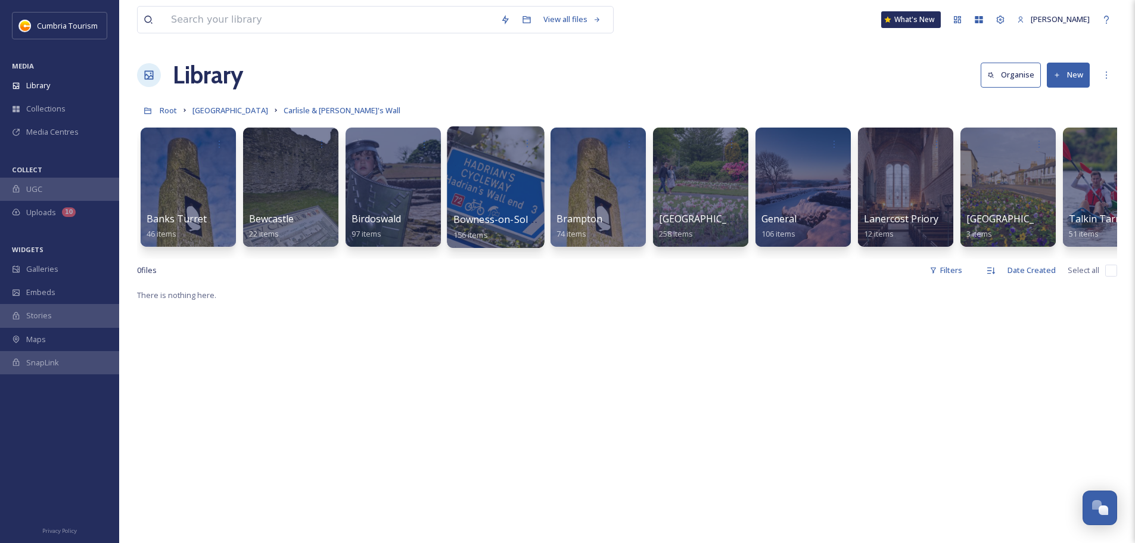
click at [491, 225] on span "Bowness-on-Solway & Burgh by Sands" at bounding box center [542, 219] width 176 height 13
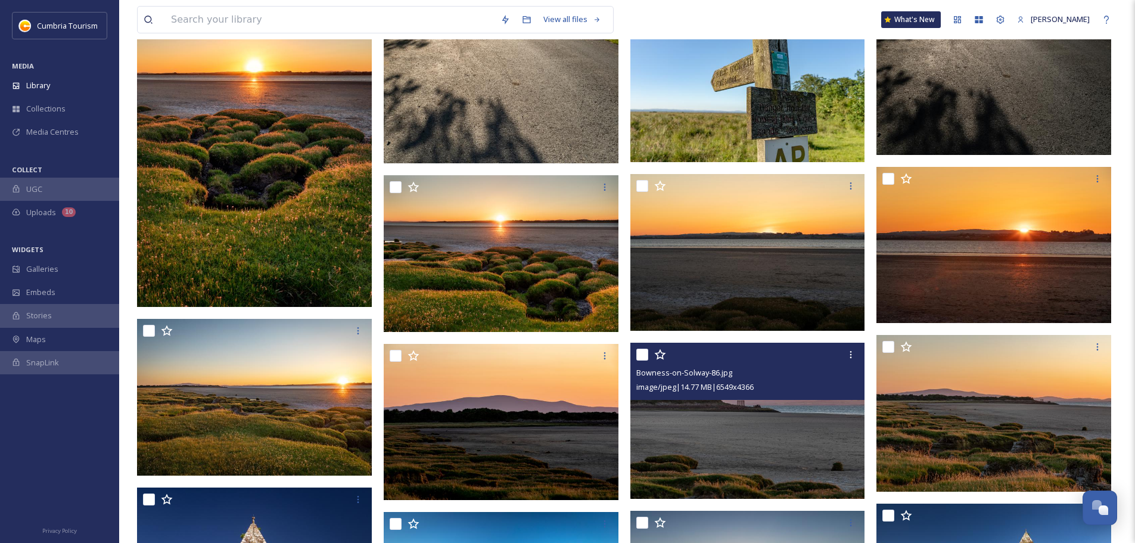
scroll to position [2563, 0]
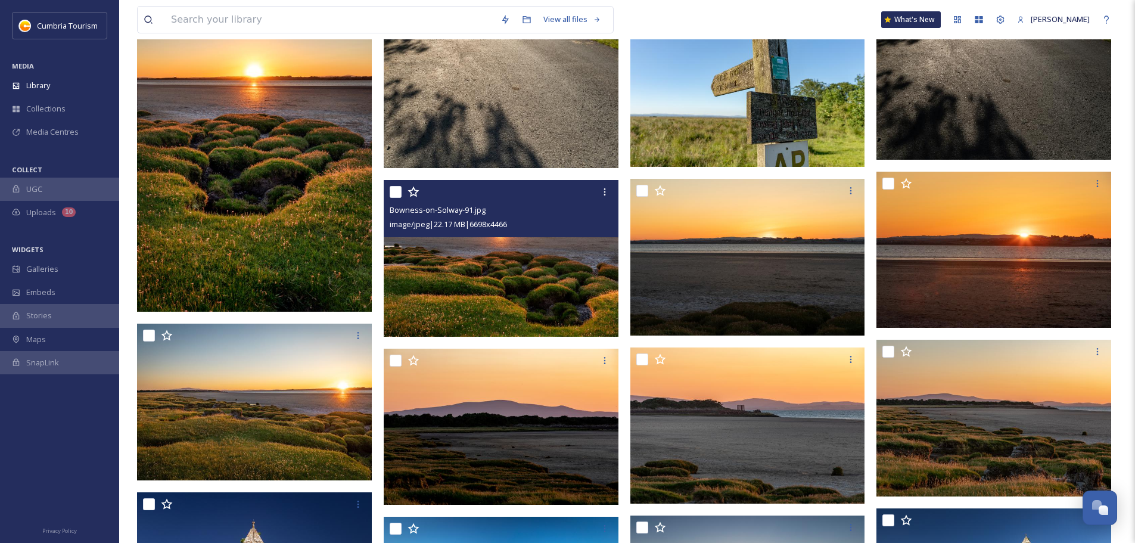
click at [543, 305] on img at bounding box center [501, 258] width 235 height 157
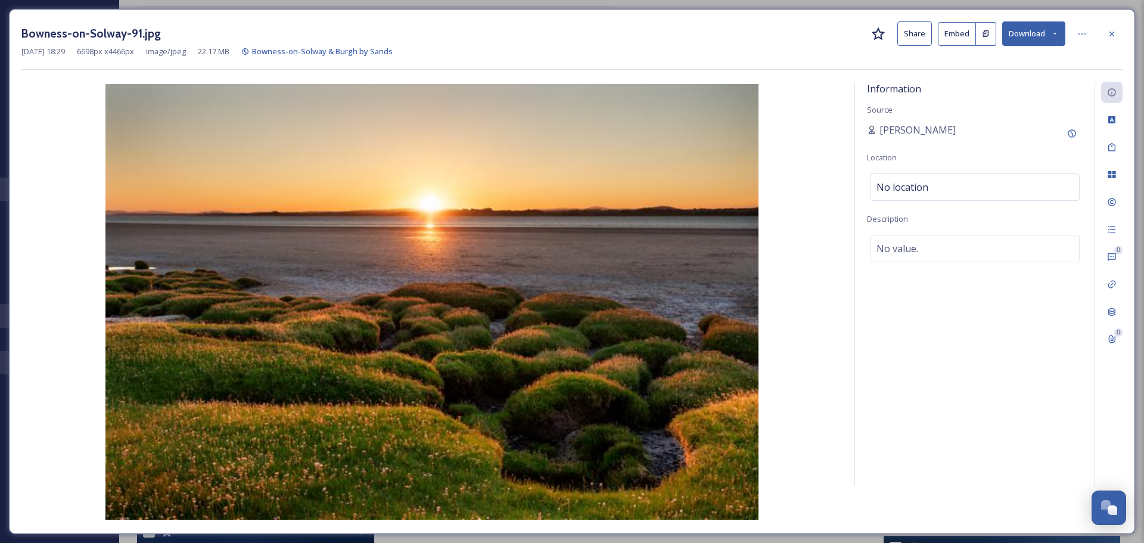
click at [1045, 15] on div "Bowness-on-Solway-91.jpg Share Embed Download Aug 08 2019 18:29 6698 px x 4466 …" at bounding box center [572, 271] width 1126 height 525
click at [1029, 27] on button "Download" at bounding box center [1033, 33] width 63 height 24
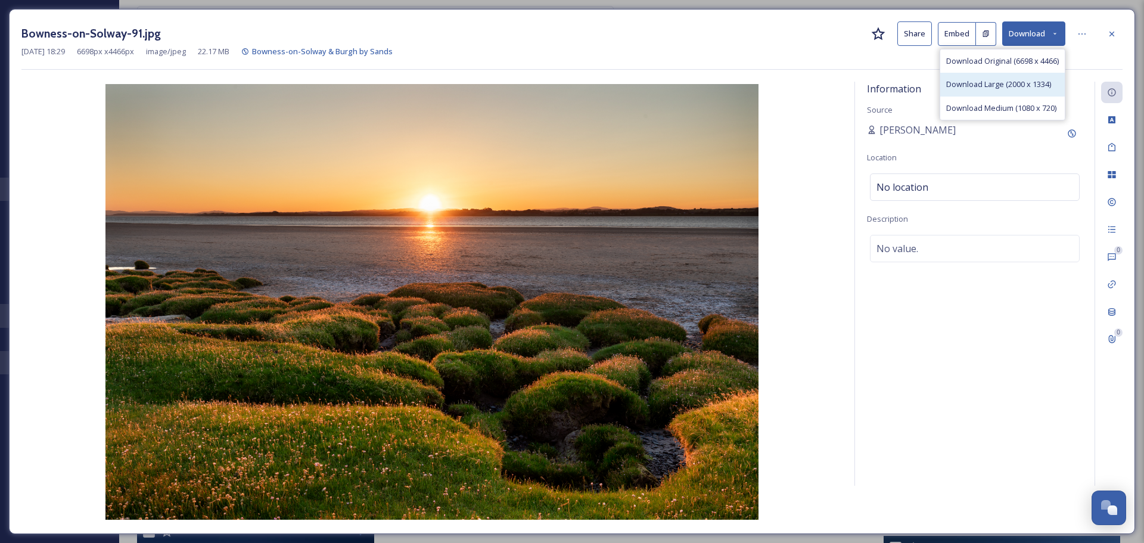
click at [1001, 79] on span "Download Large (2000 x 1334)" at bounding box center [998, 84] width 105 height 11
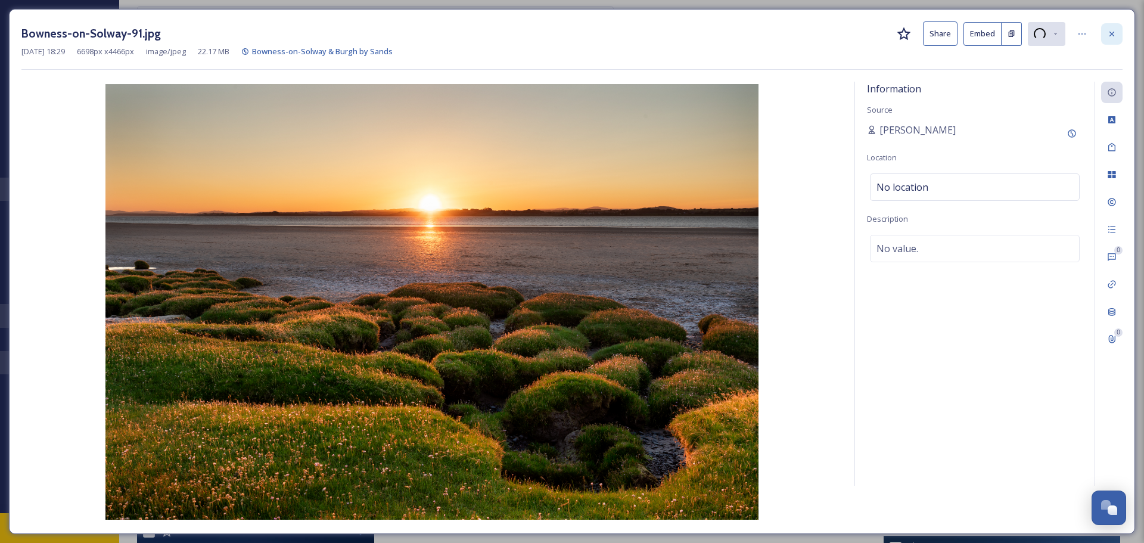
click at [1119, 25] on div at bounding box center [1111, 33] width 21 height 21
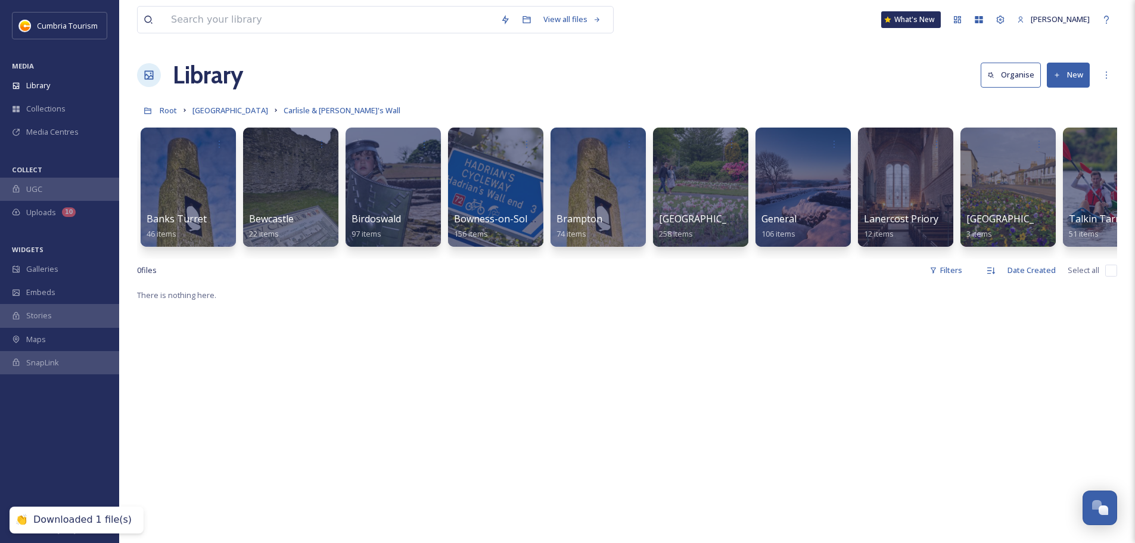
click at [236, 103] on link "[GEOGRAPHIC_DATA]" at bounding box center [231, 110] width 76 height 14
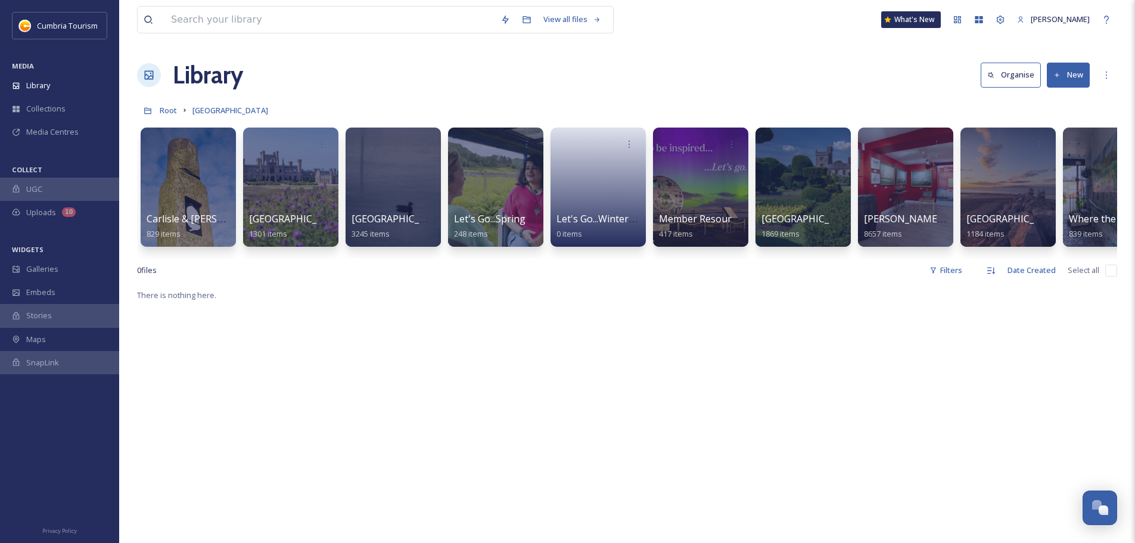
scroll to position [0, 45]
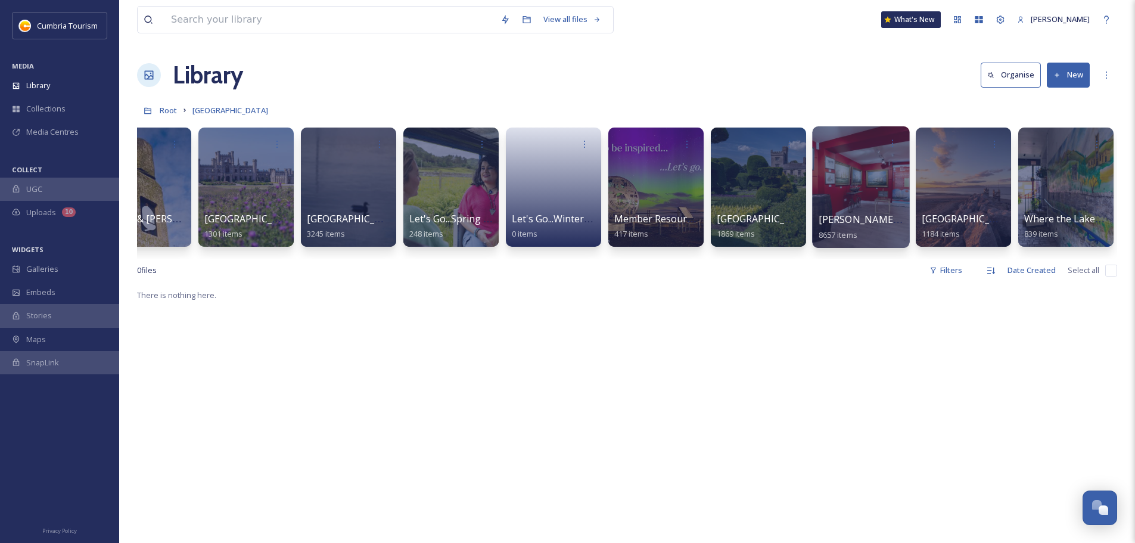
click at [851, 223] on span "[PERSON_NAME] Uploads" at bounding box center [878, 219] width 118 height 13
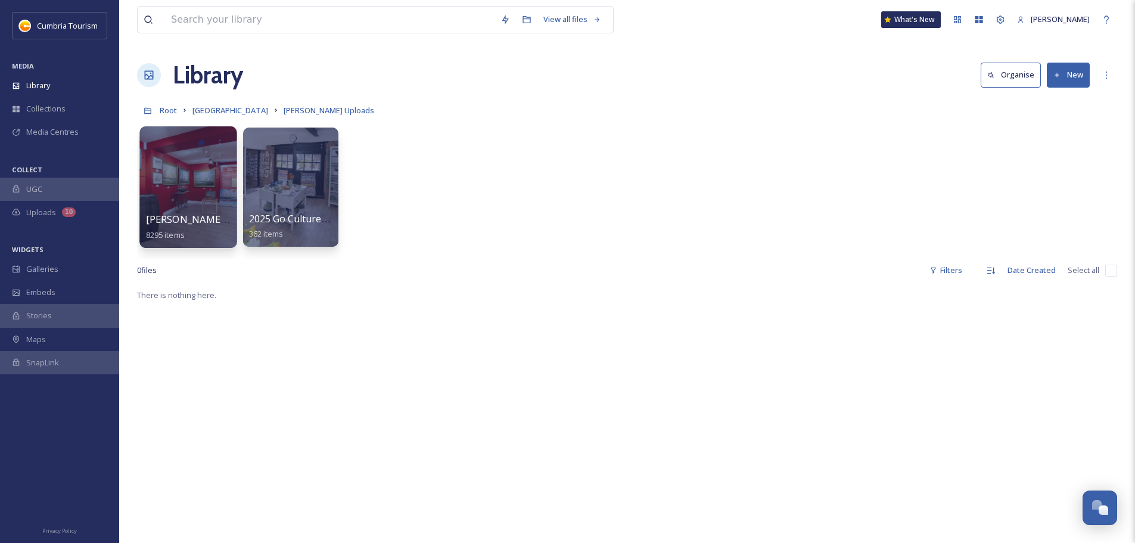
click at [210, 218] on span "[PERSON_NAME] Uploads - [DATE]" at bounding box center [225, 219] width 159 height 13
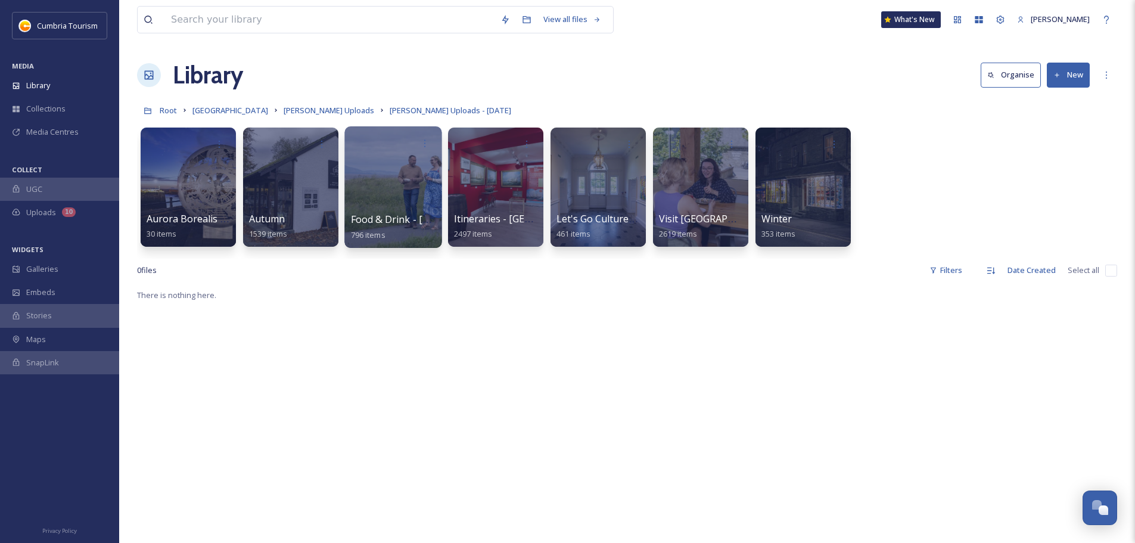
click at [401, 216] on span "Food & Drink - [GEOGRAPHIC_DATA]" at bounding box center [434, 219] width 166 height 13
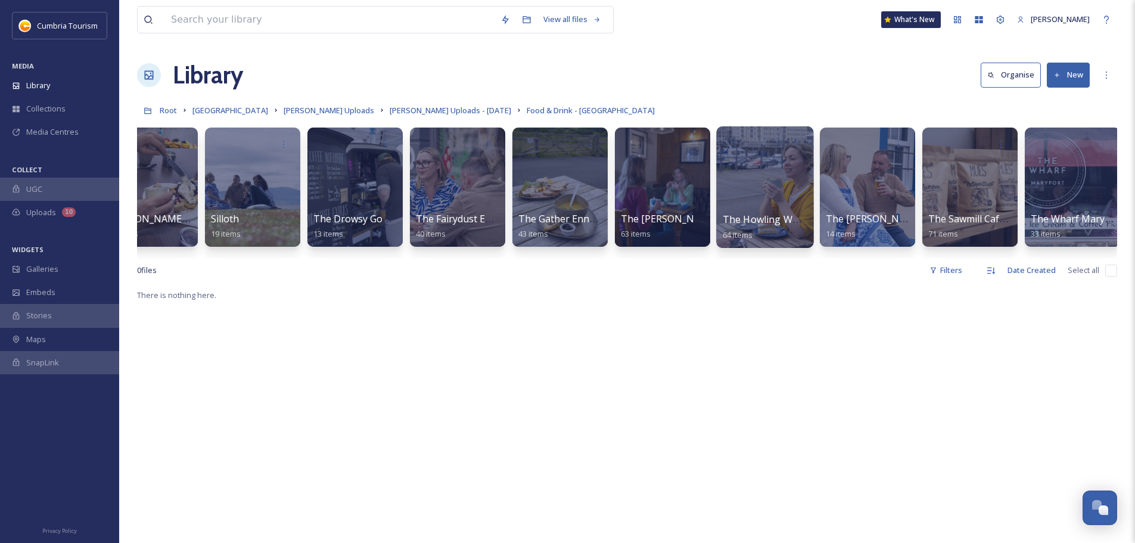
scroll to position [0, 1267]
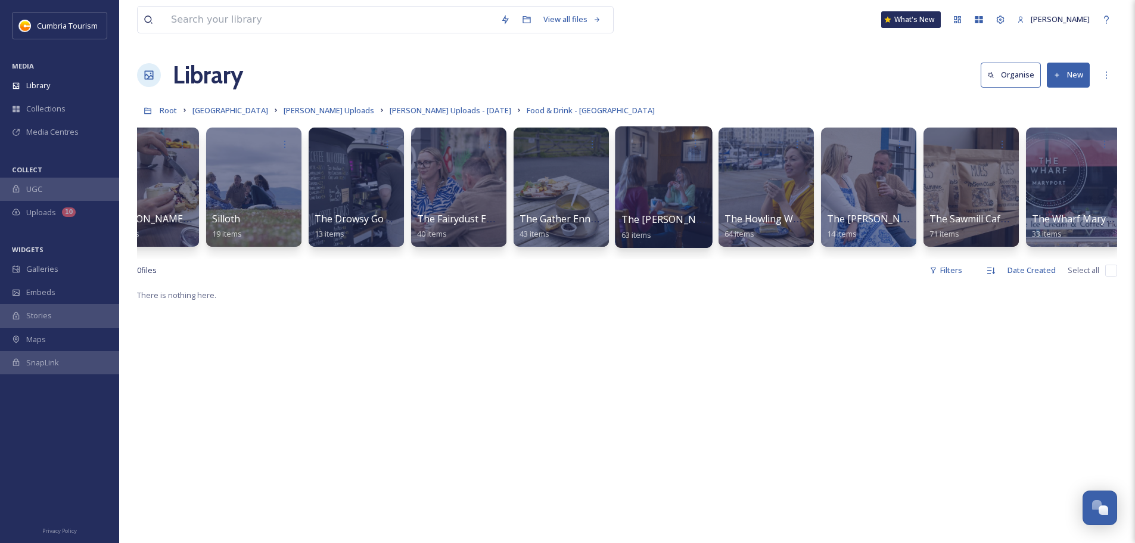
click at [672, 218] on span "The [PERSON_NAME] Arms Brampton" at bounding box center [709, 219] width 174 height 13
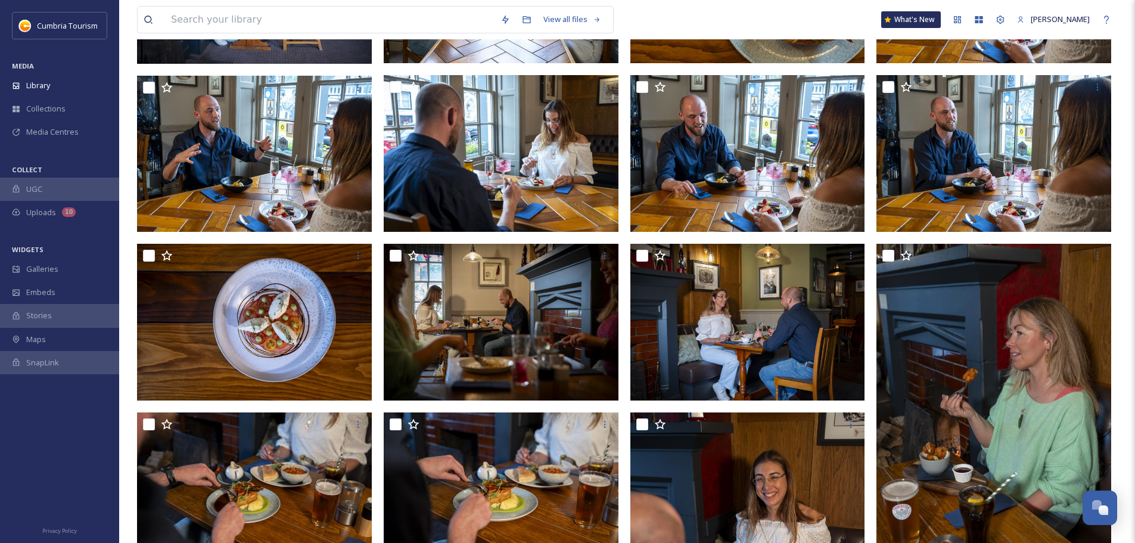
scroll to position [501, 0]
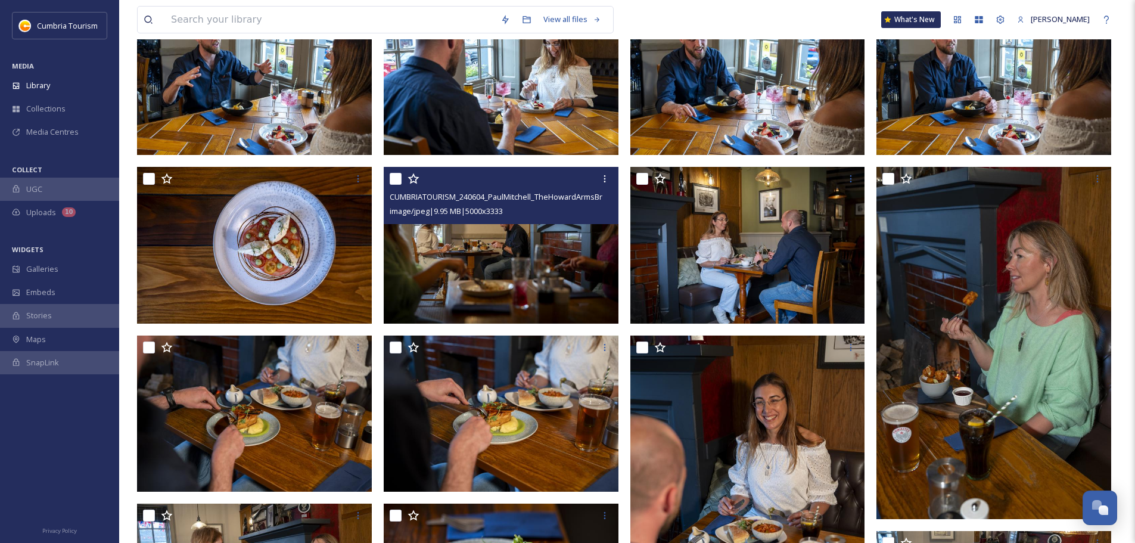
click at [471, 279] on img at bounding box center [501, 245] width 235 height 157
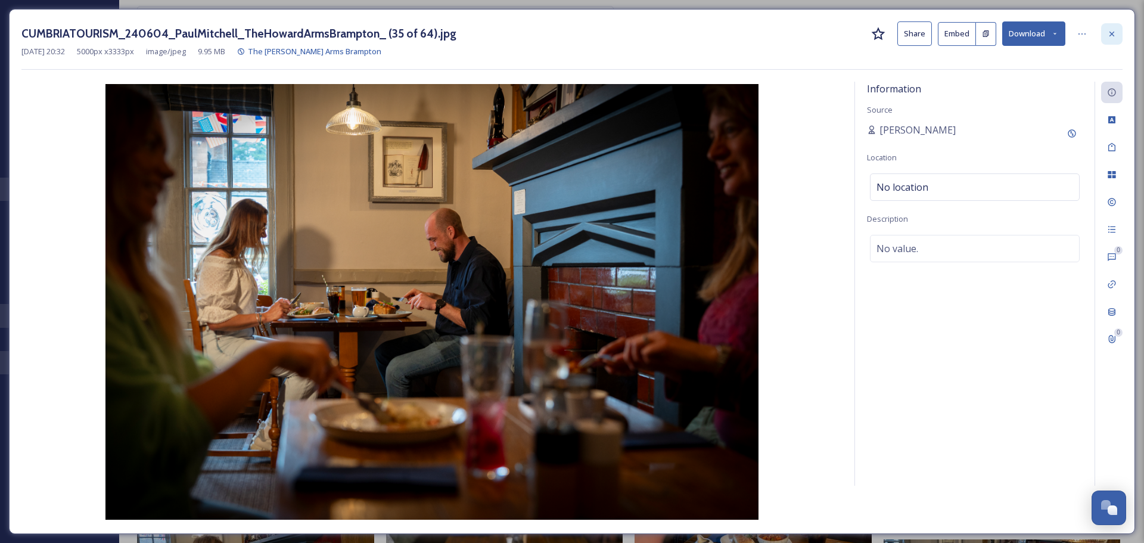
click at [1117, 35] on div at bounding box center [1111, 33] width 21 height 21
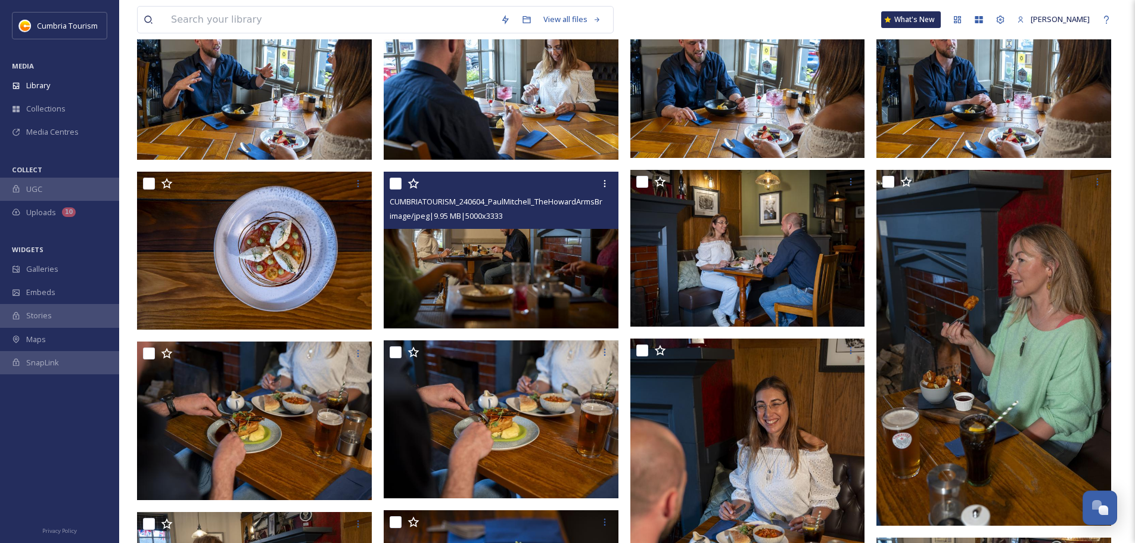
click at [539, 257] on img at bounding box center [501, 250] width 235 height 157
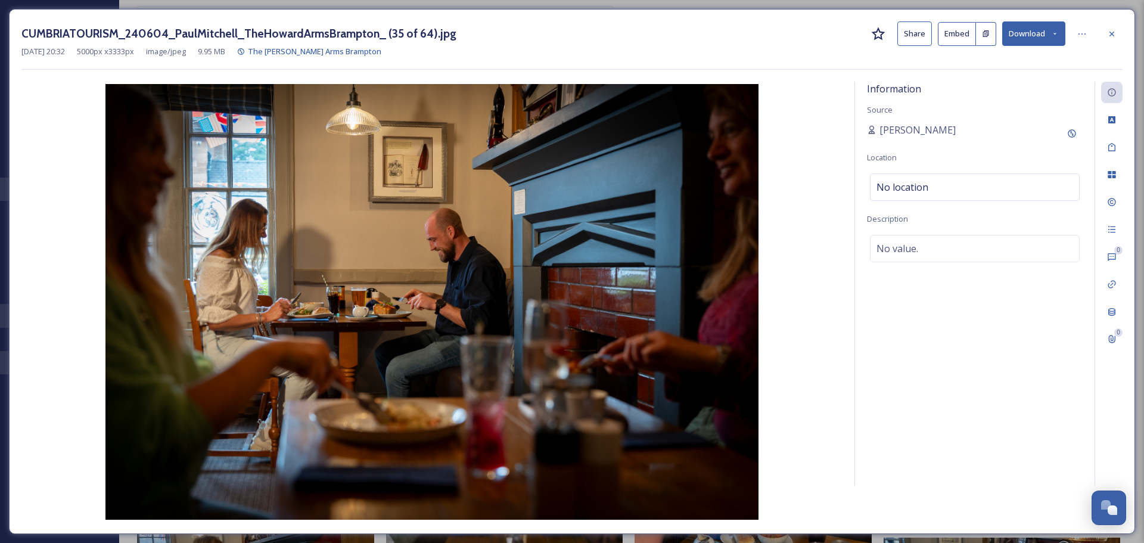
click at [1031, 39] on button "Download" at bounding box center [1033, 33] width 63 height 24
click at [1011, 79] on span "Download Large (2000 x 1333)" at bounding box center [998, 84] width 105 height 11
click at [1116, 33] on icon at bounding box center [1112, 34] width 10 height 10
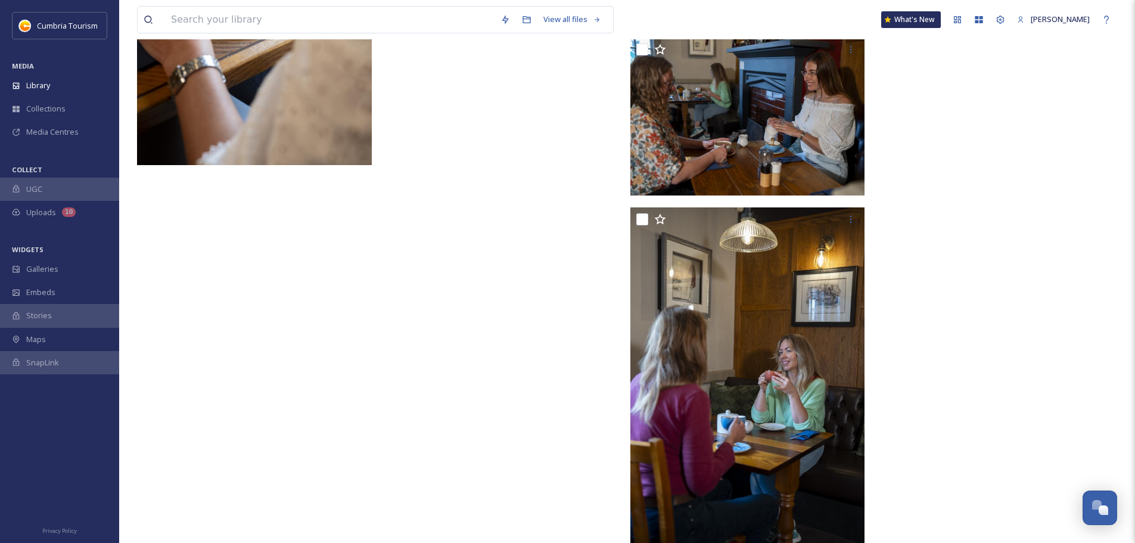
scroll to position [3330, 0]
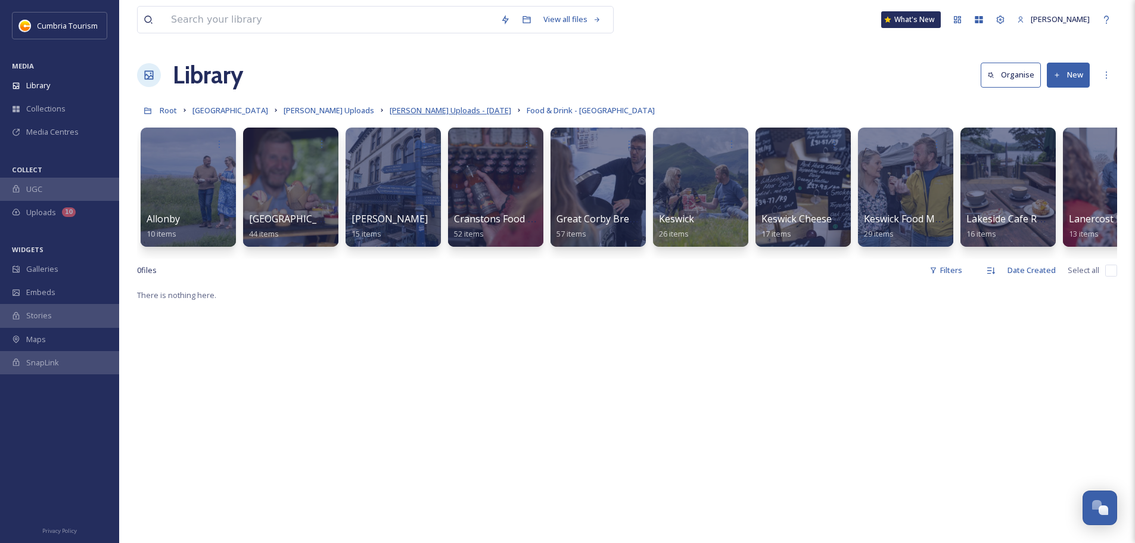
click at [415, 111] on span "[PERSON_NAME] Uploads - [DATE]" at bounding box center [451, 110] width 122 height 11
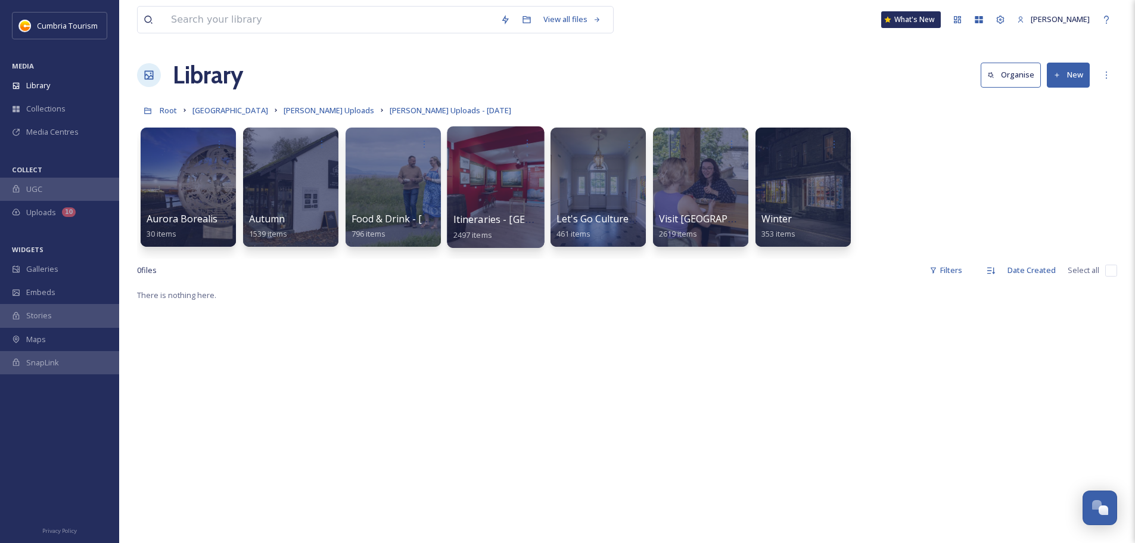
click at [469, 218] on span "Itineraries - [GEOGRAPHIC_DATA]" at bounding box center [531, 219] width 154 height 13
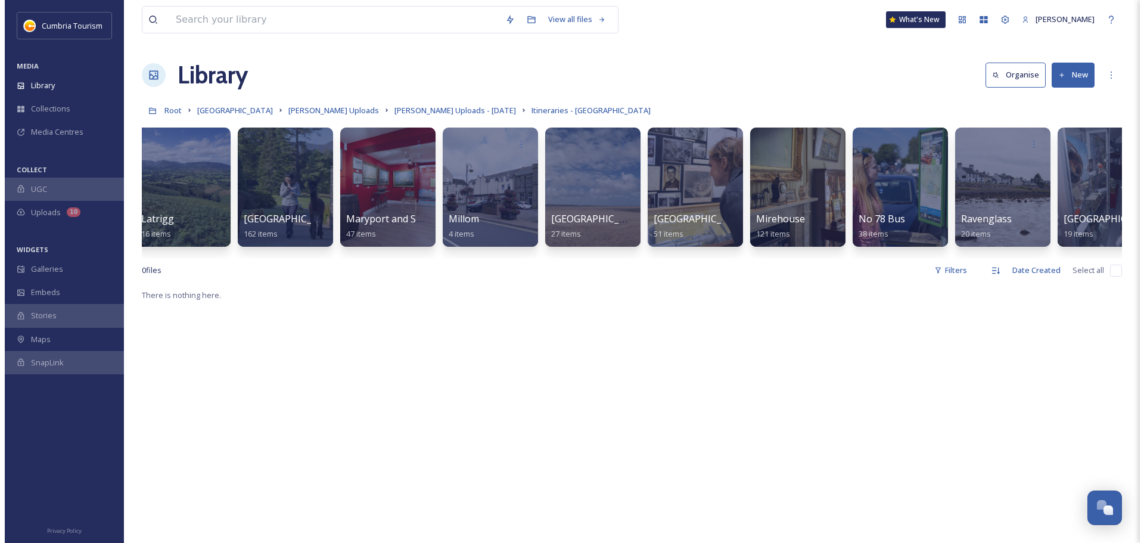
scroll to position [0, 3431]
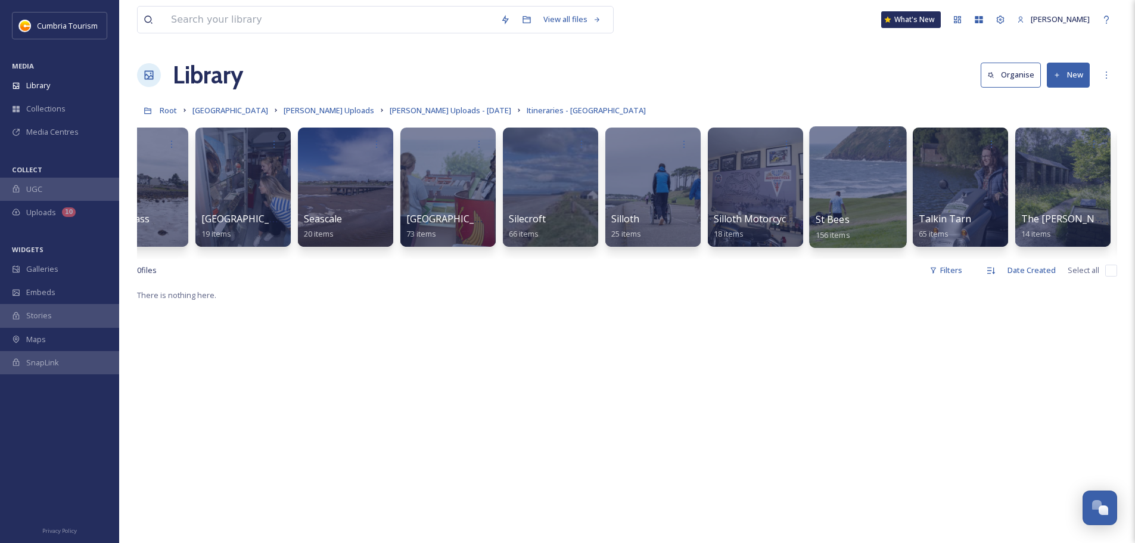
click at [837, 215] on span "St Bees" at bounding box center [833, 219] width 34 height 13
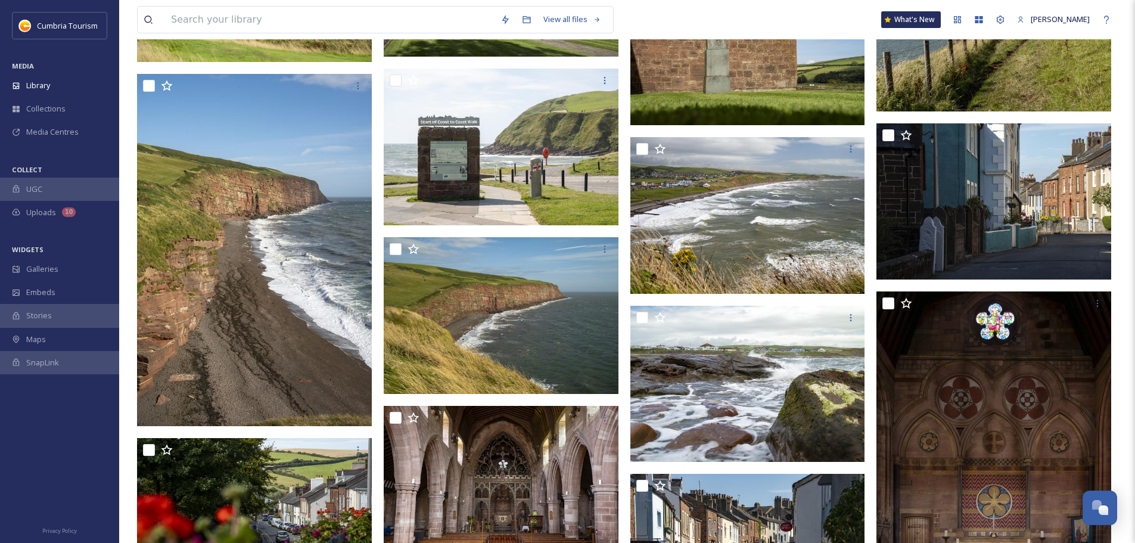
scroll to position [6012, 0]
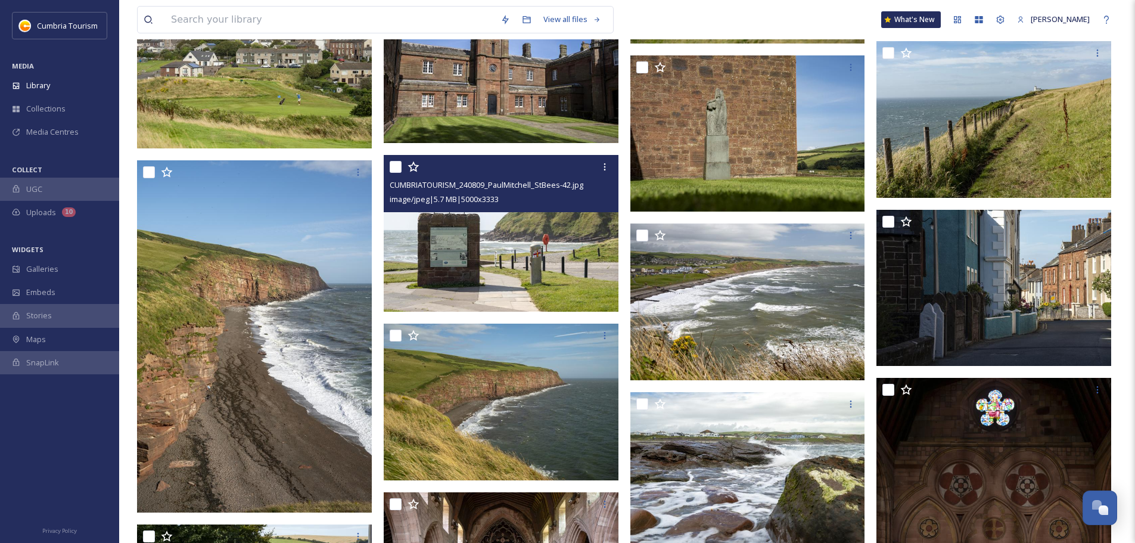
click at [514, 231] on img at bounding box center [501, 233] width 235 height 157
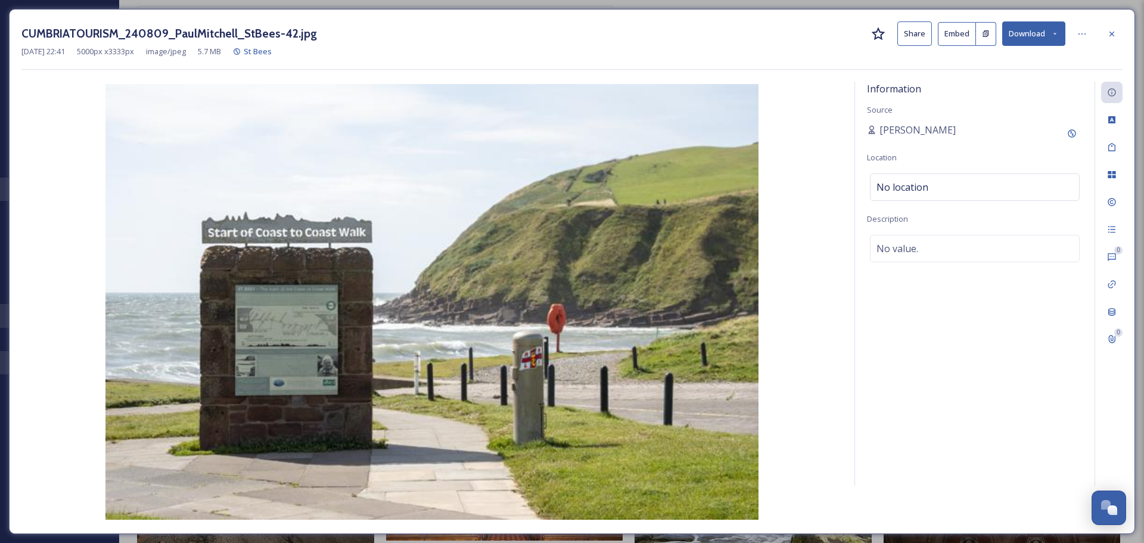
click at [1022, 38] on button "Download" at bounding box center [1033, 33] width 63 height 24
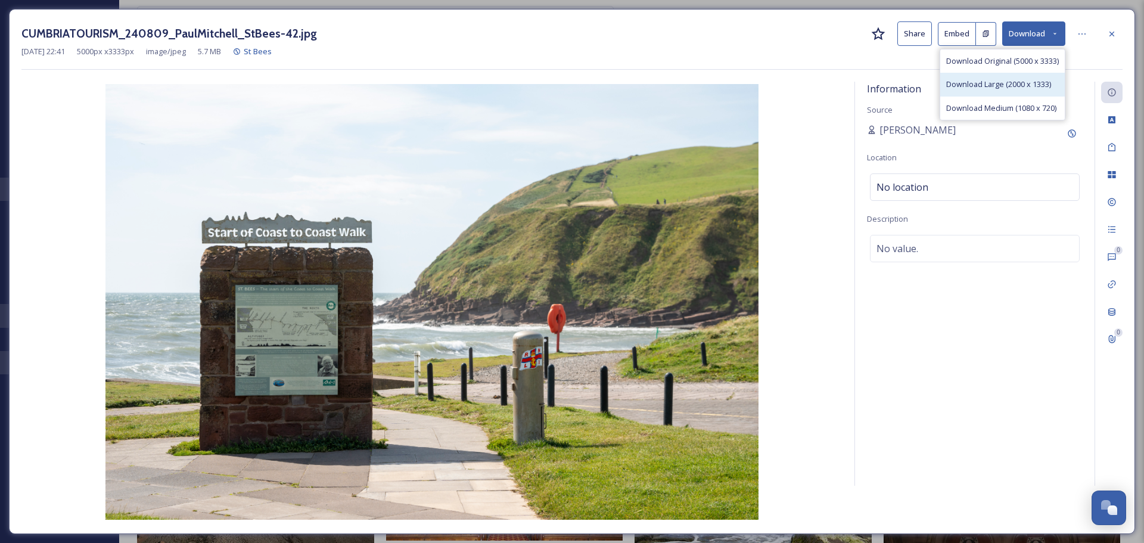
click at [1019, 80] on span "Download Large (2000 x 1333)" at bounding box center [998, 84] width 105 height 11
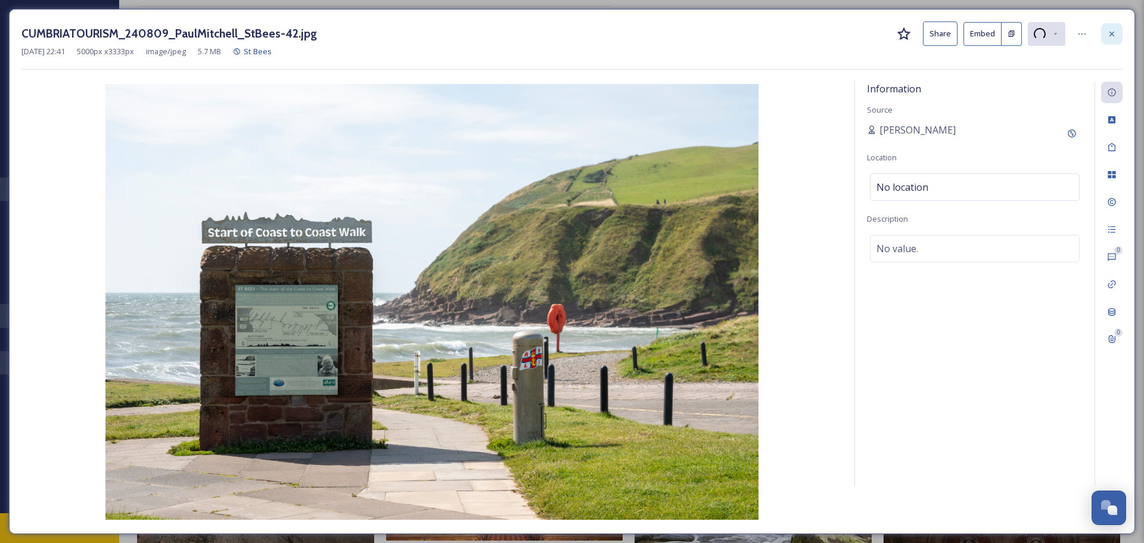
click at [1116, 30] on icon at bounding box center [1112, 34] width 10 height 10
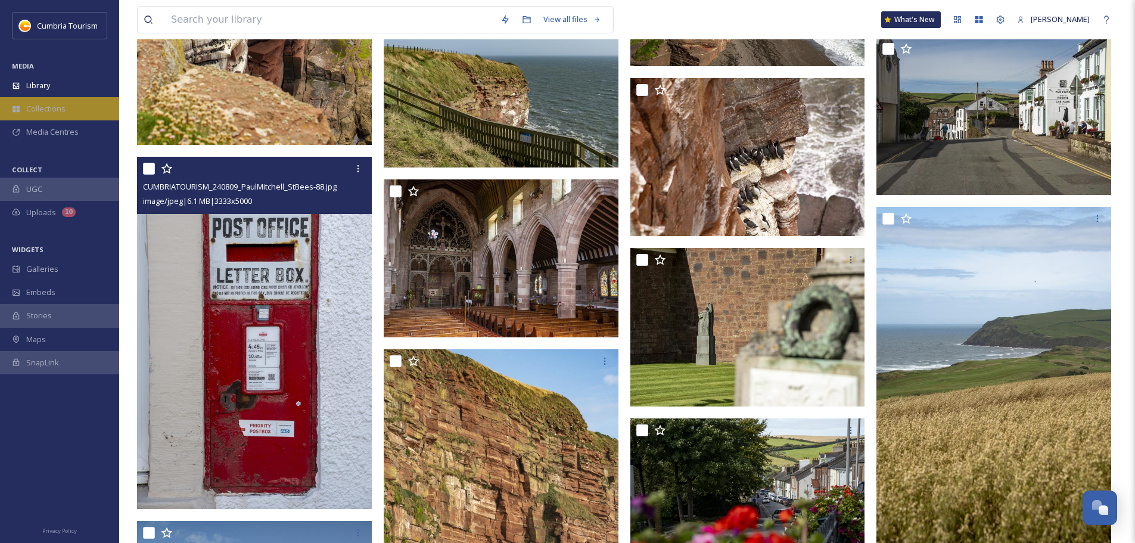
scroll to position [4463, 0]
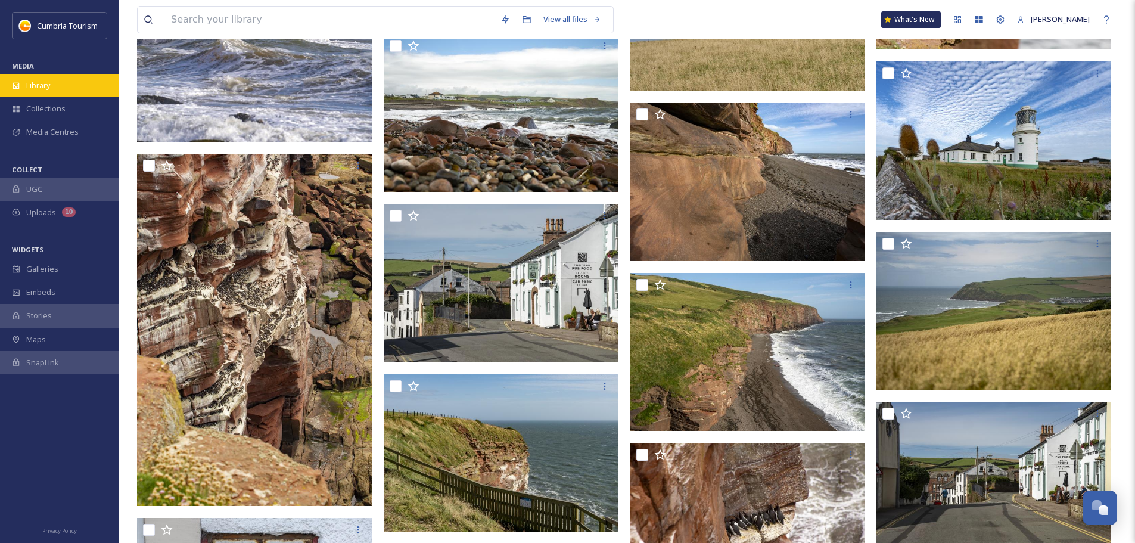
click at [69, 78] on div "Library" at bounding box center [59, 85] width 119 height 23
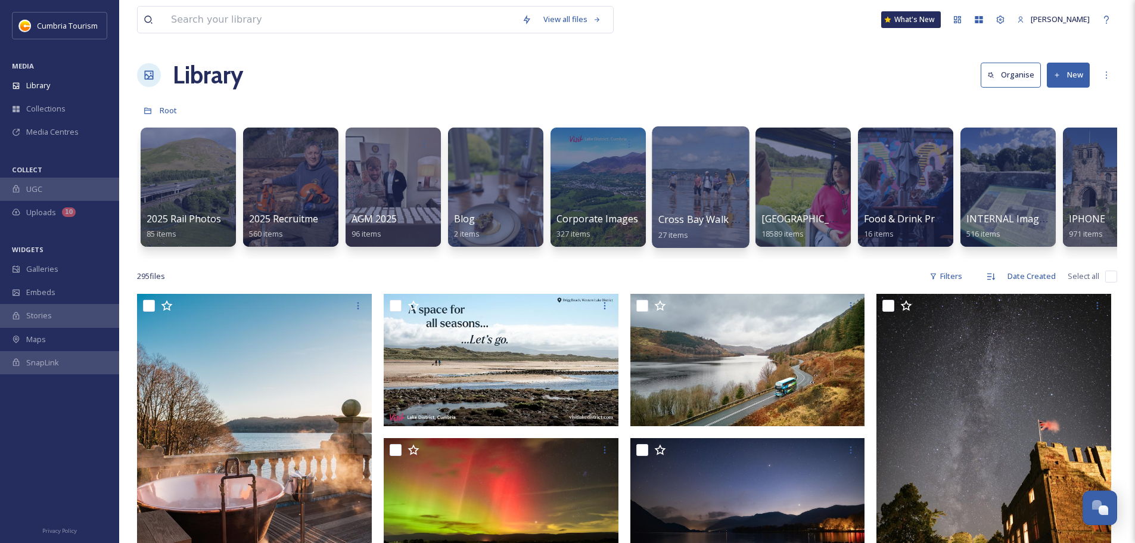
click at [655, 216] on div at bounding box center [700, 187] width 97 height 122
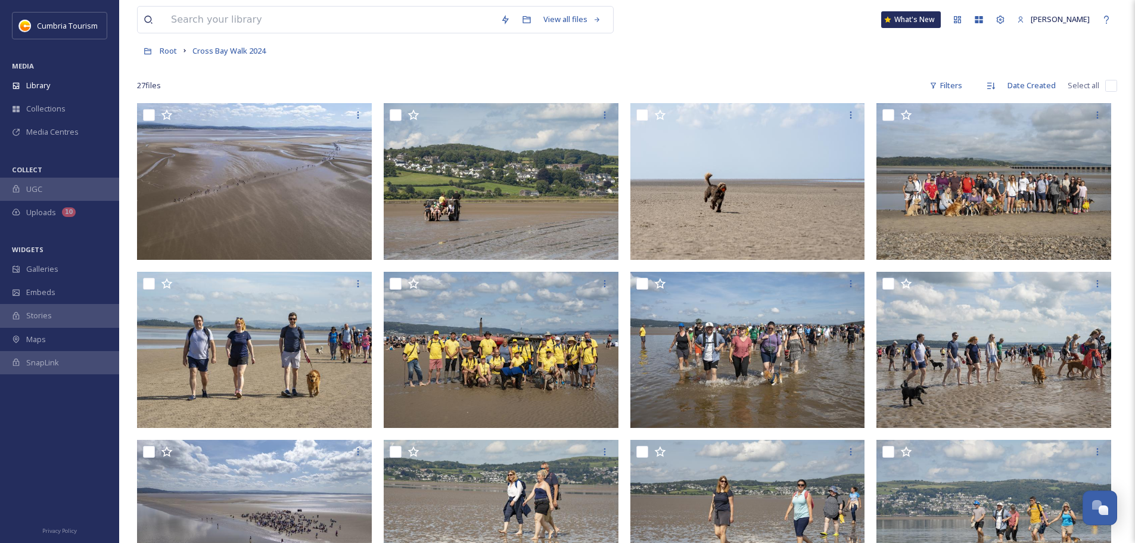
scroll to position [298, 0]
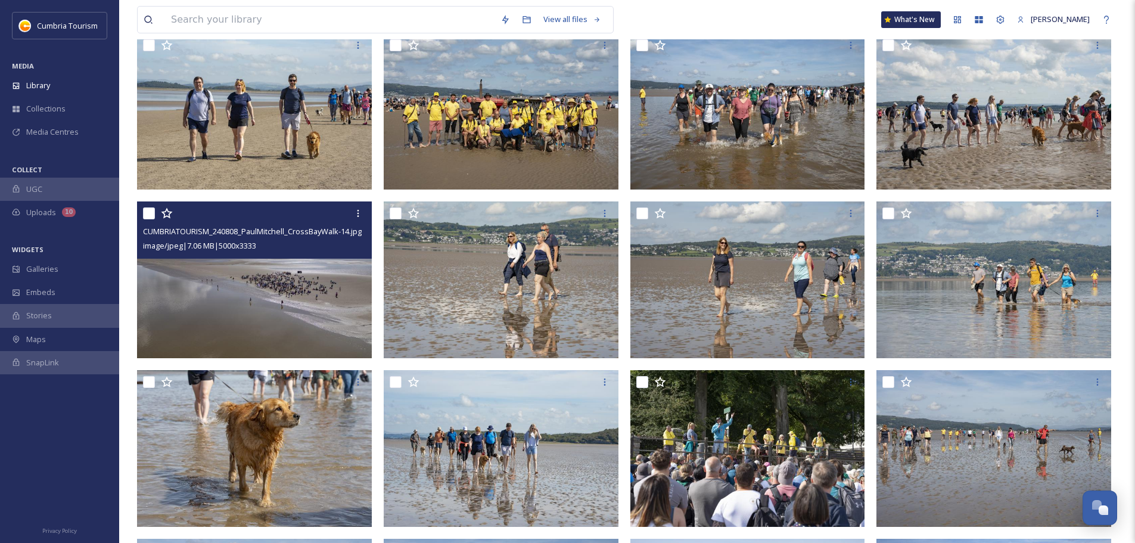
click at [273, 290] on img at bounding box center [254, 279] width 235 height 157
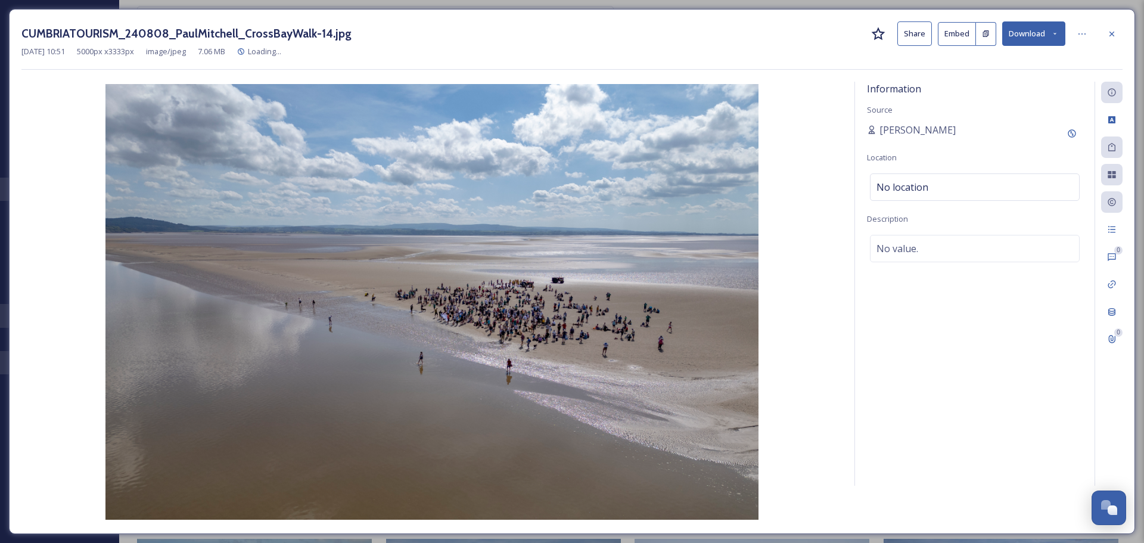
click at [1016, 30] on button "Download" at bounding box center [1033, 33] width 63 height 24
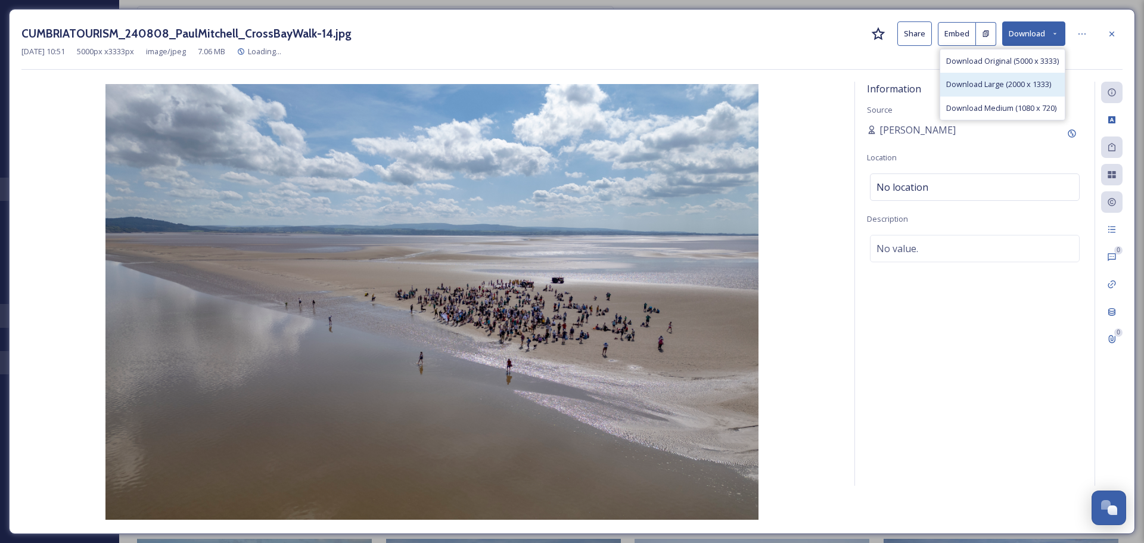
click at [1013, 85] on span "Download Large (2000 x 1333)" at bounding box center [998, 84] width 105 height 11
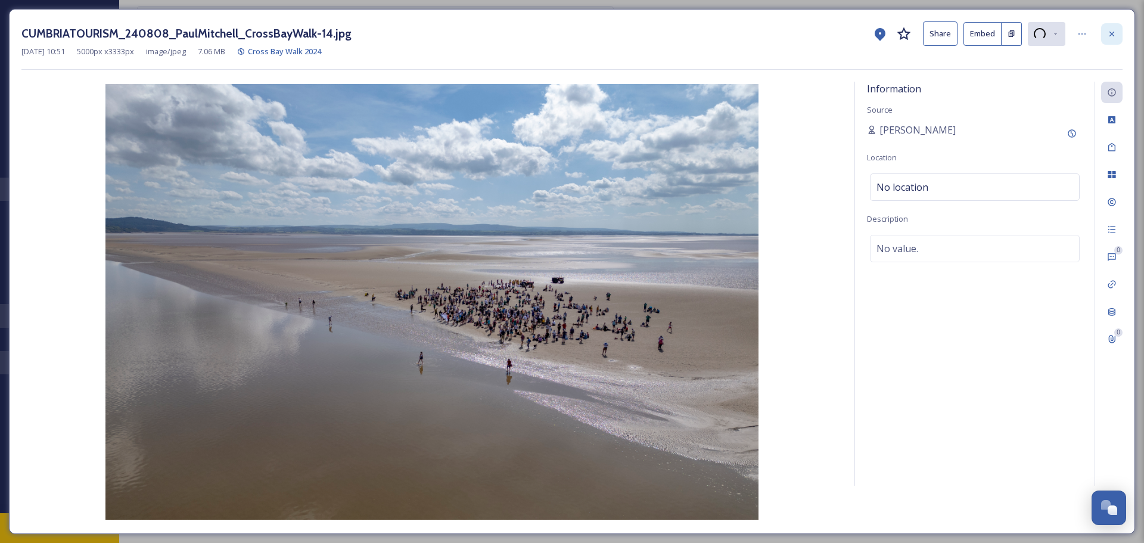
click at [1113, 35] on icon at bounding box center [1112, 33] width 5 height 5
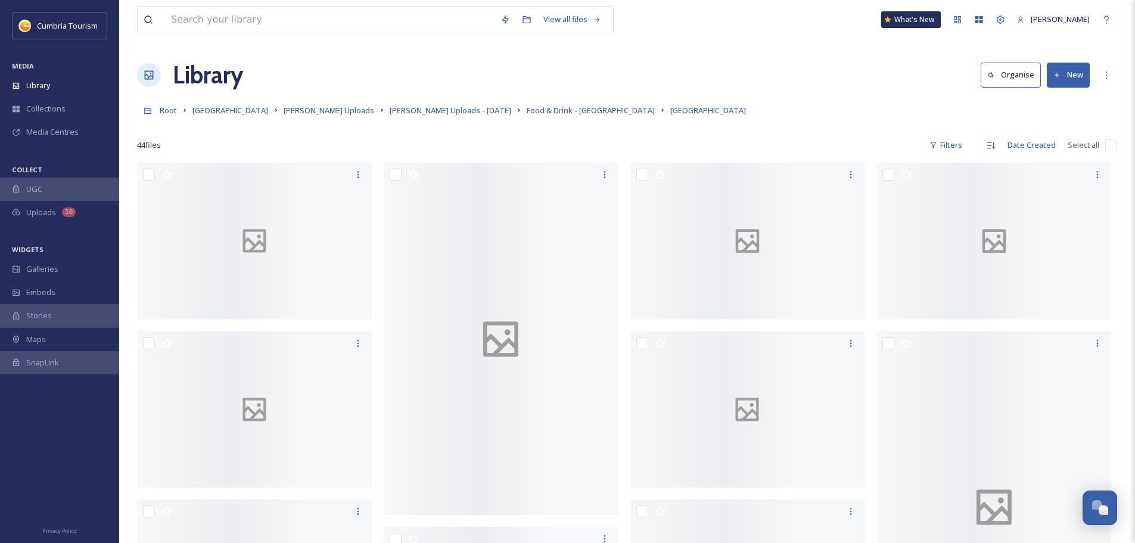
scroll to position [4673, 0]
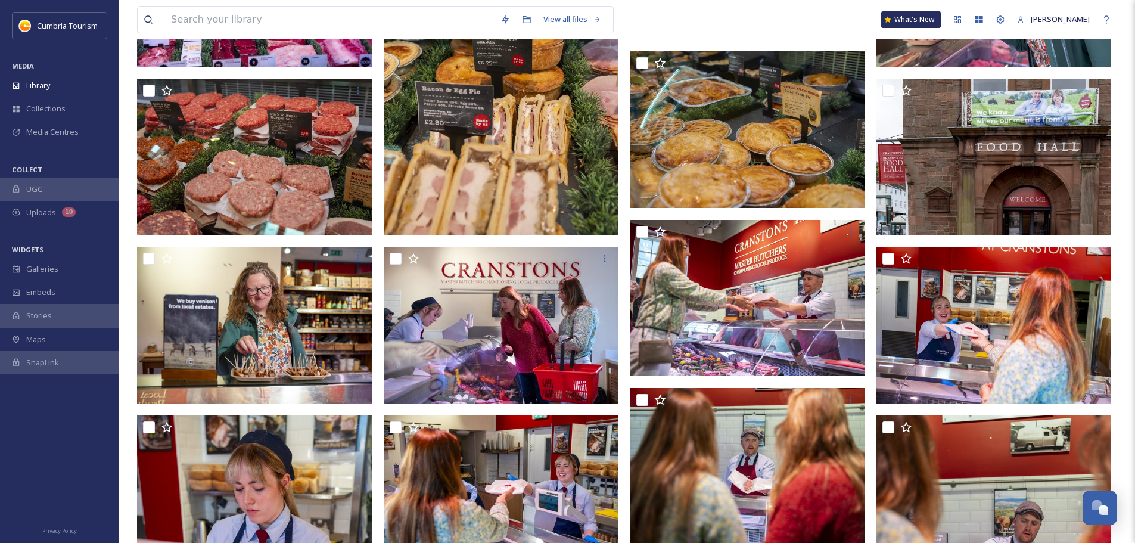
scroll to position [1130, 0]
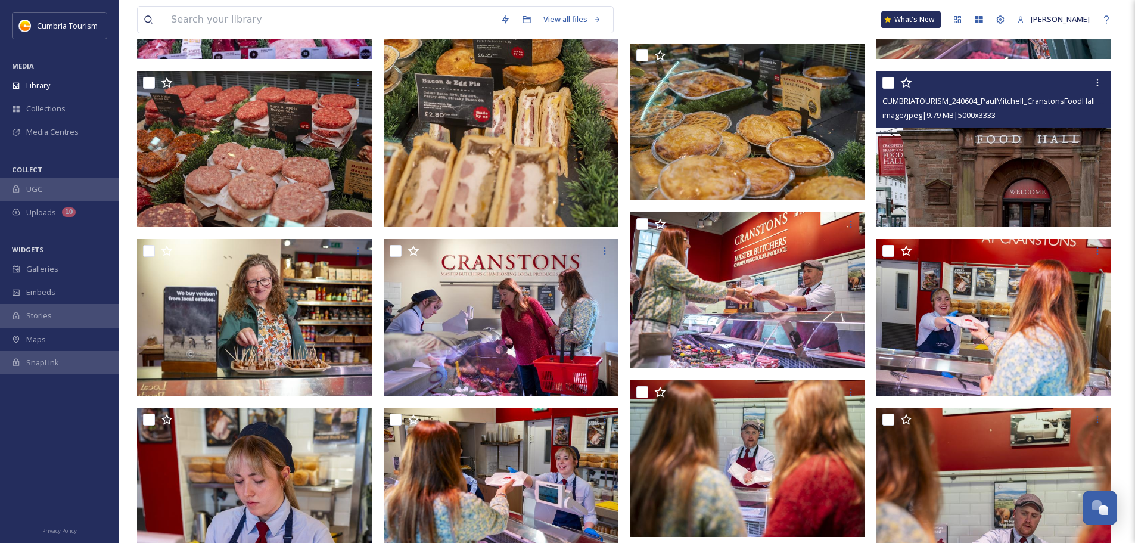
click at [1035, 169] on img at bounding box center [994, 149] width 235 height 157
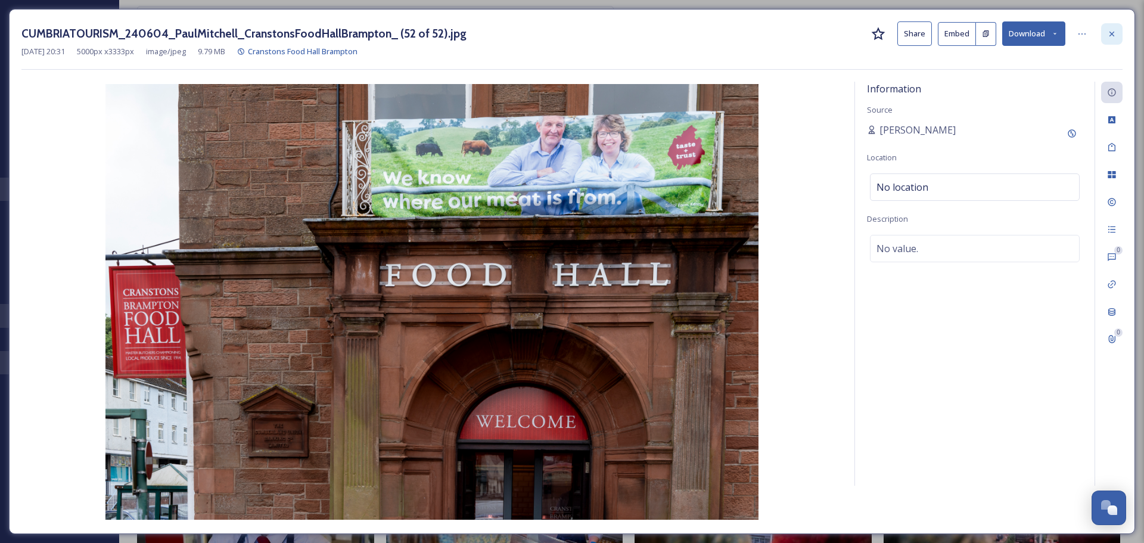
click at [1116, 32] on icon at bounding box center [1112, 34] width 10 height 10
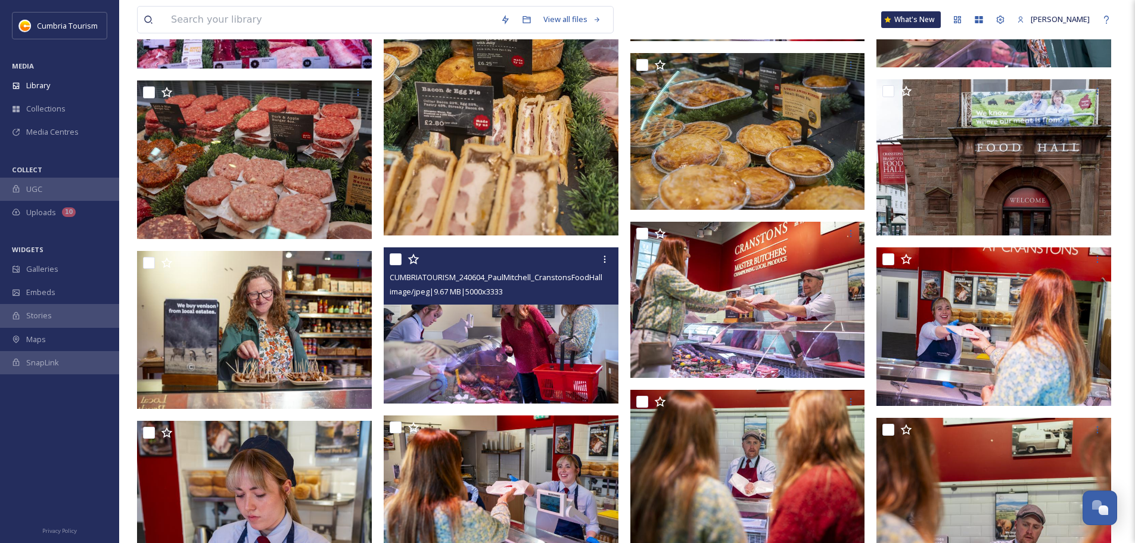
click at [496, 330] on img at bounding box center [501, 325] width 235 height 157
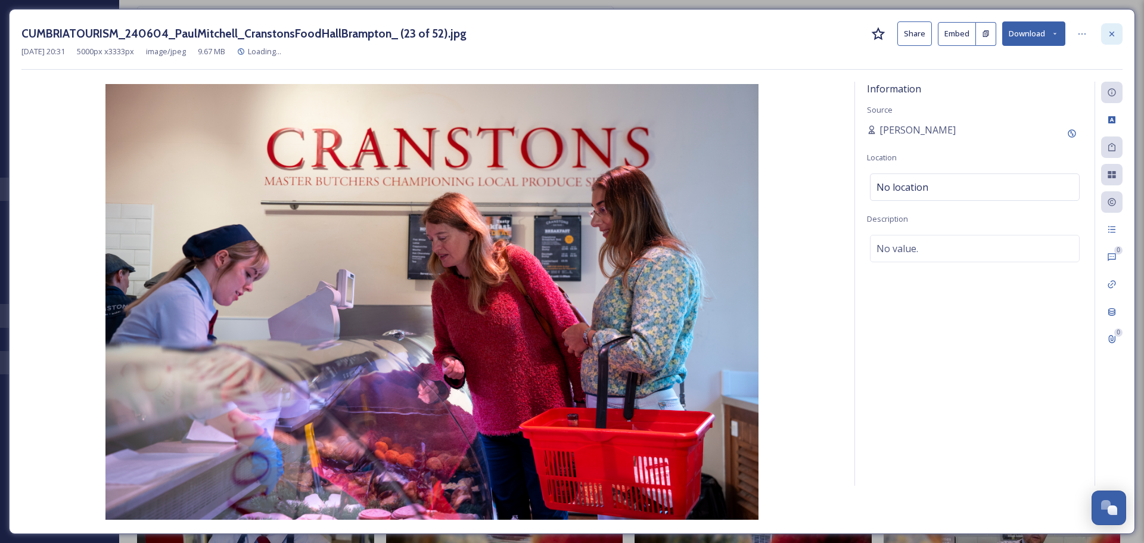
click at [1115, 35] on icon at bounding box center [1112, 34] width 10 height 10
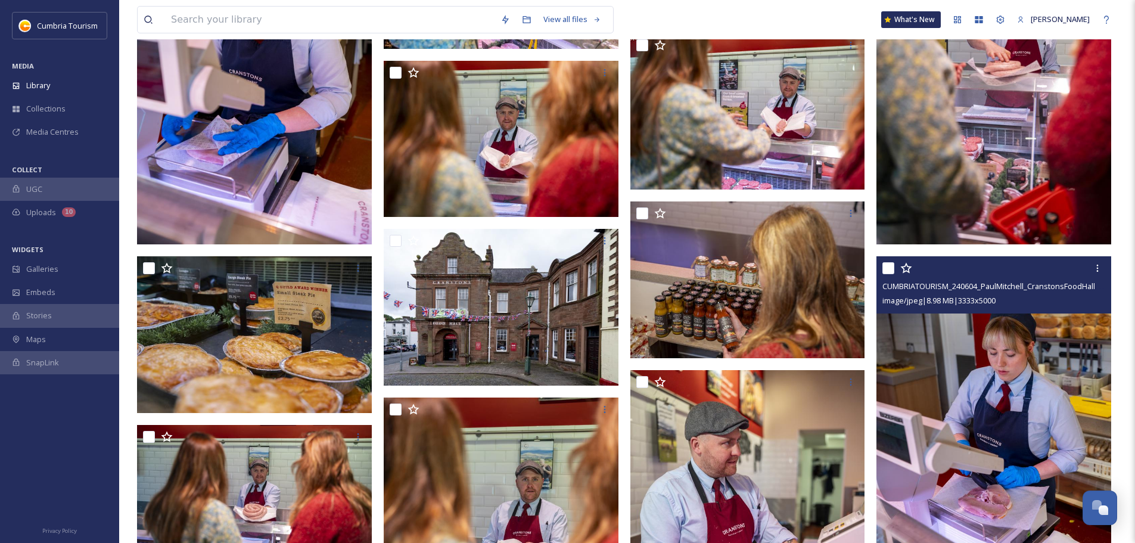
scroll to position [1666, 0]
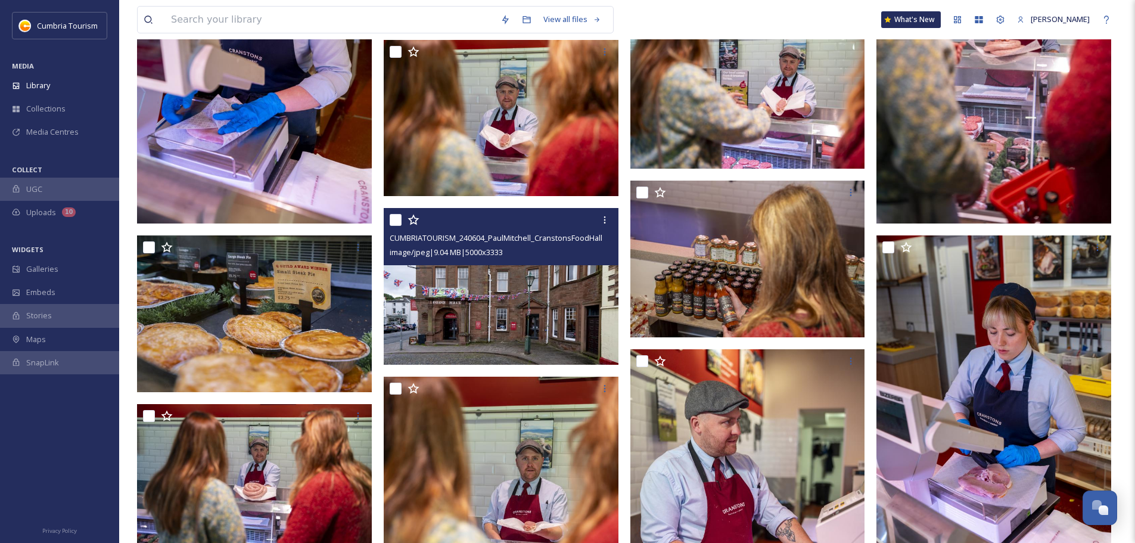
click at [514, 343] on img at bounding box center [501, 286] width 235 height 157
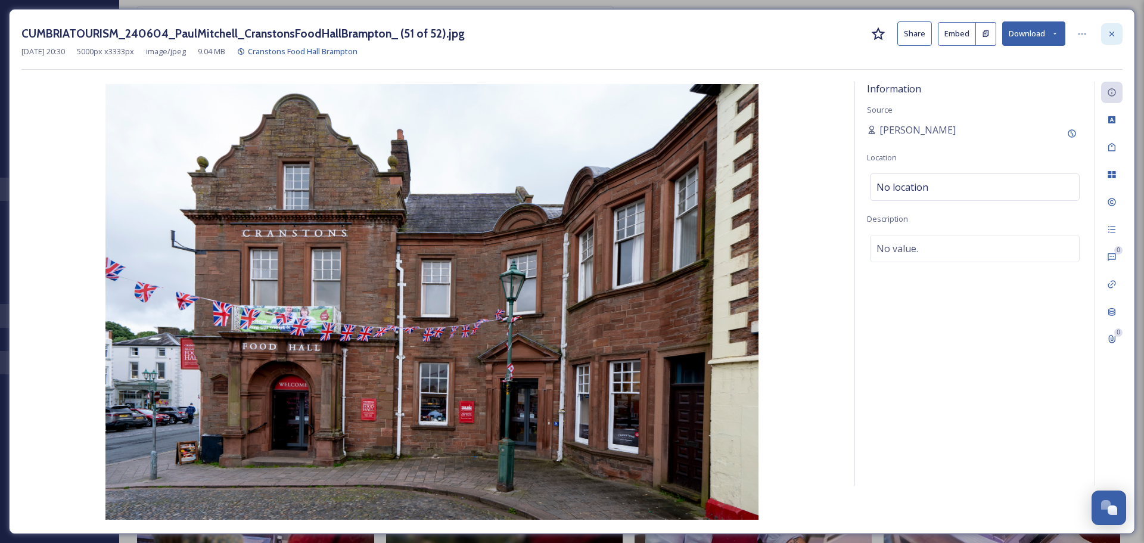
click at [1107, 32] on icon at bounding box center [1112, 34] width 10 height 10
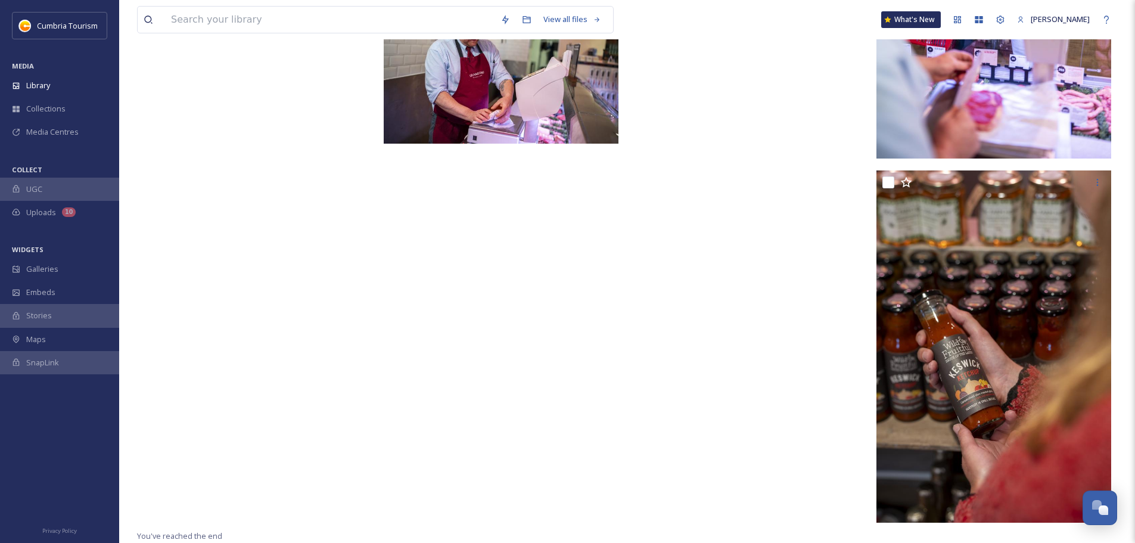
scroll to position [2335, 0]
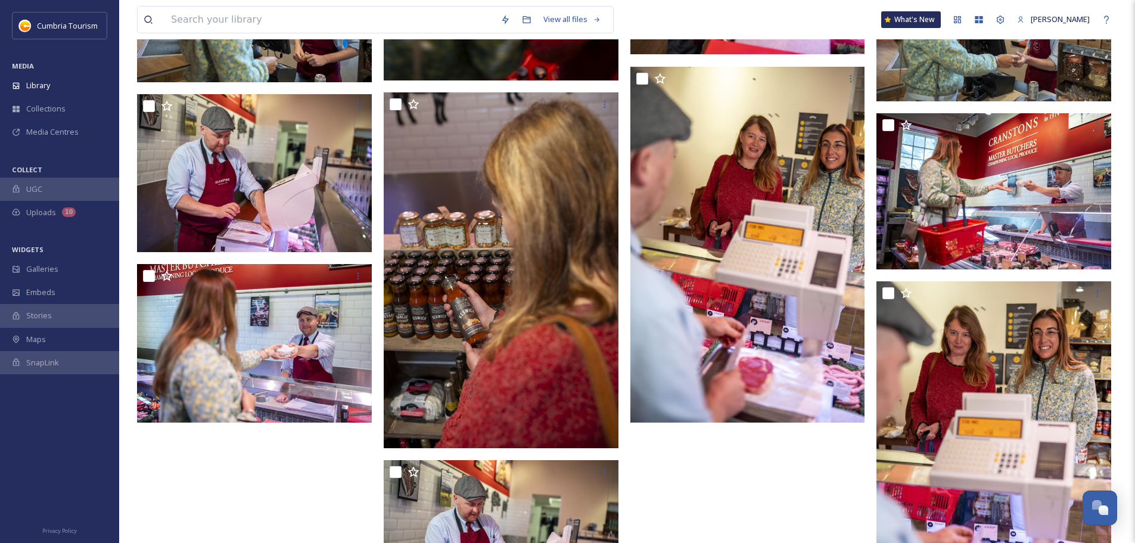
click at [1075, 212] on img at bounding box center [994, 191] width 235 height 157
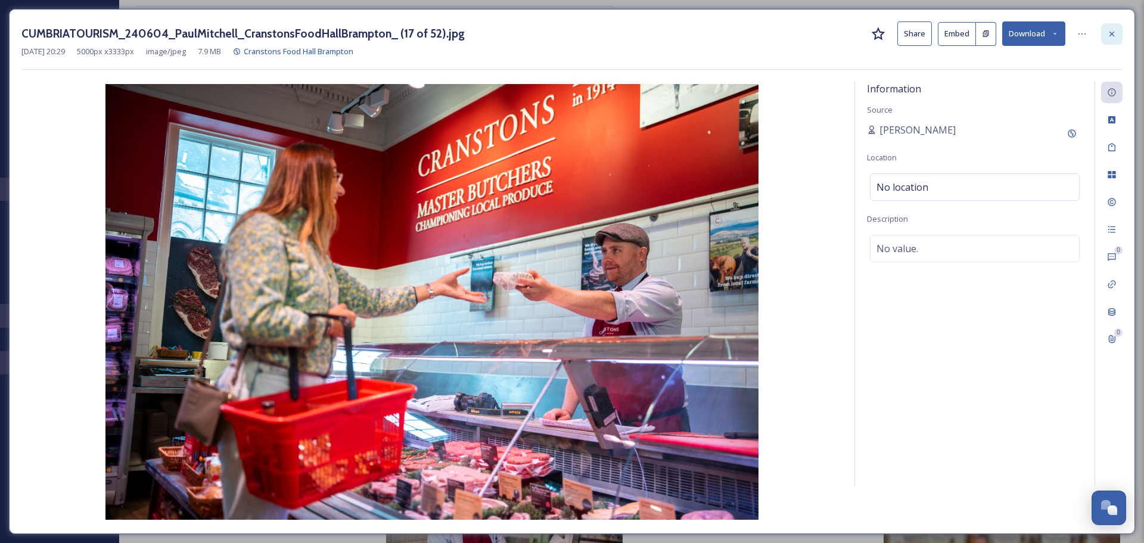
click at [1120, 31] on div at bounding box center [1111, 33] width 21 height 21
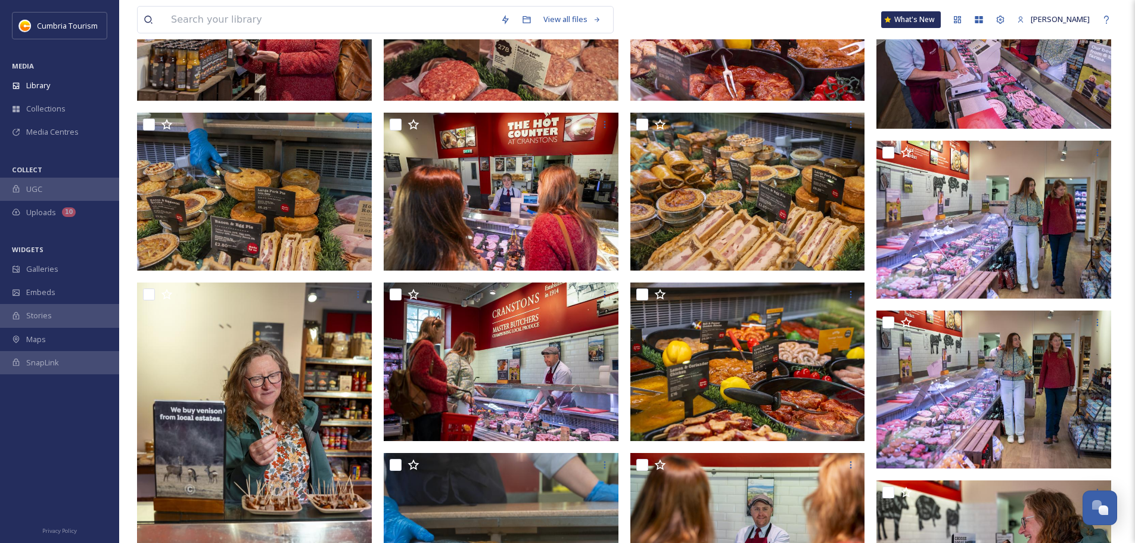
scroll to position [502, 0]
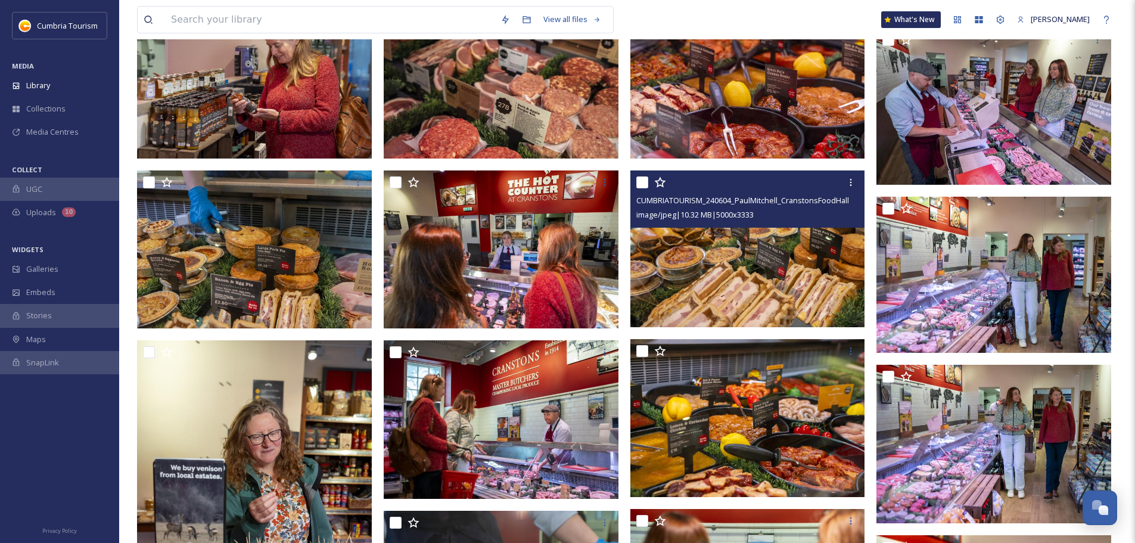
click at [784, 288] on img at bounding box center [748, 248] width 235 height 157
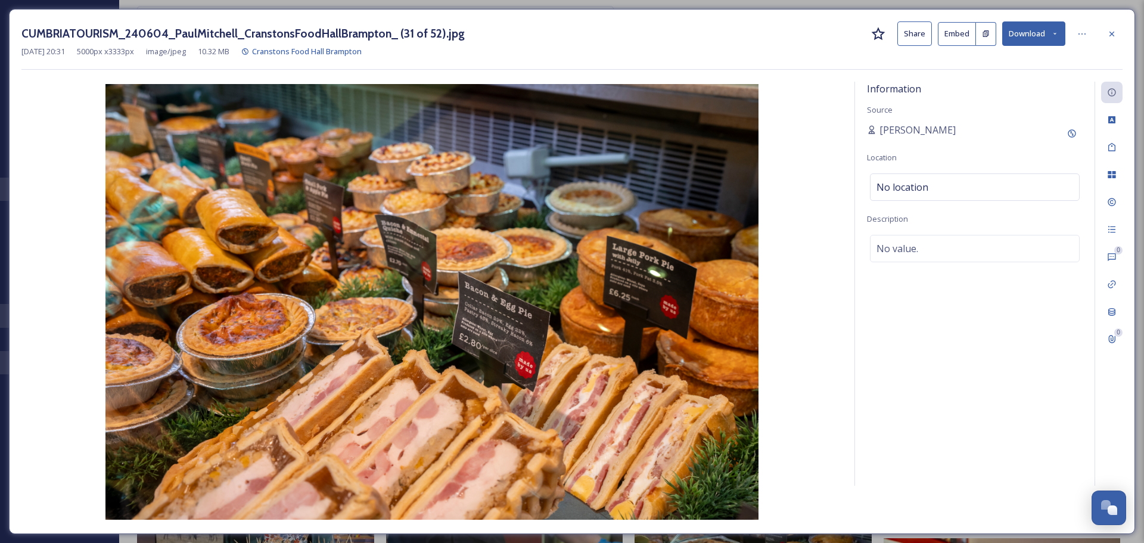
click at [1026, 33] on button "Download" at bounding box center [1033, 33] width 63 height 24
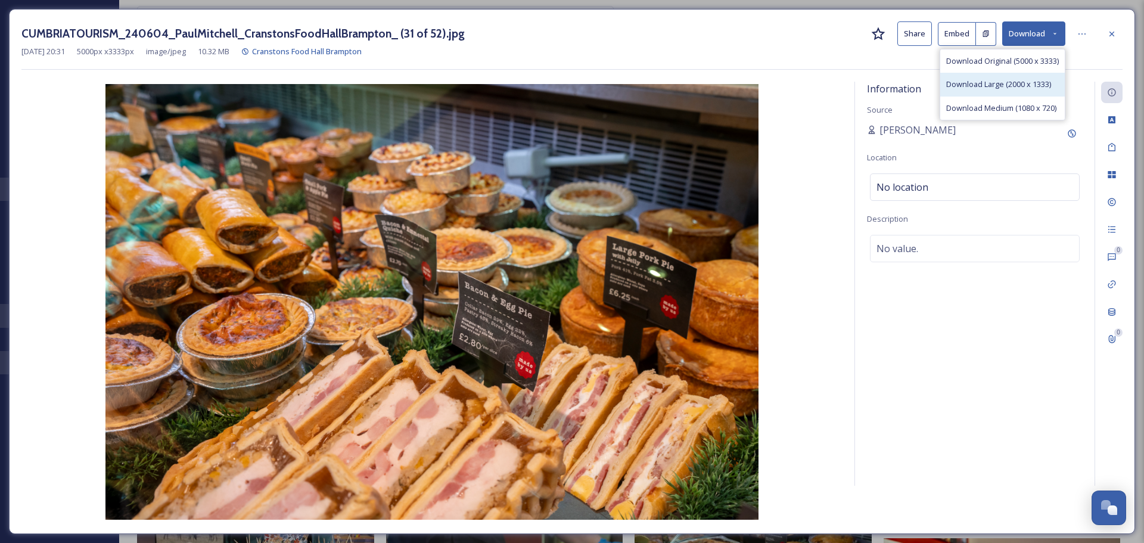
click at [1001, 86] on span "Download Large (2000 x 1333)" at bounding box center [998, 84] width 105 height 11
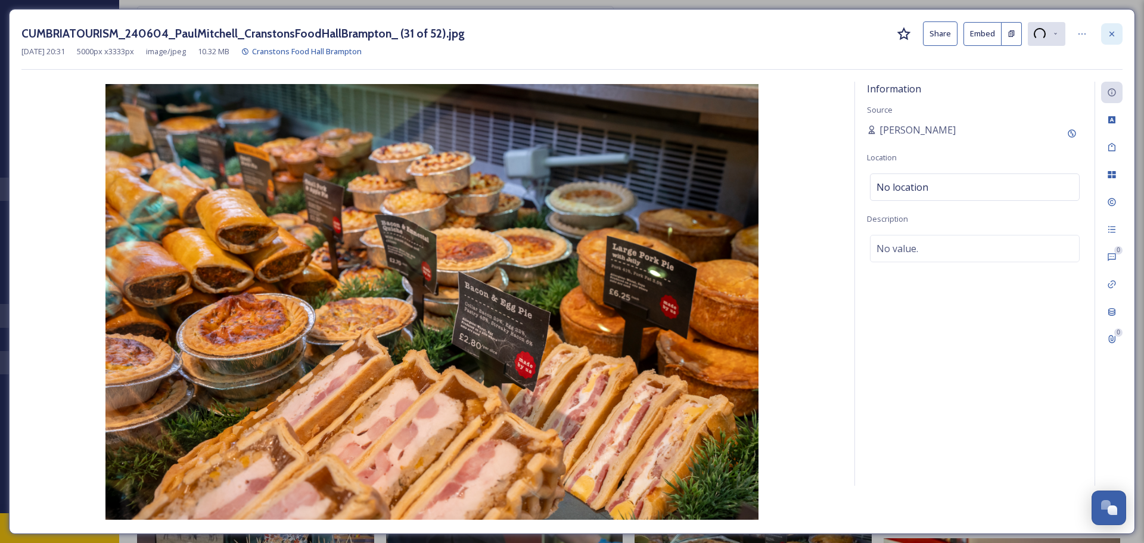
click at [1109, 39] on div at bounding box center [1111, 33] width 21 height 21
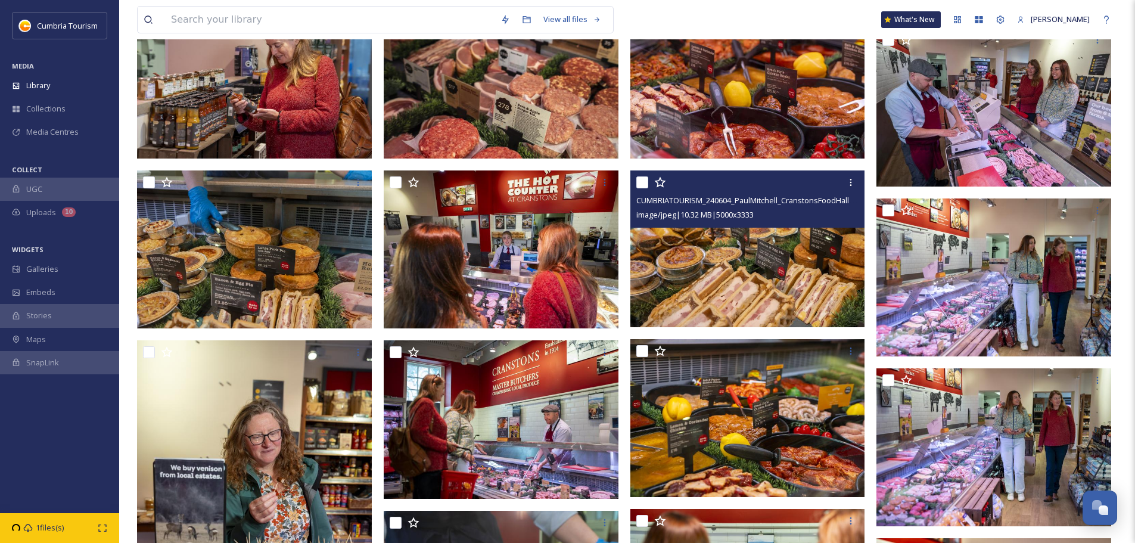
scroll to position [27, 0]
